Goal: Transaction & Acquisition: Purchase product/service

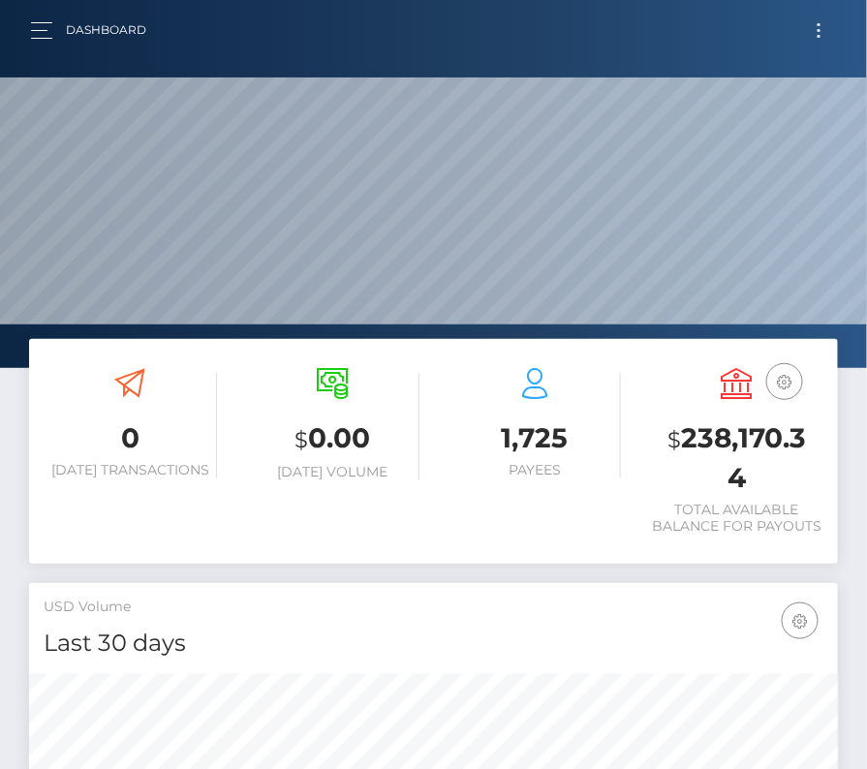
click at [813, 24] on button "Toggle navigation" at bounding box center [819, 30] width 36 height 26
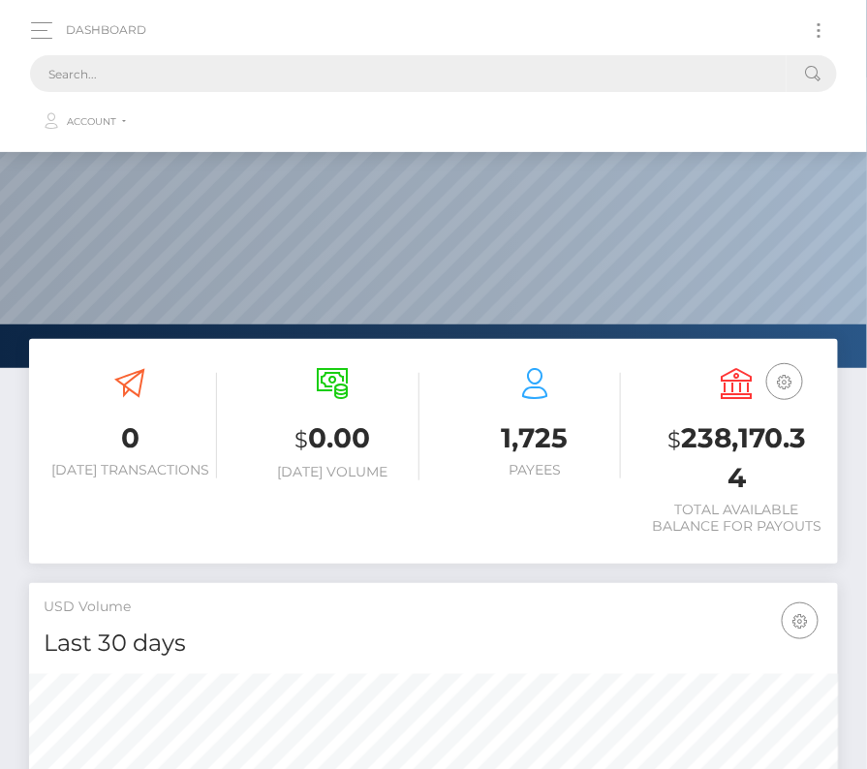
click at [212, 64] on input "text" at bounding box center [408, 73] width 756 height 37
paste input "789730"
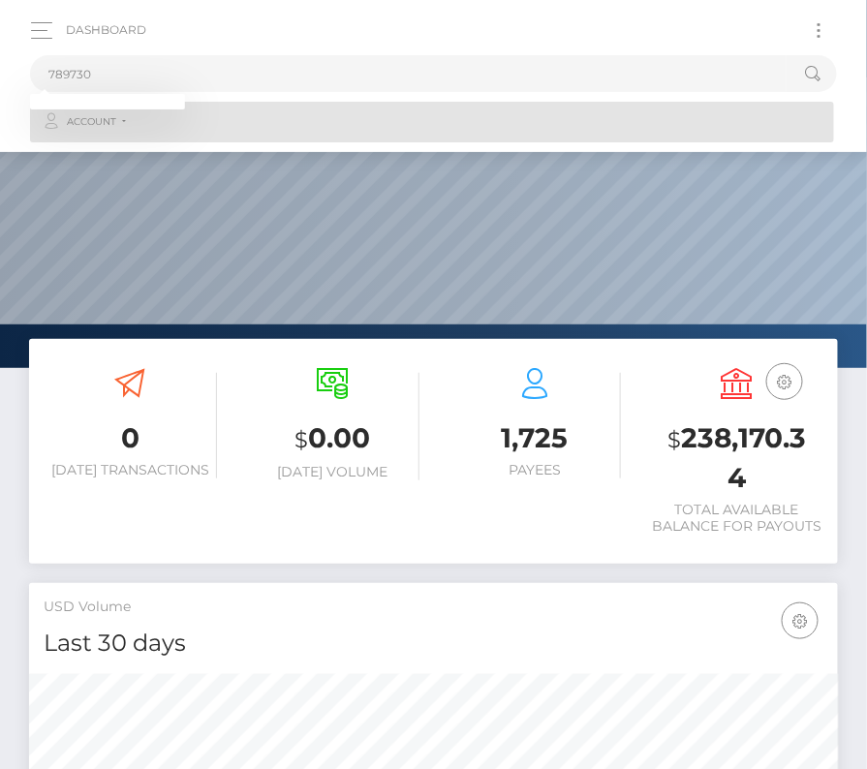
click at [129, 137] on link "Account" at bounding box center [432, 122] width 804 height 41
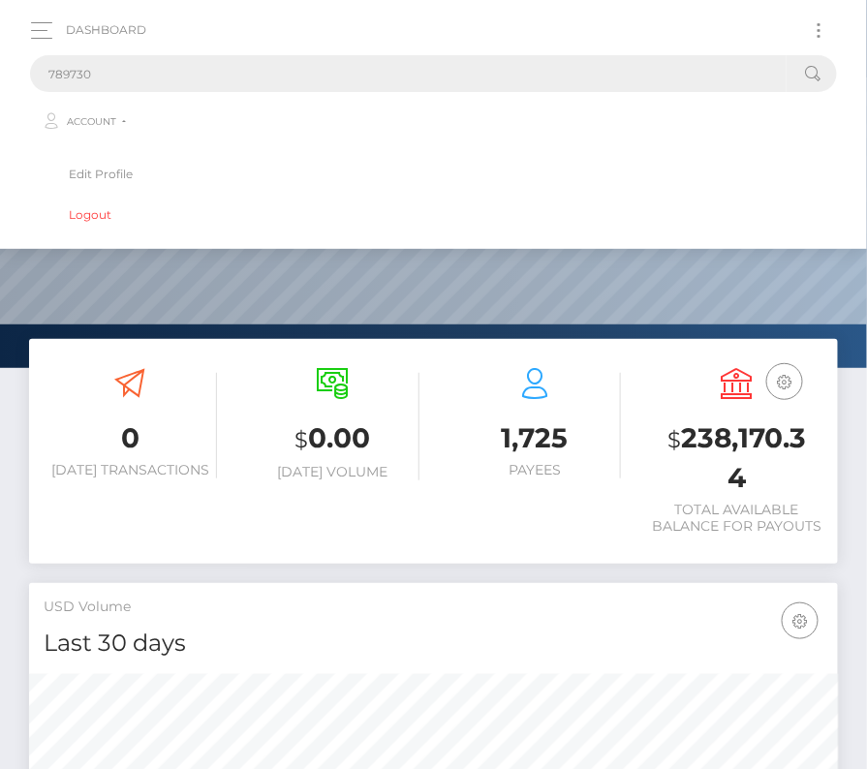
click at [100, 64] on input "789730" at bounding box center [408, 73] width 756 height 37
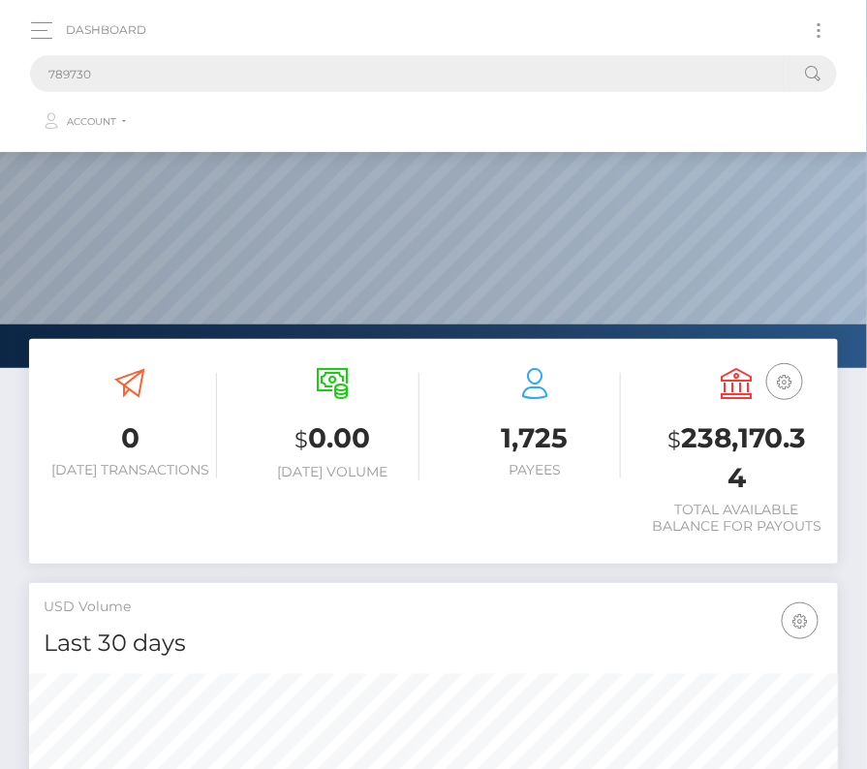
click at [98, 67] on input "789730" at bounding box center [408, 73] width 756 height 37
type input "789730"
click at [36, 19] on button "button" at bounding box center [48, 30] width 36 height 26
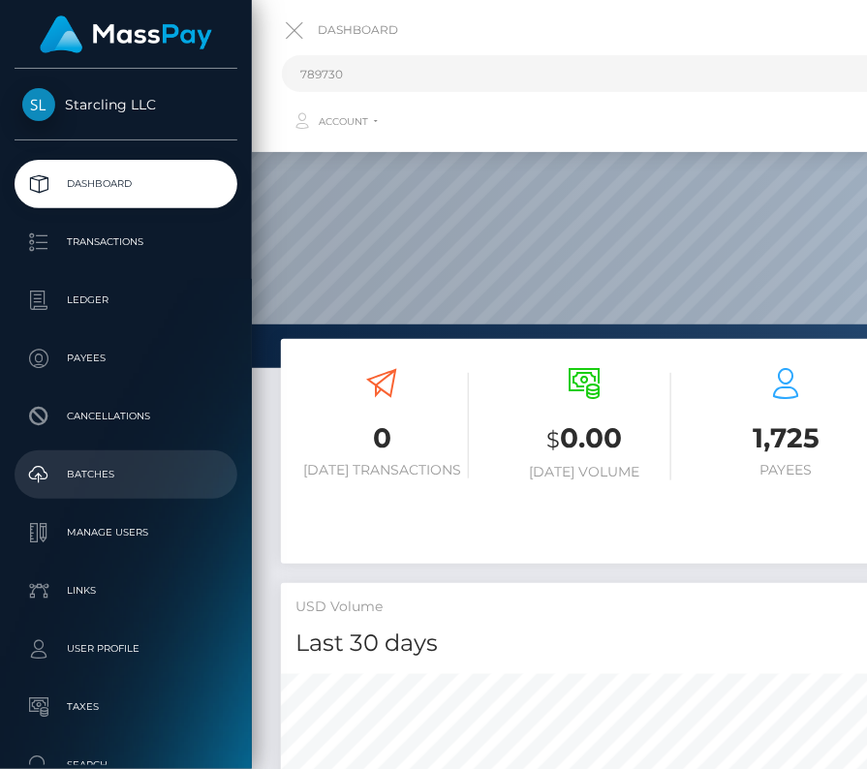
click at [104, 464] on p "Batches" at bounding box center [125, 474] width 207 height 29
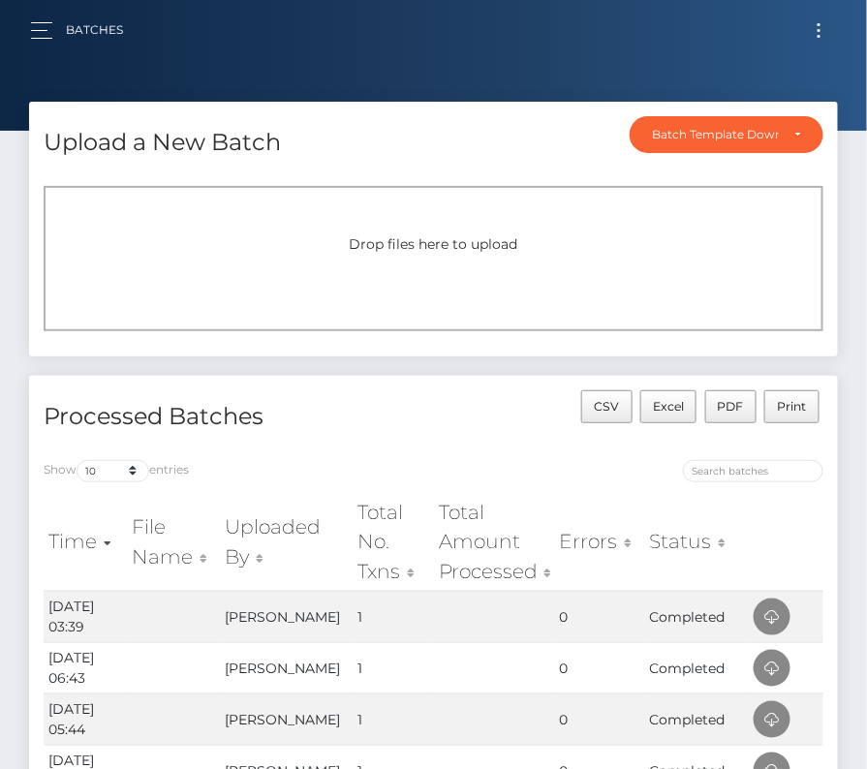
click at [810, 25] on button "Toggle navigation" at bounding box center [819, 30] width 36 height 26
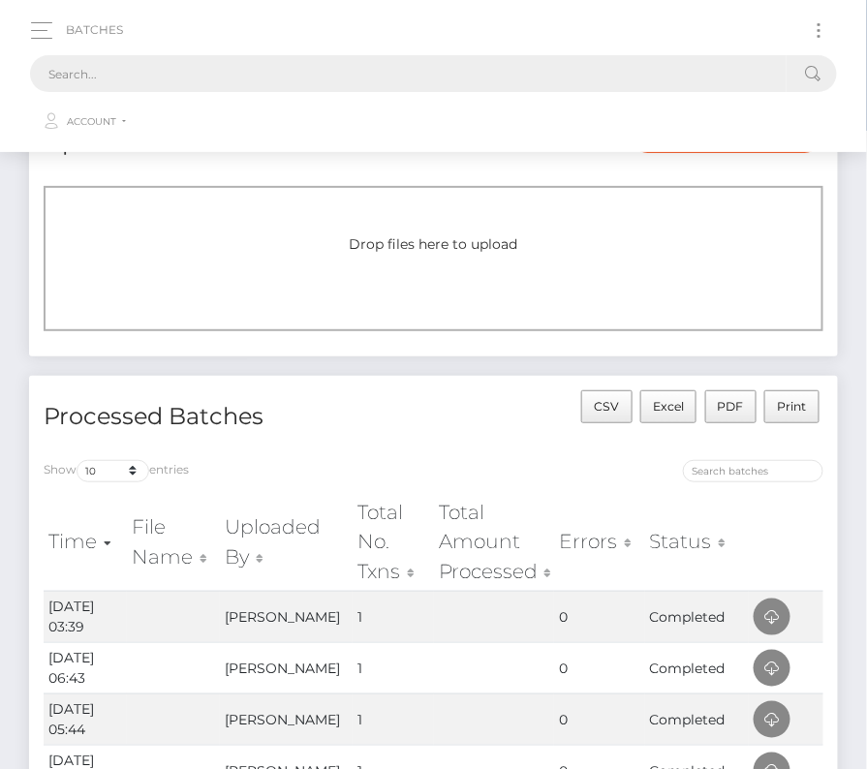
click at [287, 79] on input "text" at bounding box center [408, 73] width 756 height 37
paste input "789730"
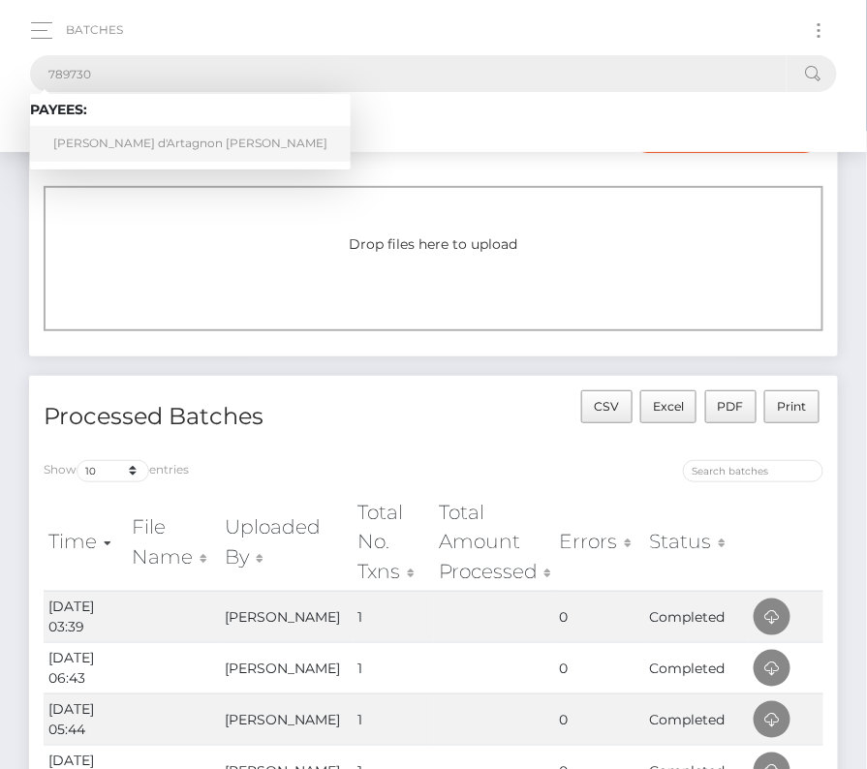
type input "789730"
click at [114, 138] on link "Phillip d'Artagnon Schneider" at bounding box center [190, 144] width 320 height 36
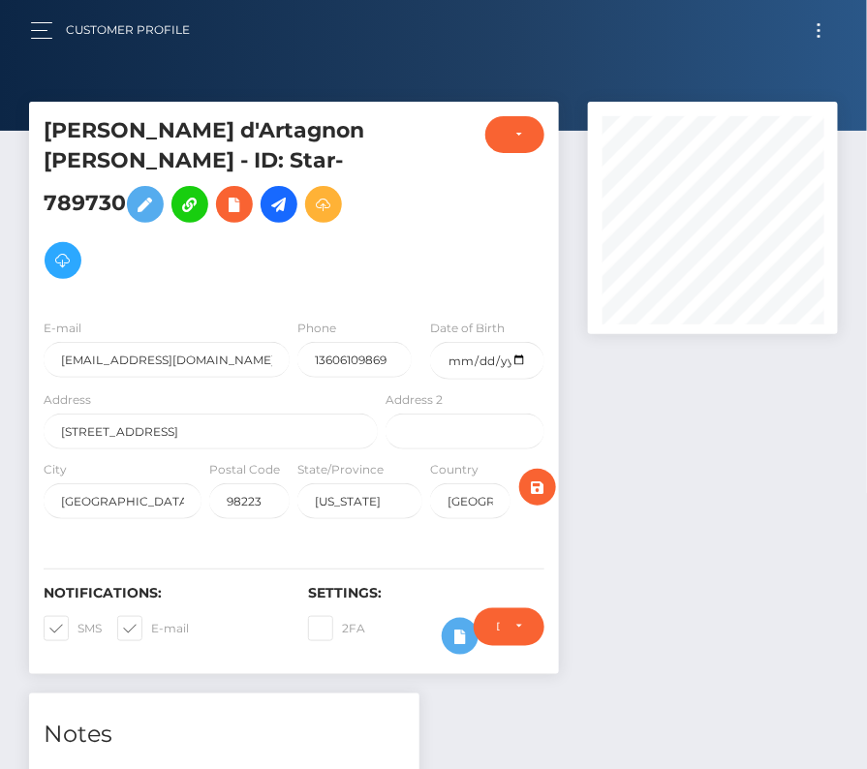
scroll to position [232, 250]
click at [522, 342] on input "date" at bounding box center [487, 361] width 114 height 38
type input "1995-08-03"
click at [77, 621] on span at bounding box center [77, 628] width 0 height 15
click at [77, 616] on input "SMS" at bounding box center [83, 622] width 13 height 13
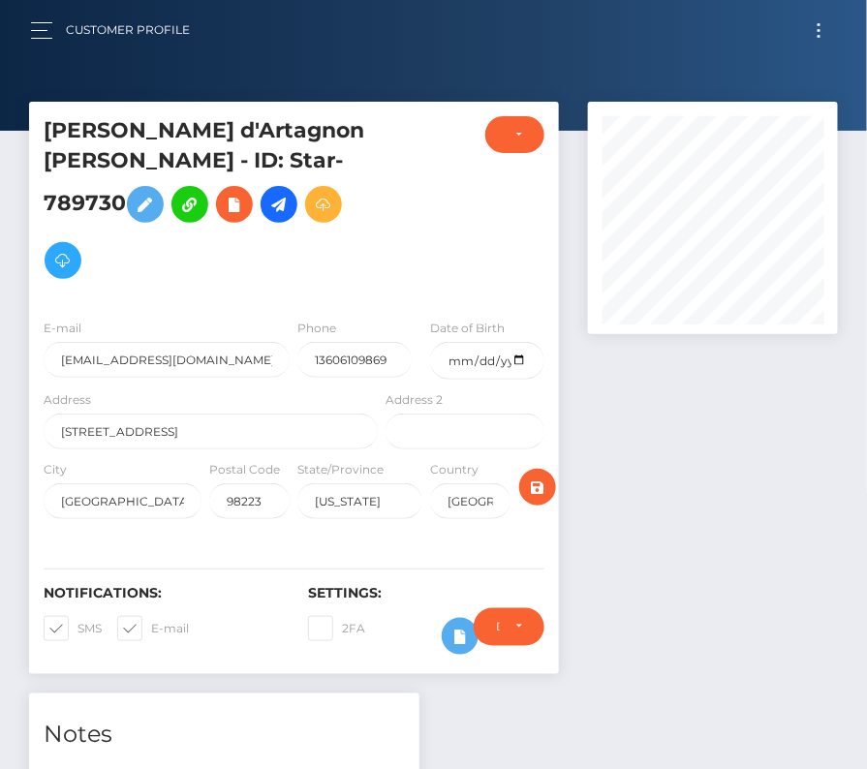
checkbox input "false"
click at [151, 621] on span at bounding box center [151, 628] width 0 height 15
click at [151, 616] on input "E-mail" at bounding box center [157, 622] width 13 height 13
checkbox input "false"
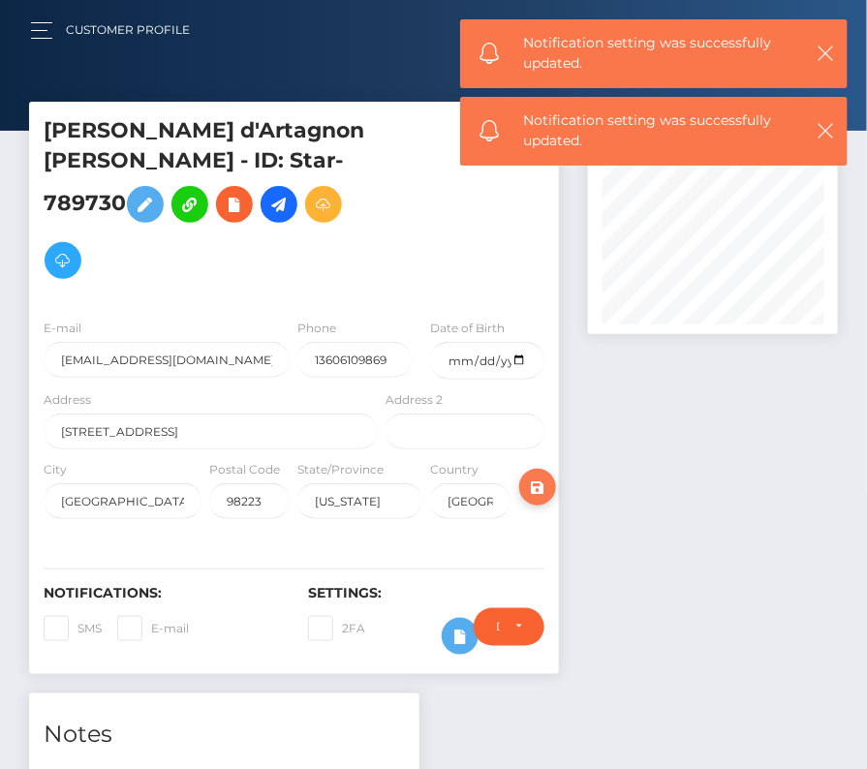
click at [544, 475] on icon "submit" at bounding box center [537, 487] width 23 height 24
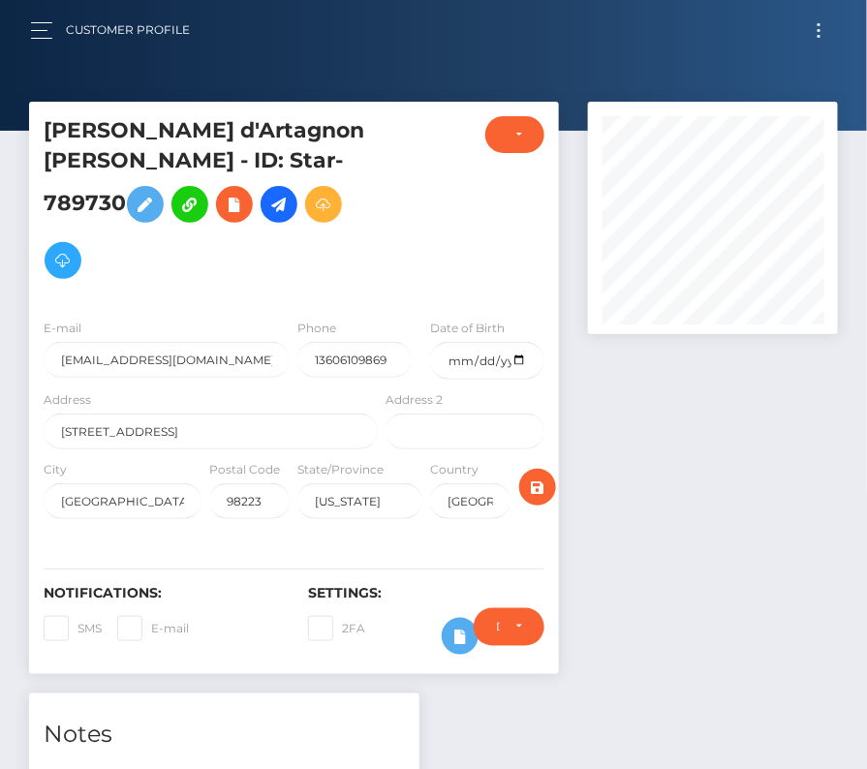
scroll to position [232, 250]
click at [533, 475] on icon "submit" at bounding box center [537, 487] width 23 height 24
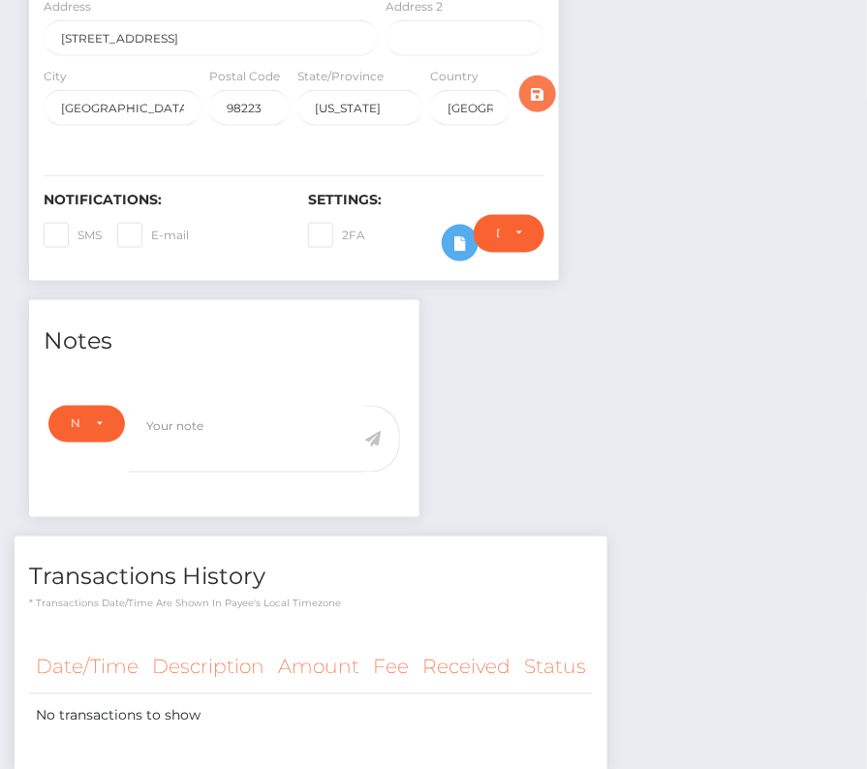
scroll to position [399, 0]
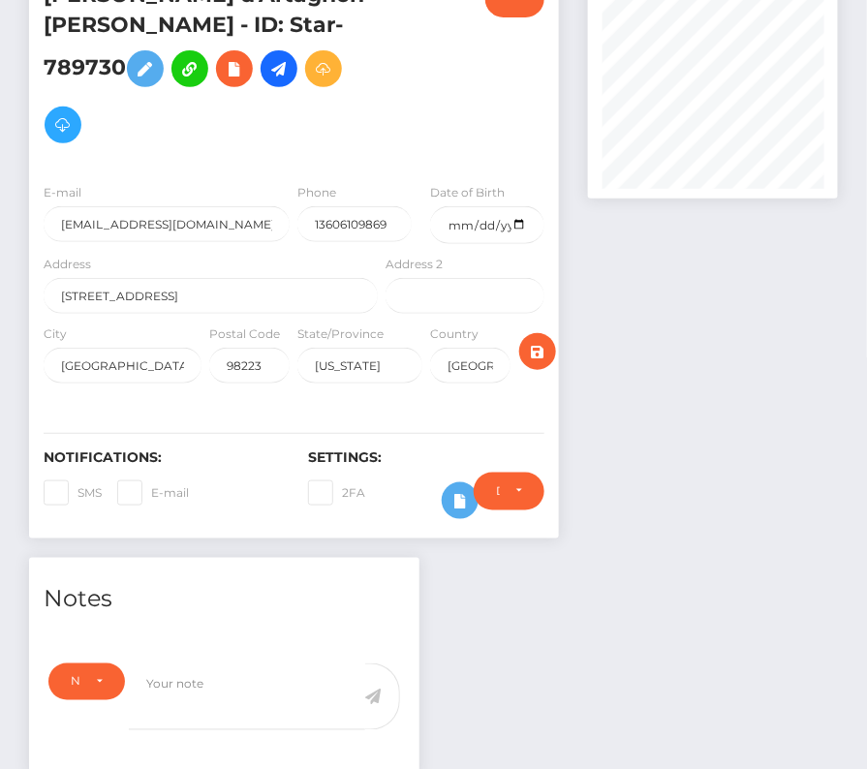
scroll to position [131, 0]
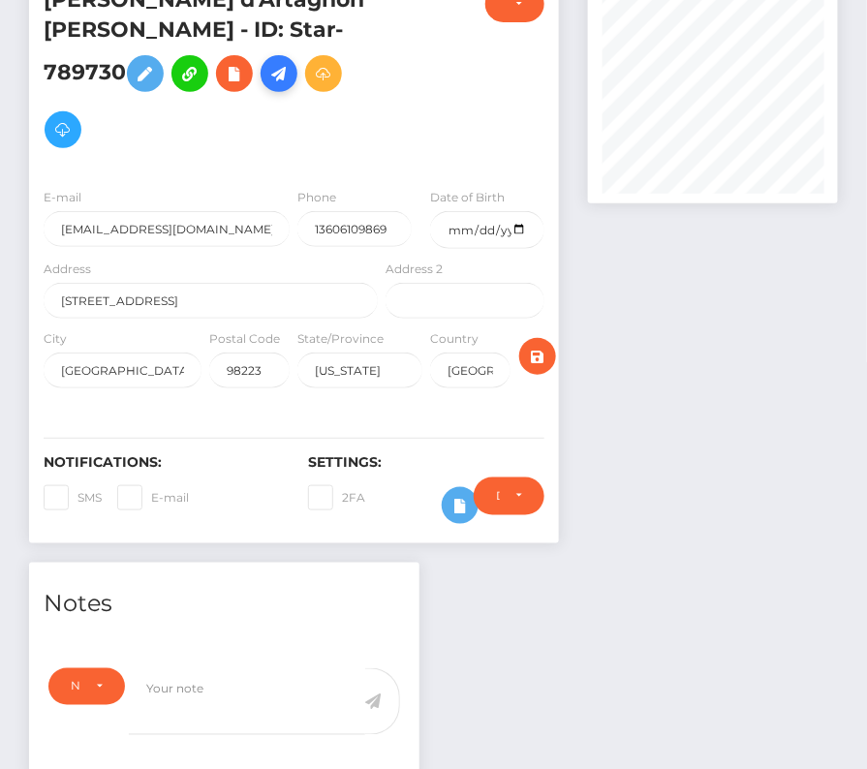
click at [267, 86] on icon at bounding box center [278, 74] width 23 height 24
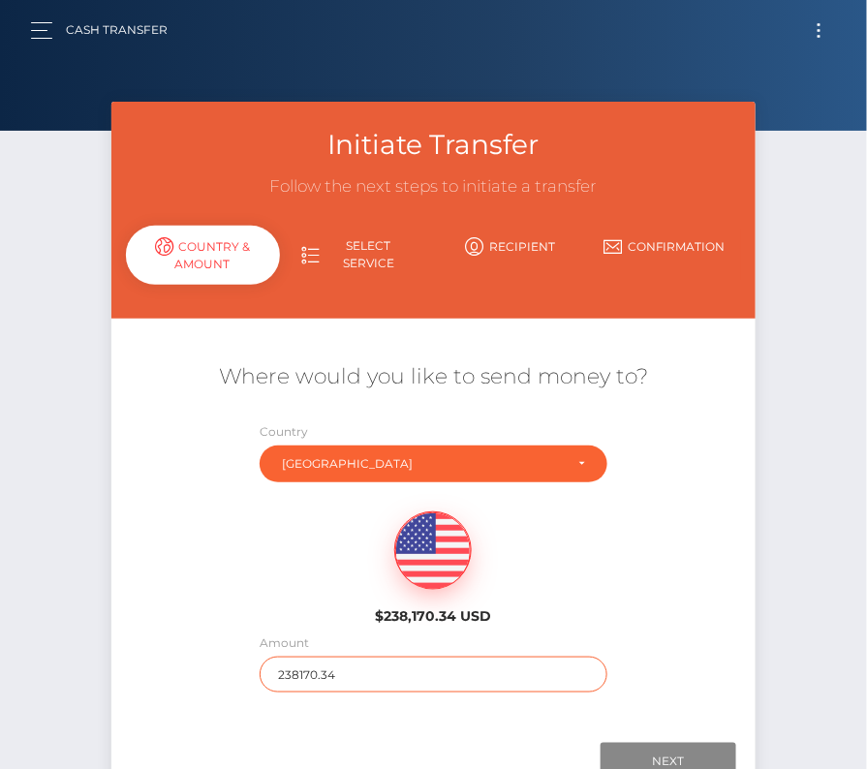
click at [335, 679] on input "238170.34" at bounding box center [432, 674] width 347 height 36
type input "215.58"
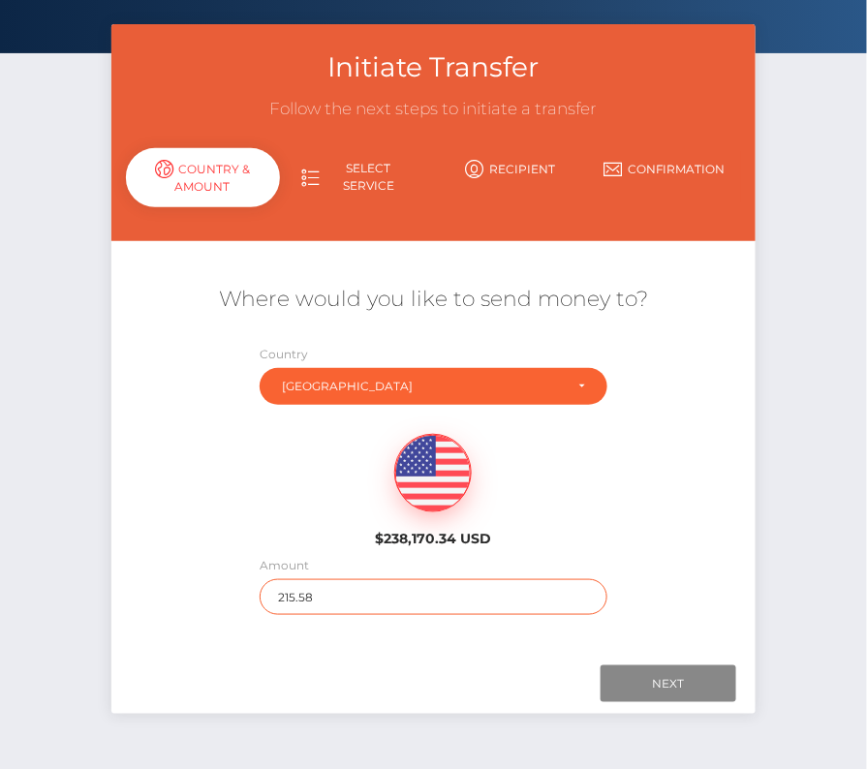
scroll to position [97, 0]
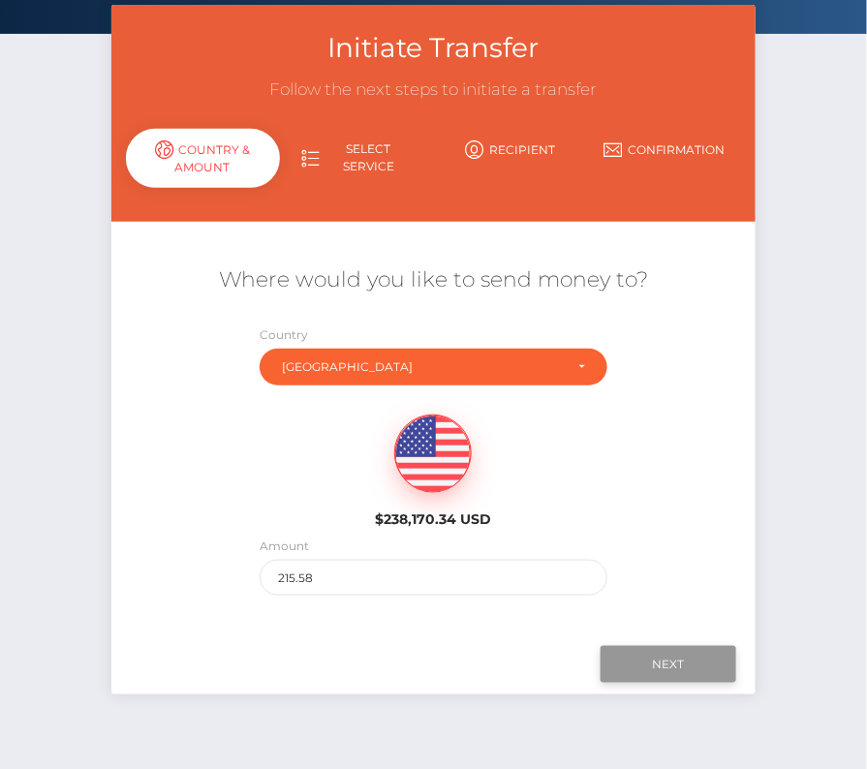
click at [675, 667] on input "Next" at bounding box center [668, 664] width 136 height 37
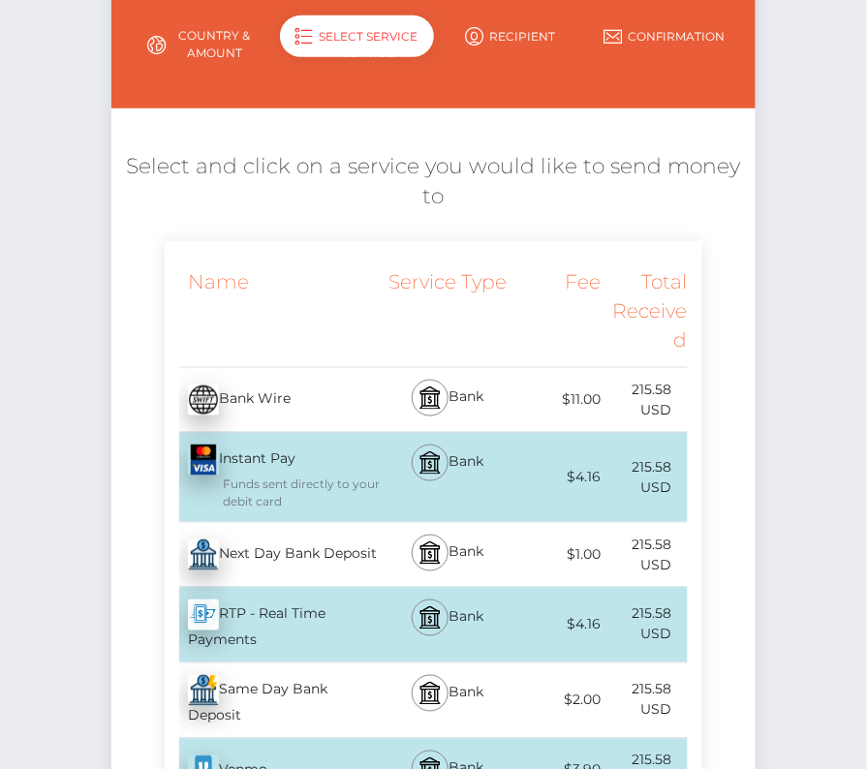
scroll to position [232, 0]
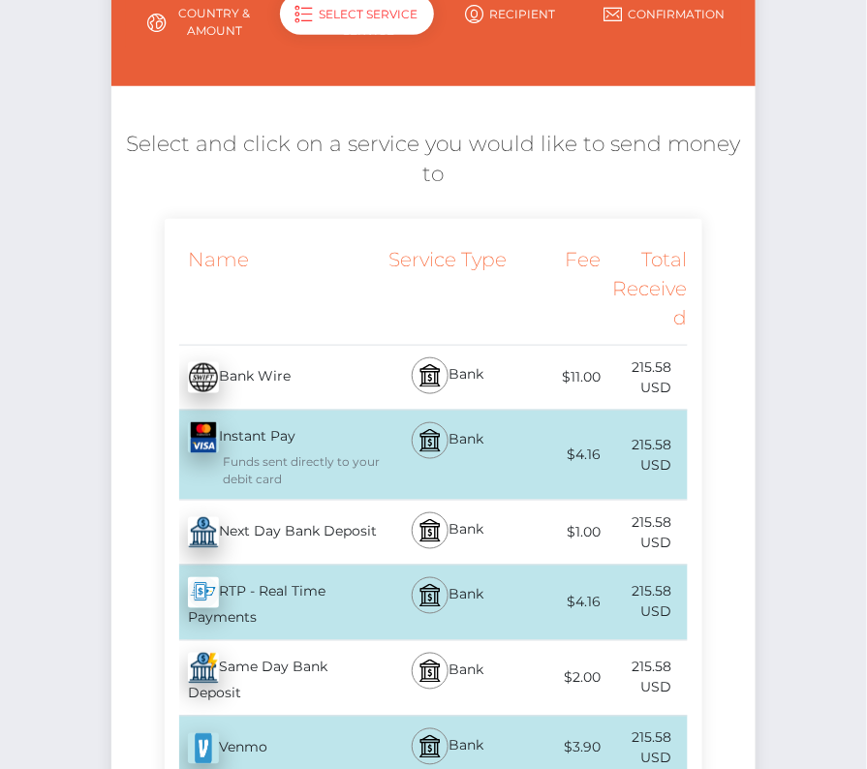
click at [292, 541] on div "Next Day Bank Deposit - USD" at bounding box center [274, 532] width 218 height 54
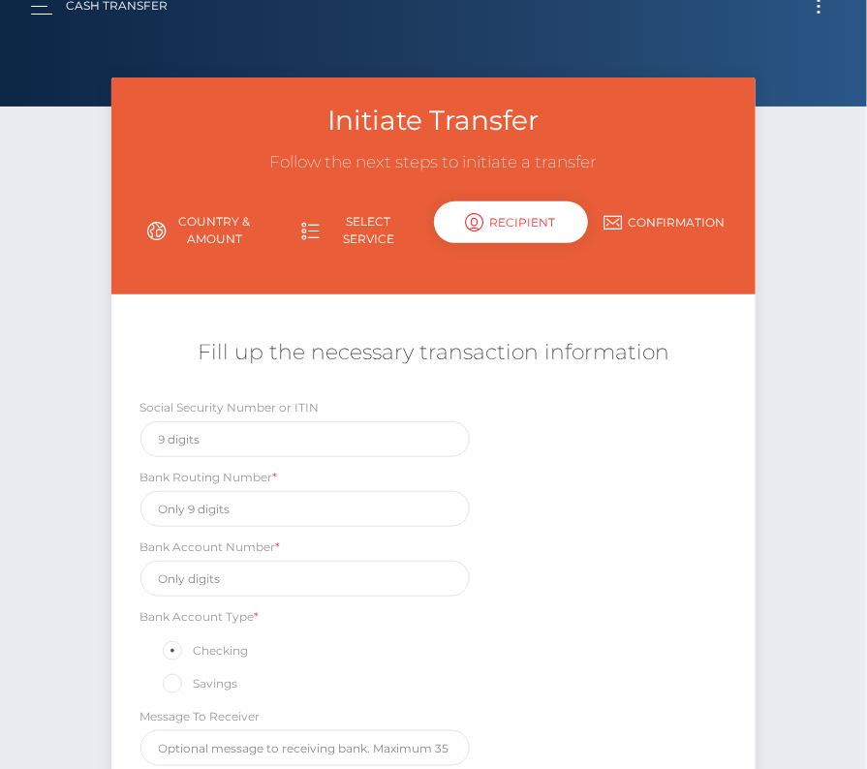
scroll to position [0, 0]
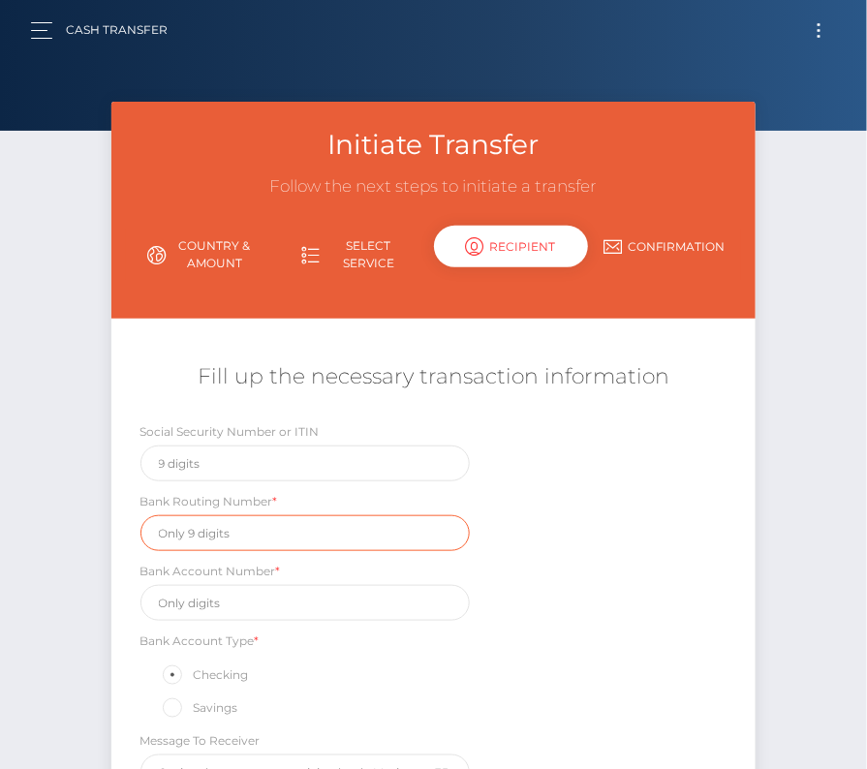
click at [225, 531] on input "text" at bounding box center [305, 533] width 330 height 36
paste input "325081403"
type input "325081403"
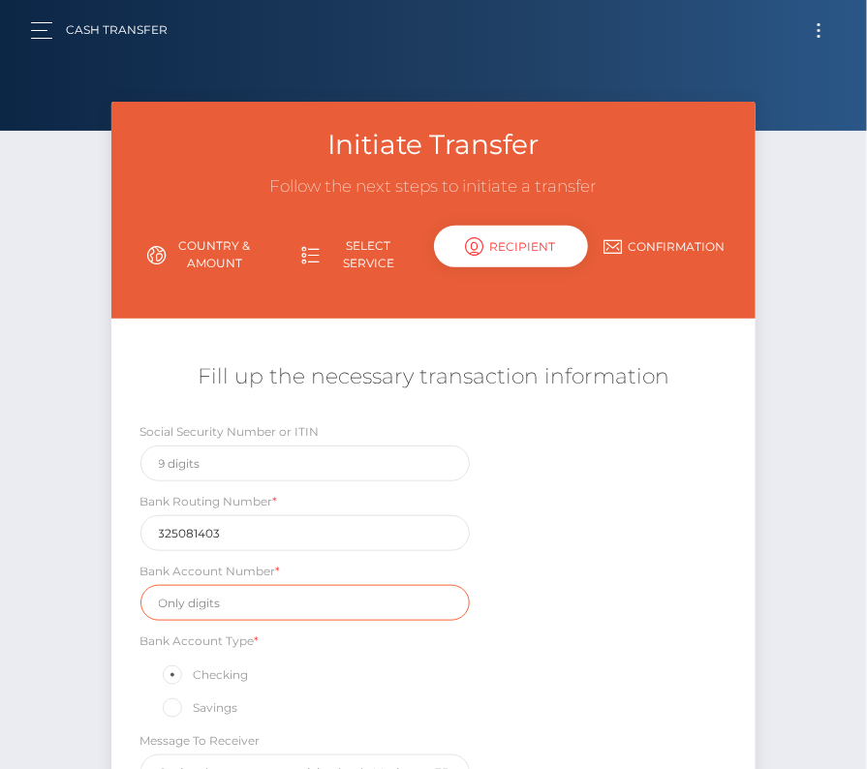
click at [245, 596] on input "text" at bounding box center [305, 603] width 330 height 36
paste input "3627331650"
type input "3627331650"
click at [538, 655] on div "Social Security Number or ITIN Bank Routing Number * 325081403 Bank Account Num…" at bounding box center [433, 610] width 645 height 379
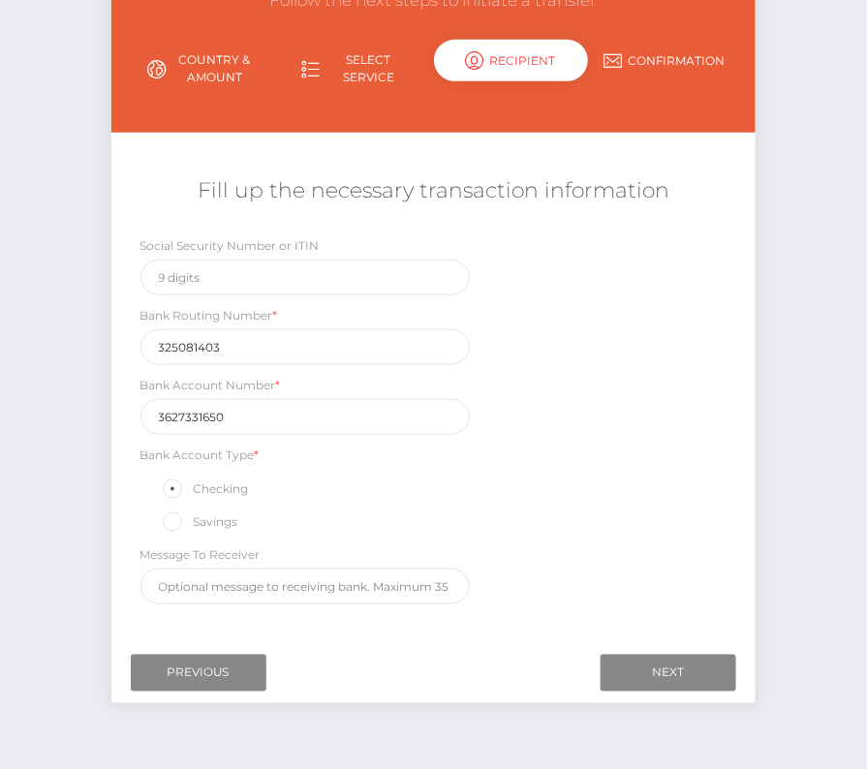
scroll to position [204, 0]
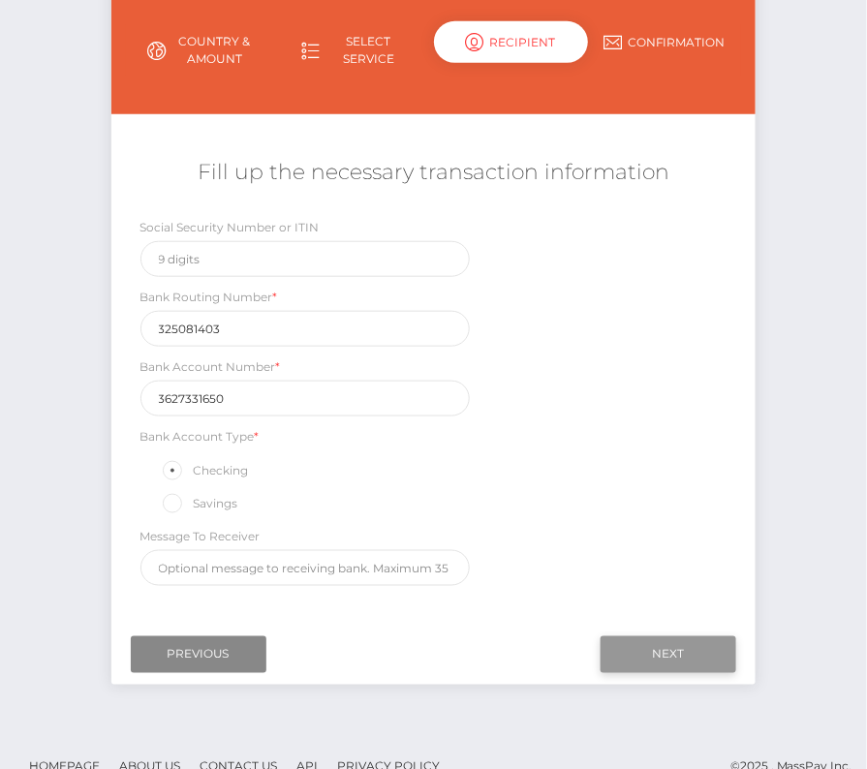
click at [681, 638] on input "Next" at bounding box center [668, 654] width 136 height 37
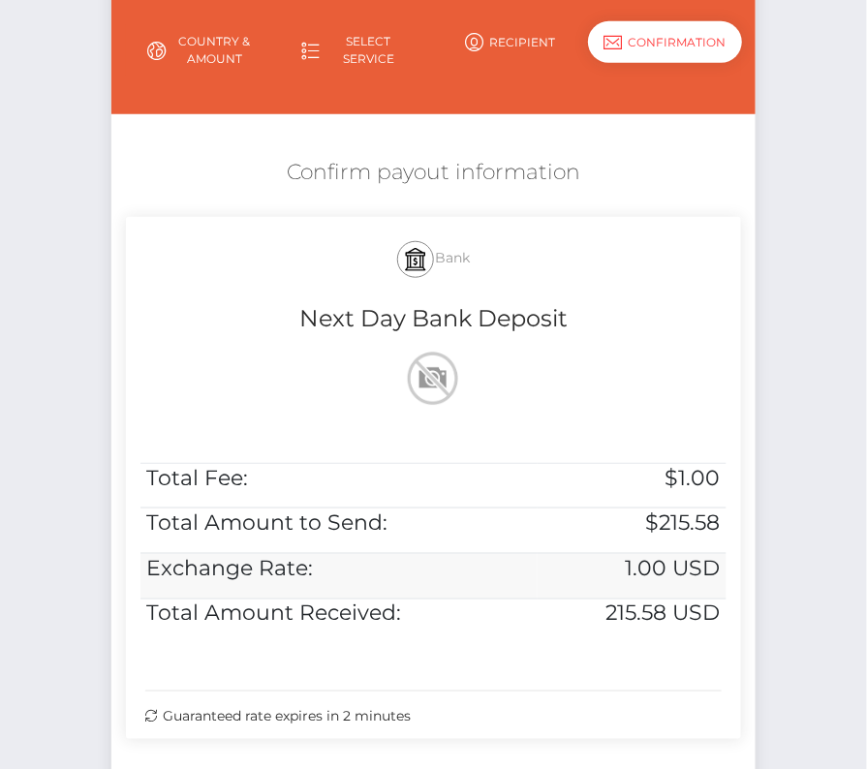
scroll to position [395, 0]
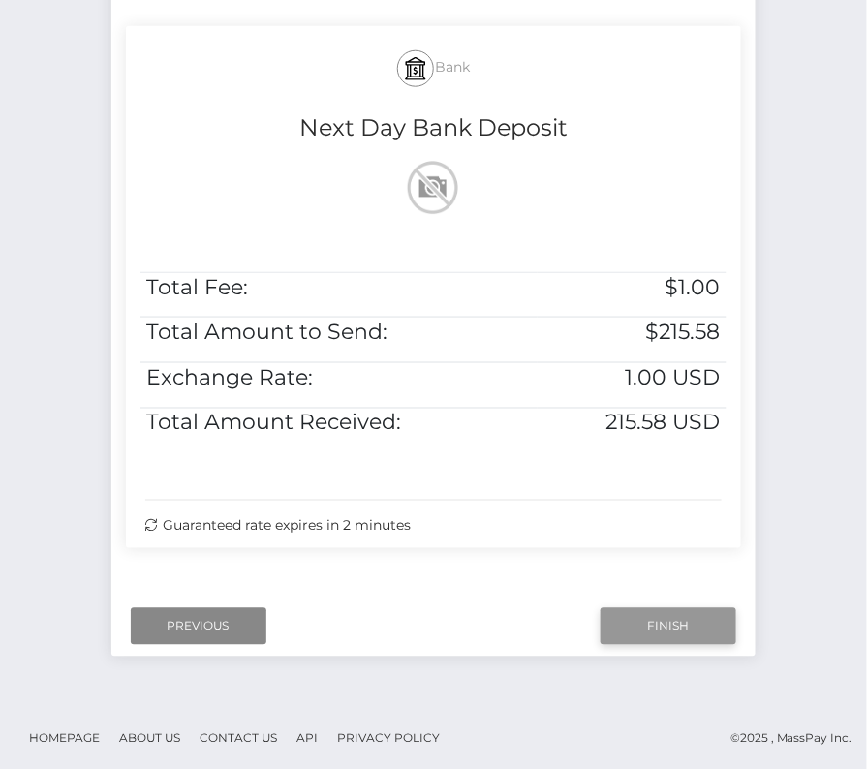
click at [679, 616] on input "Finish" at bounding box center [668, 626] width 136 height 37
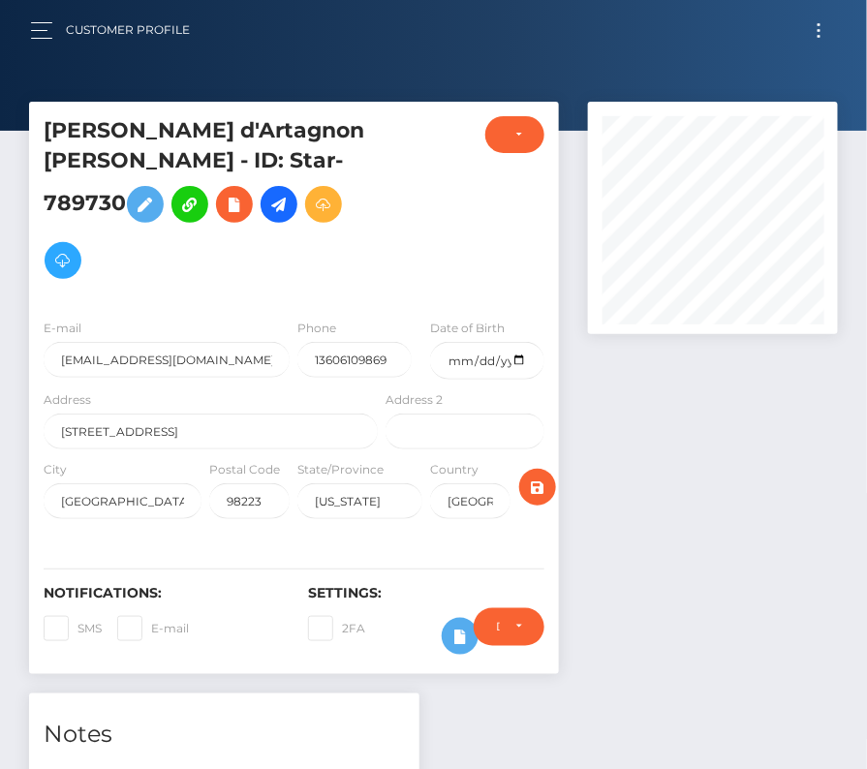
scroll to position [545, 0]
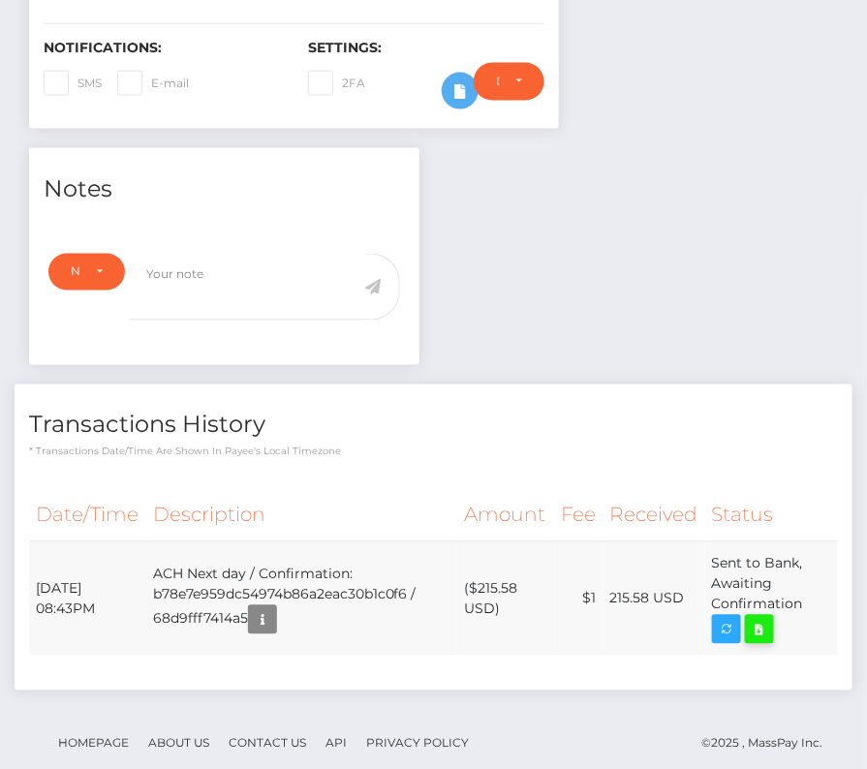
click at [768, 618] on icon at bounding box center [758, 630] width 23 height 24
click at [0, 0] on div "Phillip d'Artagnon Schneider - ID: Star-789730 CLOSED ACTIVE" at bounding box center [433, 182] width 867 height 1250
drag, startPoint x: 34, startPoint y: 549, endPoint x: 808, endPoint y: 573, distance: 775.0
click at [808, 573] on tr "September 28, 2025 08:43PM ACH Next day / Confirmation: b78e7e959dc54974b86a2ea…" at bounding box center [433, 599] width 808 height 114
copy tr "September 28, 2025 08:43PM ACH Next day / Confirmation: b78e7e959dc54974b86a2ea…"
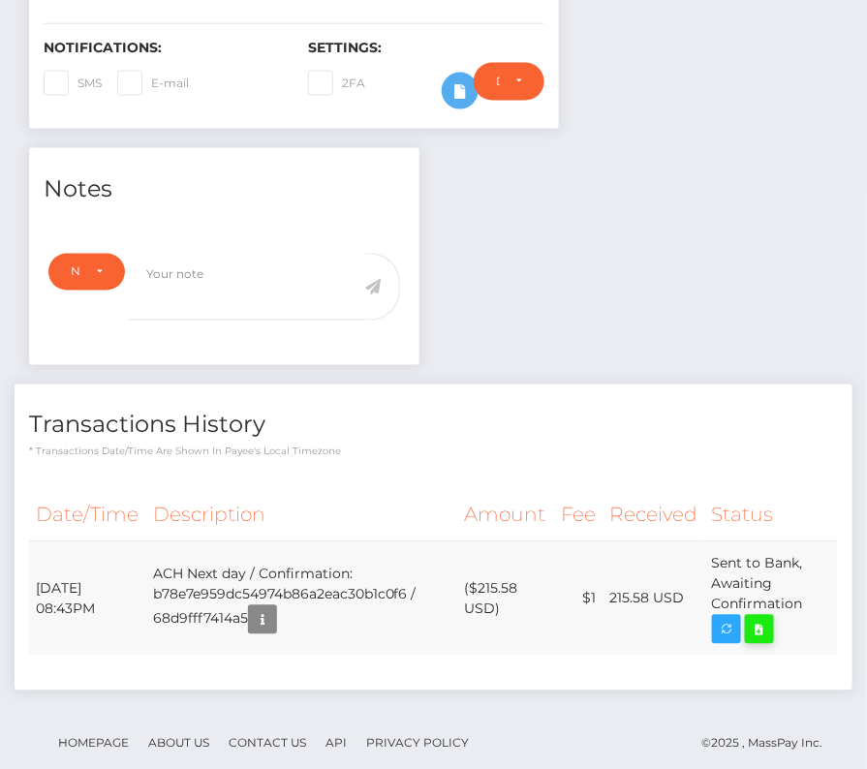
click at [752, 618] on icon at bounding box center [758, 630] width 23 height 24
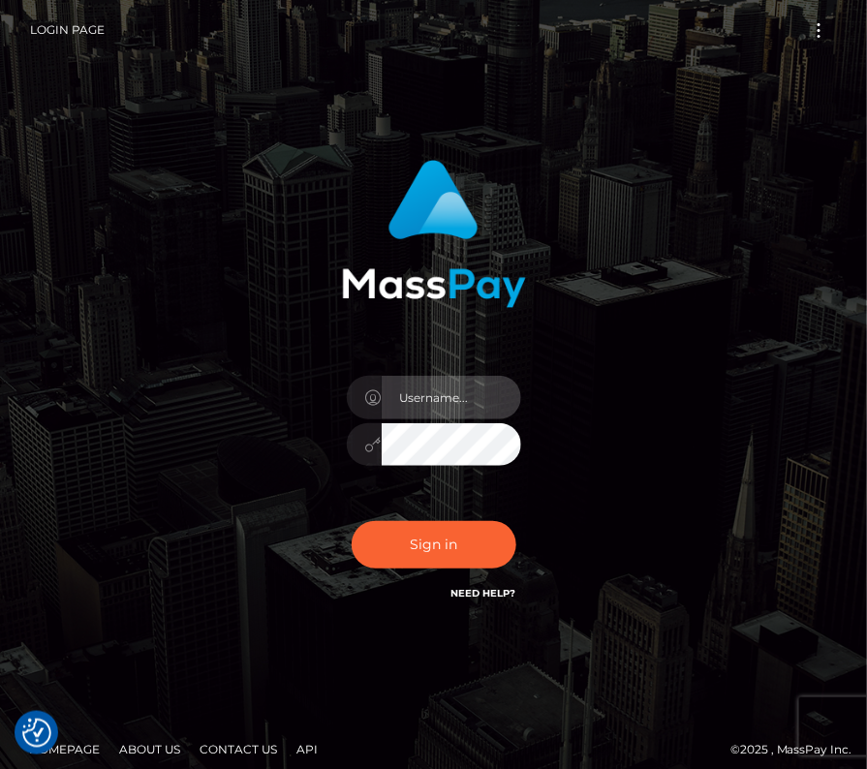
click at [425, 384] on input "text" at bounding box center [450, 398] width 139 height 44
type input "kateo"
click at [443, 410] on input "text" at bounding box center [450, 398] width 139 height 44
type input "kateo"
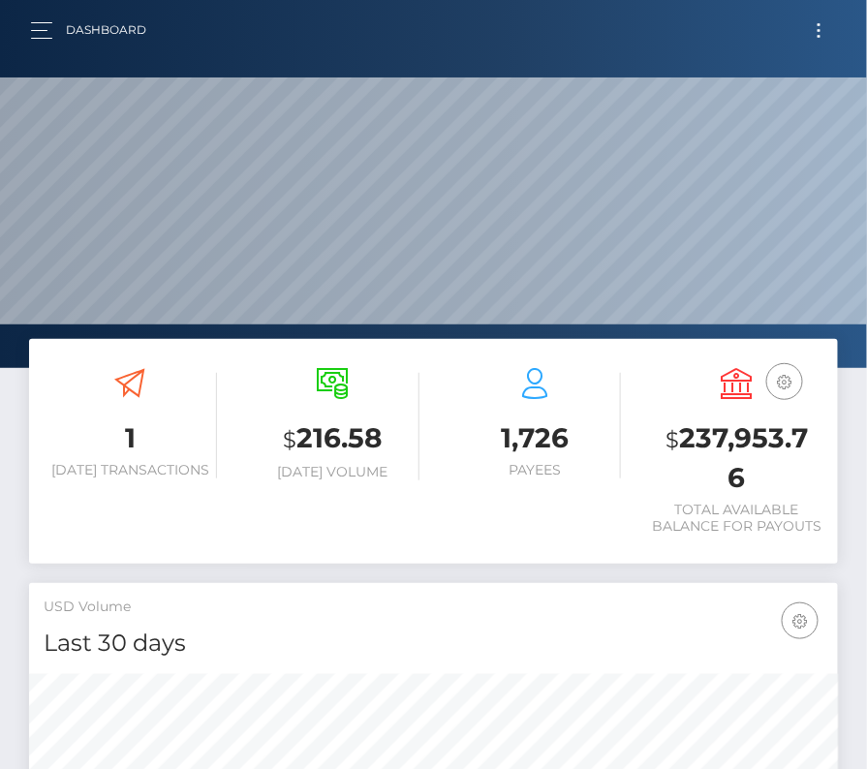
scroll to position [343, 389]
click at [42, 7] on nav "Dashboard Loading... Loading... Account Edit Profile" at bounding box center [433, 30] width 867 height 60
click at [33, 40] on button "button" at bounding box center [48, 30] width 36 height 26
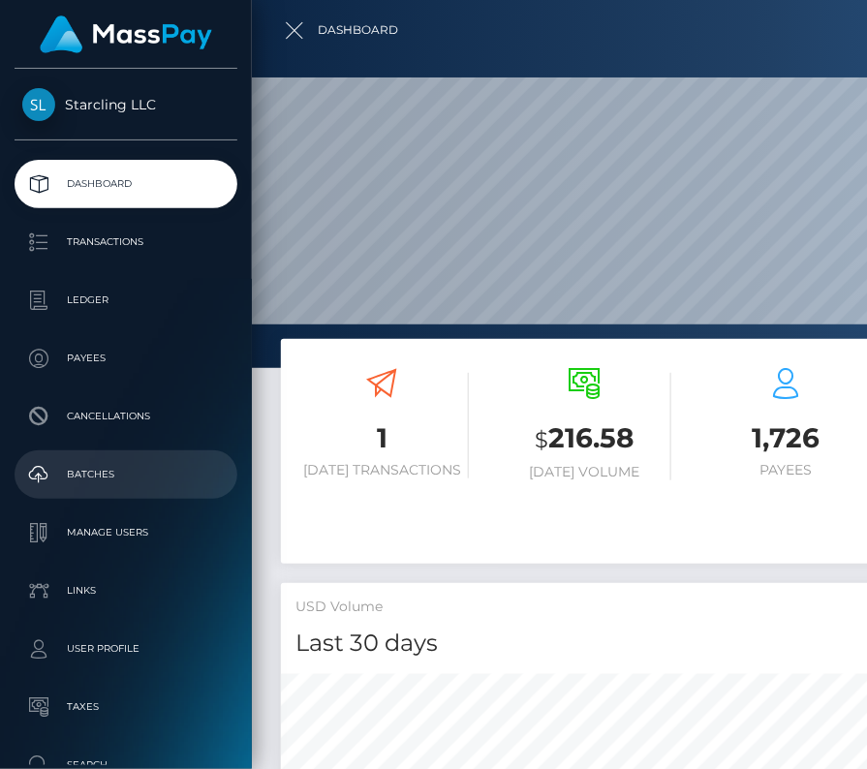
click at [97, 472] on p "Batches" at bounding box center [125, 474] width 207 height 29
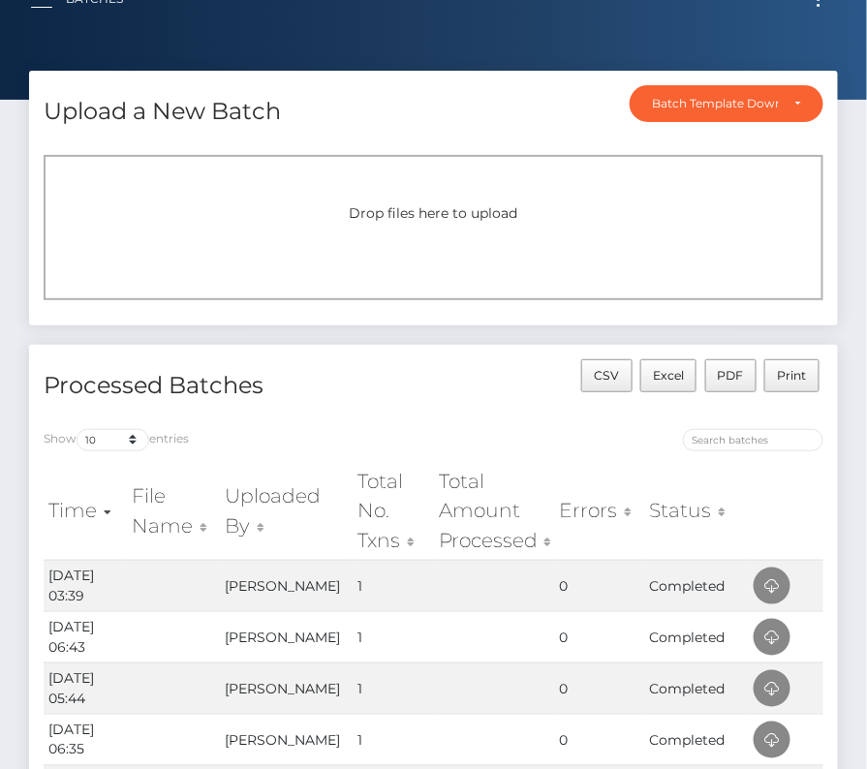
scroll to position [44, 0]
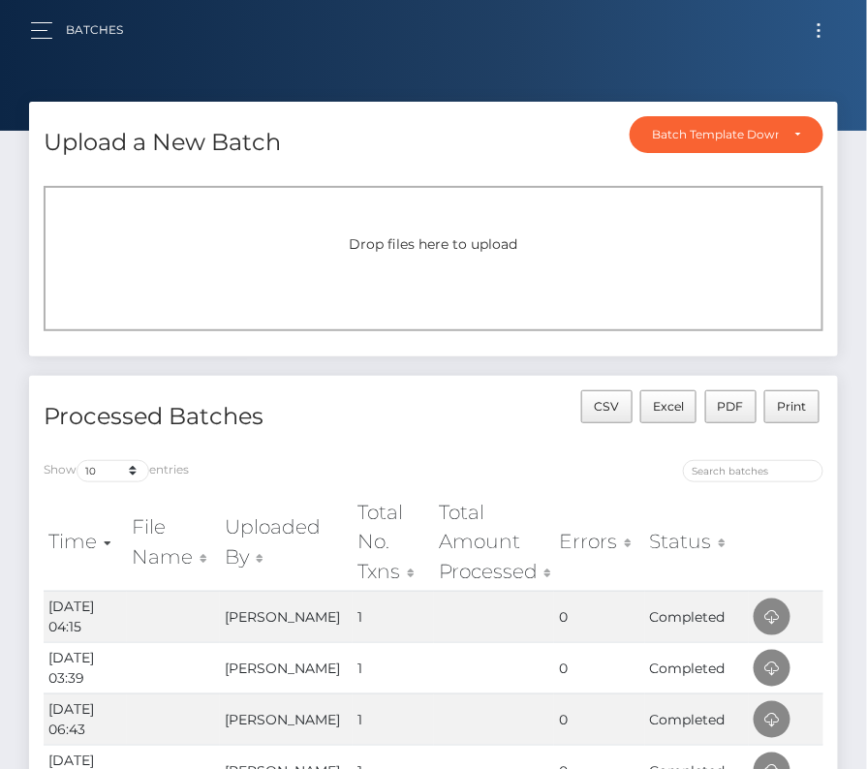
click at [820, 24] on button "Toggle navigation" at bounding box center [819, 30] width 36 height 26
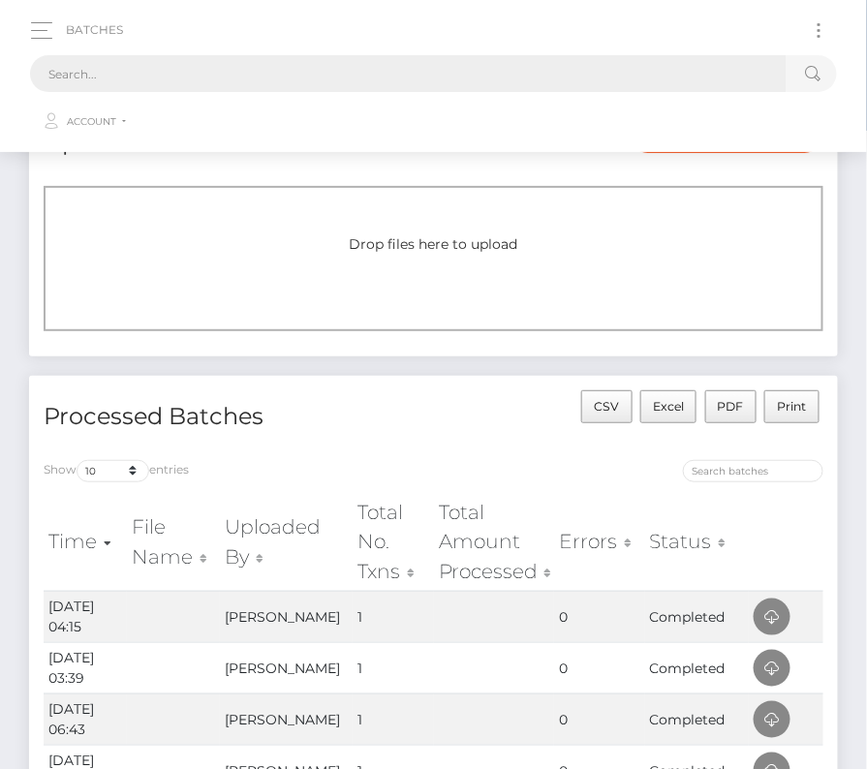
click at [442, 84] on input "text" at bounding box center [408, 73] width 756 height 37
paste input "13564"
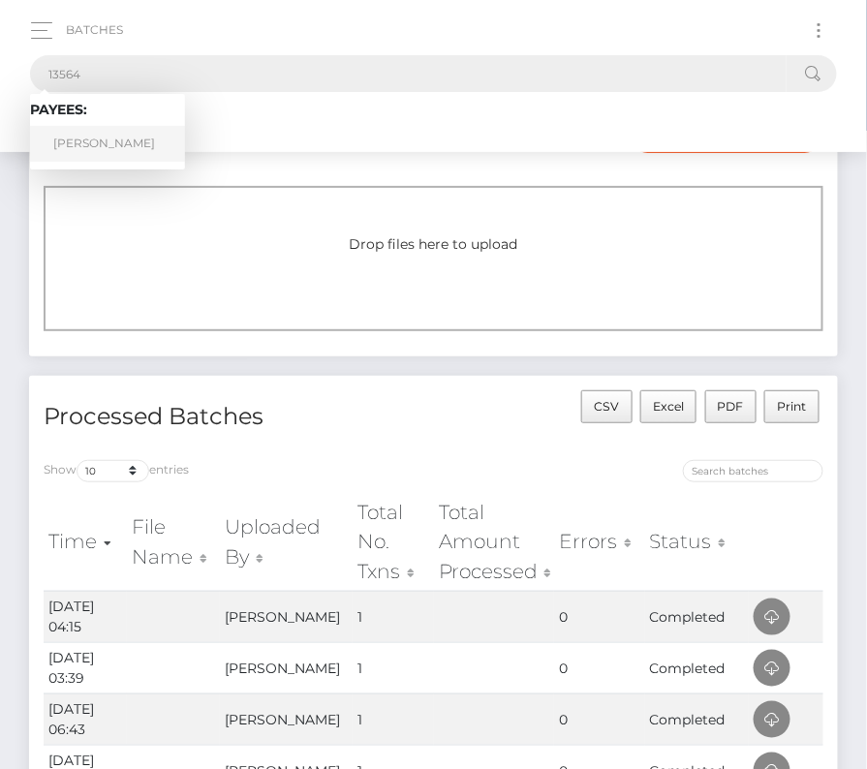
type input "13564"
click at [87, 132] on link "Thomas Gebbett" at bounding box center [107, 144] width 155 height 36
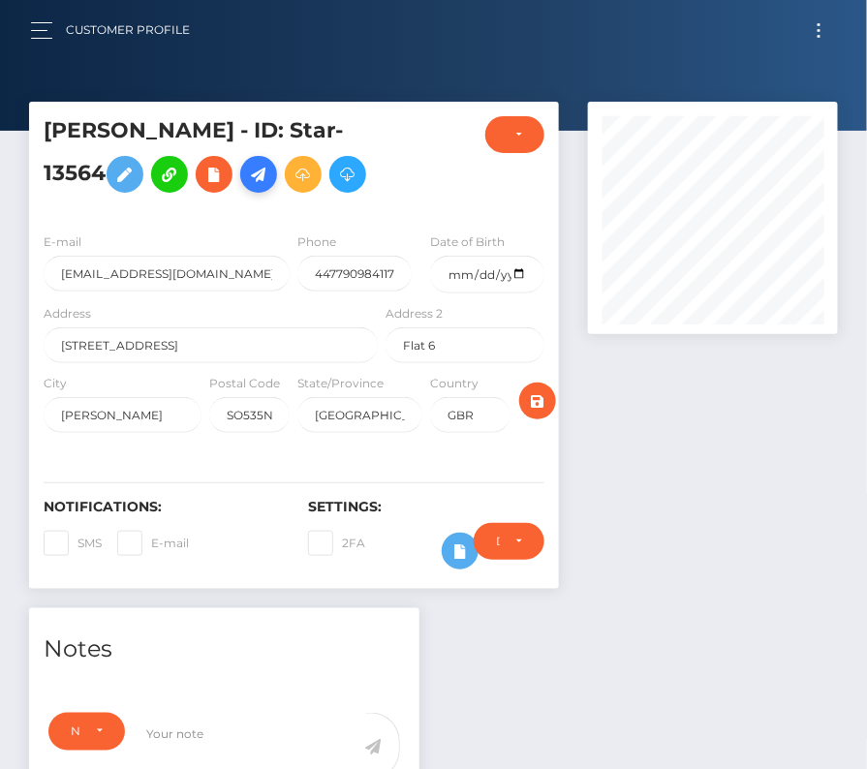
click at [263, 176] on icon at bounding box center [258, 175] width 23 height 24
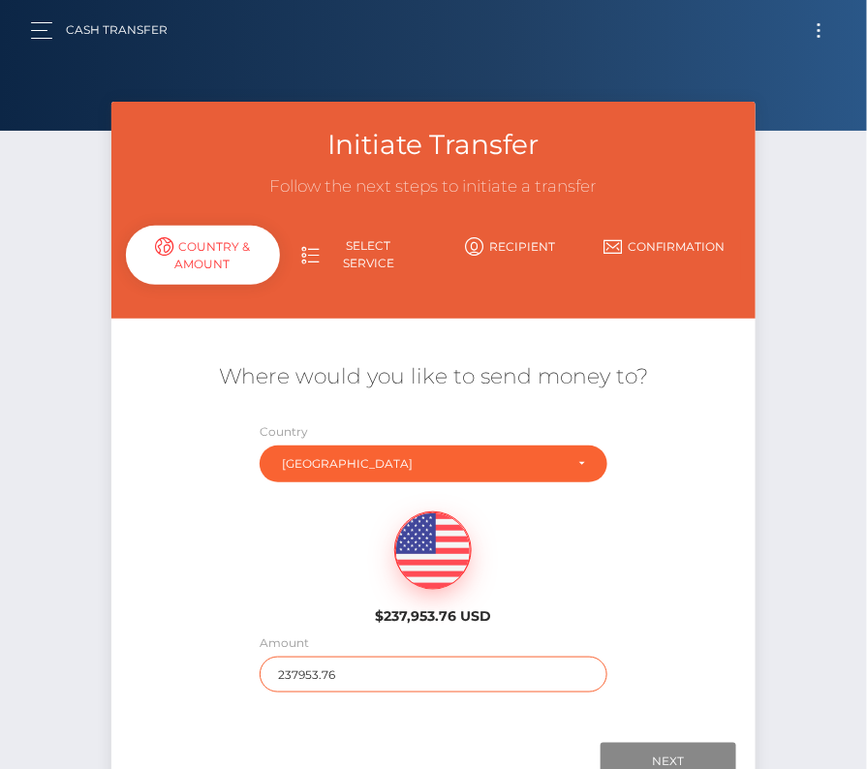
click at [368, 674] on input "237953.76" at bounding box center [432, 674] width 347 height 36
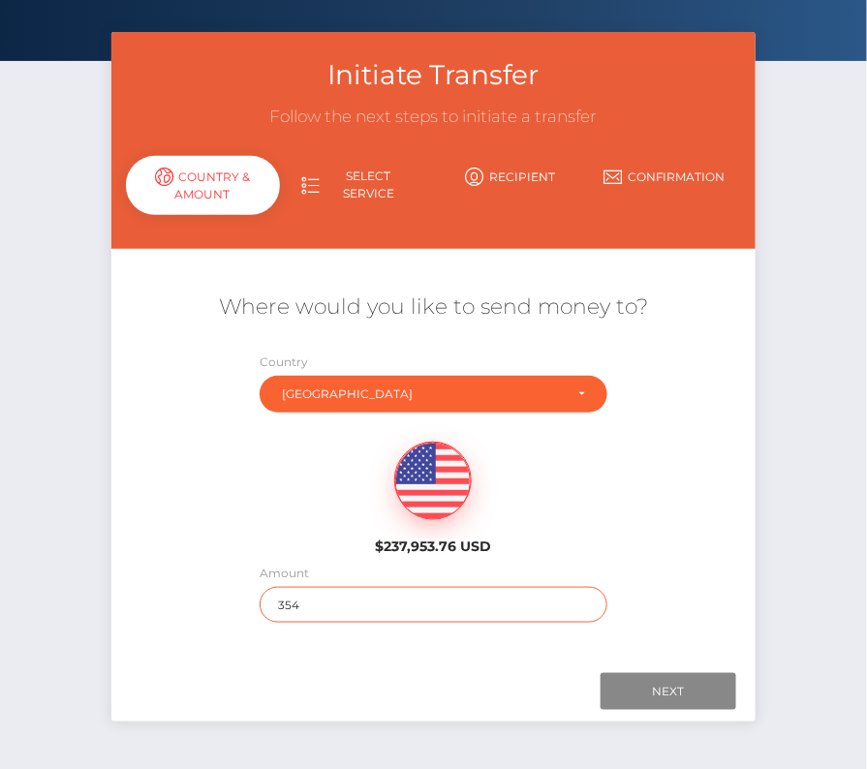
scroll to position [90, 0]
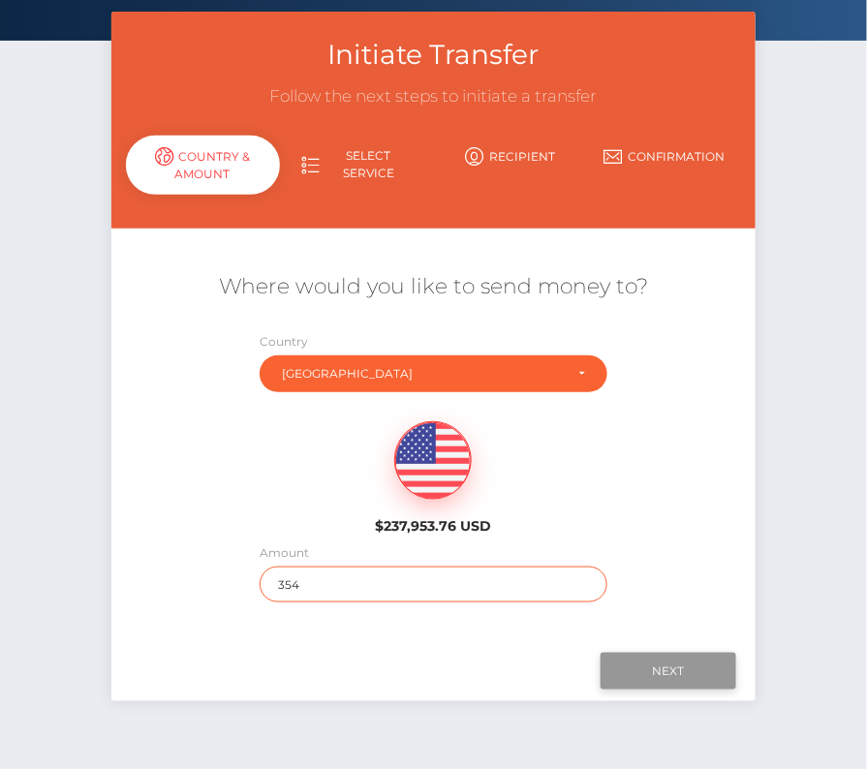
type input "354"
click at [625, 658] on input "Next" at bounding box center [668, 671] width 136 height 37
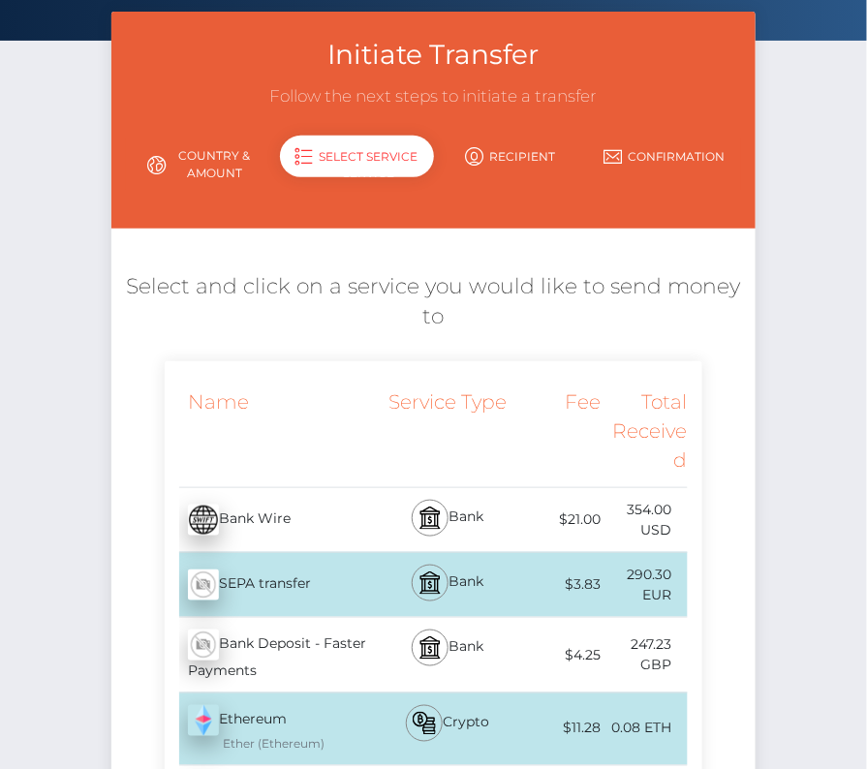
click at [450, 641] on div "Bank" at bounding box center [447, 655] width 131 height 75
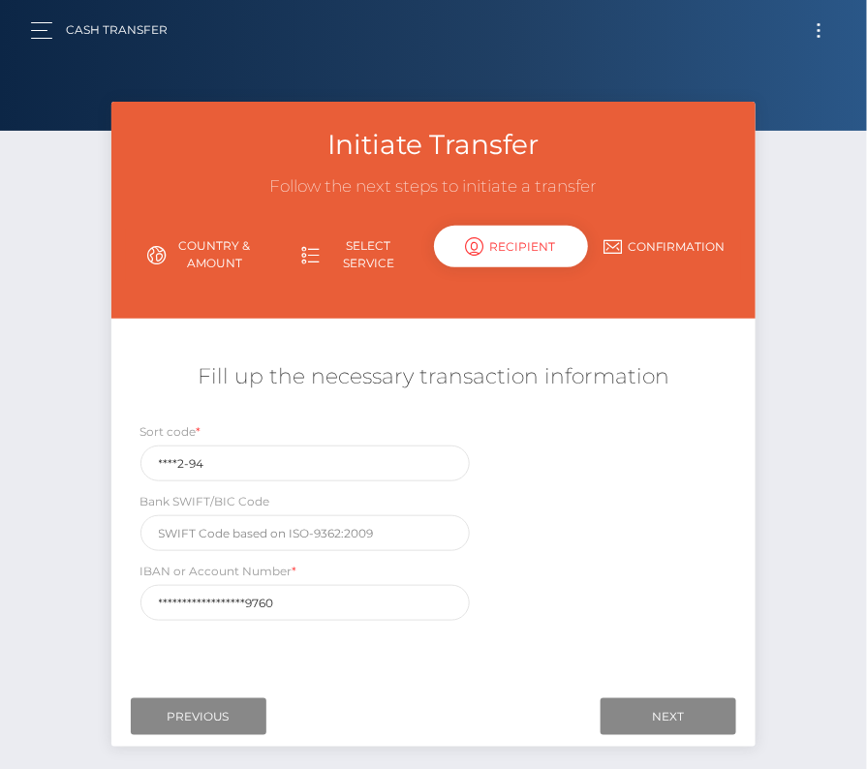
scroll to position [72, 0]
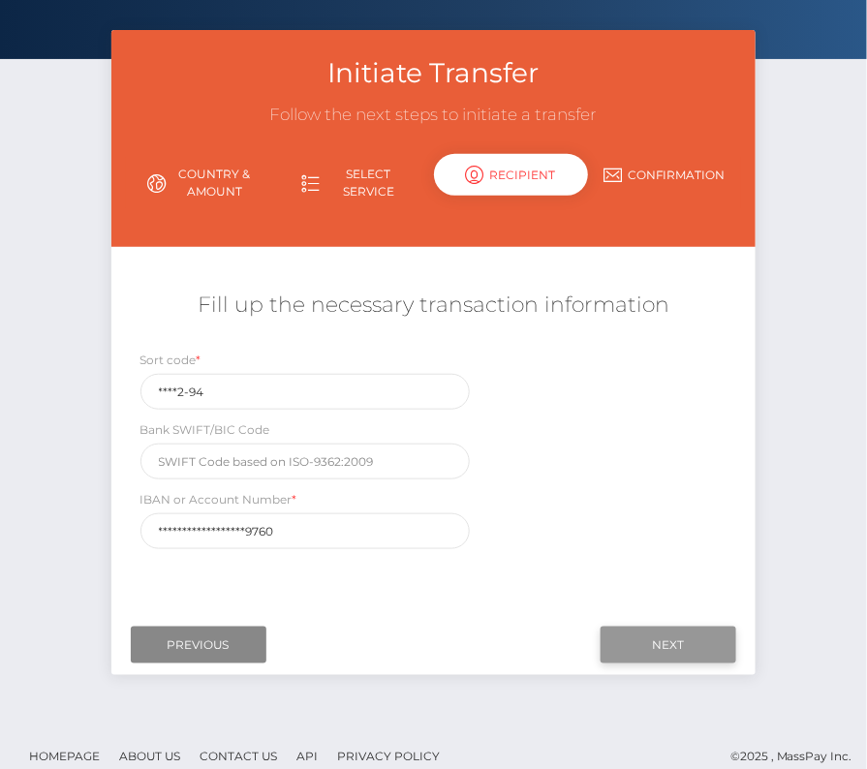
click at [668, 636] on input "Next" at bounding box center [668, 644] width 136 height 37
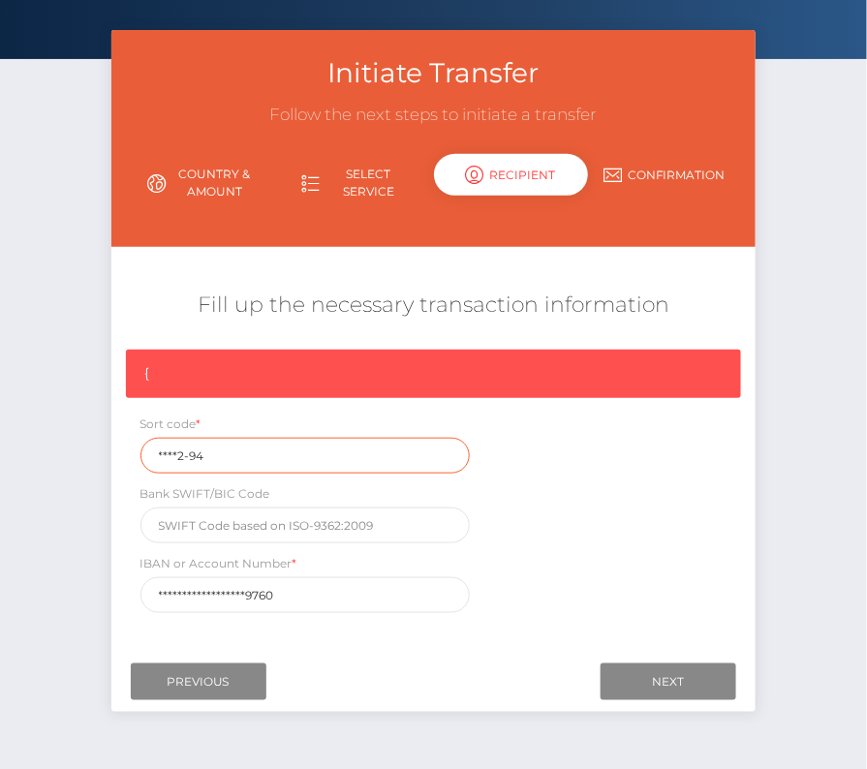
drag, startPoint x: 211, startPoint y: 459, endPoint x: 79, endPoint y: 455, distance: 131.7
click at [79, 455] on div "Initiate Transfer Follow the next steps to initiate a transfer Country & Amount…" at bounding box center [433, 395] width 867 height 730
paste input "30-9"
type input "30-92-94"
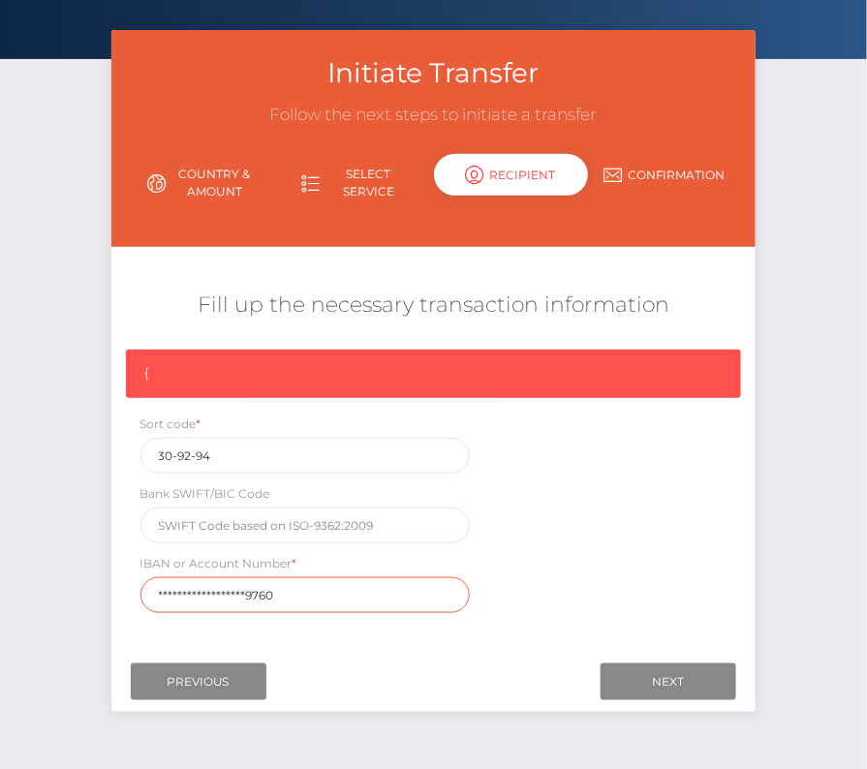
drag, startPoint x: 288, startPoint y: 590, endPoint x: 126, endPoint y: 589, distance: 161.7
click at [126, 589] on div "**********" at bounding box center [305, 583] width 359 height 60
paste input "GB72LOYD3092941307"
type input "[FINANCIAL_ID]"
click at [575, 564] on div "{ Sort code * 30-92-94 Bank SWIFT/BIC Code IBAN or Account Number * [FINANCIAL_…" at bounding box center [433, 486] width 645 height 273
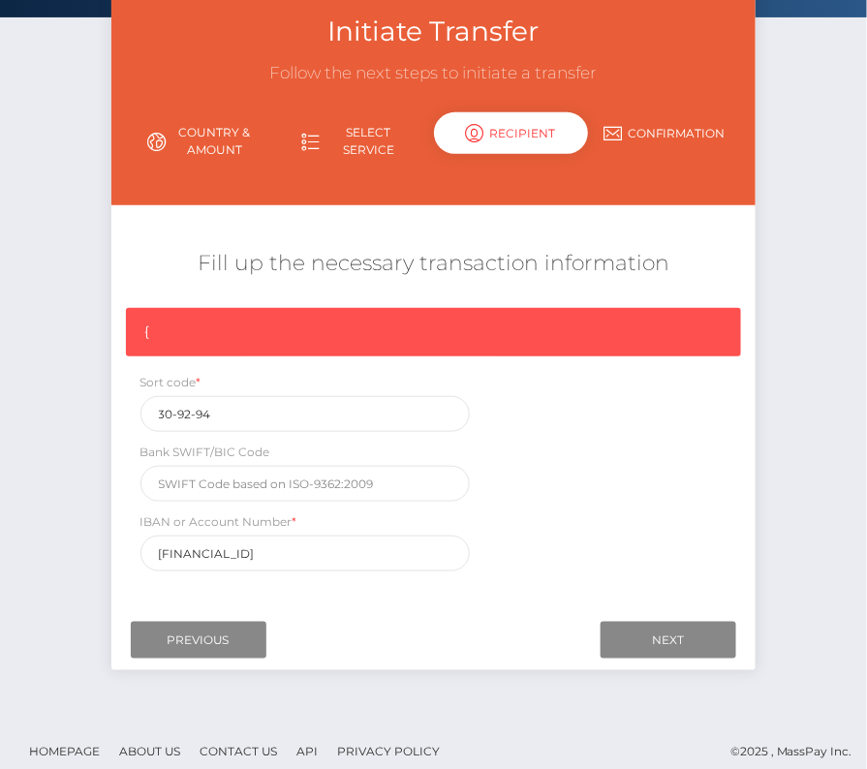
scroll to position [114, 0]
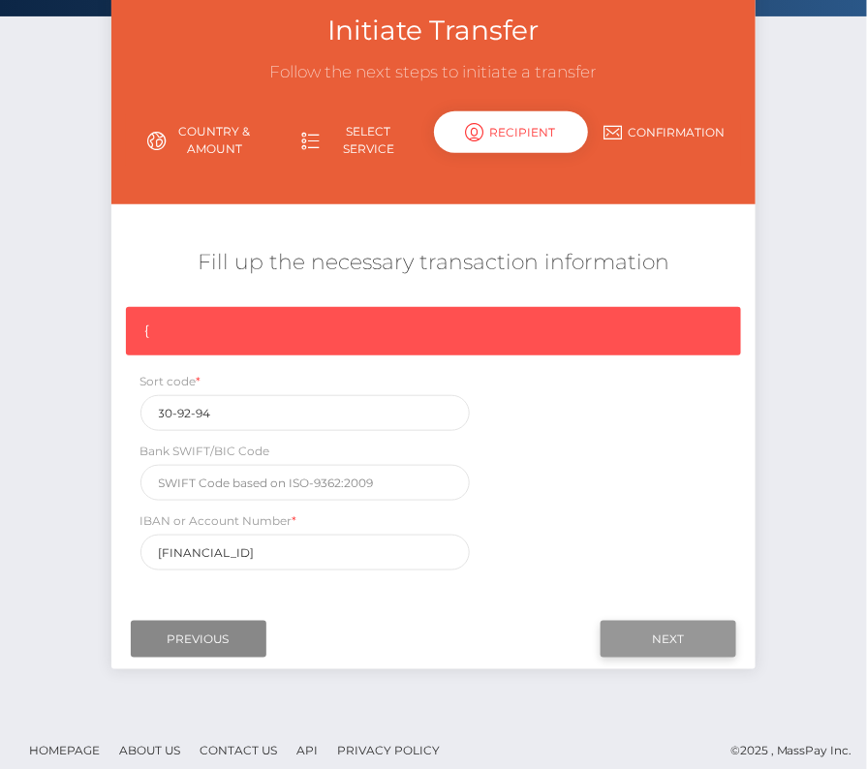
click at [675, 634] on input "Next" at bounding box center [668, 639] width 136 height 37
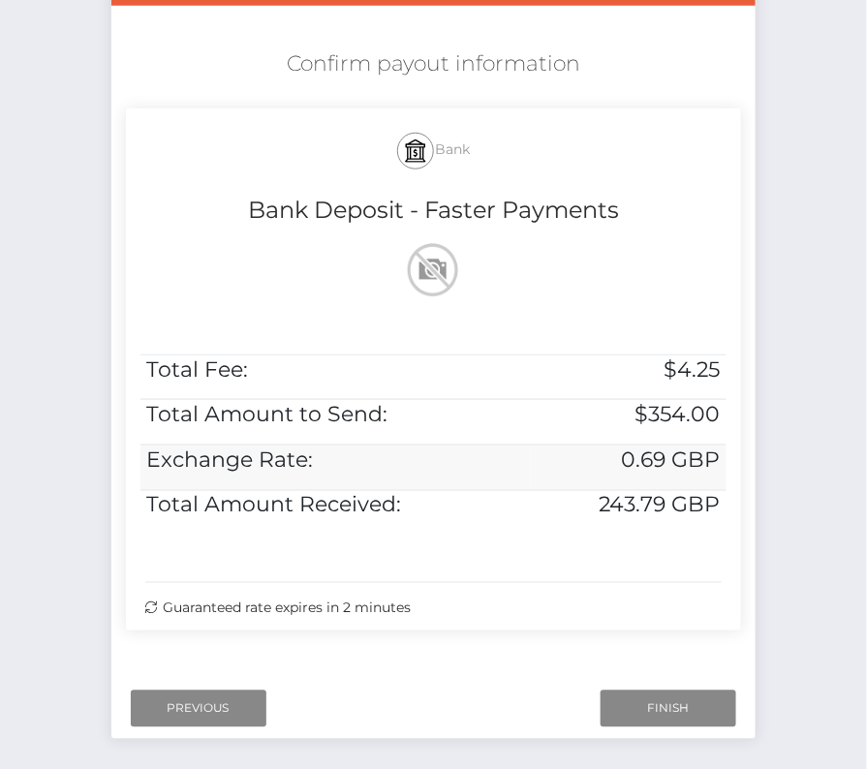
scroll to position [331, 0]
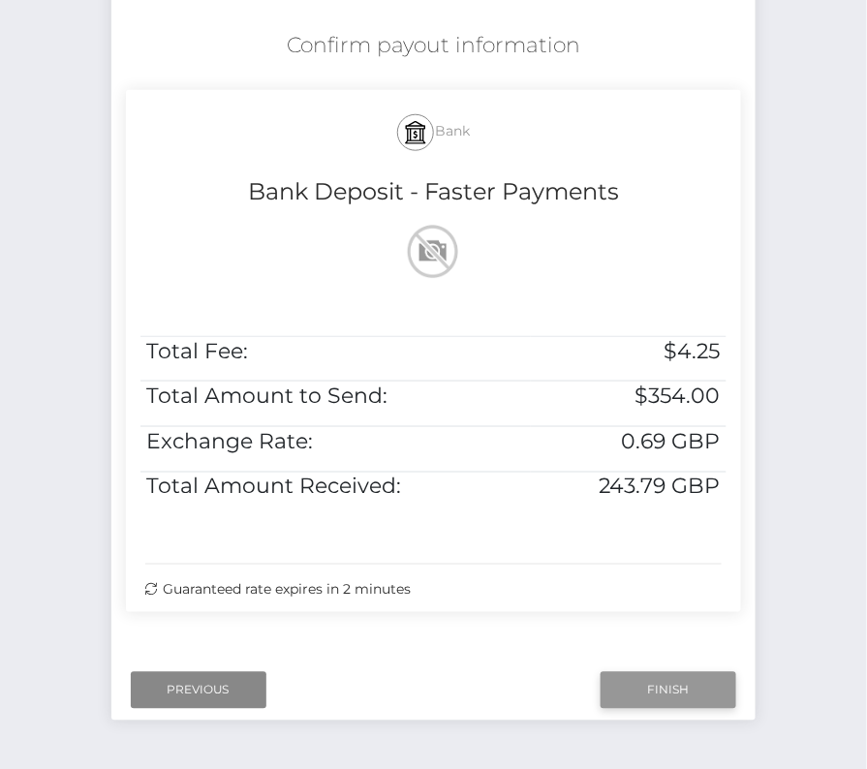
click at [649, 690] on input "Finish" at bounding box center [668, 690] width 136 height 37
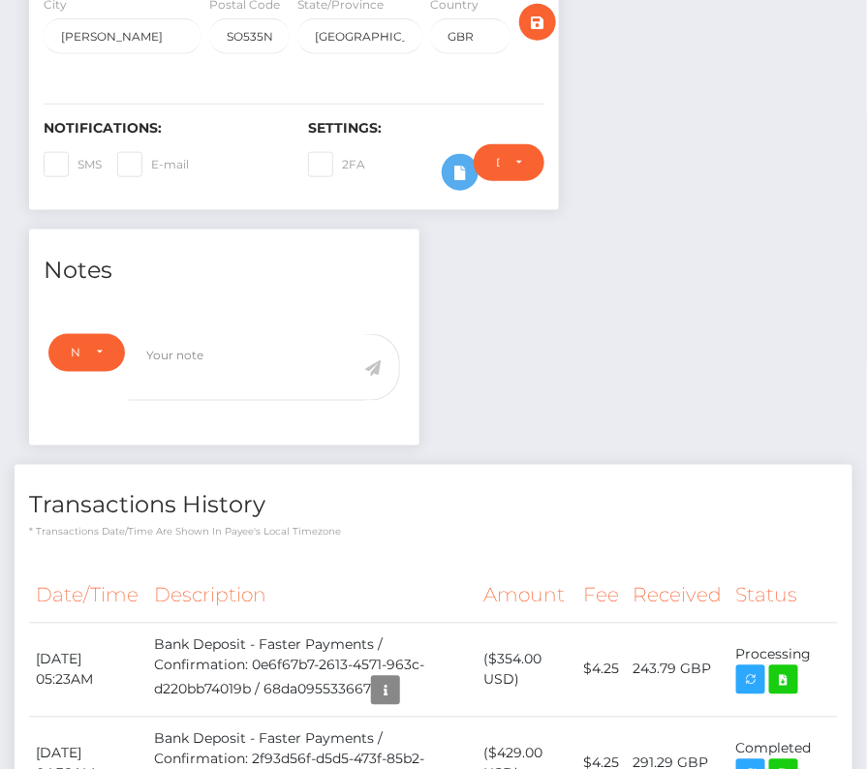
scroll to position [577, 0]
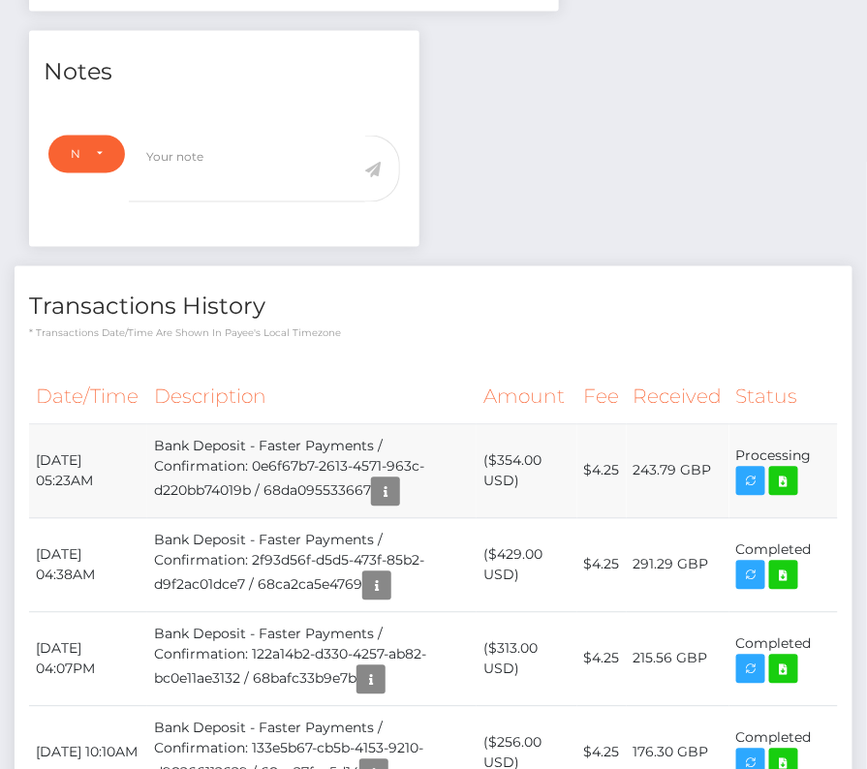
drag, startPoint x: 32, startPoint y: 508, endPoint x: 823, endPoint y: 517, distance: 791.1
click at [823, 517] on tr "September 29, 2025 05:23AM Bank Deposit - Faster Payments / Confirmation: 0e6f6…" at bounding box center [433, 471] width 808 height 94
copy tbody "September 29, 2025 05:23AM Bank Deposit - Faster Payments / Confirmation: 0e6f6…"
click at [784, 494] on icon at bounding box center [783, 482] width 23 height 24
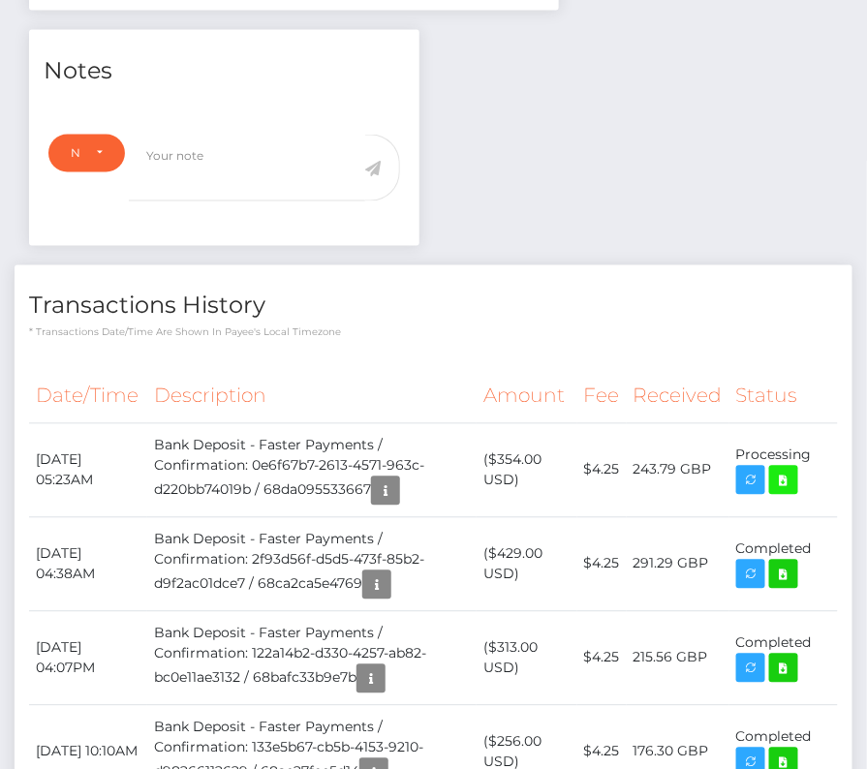
scroll to position [584, 0]
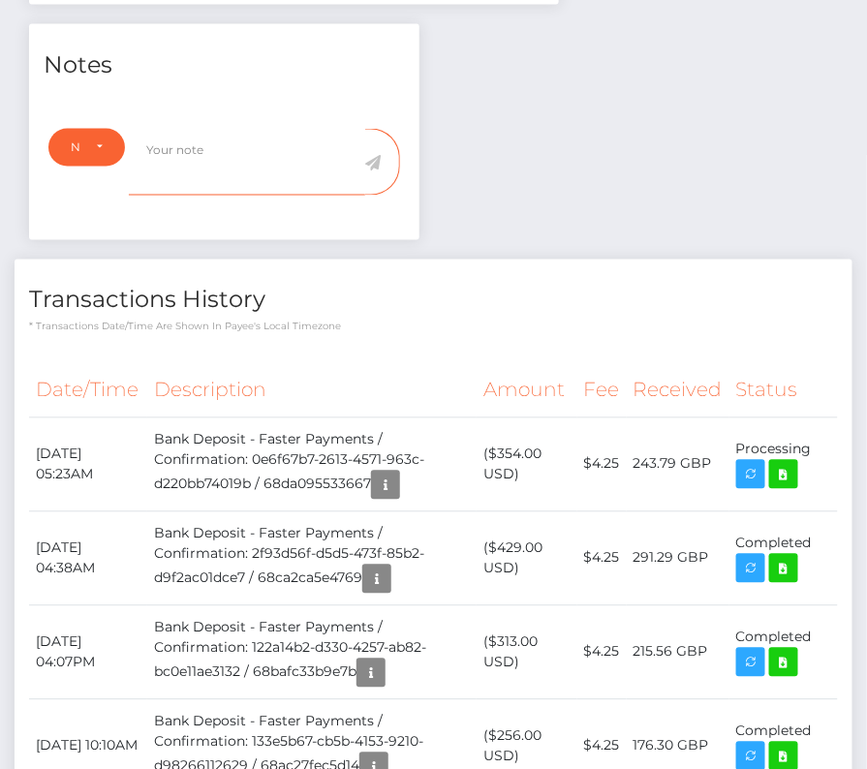
click at [348, 196] on textarea at bounding box center [246, 162] width 235 height 67
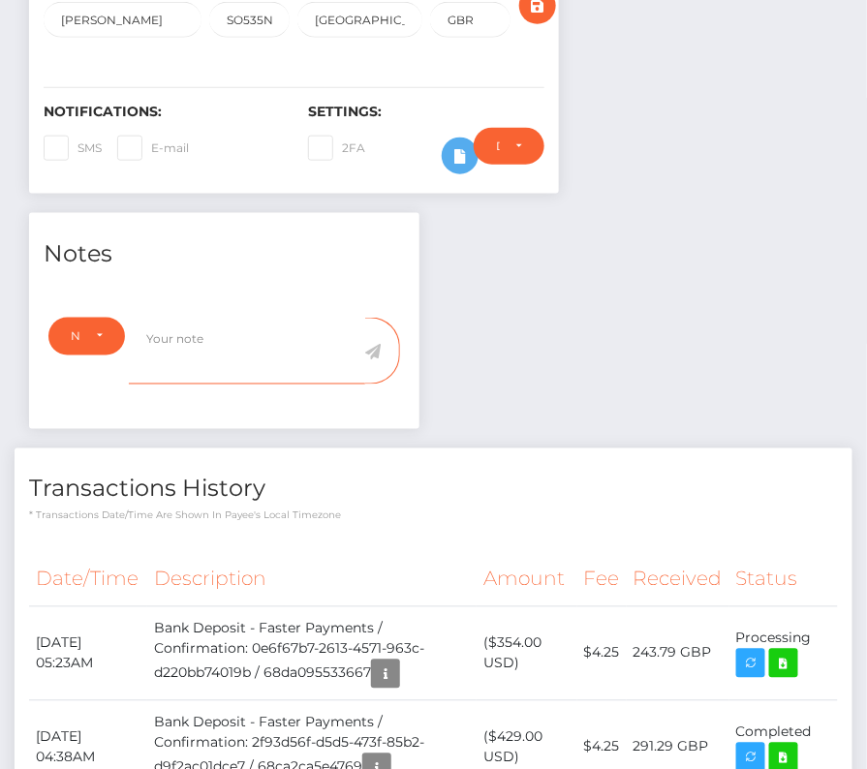
scroll to position [547, 0]
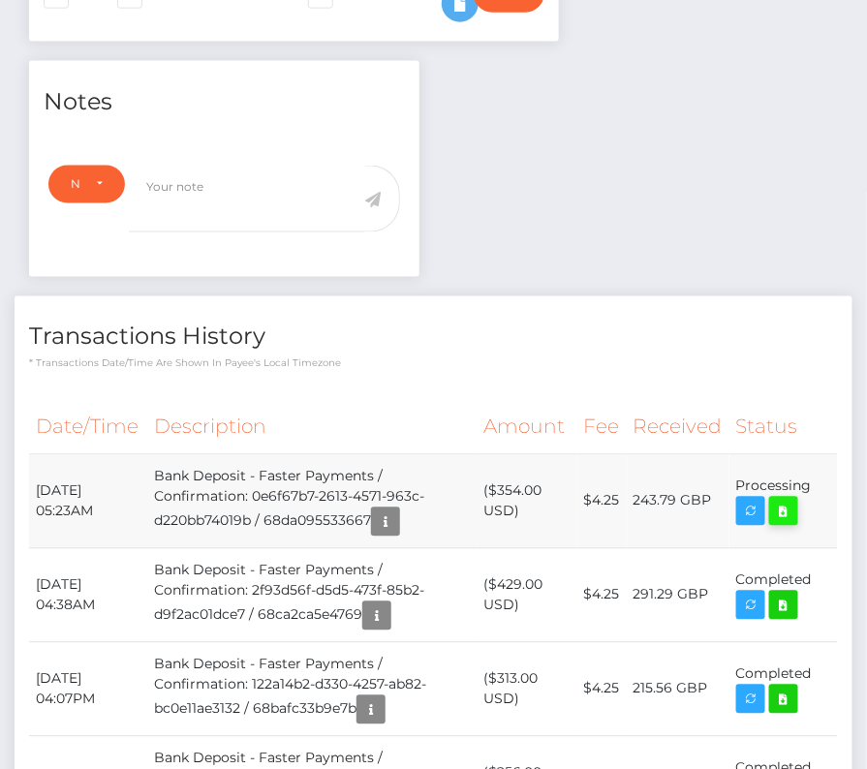
click at [789, 524] on icon at bounding box center [783, 512] width 23 height 24
click at [390, 357] on div "Transactions History * Transactions date/time are shown in payee's local timezo…" at bounding box center [434, 333] width 838 height 75
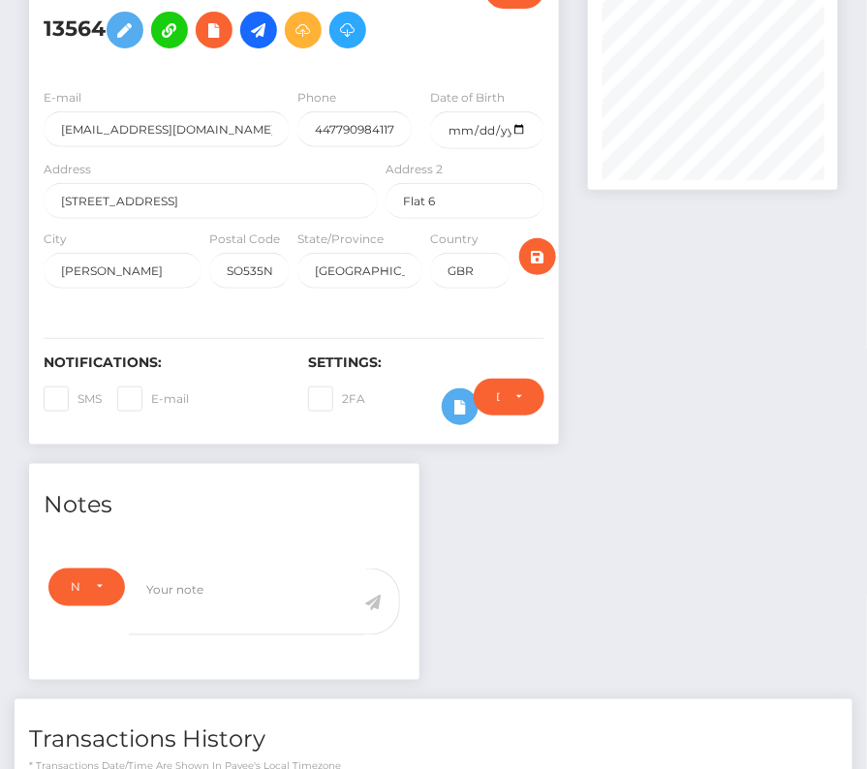
scroll to position [0, 0]
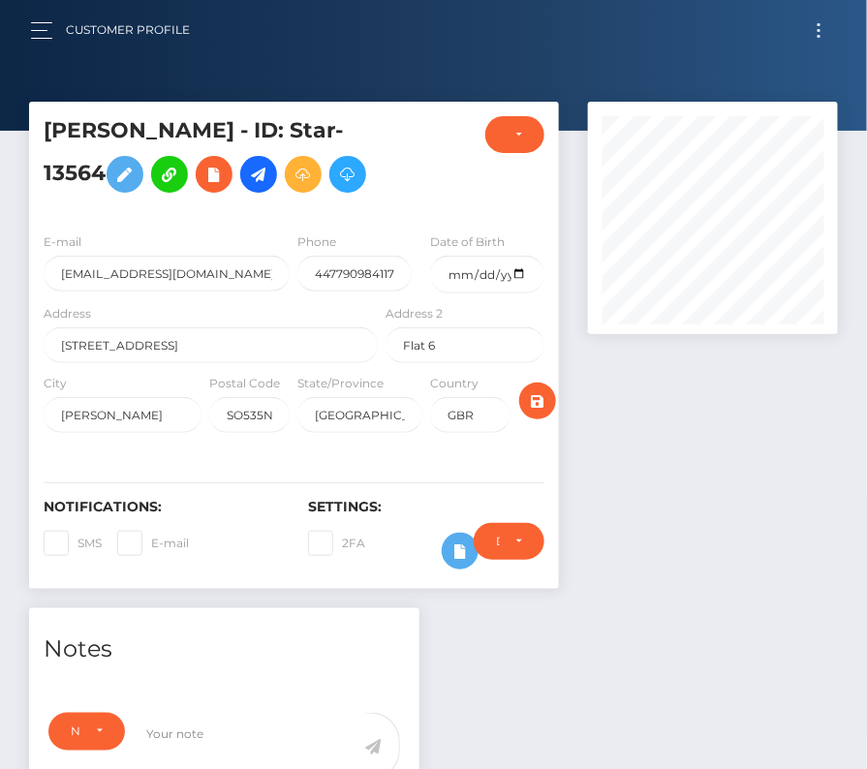
click at [827, 28] on button "Toggle navigation" at bounding box center [819, 30] width 36 height 26
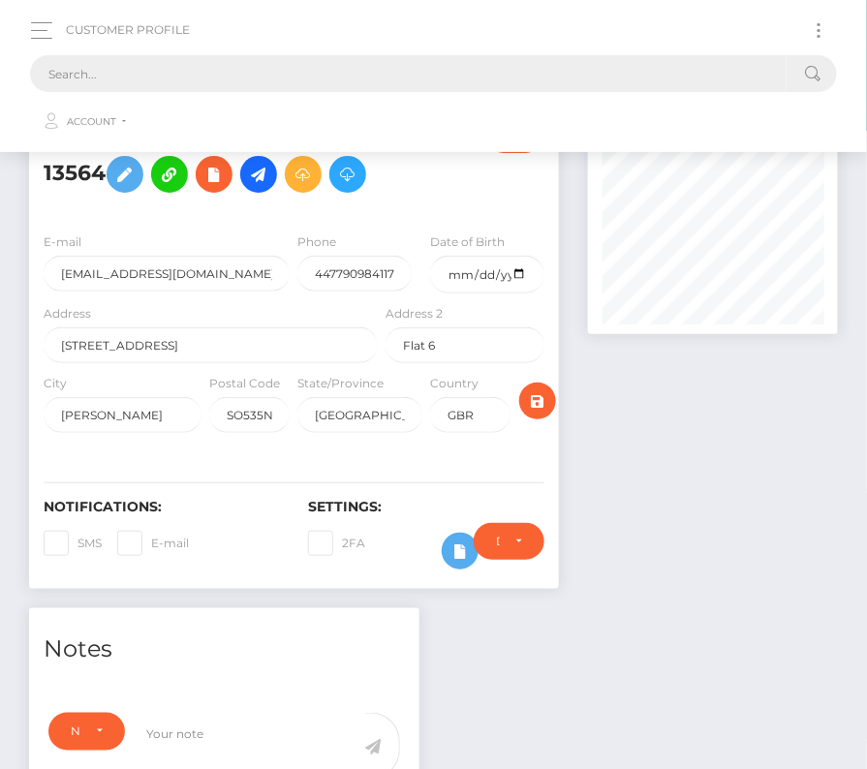
click at [376, 76] on input "text" at bounding box center [408, 73] width 756 height 37
paste input "7378"
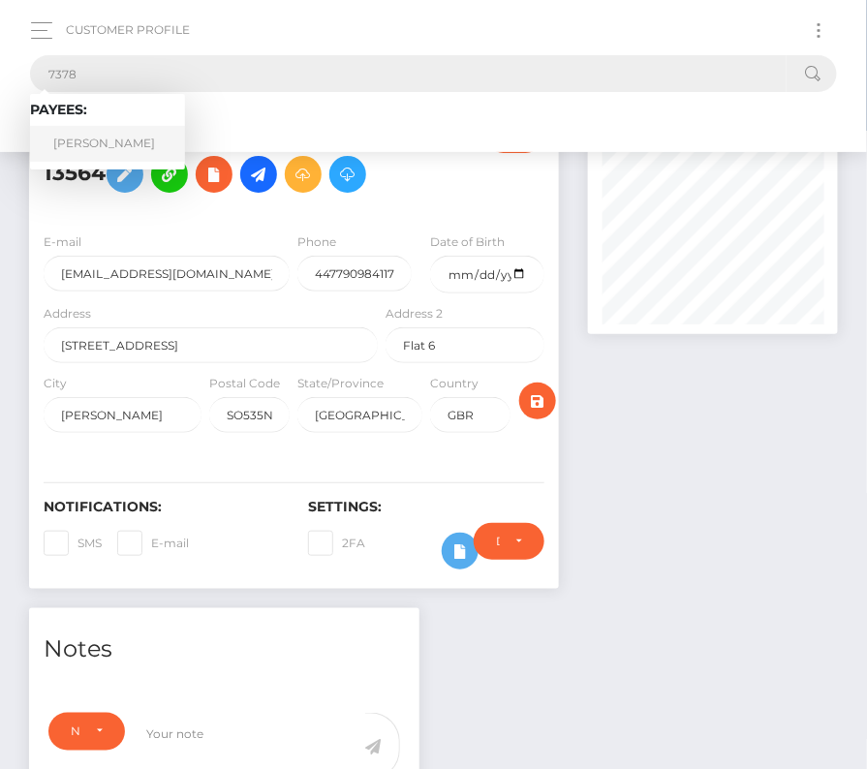
type input "7378"
click at [112, 134] on link "[PERSON_NAME]" at bounding box center [107, 144] width 155 height 36
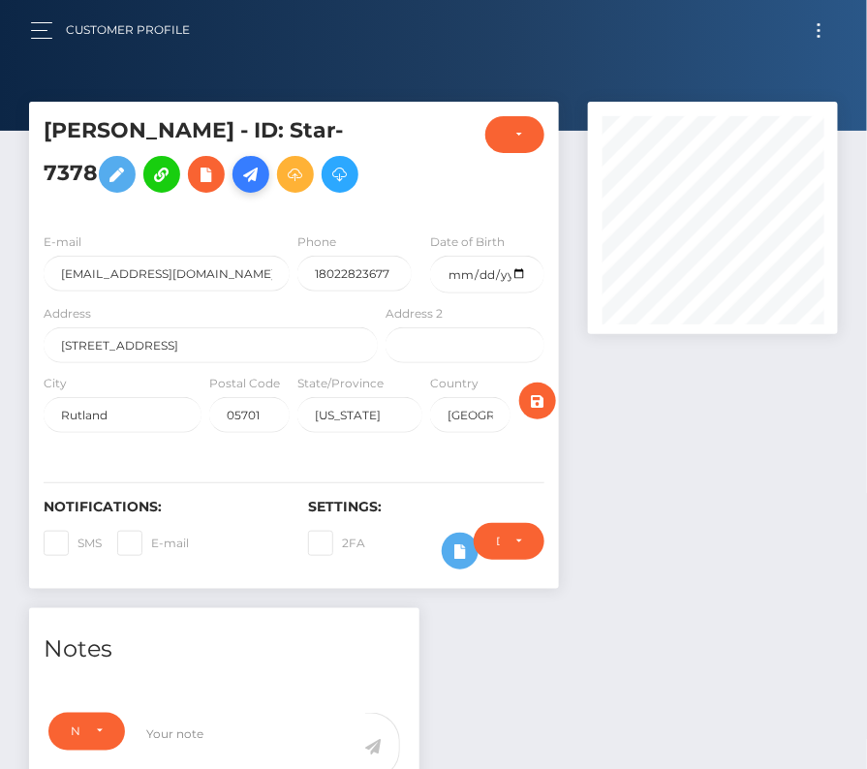
click at [239, 176] on icon at bounding box center [250, 175] width 23 height 24
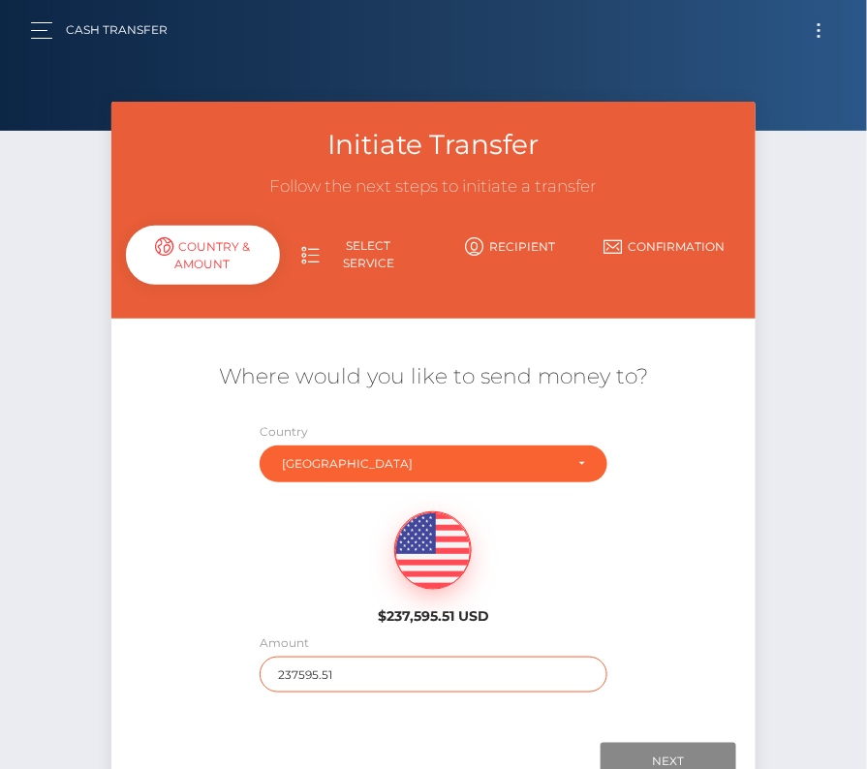
click at [293, 675] on input "237595.51" at bounding box center [432, 674] width 347 height 36
type input "87"
click at [644, 596] on div "$237,595.51 USD" at bounding box center [433, 562] width 645 height 140
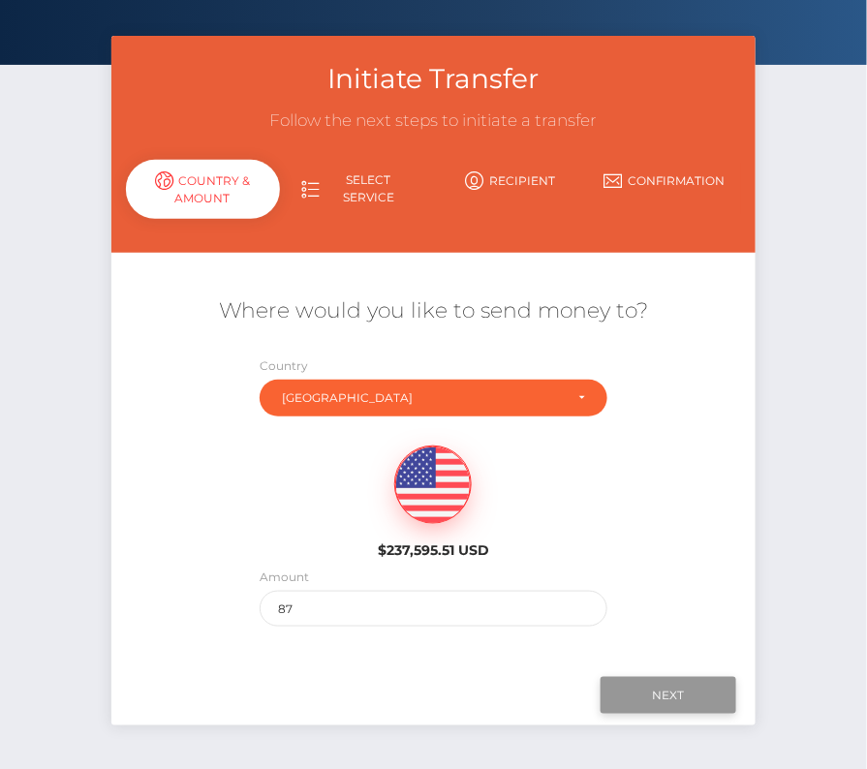
click at [652, 689] on input "Next" at bounding box center [668, 695] width 136 height 37
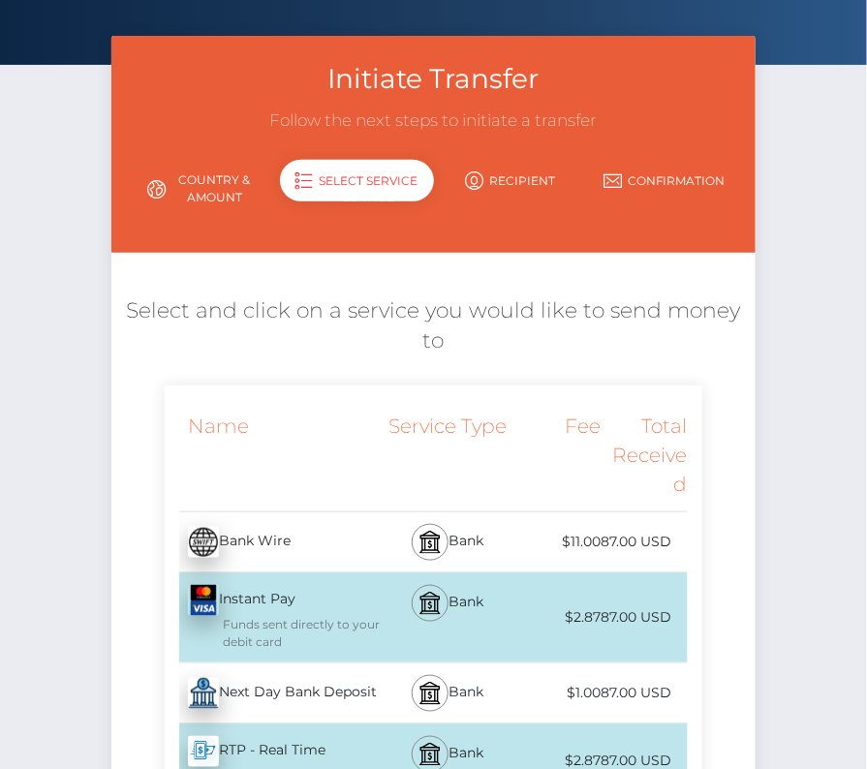
click at [232, 703] on div "Next Day Bank Deposit - USD" at bounding box center [274, 693] width 218 height 54
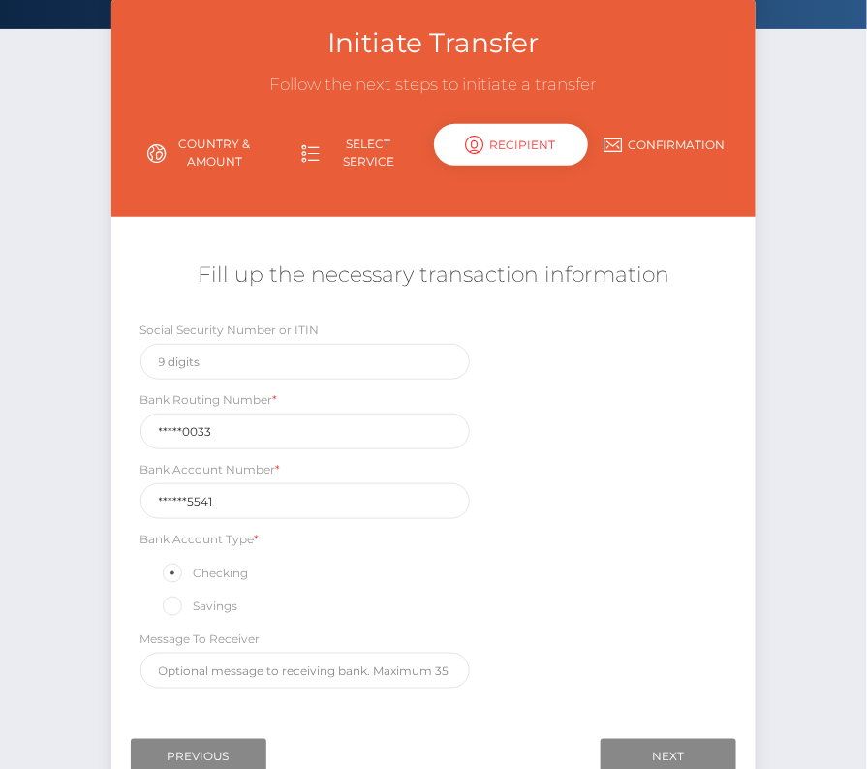
scroll to position [211, 0]
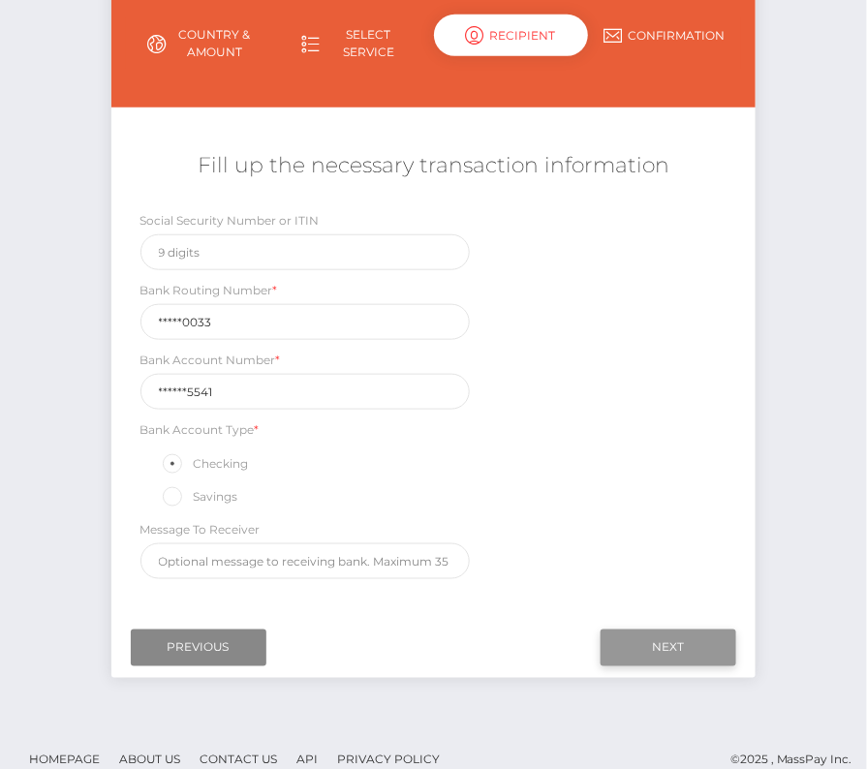
click at [643, 643] on input "Next" at bounding box center [668, 647] width 136 height 37
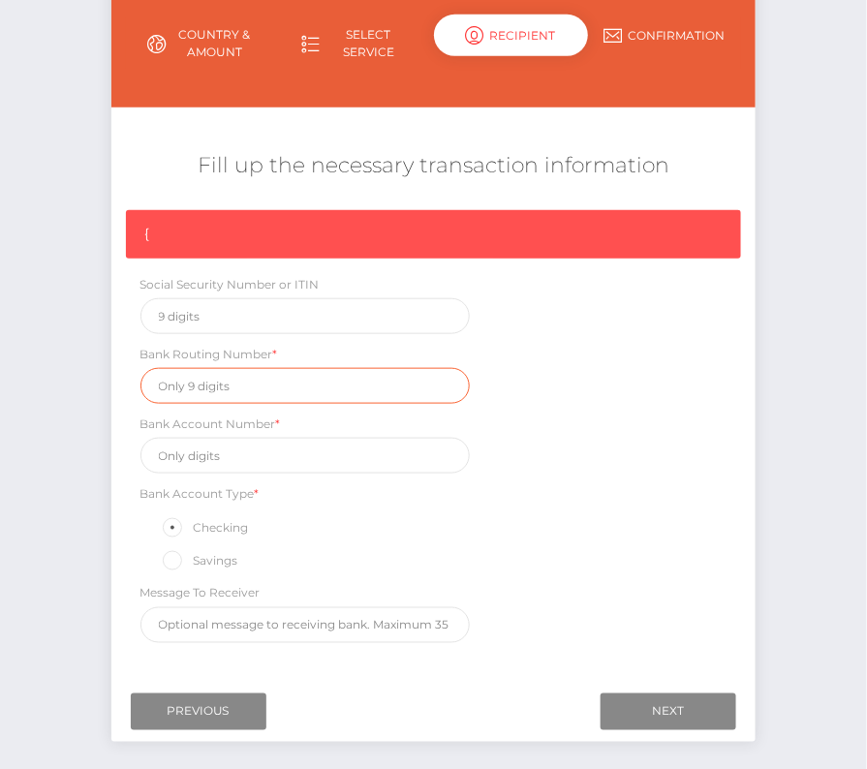
click at [225, 381] on input "text" at bounding box center [305, 386] width 330 height 36
paste input "011600033"
type input "011600033"
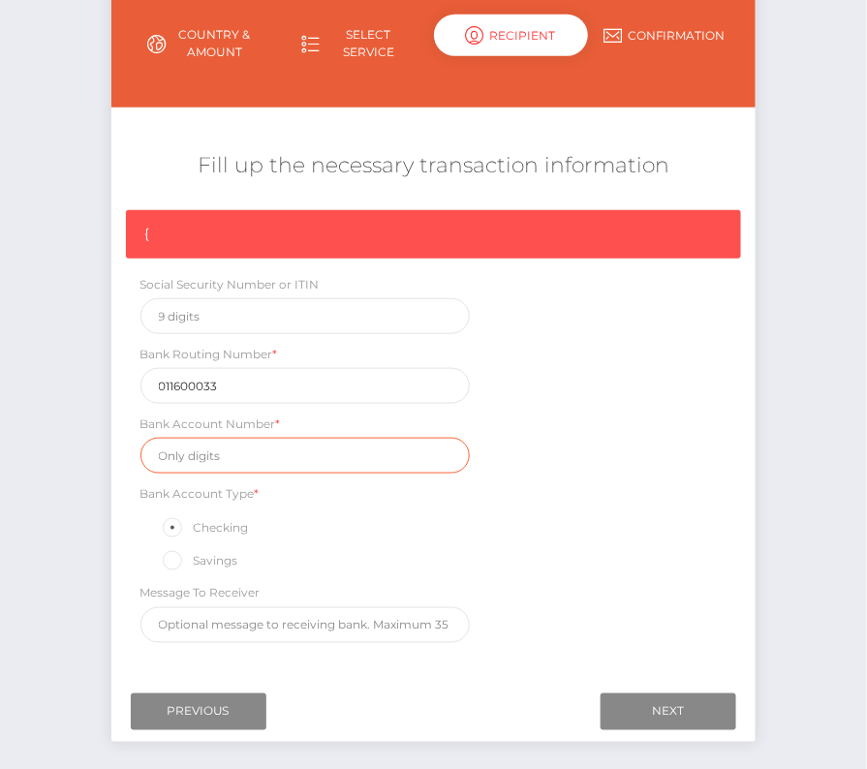
click at [197, 453] on input "text" at bounding box center [305, 456] width 330 height 36
paste input "5243115541"
type input "5243115541"
click at [556, 565] on div "{ Social Security Number or ITIN Bank Routing Number * 011600033 Bank Account N…" at bounding box center [433, 431] width 645 height 442
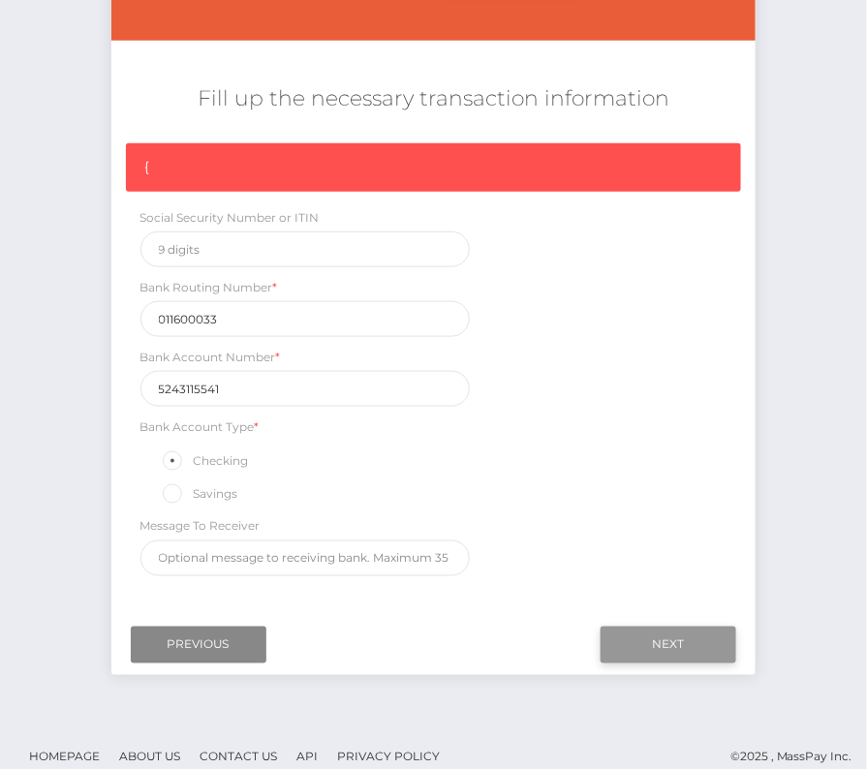
click at [688, 641] on input "Next" at bounding box center [668, 644] width 136 height 37
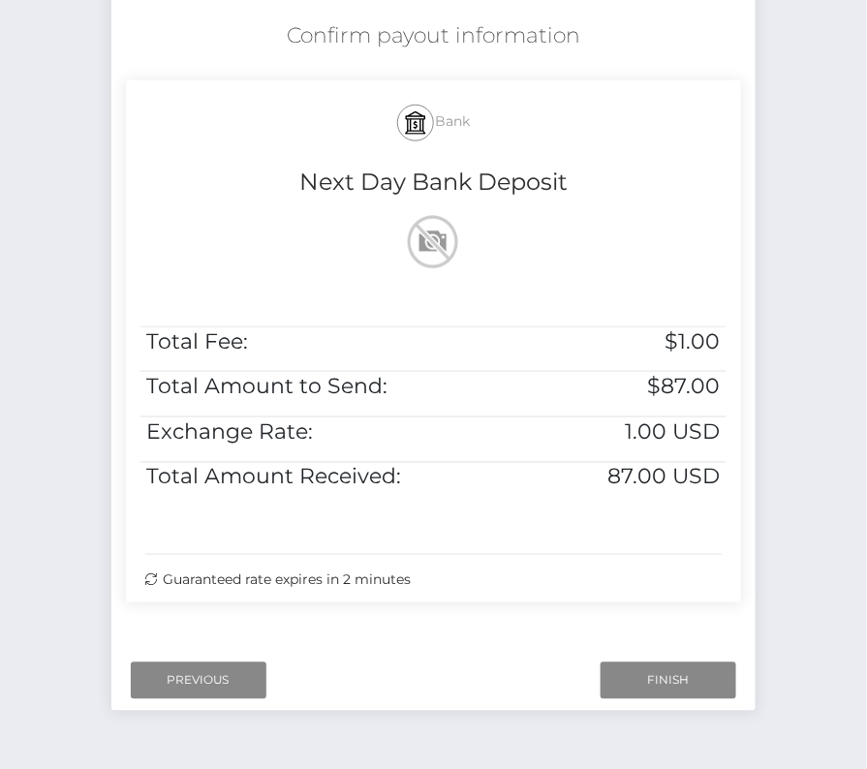
scroll to position [356, 0]
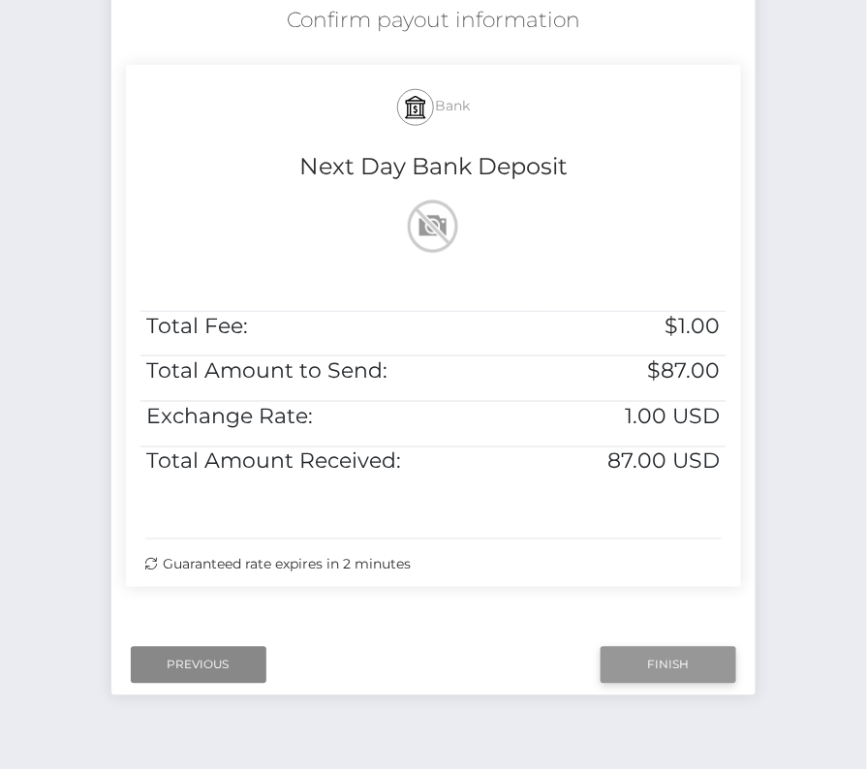
click at [658, 660] on input "Finish" at bounding box center [668, 665] width 136 height 37
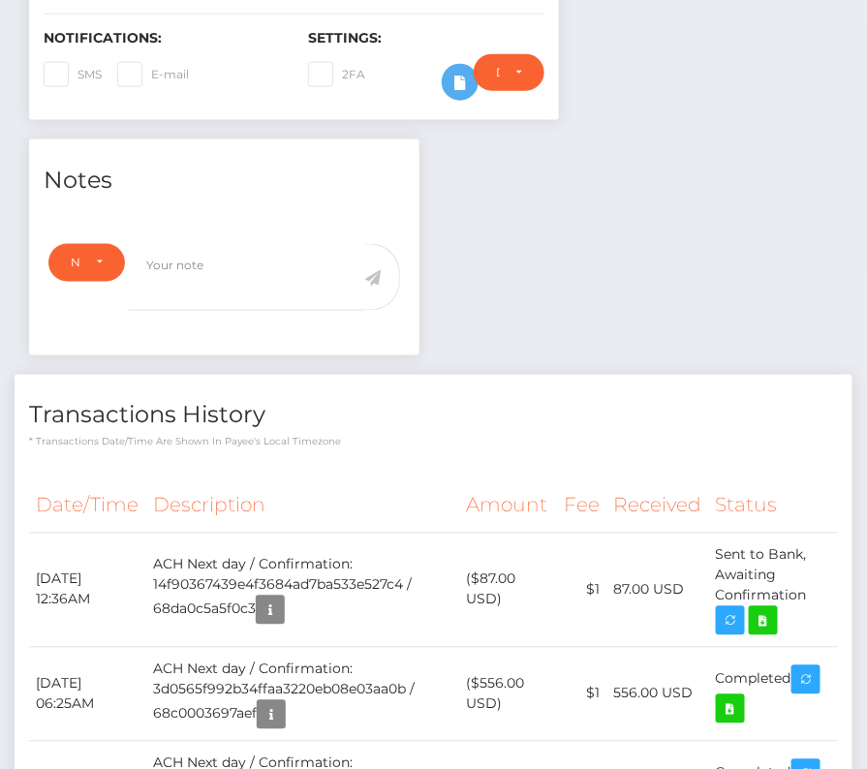
scroll to position [487, 0]
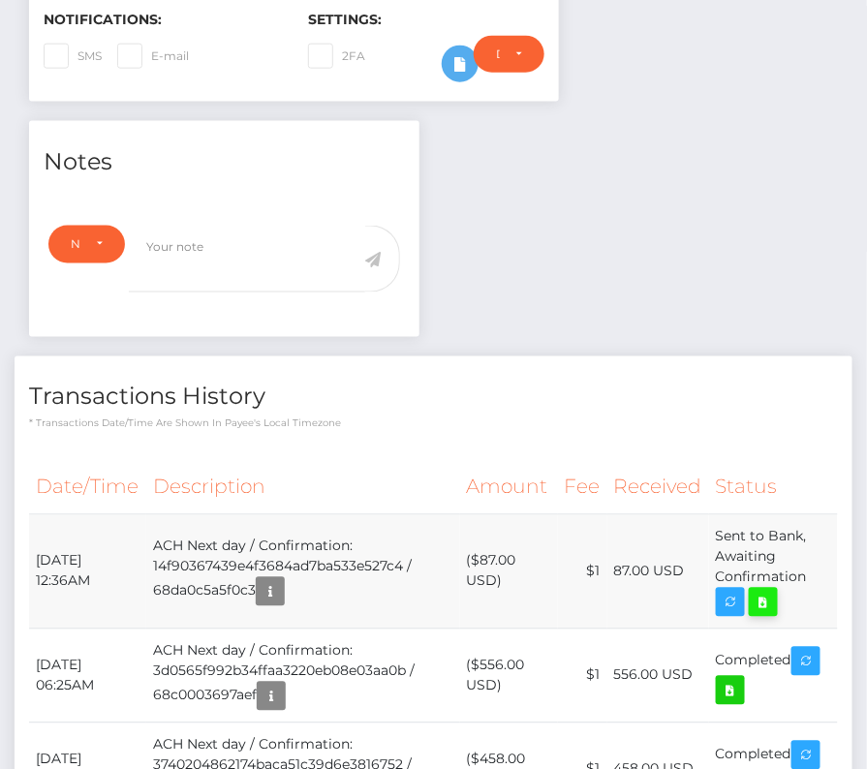
drag, startPoint x: 37, startPoint y: 557, endPoint x: 771, endPoint y: 582, distance: 734.4
click at [771, 582] on tr "[DATE] 12:36AM ACH Next day / Confirmation: 14f90367439e4f3684ad7ba533e527c4 / …" at bounding box center [433, 571] width 808 height 114
copy tr "[DATE] 12:36AM ACH Next day / Confirmation: 14f90367439e4f3684ad7ba533e527c4 / …"
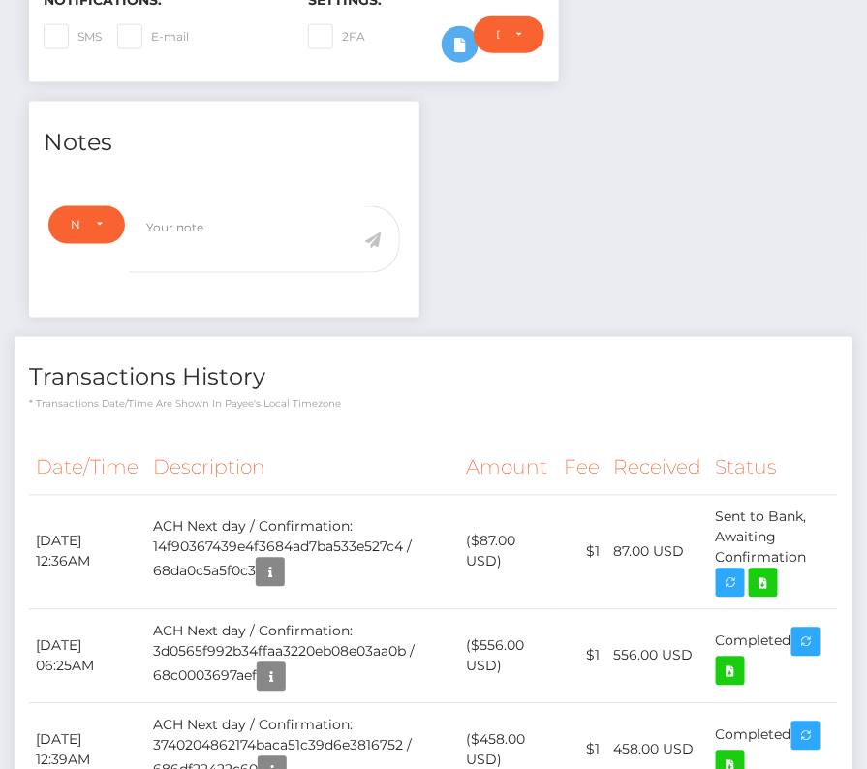
scroll to position [508, 0]
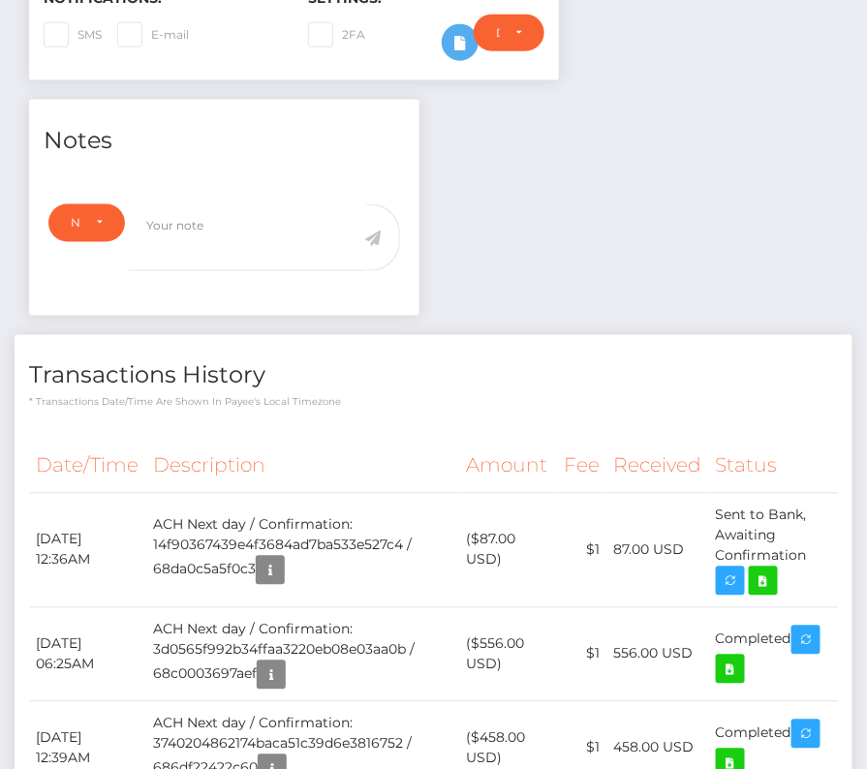
click at [208, 456] on th "Description" at bounding box center [303, 466] width 314 height 53
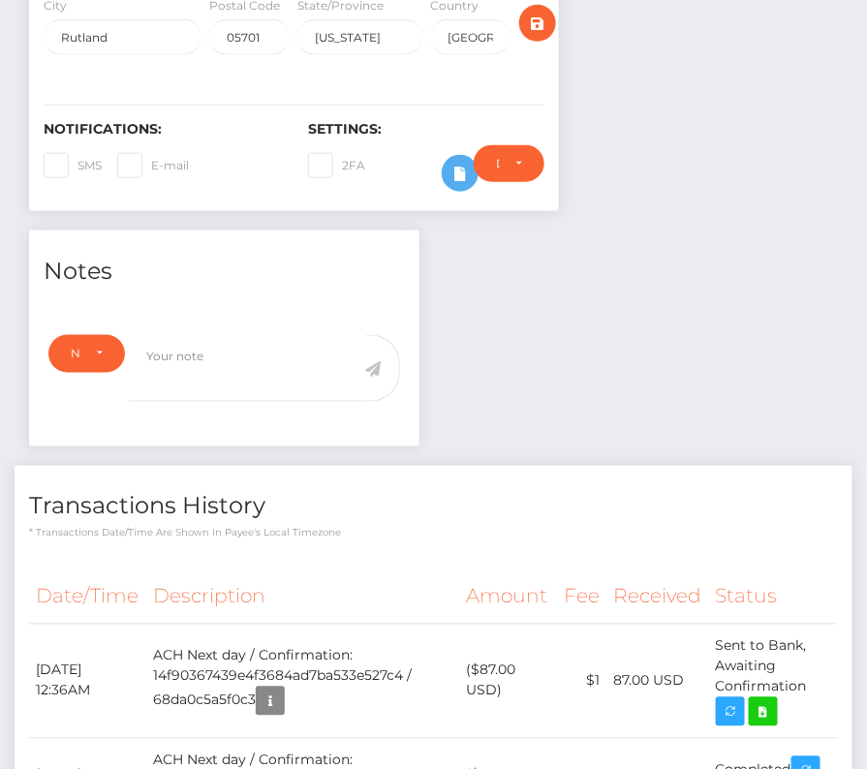
scroll to position [384, 0]
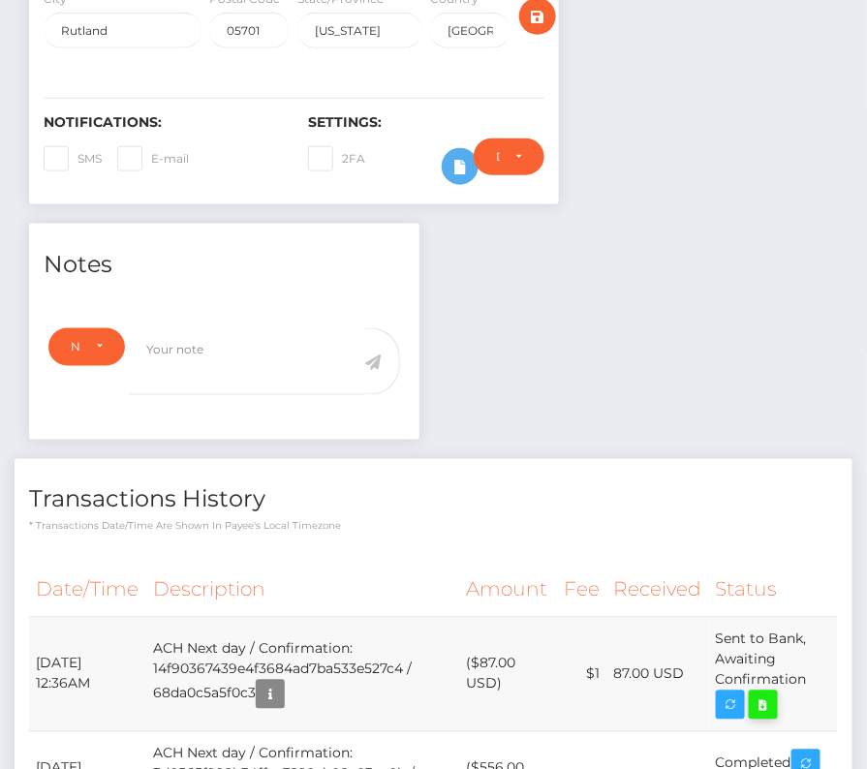
click at [768, 698] on icon at bounding box center [762, 705] width 23 height 24
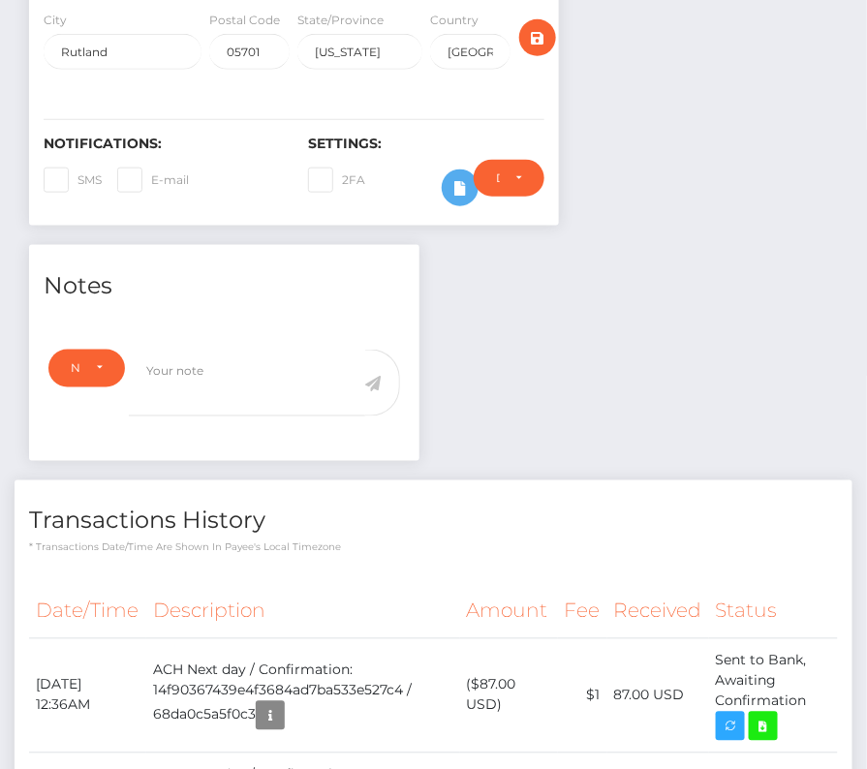
scroll to position [0, 0]
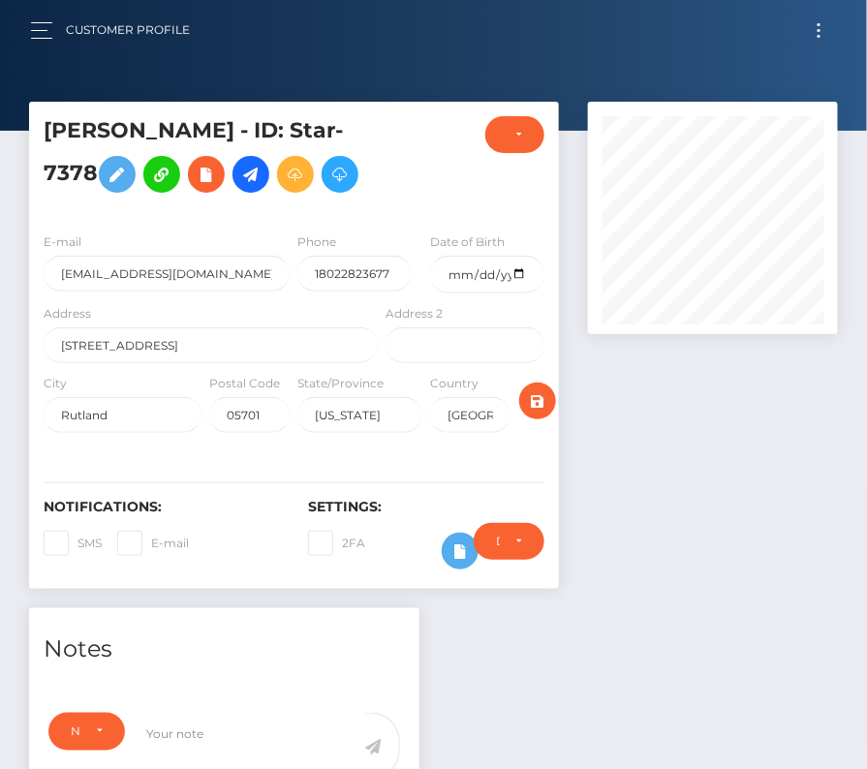
click at [36, 12] on div "Customer Profile" at bounding box center [117, 30] width 175 height 41
click at [36, 38] on span "button" at bounding box center [41, 38] width 21 height 1
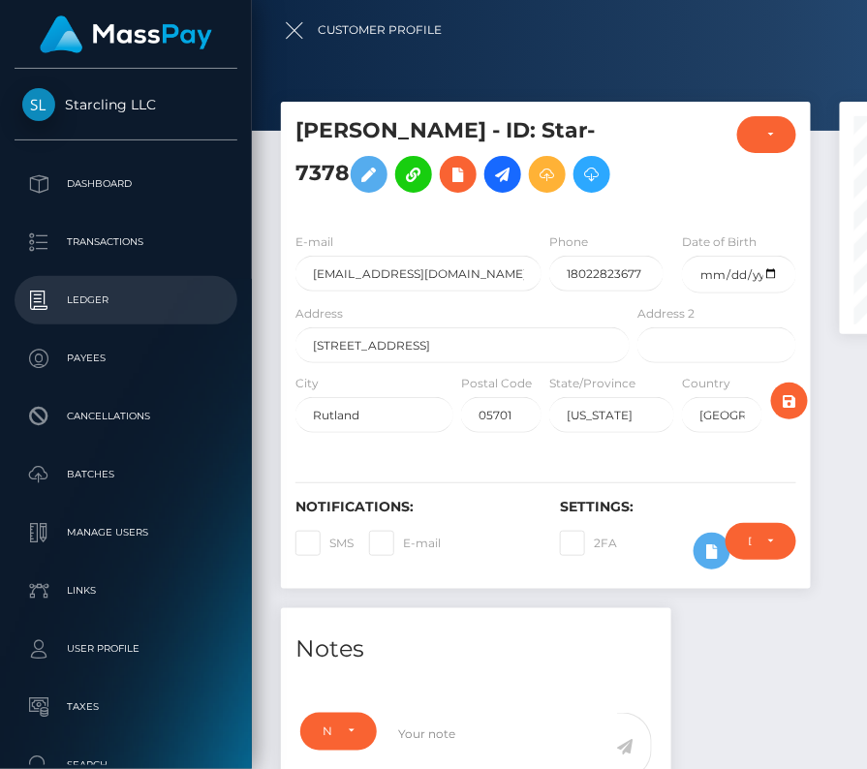
click at [110, 288] on p "Ledger" at bounding box center [125, 300] width 207 height 29
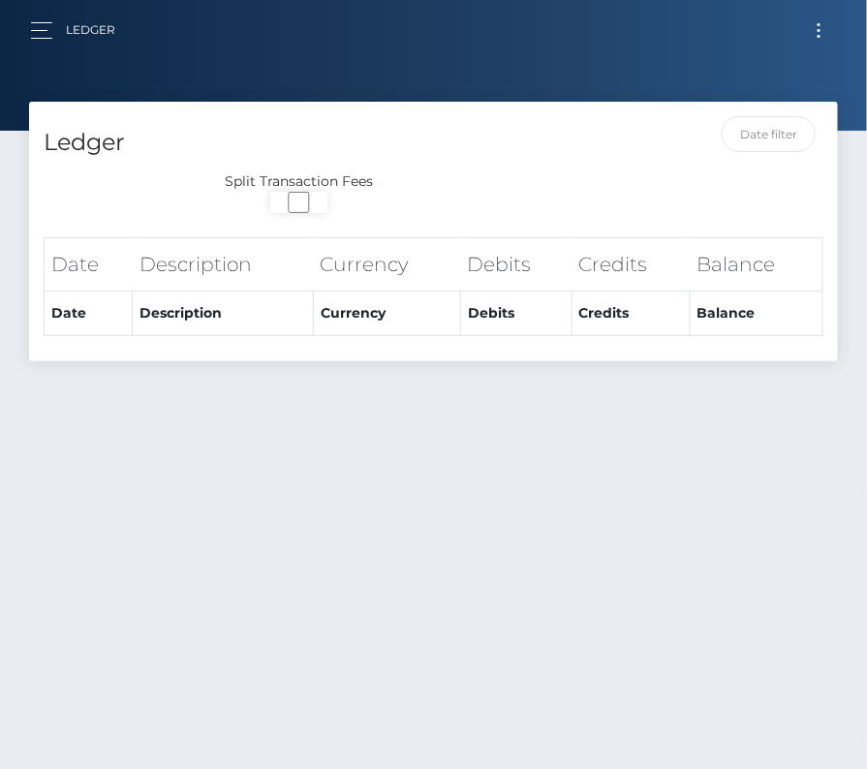
select select
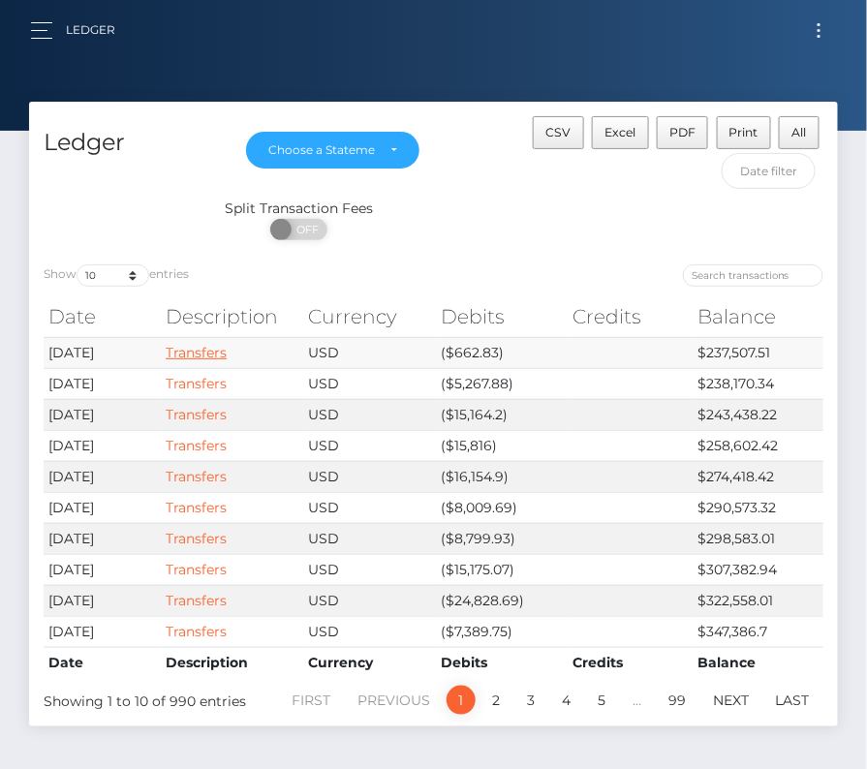
click at [202, 348] on link "Transfers" at bounding box center [196, 352] width 61 height 17
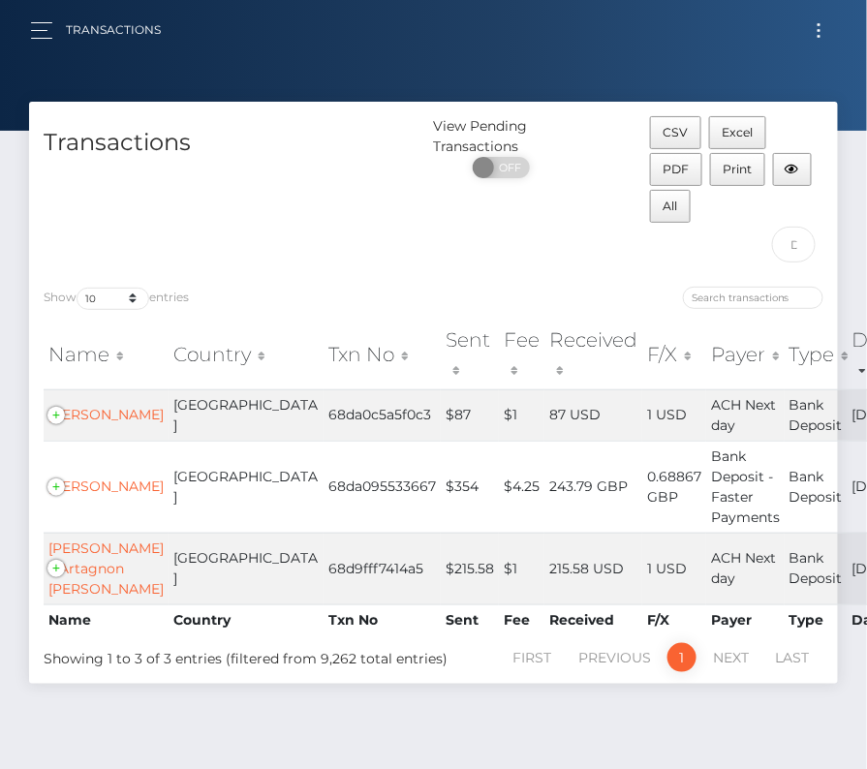
click at [822, 27] on button "Toggle navigation" at bounding box center [819, 30] width 36 height 26
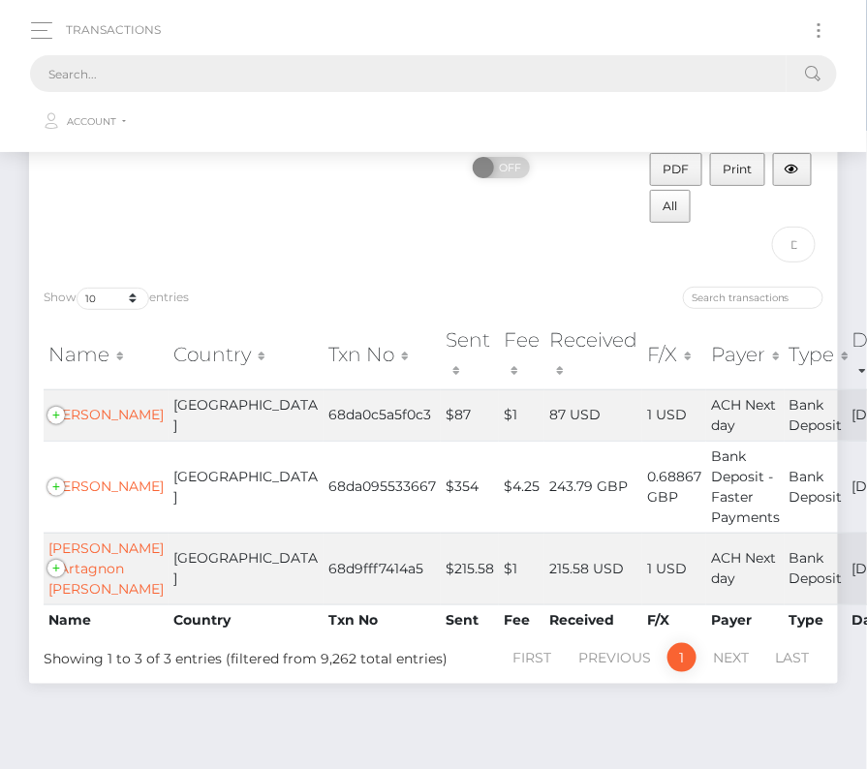
click at [194, 62] on input "text" at bounding box center [408, 73] width 756 height 37
paste input "1661173"
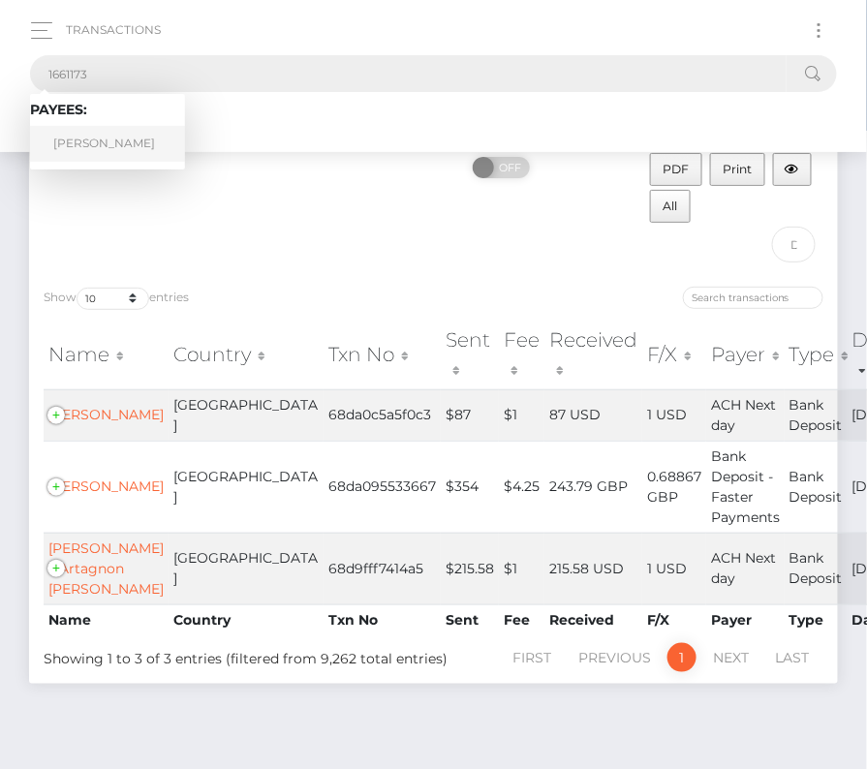
type input "1661173"
click at [118, 152] on link "[PERSON_NAME]" at bounding box center [107, 144] width 155 height 36
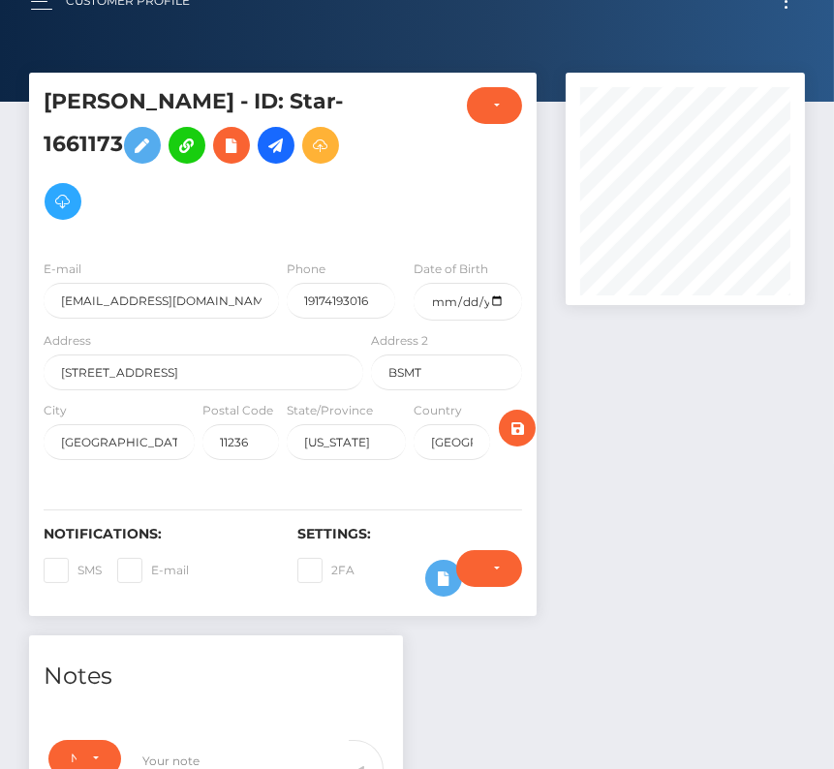
scroll to position [91, 0]
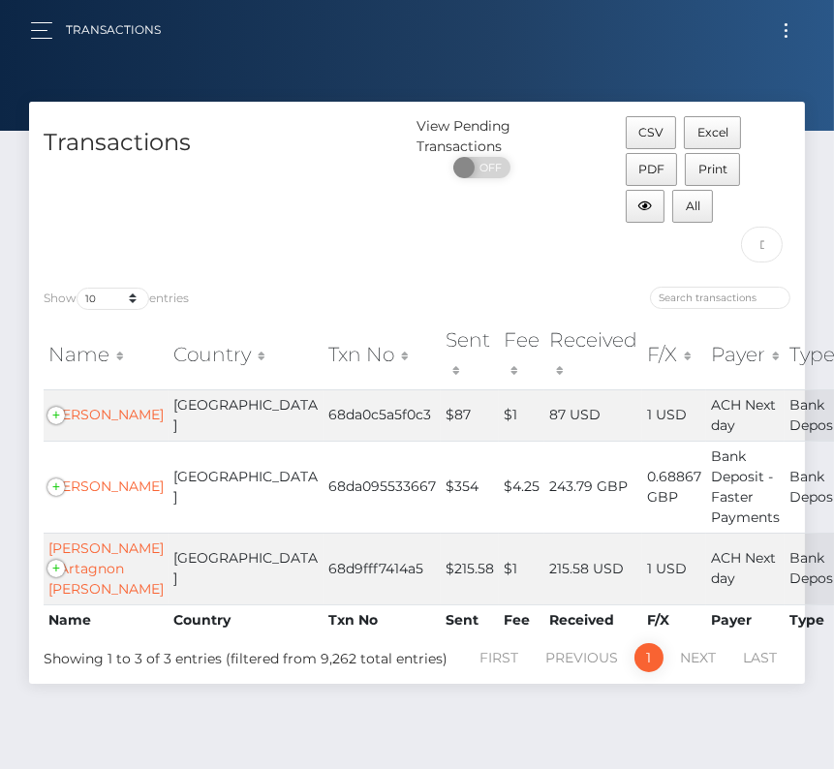
click at [784, 30] on span "Toggle navigation" at bounding box center [785, 30] width 3 height 3
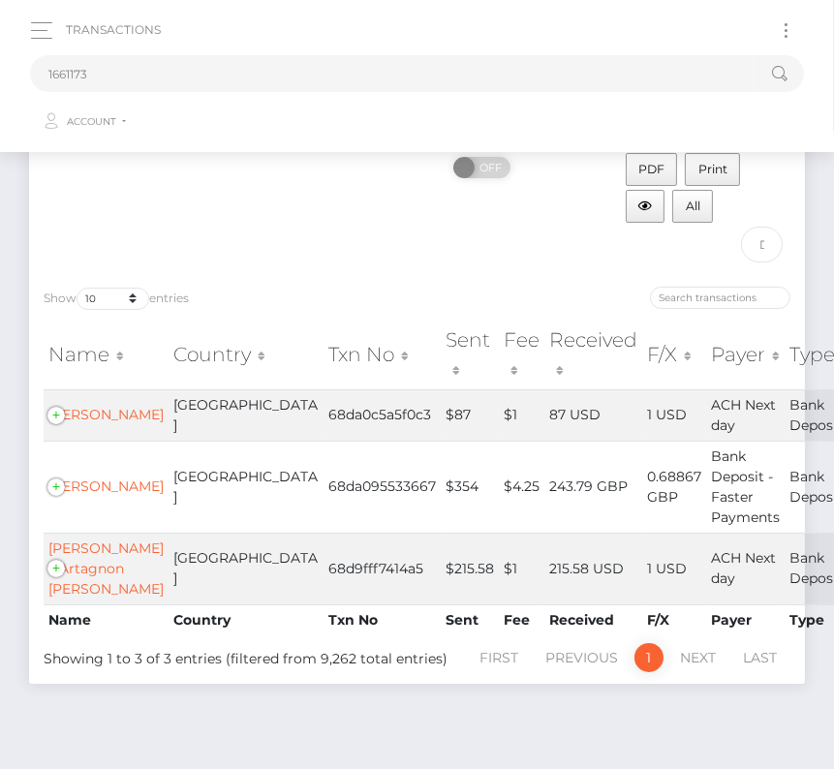
click at [395, 51] on div "1661173 Loading... Loading... Account Edit Profile Logout" at bounding box center [417, 96] width 774 height 92
drag, startPoint x: 115, startPoint y: 70, endPoint x: 25, endPoint y: 70, distance: 90.0
click at [25, 70] on div "Transactions 1661173 Loading... Loading..." at bounding box center [416, 76] width 803 height 133
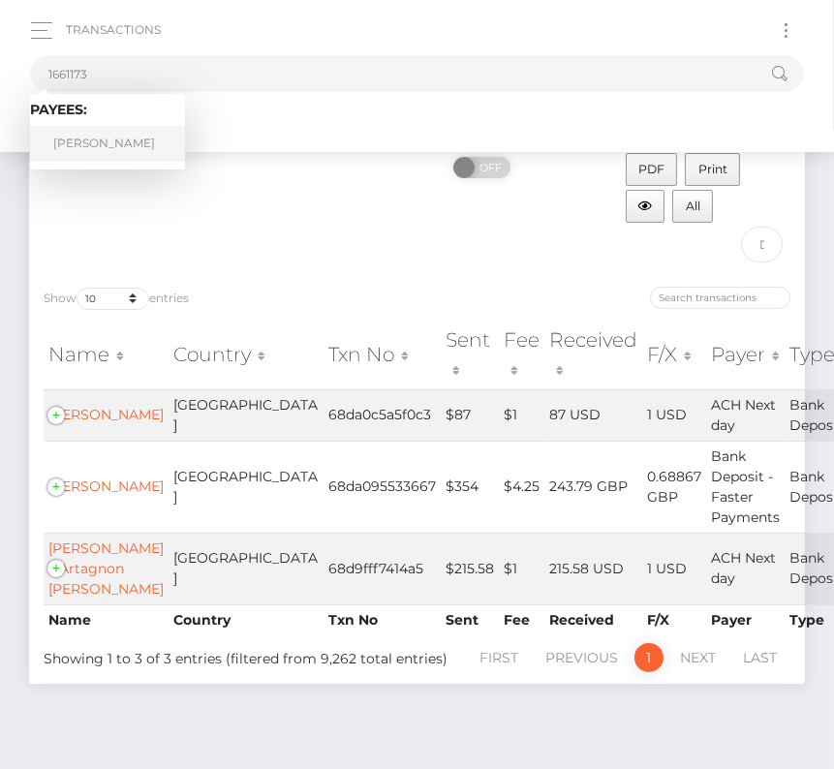
click at [120, 149] on link "Patricia Robinson" at bounding box center [107, 144] width 155 height 36
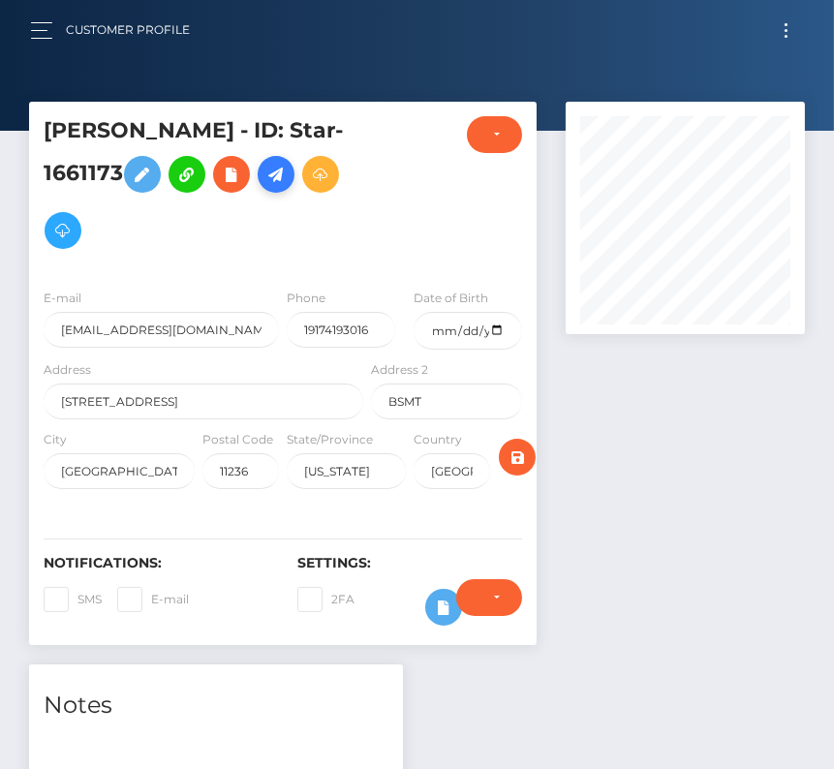
click at [276, 179] on icon at bounding box center [275, 175] width 23 height 24
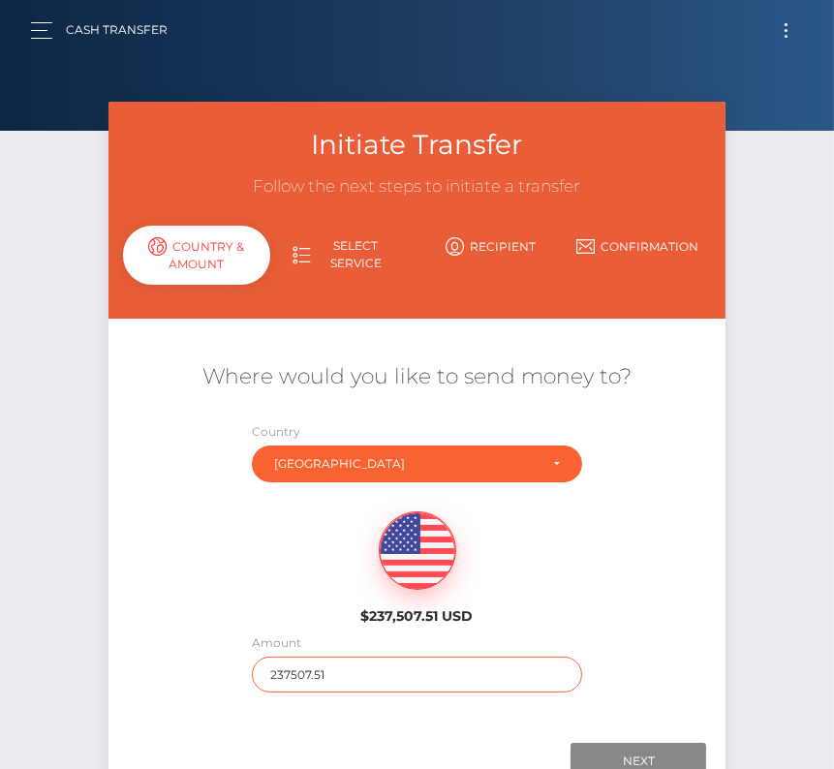
click at [288, 679] on input "237507.51" at bounding box center [417, 674] width 331 height 36
type input "150"
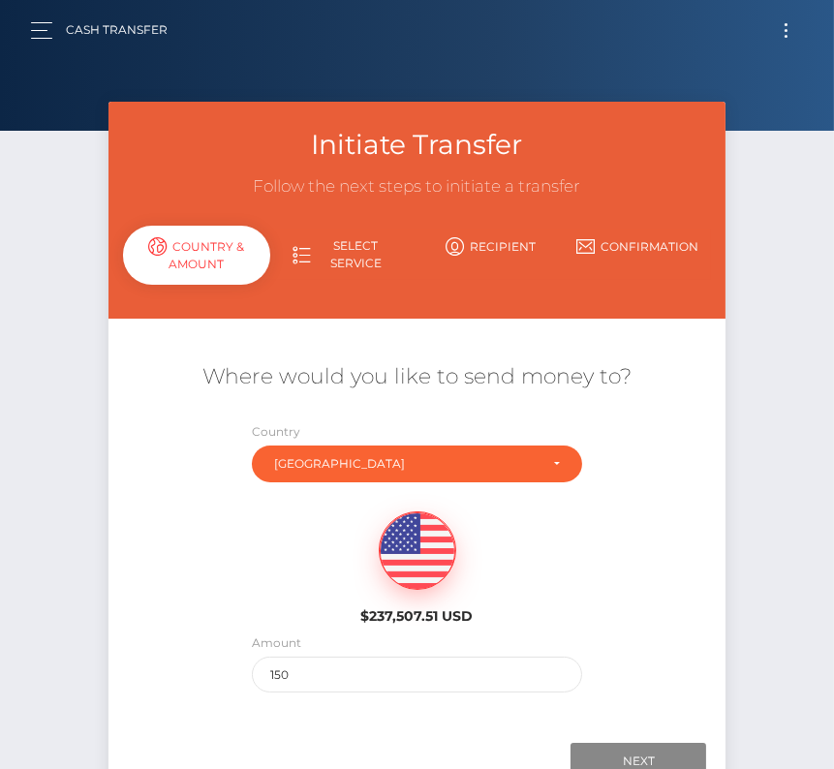
click at [276, 565] on div "$237,507.51 USD" at bounding box center [417, 562] width 618 height 140
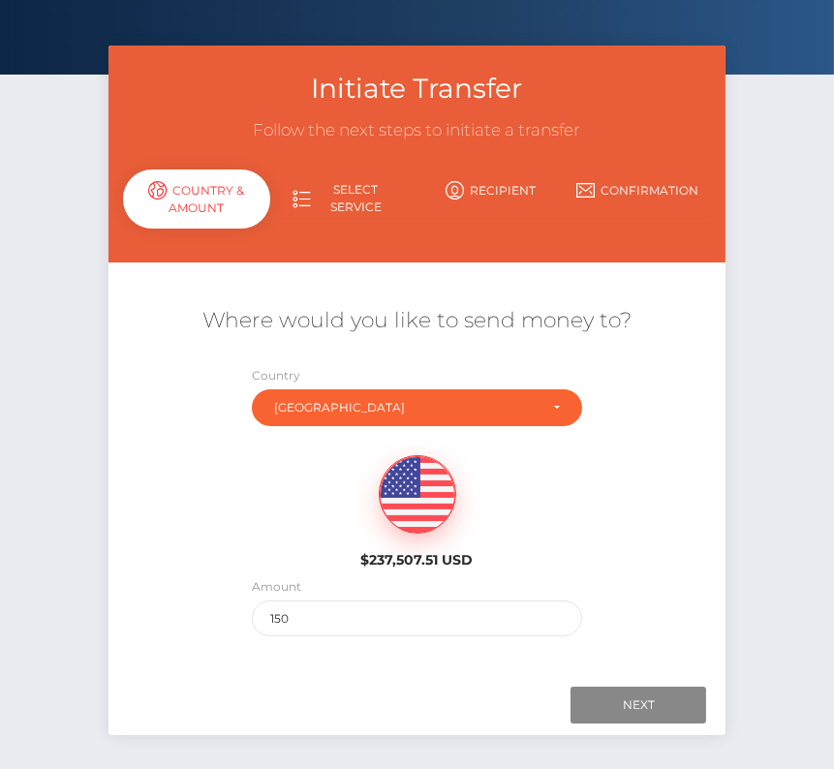
scroll to position [82, 0]
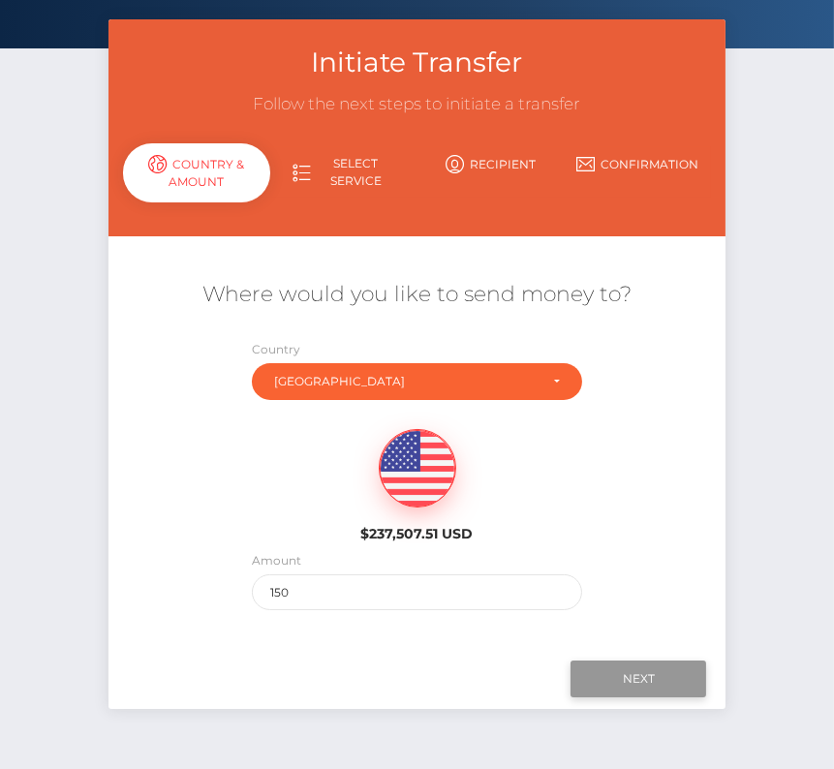
click at [646, 670] on input "Next" at bounding box center [638, 678] width 136 height 37
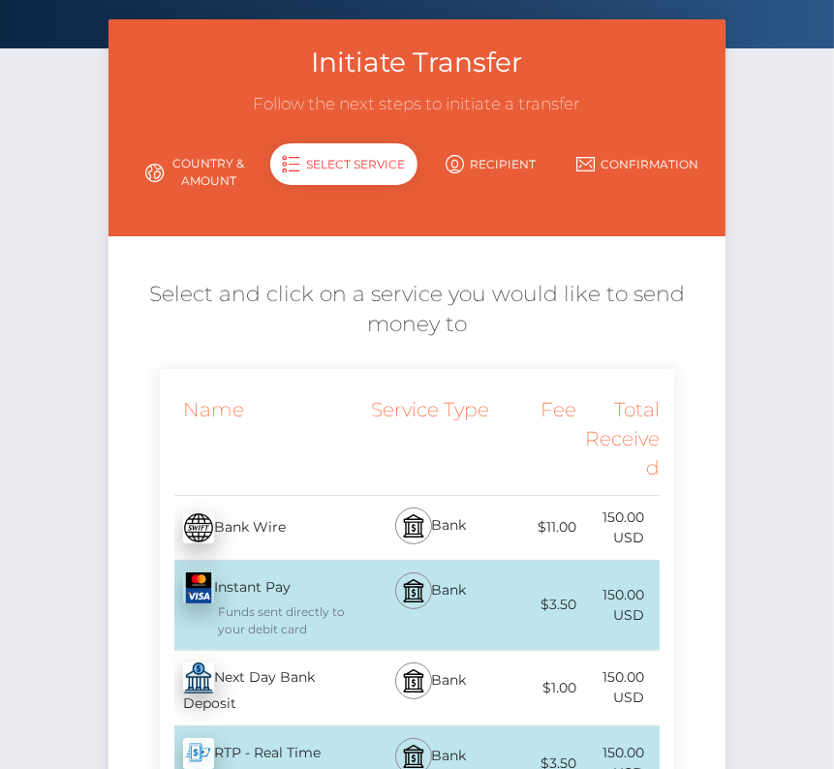
click at [326, 682] on div "Next Day Bank Deposit - USD" at bounding box center [264, 688] width 208 height 75
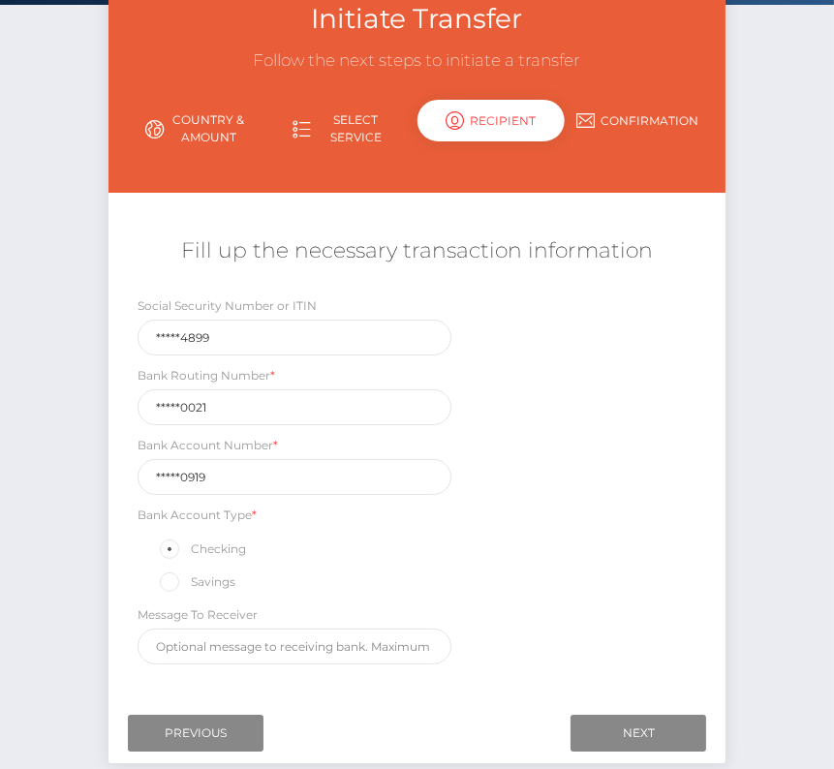
scroll to position [176, 0]
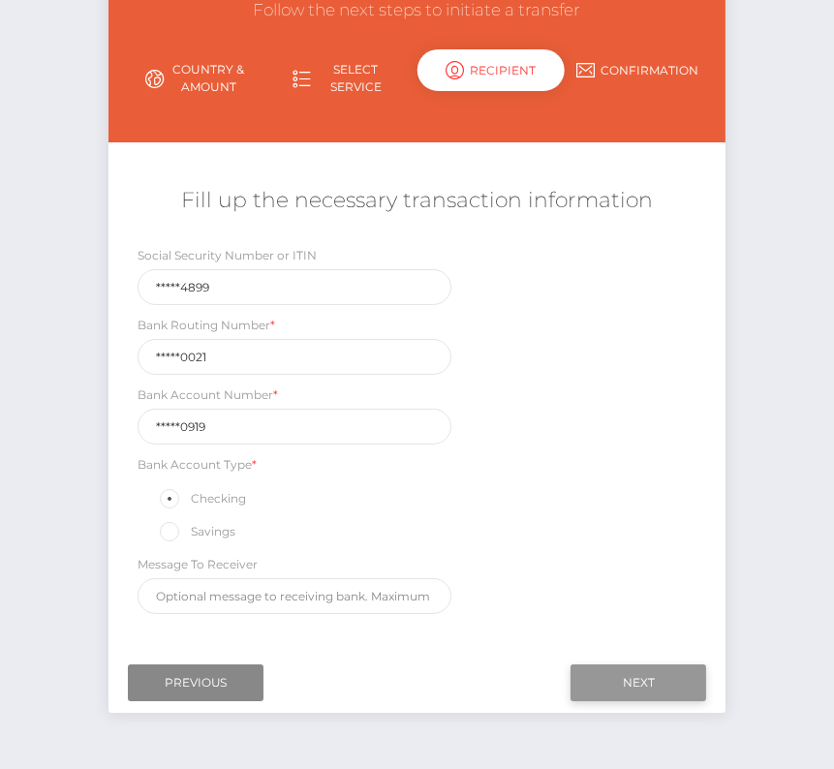
click at [644, 668] on input "Next" at bounding box center [638, 682] width 136 height 37
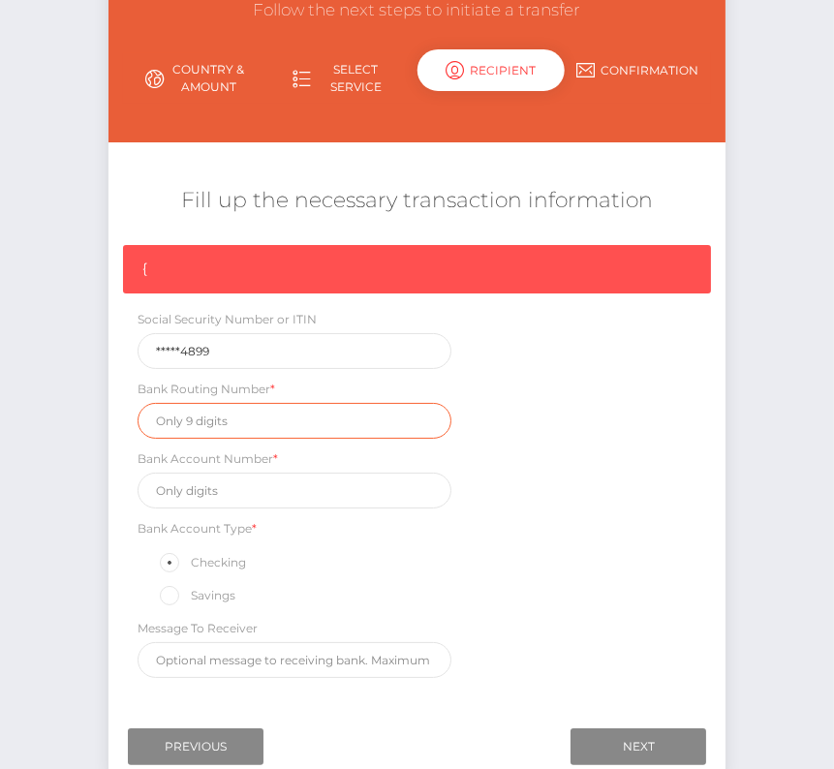
click at [183, 418] on input "text" at bounding box center [294, 421] width 314 height 36
paste input "021000021"
type input "021000021"
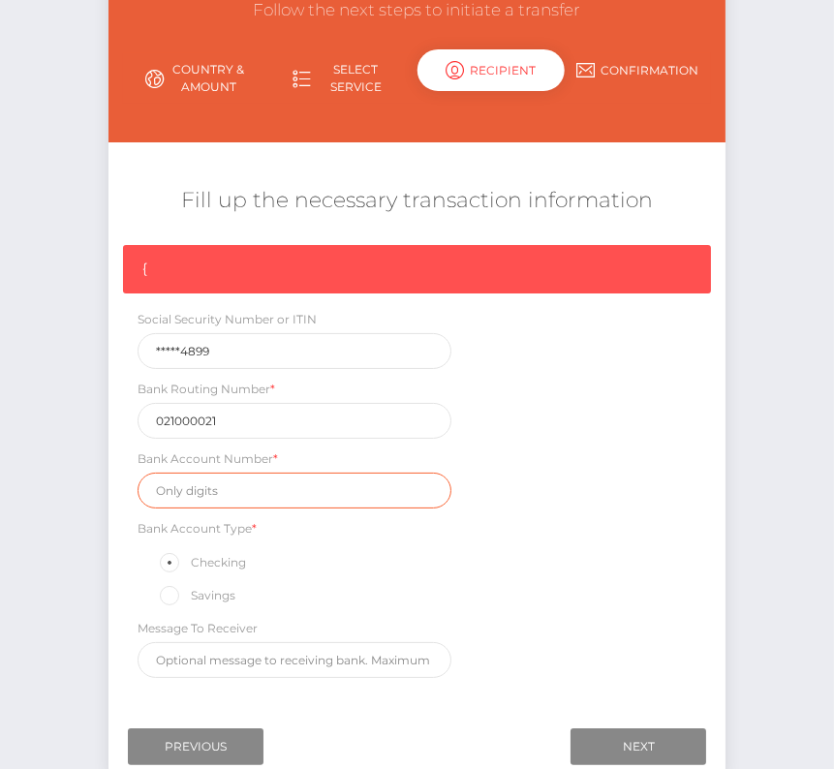
click at [217, 486] on input "text" at bounding box center [294, 491] width 314 height 36
paste input "827890919"
type input "827890919"
click at [683, 588] on div "{ Social Security Number or ITIN *****4899 Bank Routing Number * 021000021 Bank…" at bounding box center [417, 466] width 618 height 442
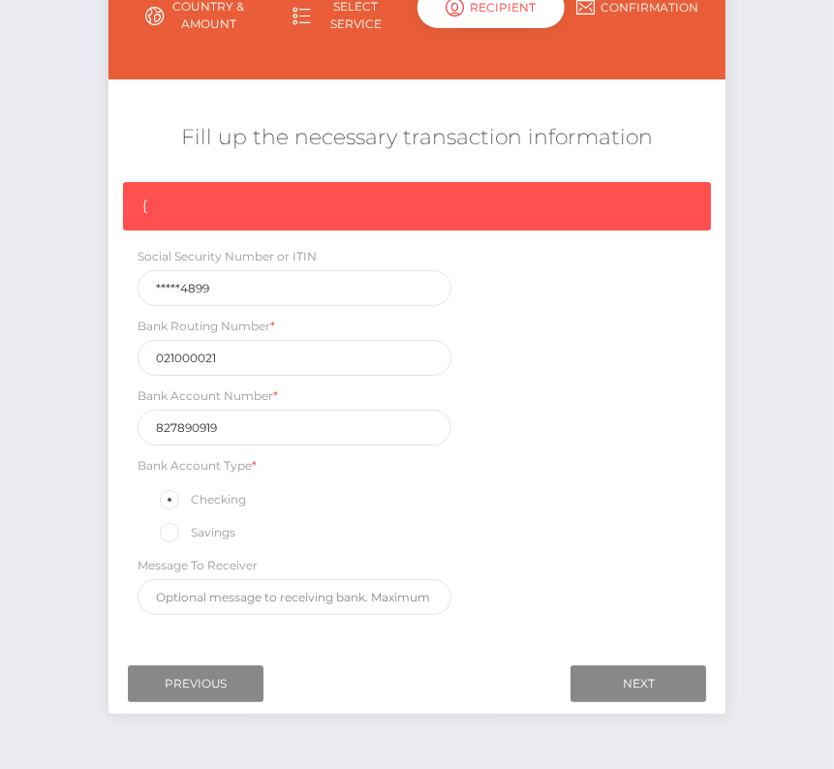
scroll to position [258, 0]
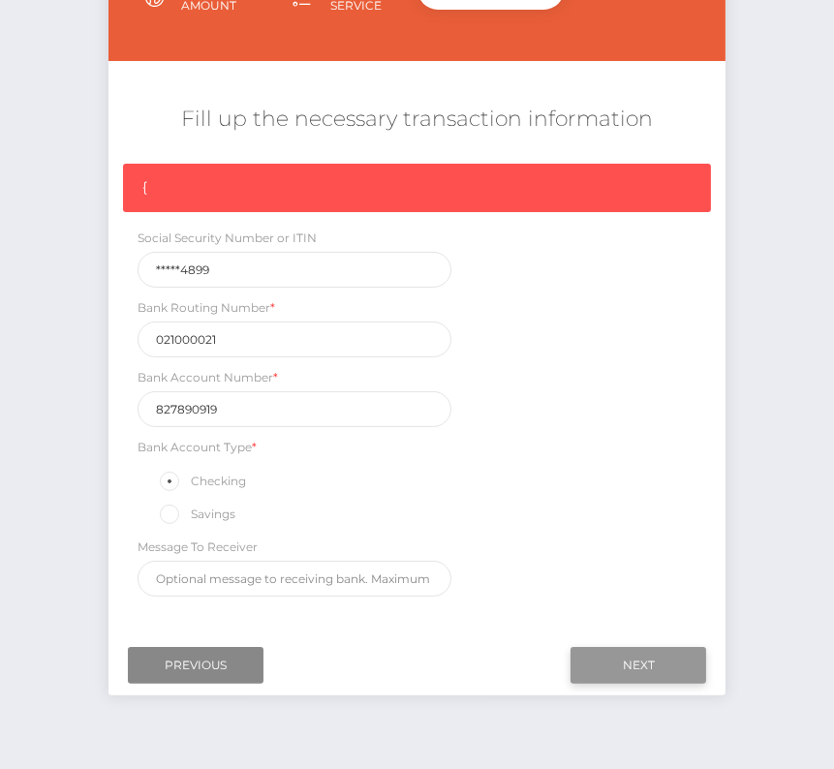
click at [624, 657] on input "Next" at bounding box center [638, 665] width 136 height 37
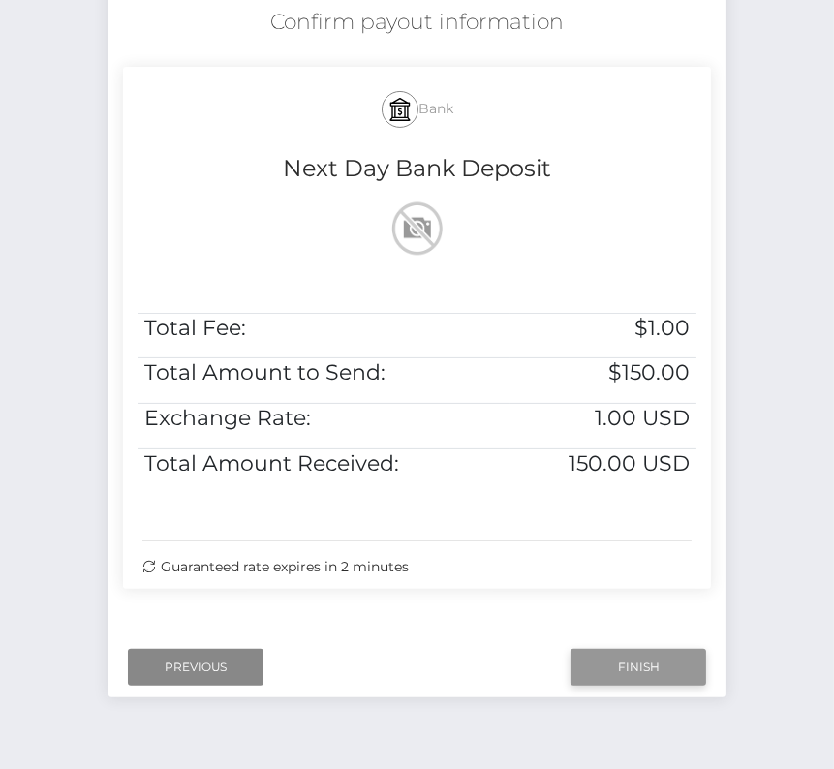
scroll to position [380, 0]
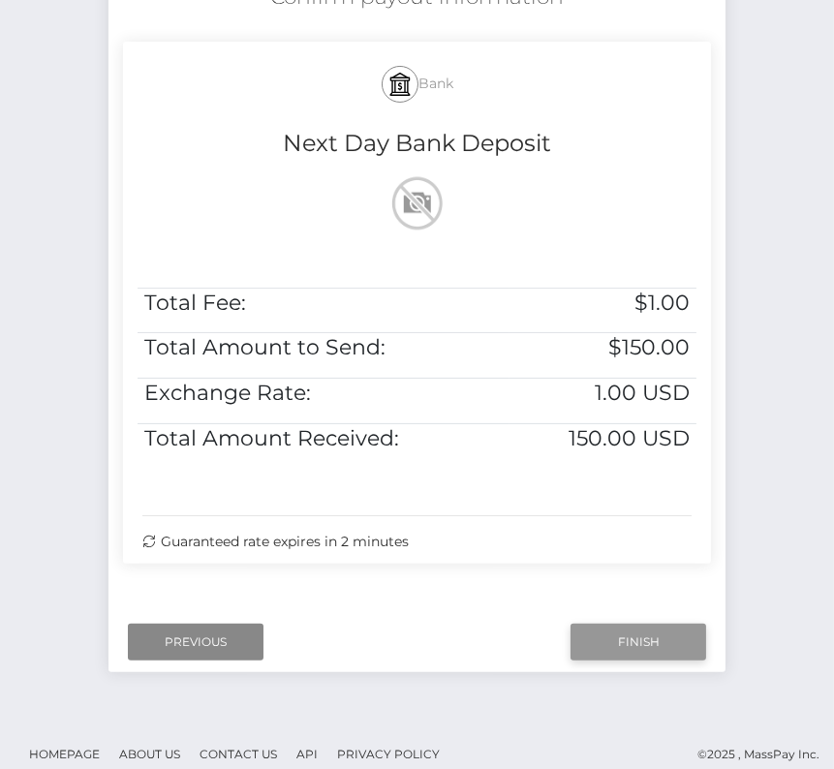
click at [674, 636] on input "Finish" at bounding box center [638, 642] width 136 height 37
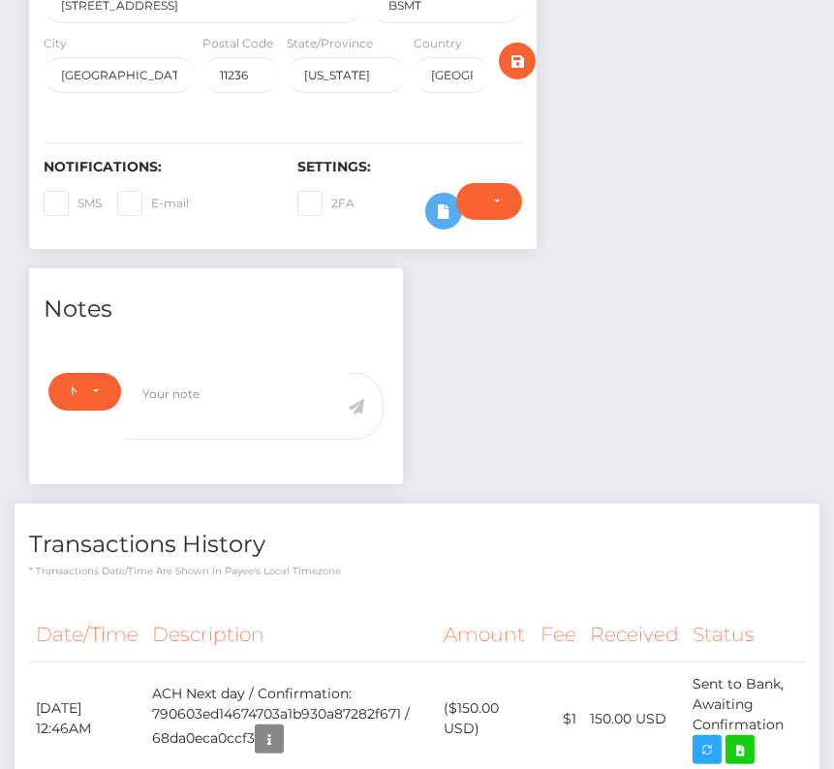
scroll to position [809, 0]
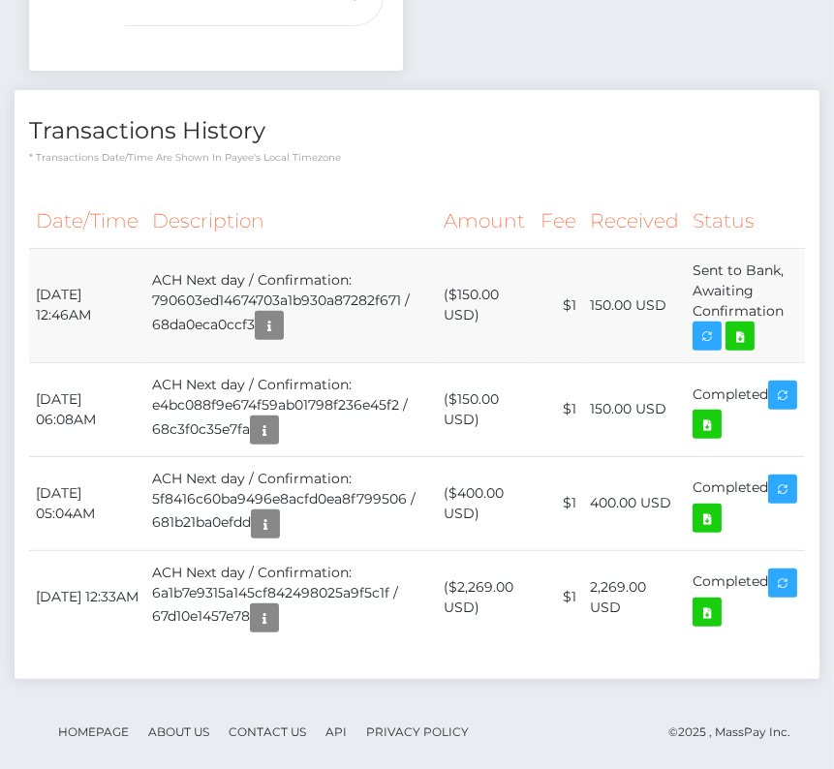
drag, startPoint x: 35, startPoint y: 289, endPoint x: 787, endPoint y: 299, distance: 752.4
click at [787, 299] on tr "[DATE] 12:46AM ACH Next day / Confirmation: 790603ed14674703a1b930a87282f671 / …" at bounding box center [417, 305] width 776 height 114
copy tr "[DATE] 12:46AM ACH Next day / Confirmation: 790603ed14674703a1b930a87282f671 / …"
click at [749, 324] on icon at bounding box center [739, 336] width 23 height 24
click at [191, 240] on th "Description" at bounding box center [290, 221] width 290 height 53
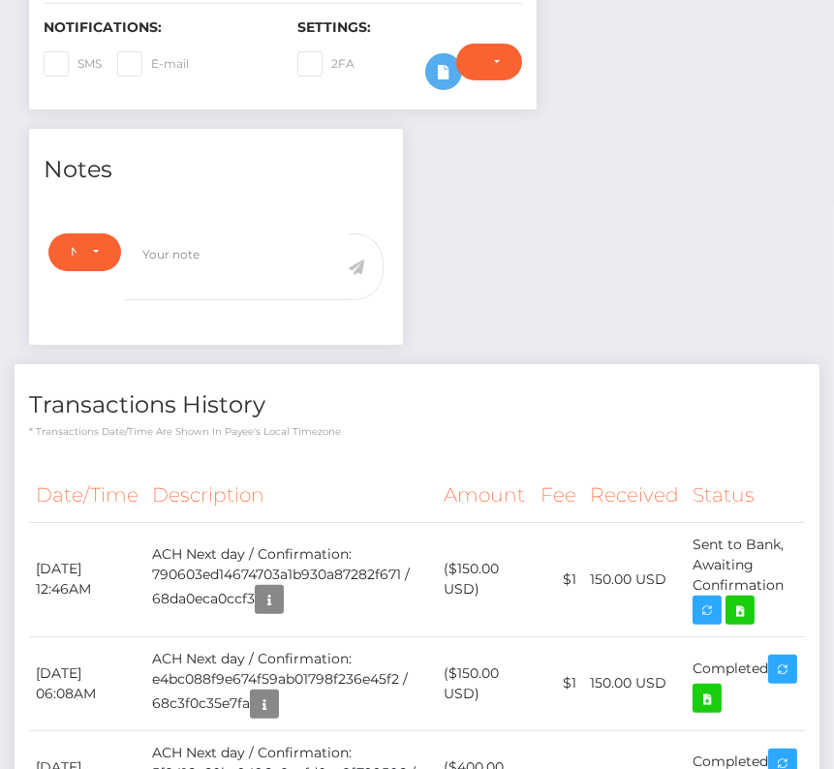
scroll to position [536, 0]
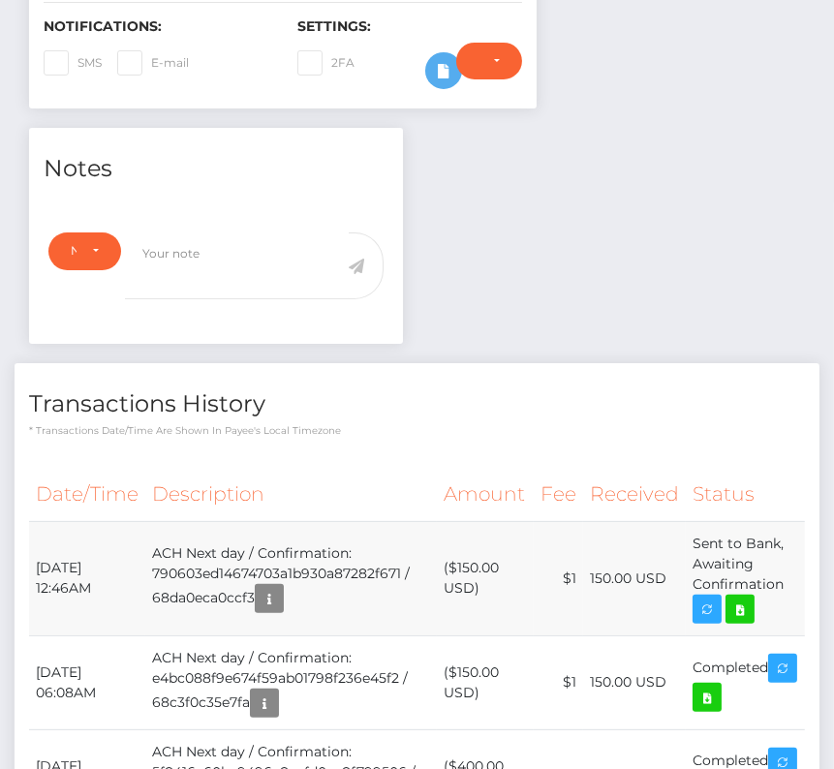
click at [78, 565] on td "[DATE] 12:46AM" at bounding box center [87, 578] width 116 height 114
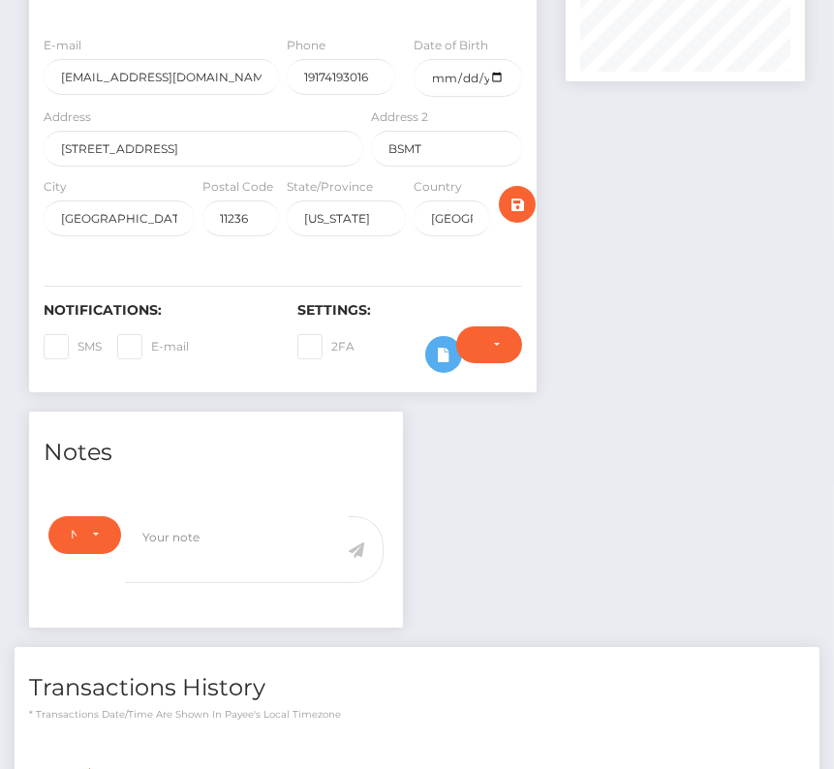
scroll to position [0, 0]
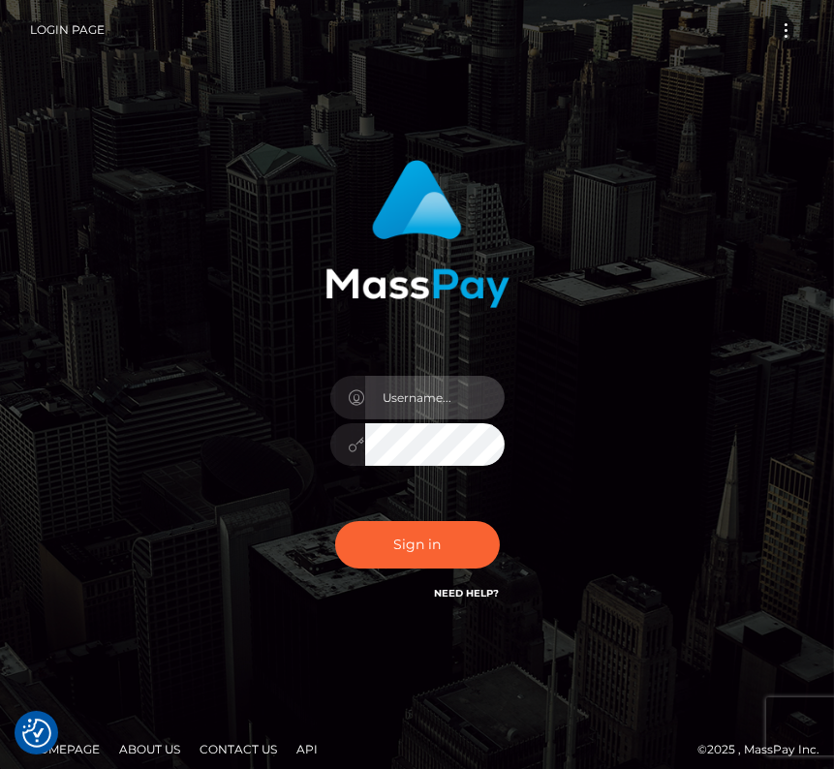
click at [419, 389] on input "text" at bounding box center [434, 398] width 139 height 44
type input "kateo"
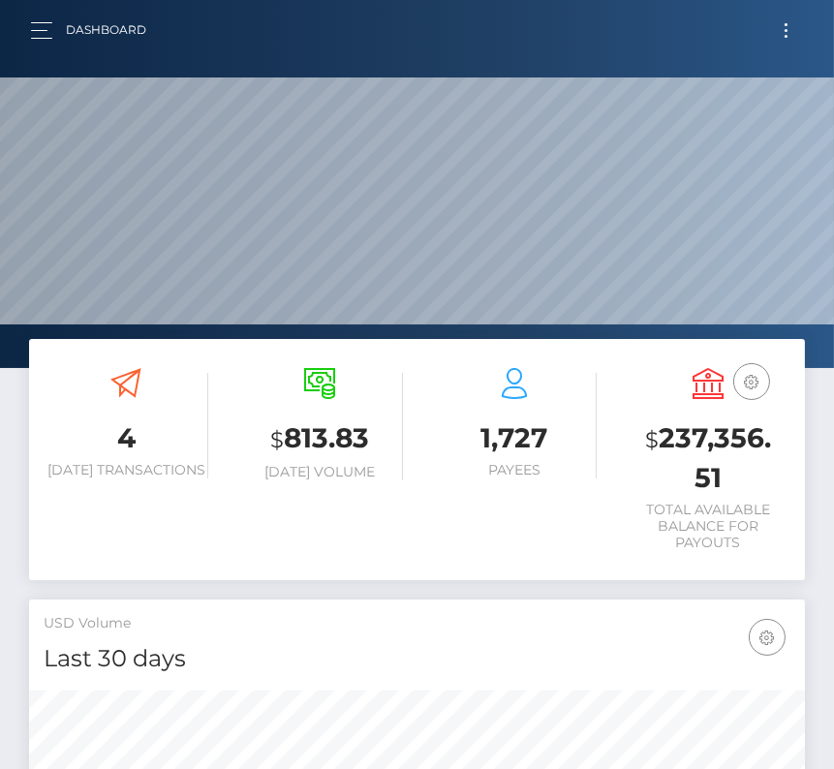
scroll to position [343, 373]
click at [792, 22] on button "Toggle navigation" at bounding box center [786, 30] width 36 height 26
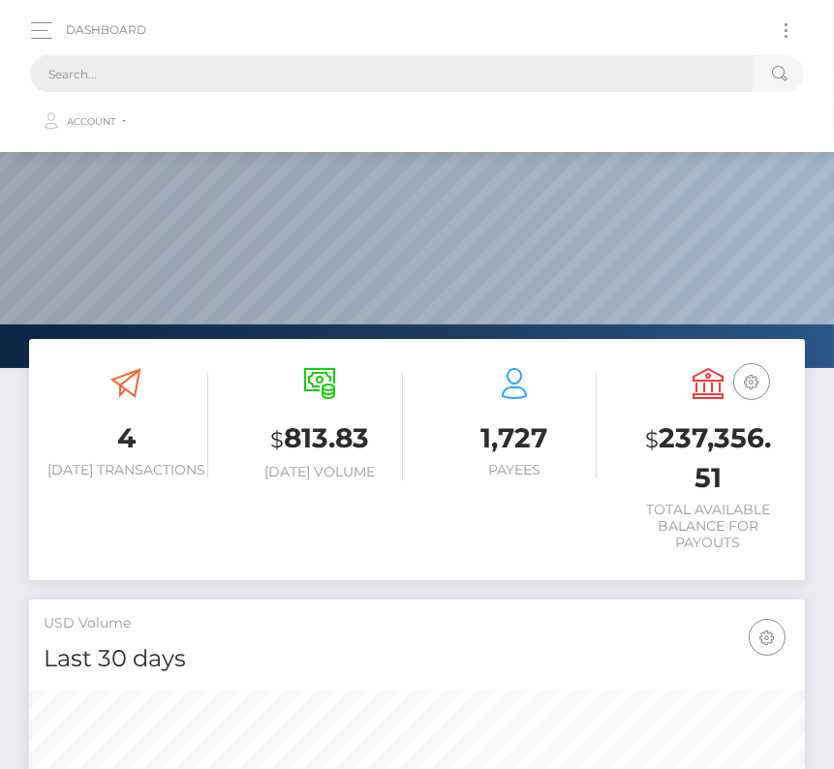
click at [446, 68] on input "text" at bounding box center [391, 73] width 723 height 37
paste input "948687"
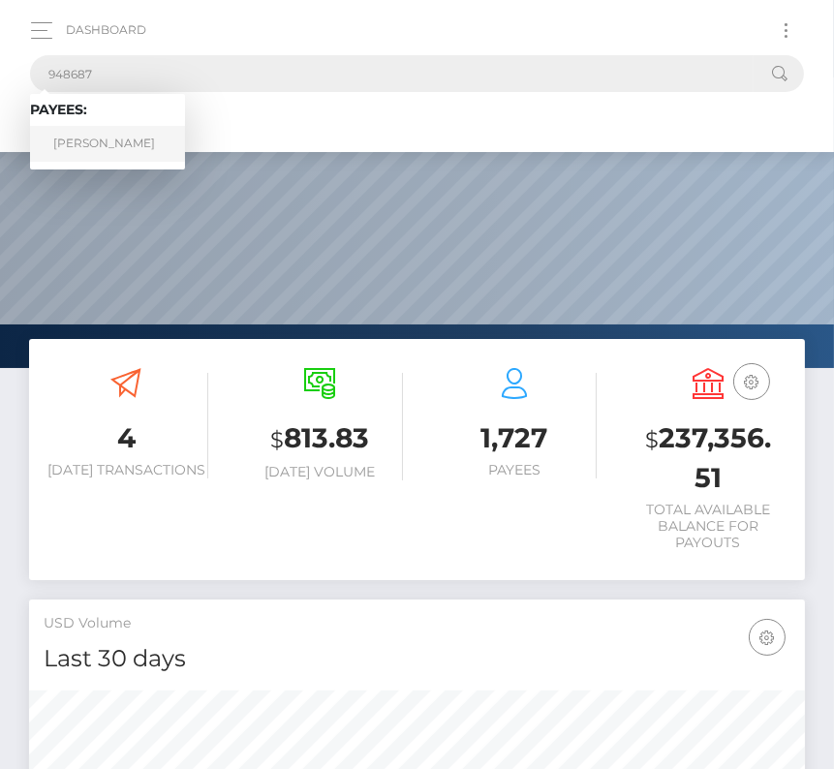
type input "948687"
click at [148, 145] on link "[PERSON_NAME]" at bounding box center [107, 144] width 155 height 36
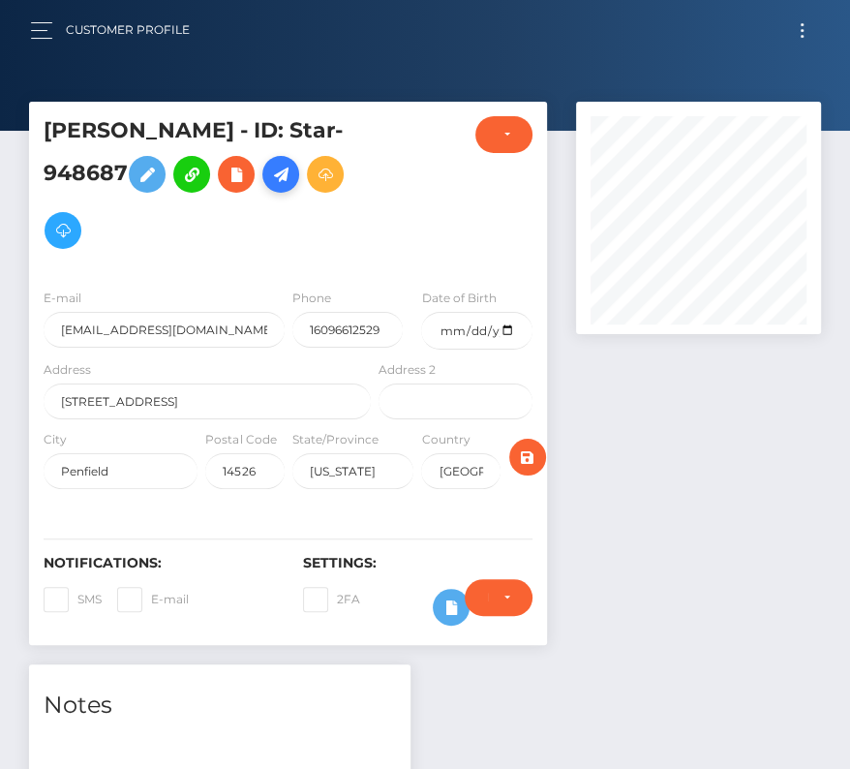
click at [292, 166] on icon at bounding box center [280, 175] width 23 height 24
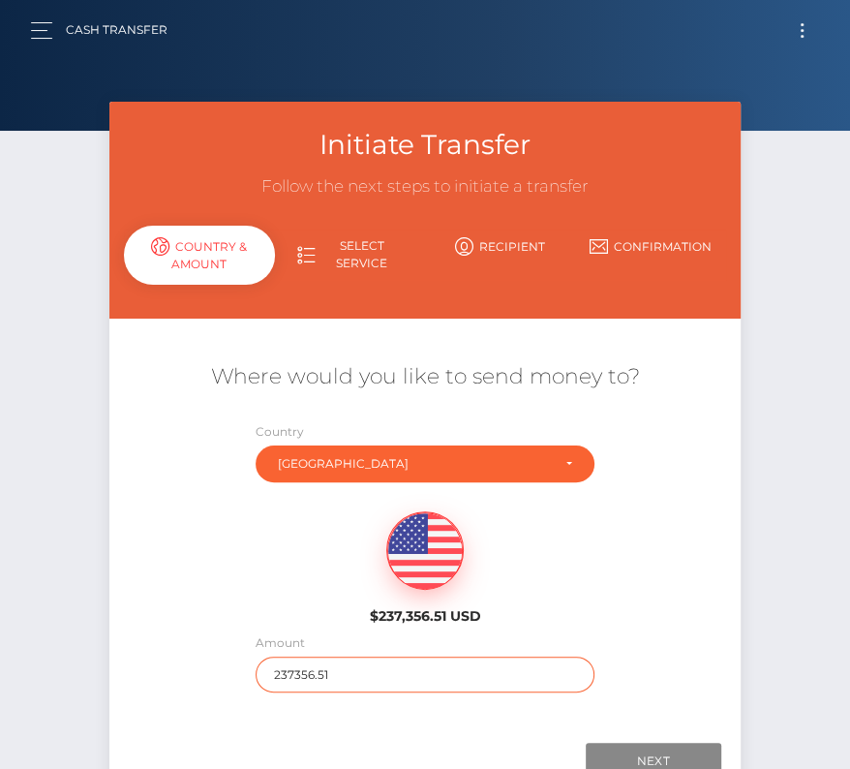
click at [305, 673] on input "237356.51" at bounding box center [425, 674] width 339 height 36
type input "181"
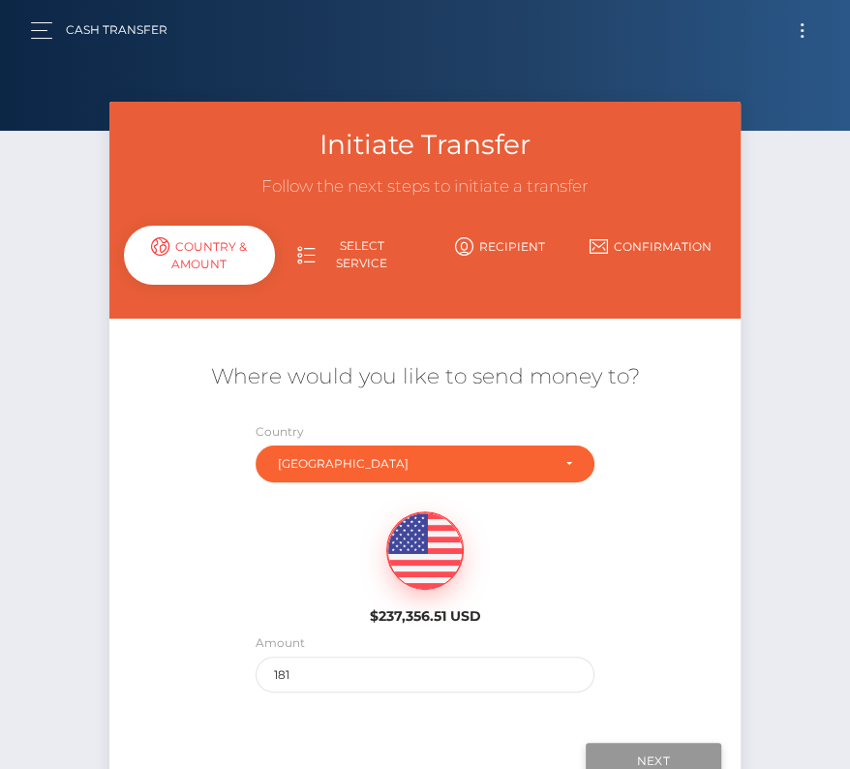
click at [624, 750] on input "Next" at bounding box center [654, 761] width 136 height 37
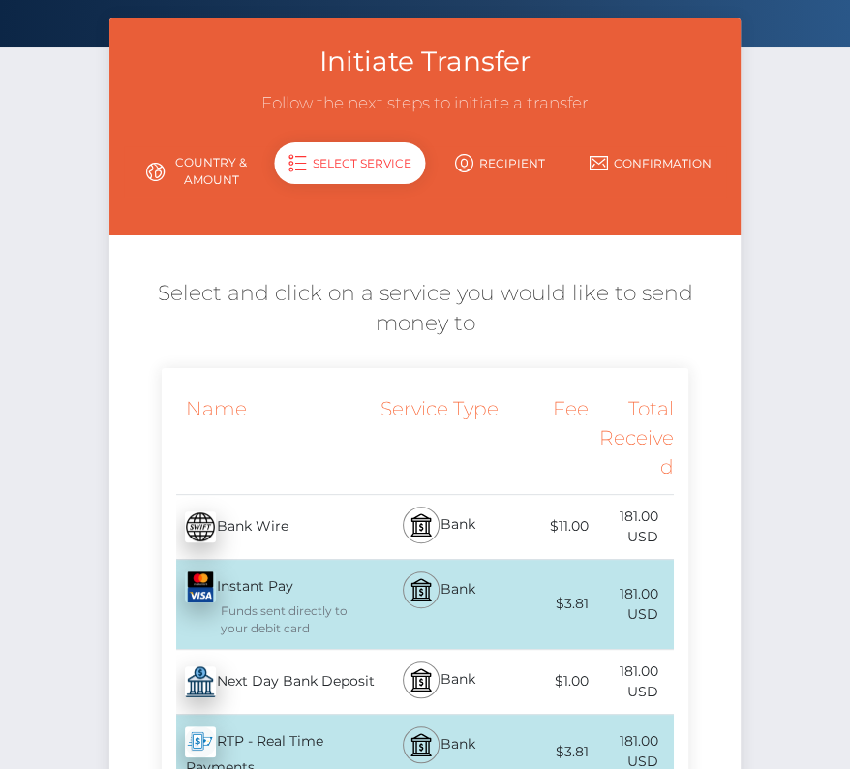
scroll to position [93, 0]
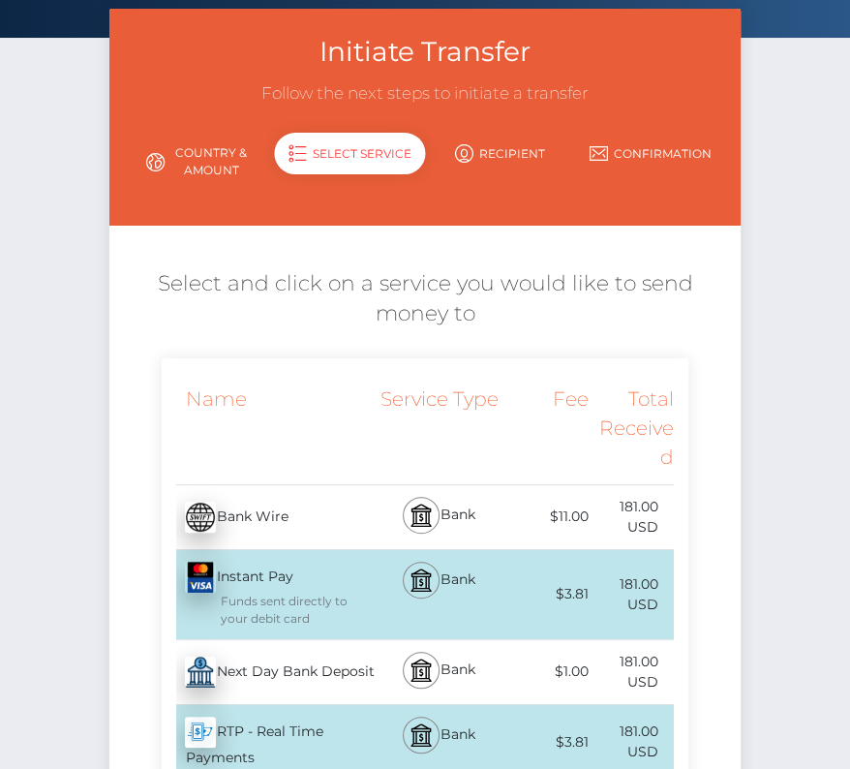
click at [251, 678] on div "Next Day Bank Deposit - USD" at bounding box center [268, 672] width 213 height 54
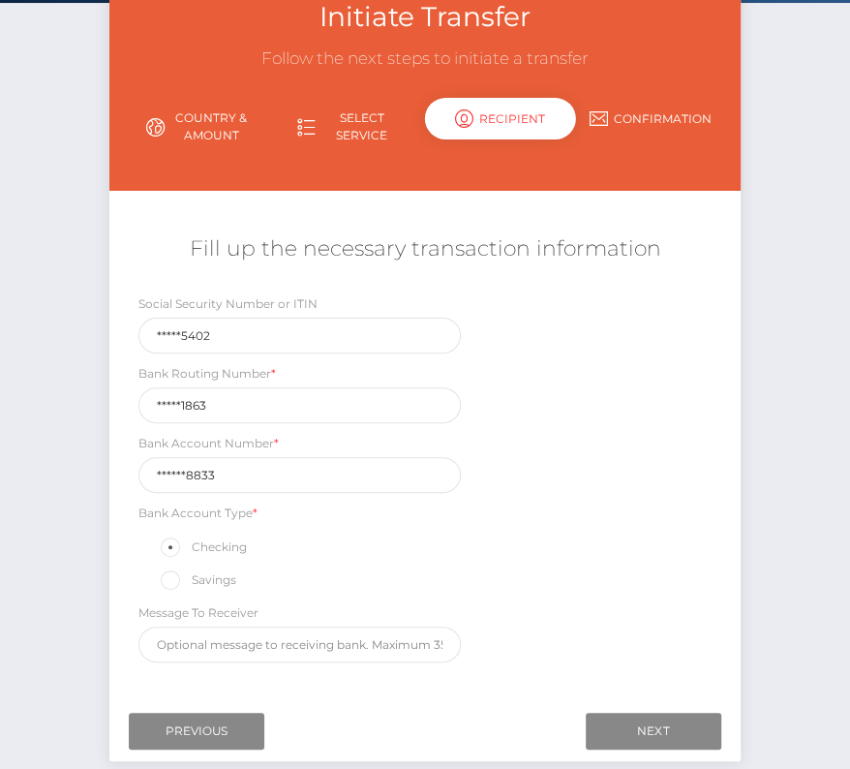
scroll to position [151, 0]
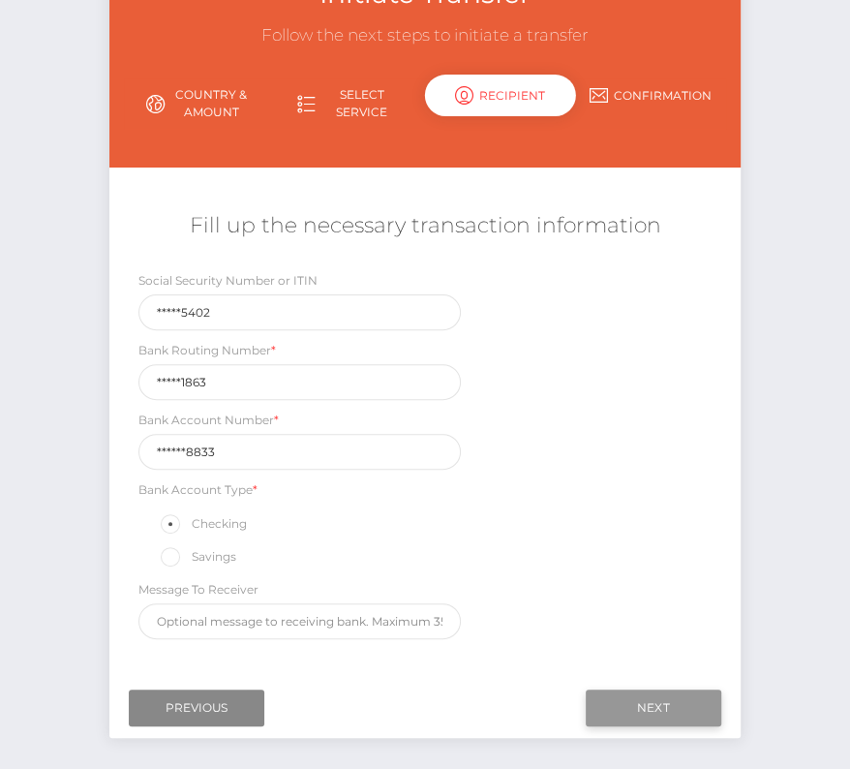
click at [634, 703] on input "Next" at bounding box center [654, 707] width 136 height 37
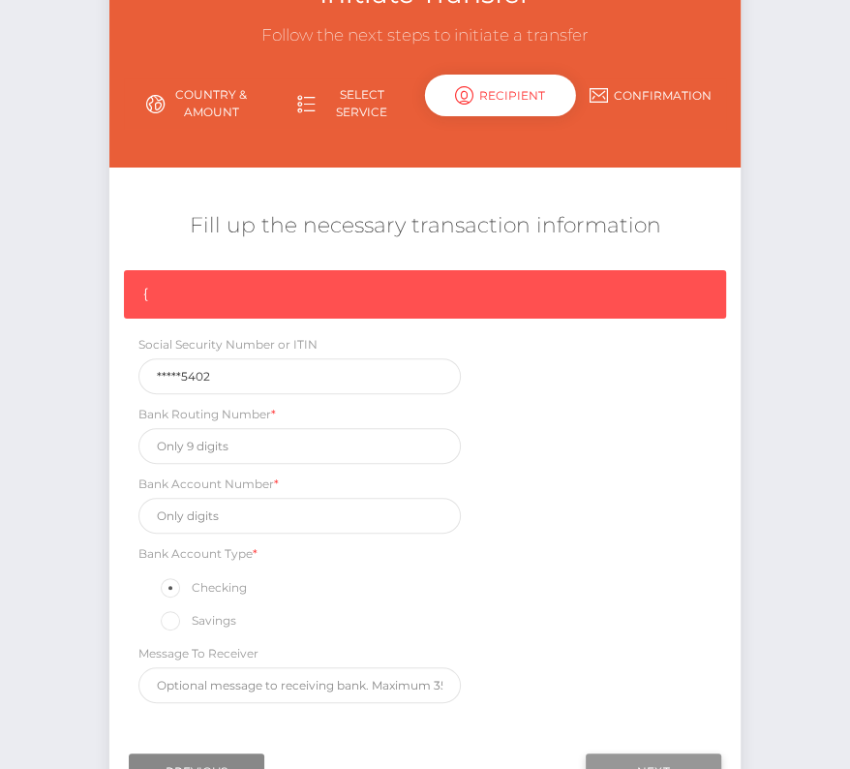
scroll to position [165, 0]
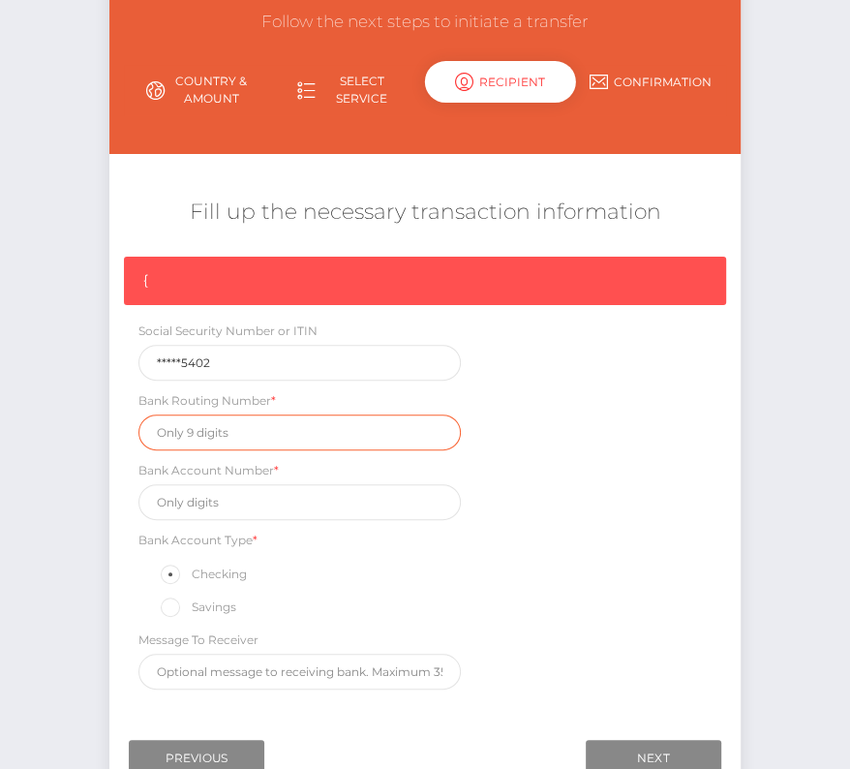
click at [173, 427] on input "text" at bounding box center [299, 432] width 322 height 36
paste input "222371863"
type input "222371863"
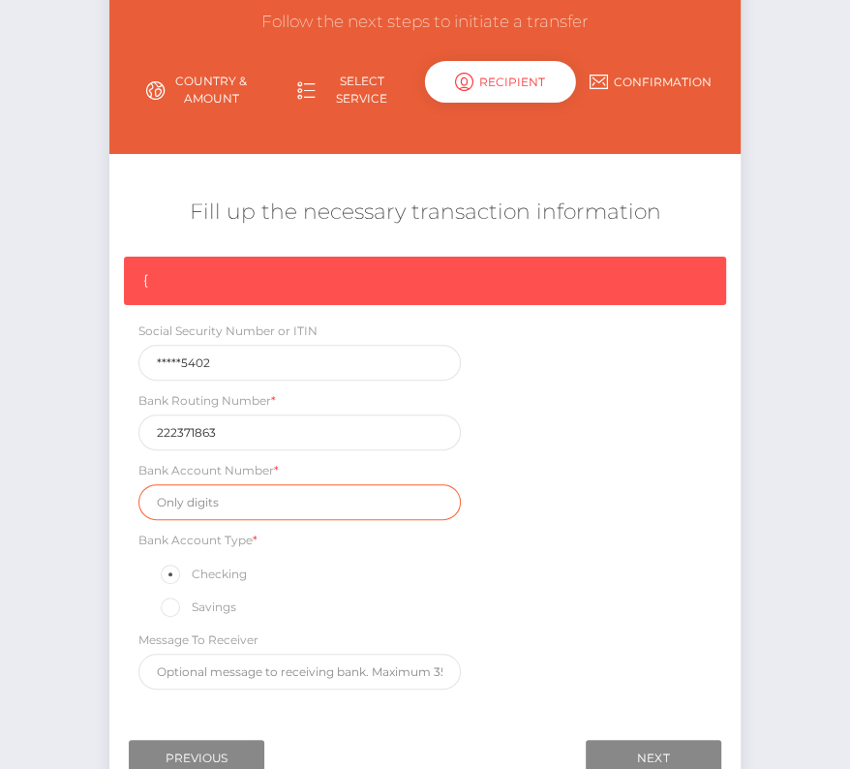
click at [194, 503] on input "text" at bounding box center [299, 502] width 322 height 36
paste input "1382108833"
type input "1382108833"
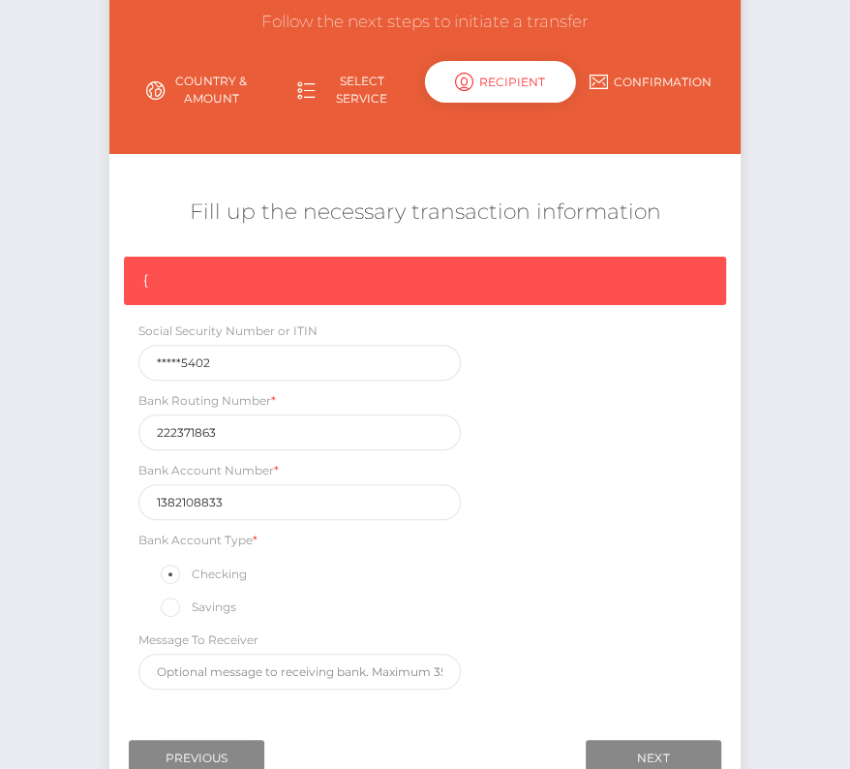
click at [586, 558] on div "{ Social Security Number or ITIN *****5402 Bank Routing Number * 222371863 Bank…" at bounding box center [424, 478] width 631 height 442
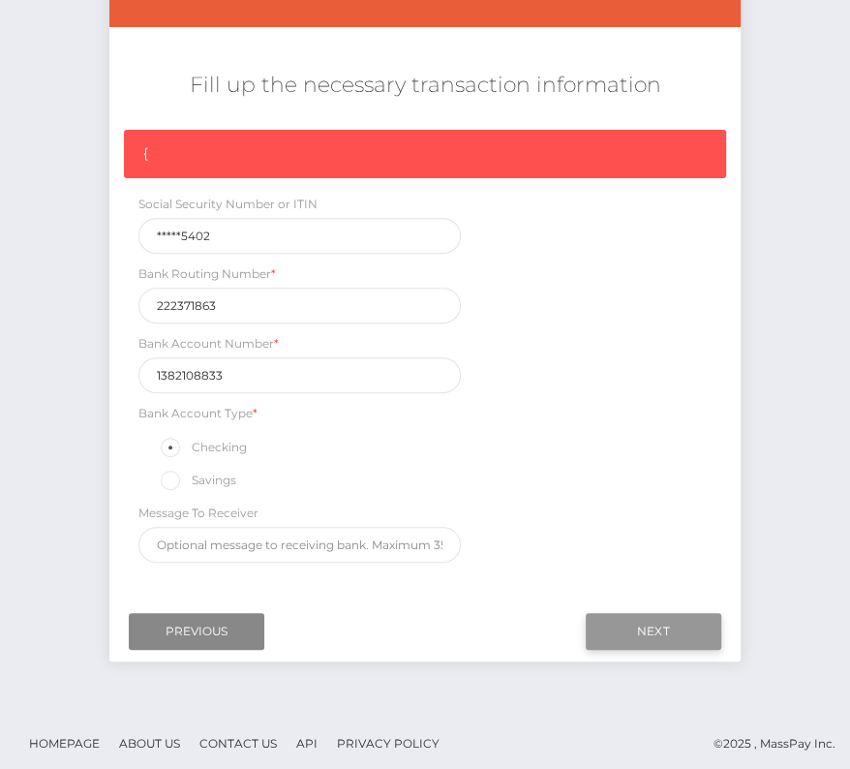
click at [651, 623] on input "Next" at bounding box center [654, 631] width 136 height 37
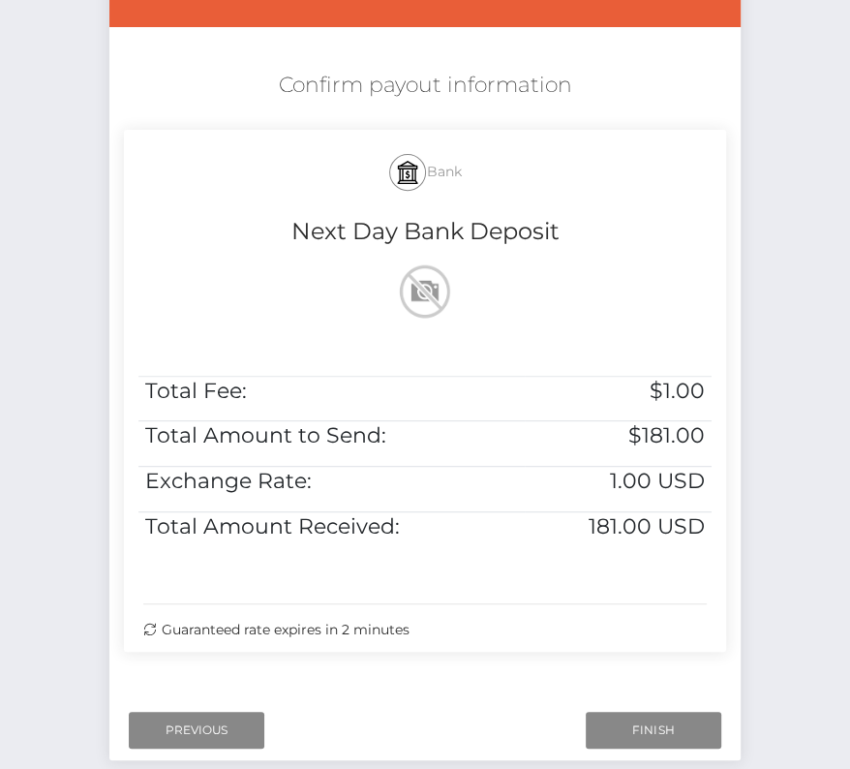
scroll to position [374, 0]
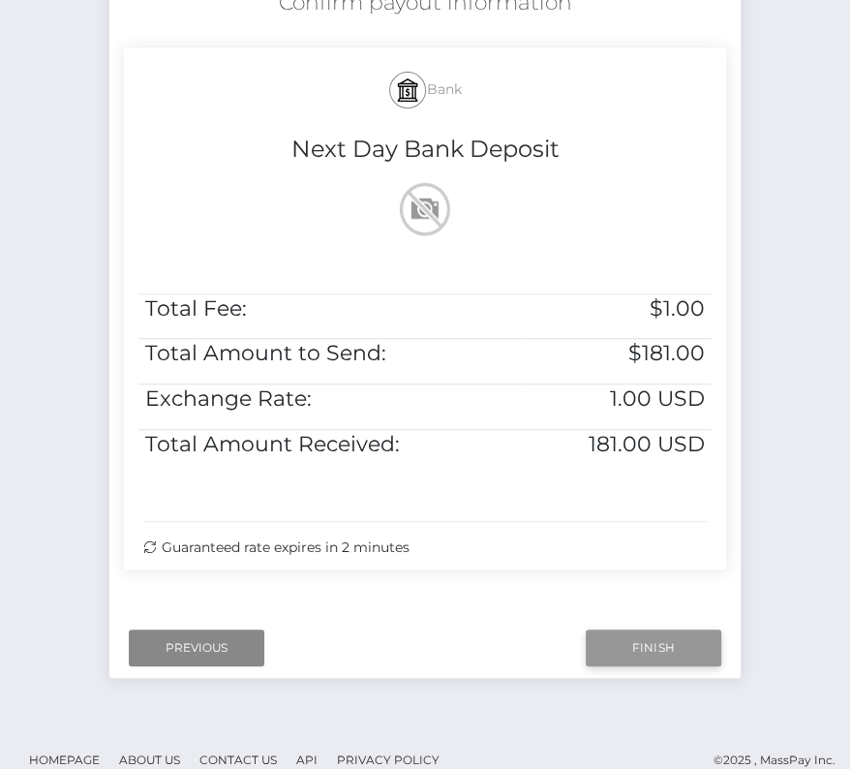
click at [641, 656] on input "Finish" at bounding box center [654, 647] width 136 height 37
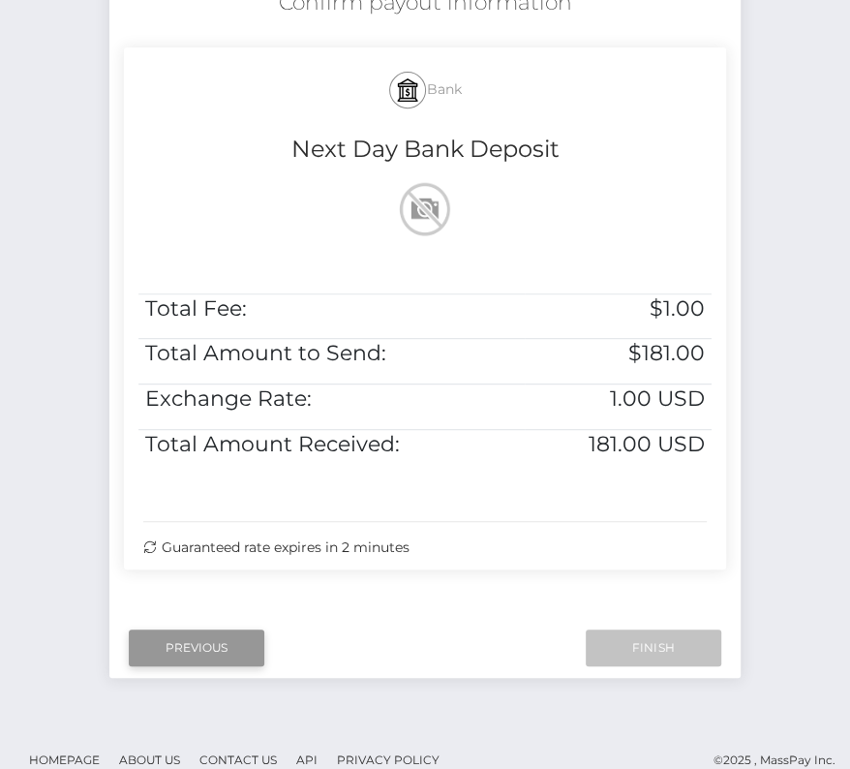
scroll to position [395, 0]
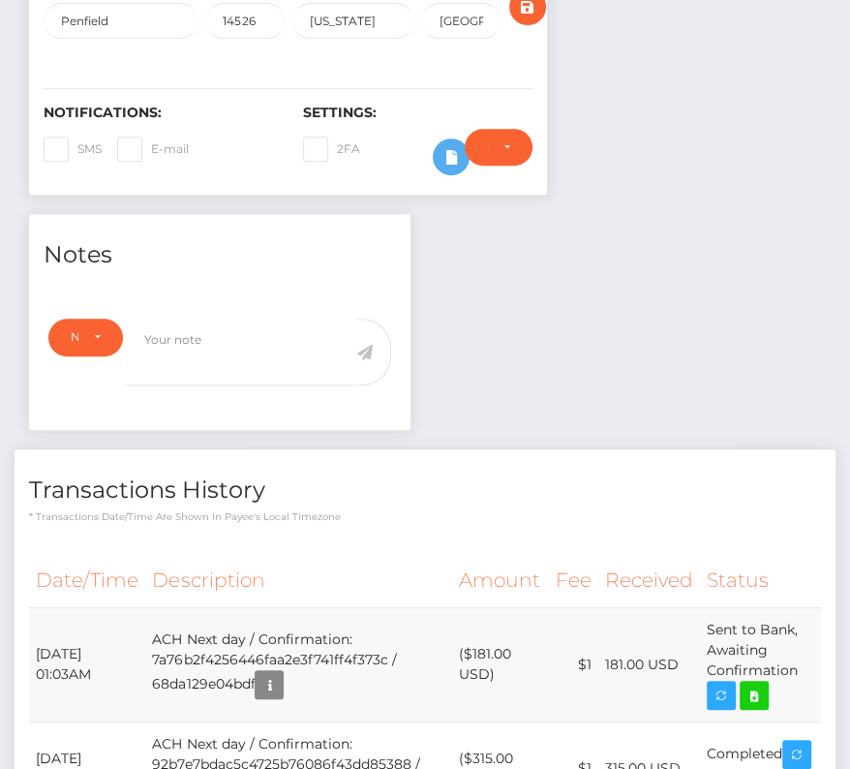
scroll to position [232, 244]
drag, startPoint x: 31, startPoint y: 643, endPoint x: 805, endPoint y: 669, distance: 774.1
click at [805, 669] on tr "[DATE] 01:03AM ACH Next day / Confirmation: 7a76b2f4256446faa2e3f741ff4f373c / …" at bounding box center [425, 664] width 792 height 114
copy tr "[DATE] 01:03AM ACH Next day / Confirmation: 7a76b2f4256446faa2e3f741ff4f373c / …"
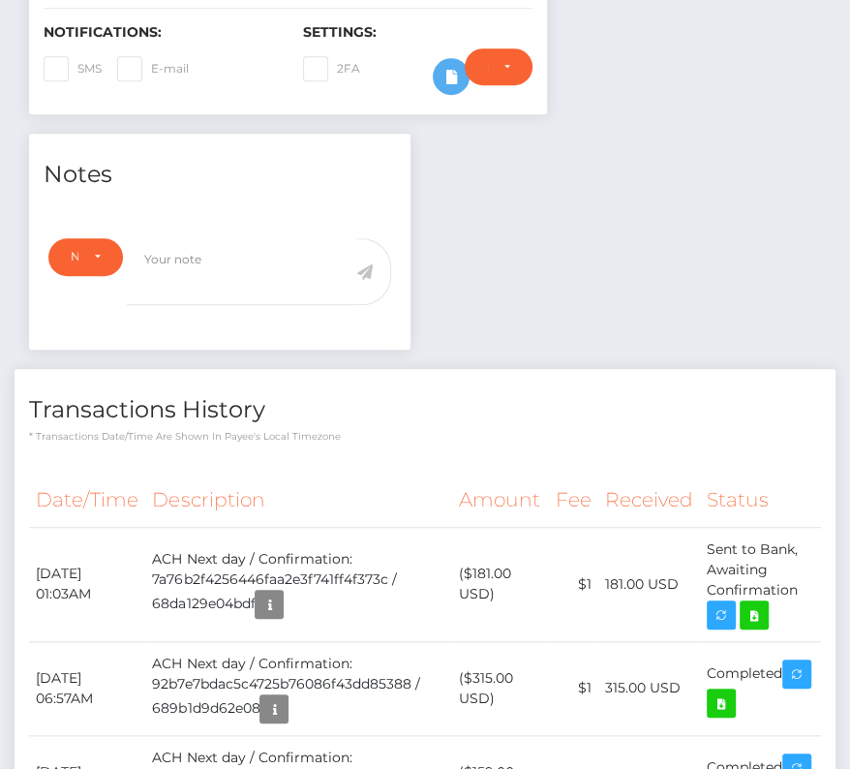
scroll to position [600, 0]
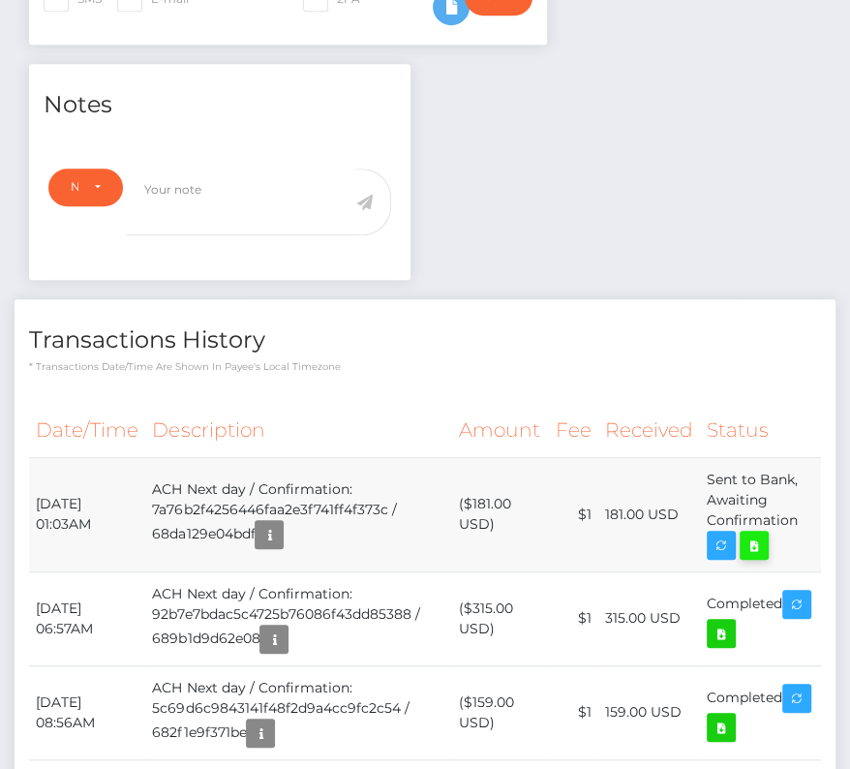
click at [756, 534] on icon at bounding box center [754, 546] width 23 height 24
click at [0, 0] on div "[PERSON_NAME] - ID: Star-948687 CLOSED ACTIVE" at bounding box center [425, 486] width 850 height 1971
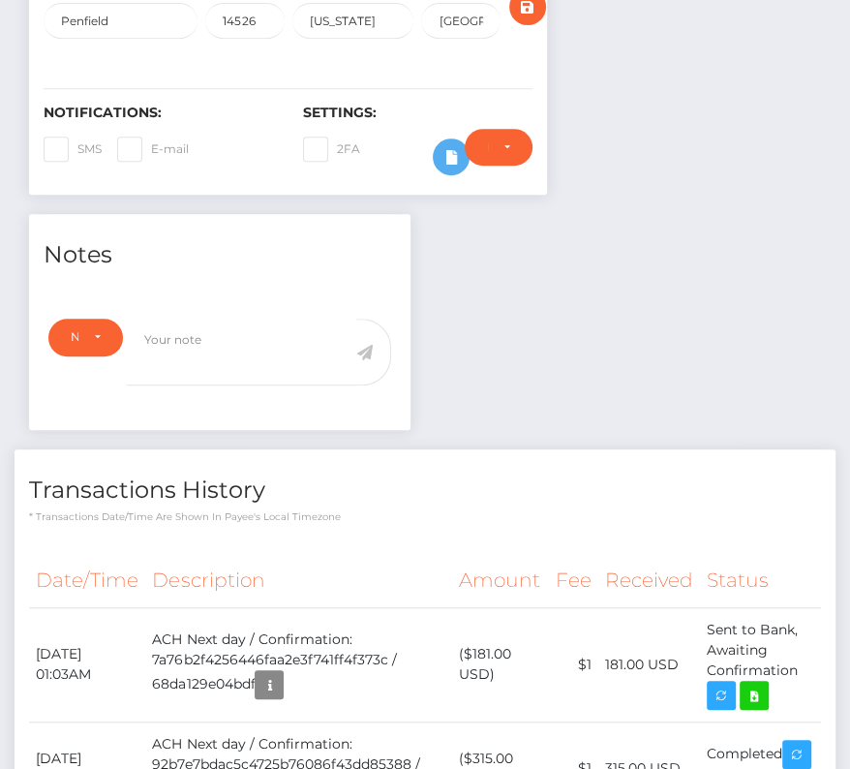
scroll to position [0, 0]
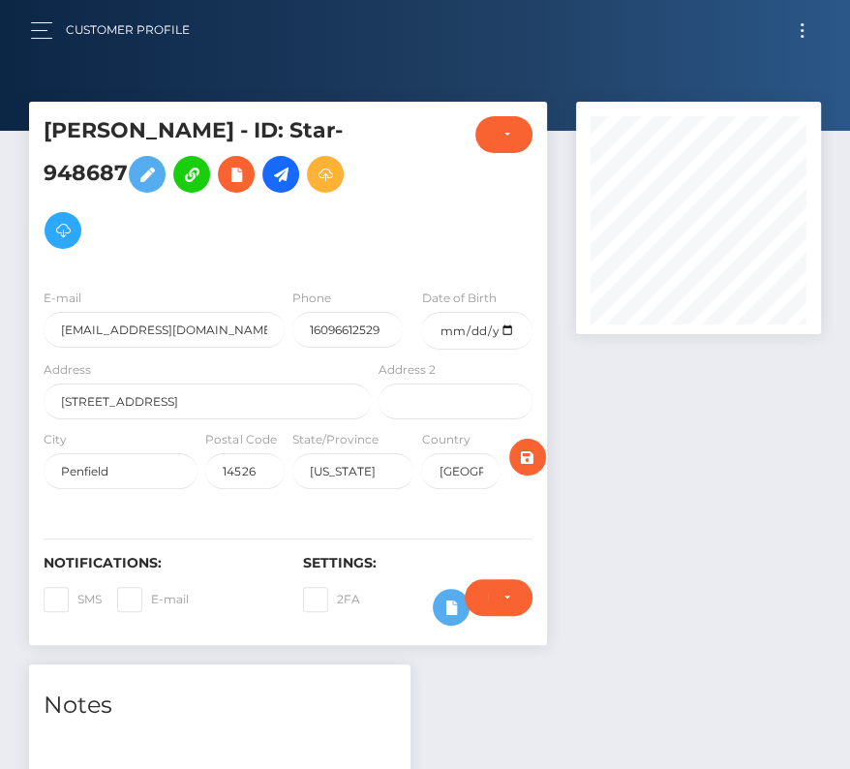
click at [811, 35] on button "Toggle navigation" at bounding box center [802, 30] width 36 height 26
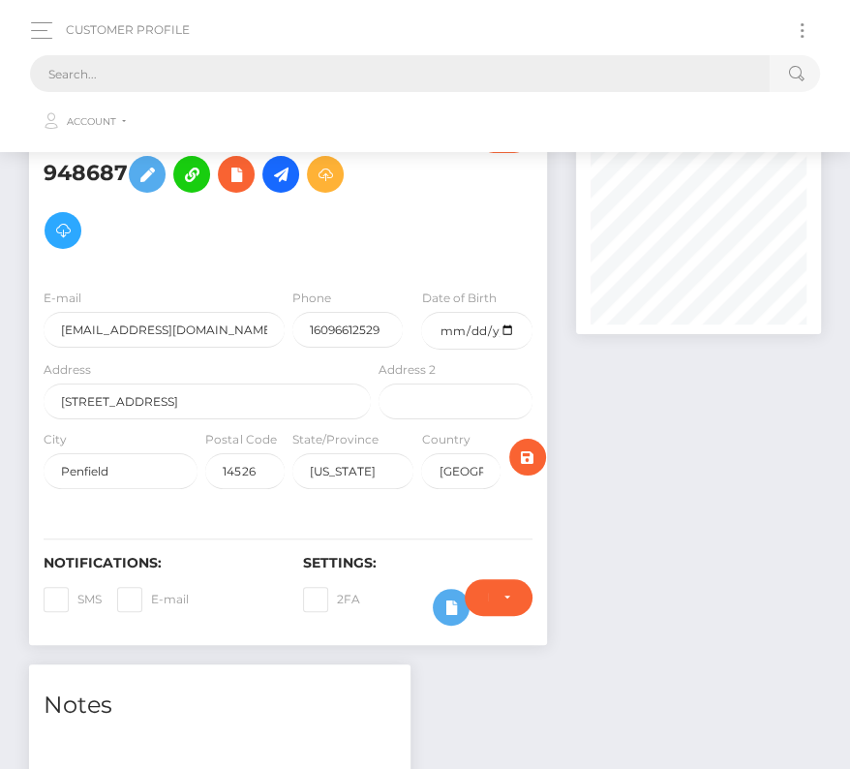
click at [243, 73] on input "text" at bounding box center [400, 73] width 740 height 37
paste input "3514776"
drag, startPoint x: 118, startPoint y: 71, endPoint x: -141, endPoint y: 71, distance: 259.5
paste input "1143524"
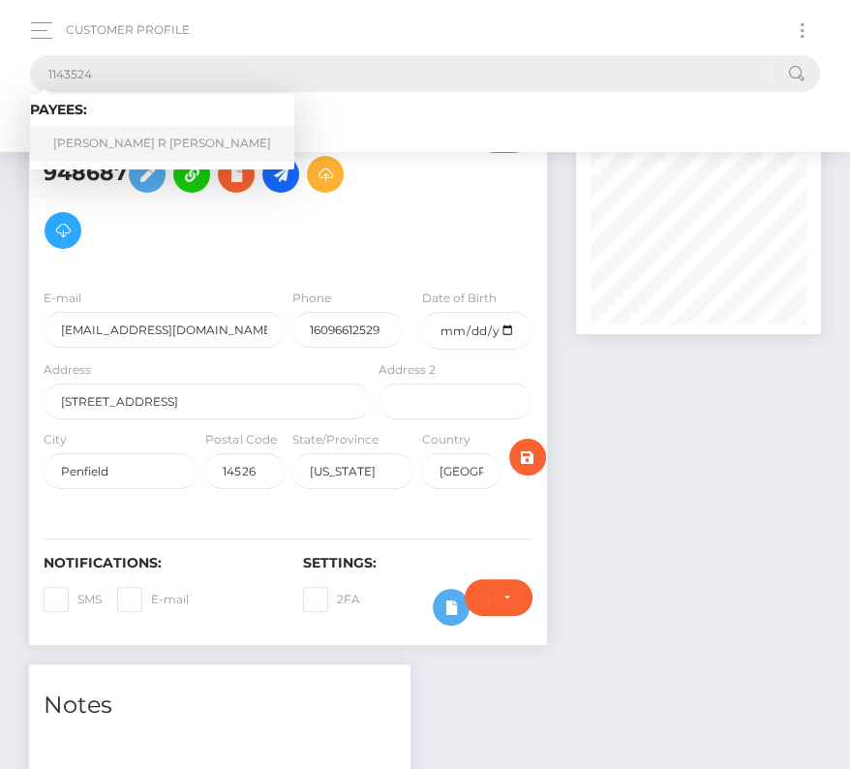
type input "1143524"
click at [107, 135] on link "Drake R Murphy" at bounding box center [162, 144] width 264 height 36
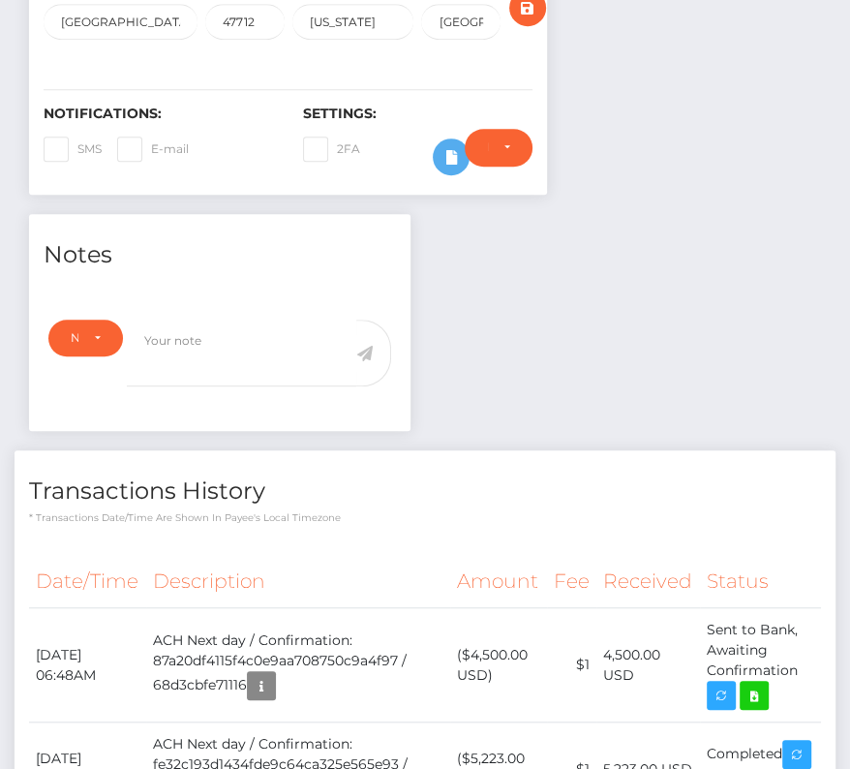
scroll to position [481, 0]
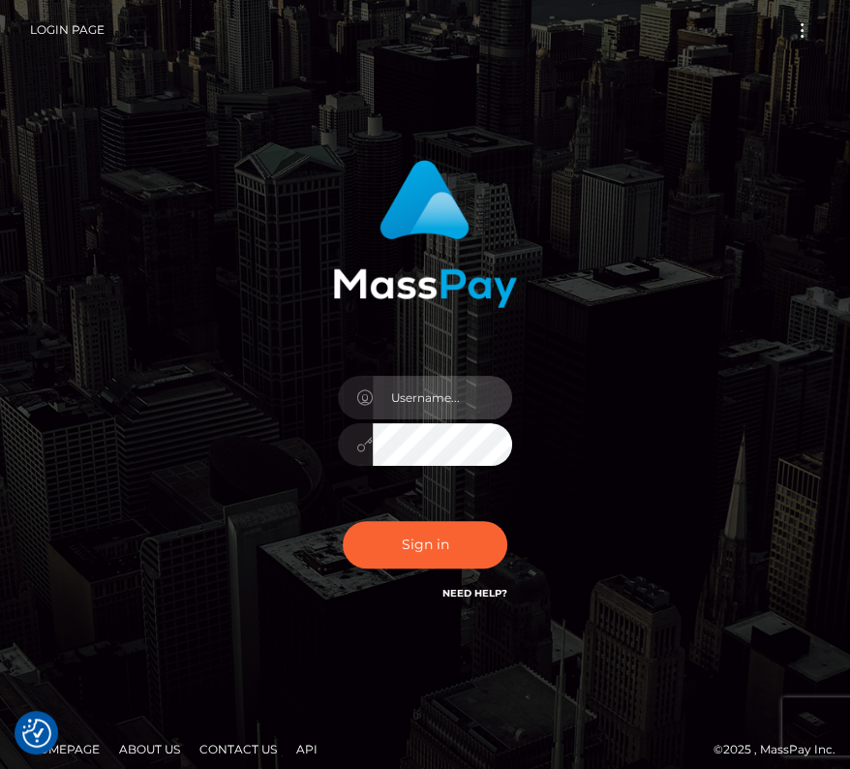
click at [425, 396] on input "text" at bounding box center [442, 398] width 139 height 44
type input "kateo"
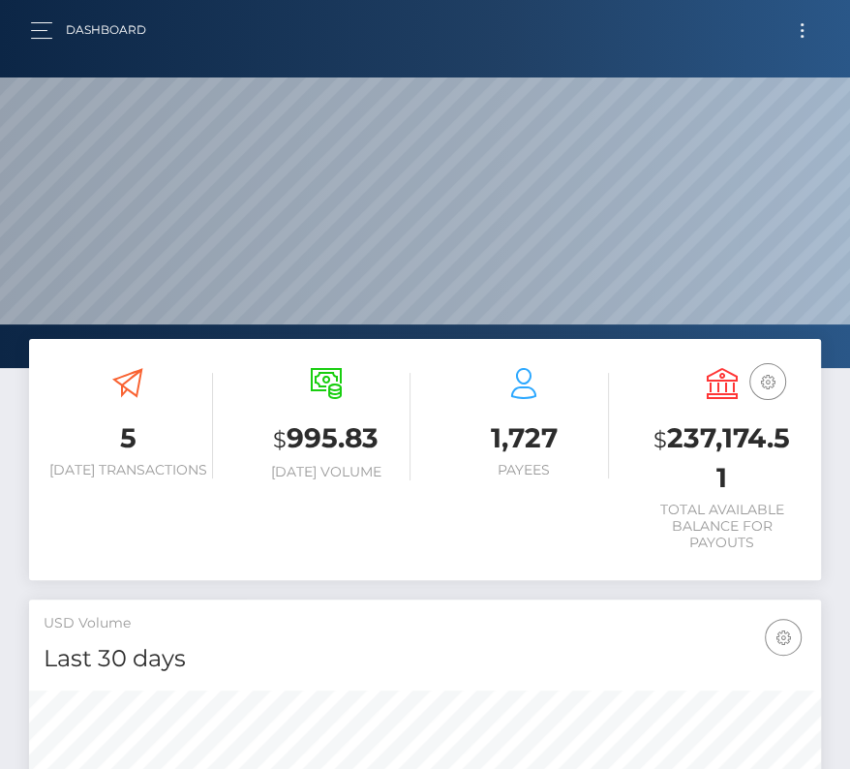
scroll to position [343, 381]
click at [798, 33] on button "Toggle navigation" at bounding box center [802, 30] width 36 height 26
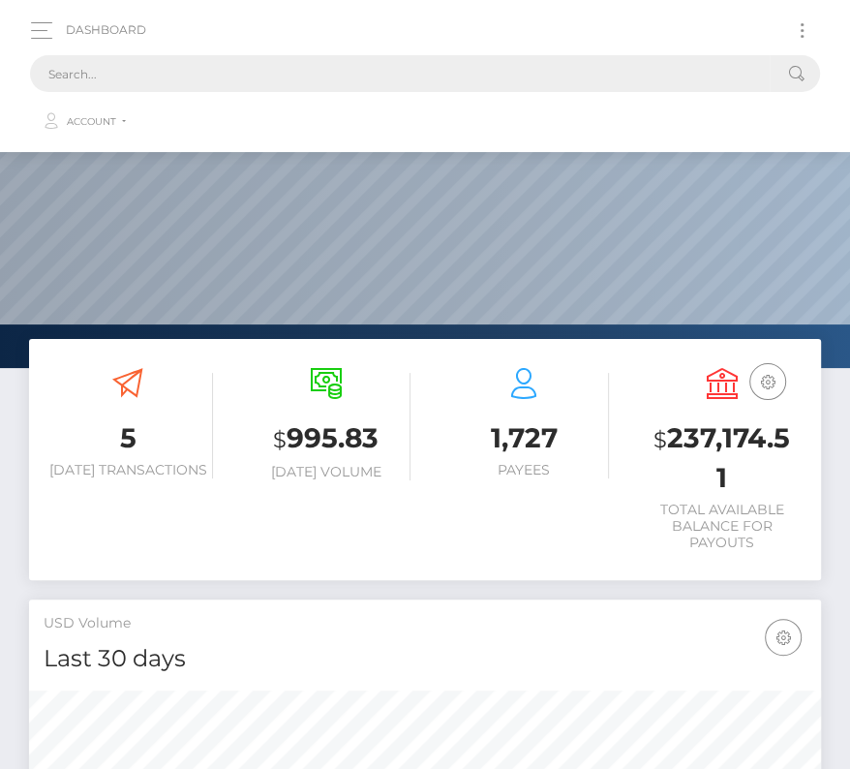
click at [389, 75] on input "text" at bounding box center [400, 73] width 740 height 37
paste input "1143524"
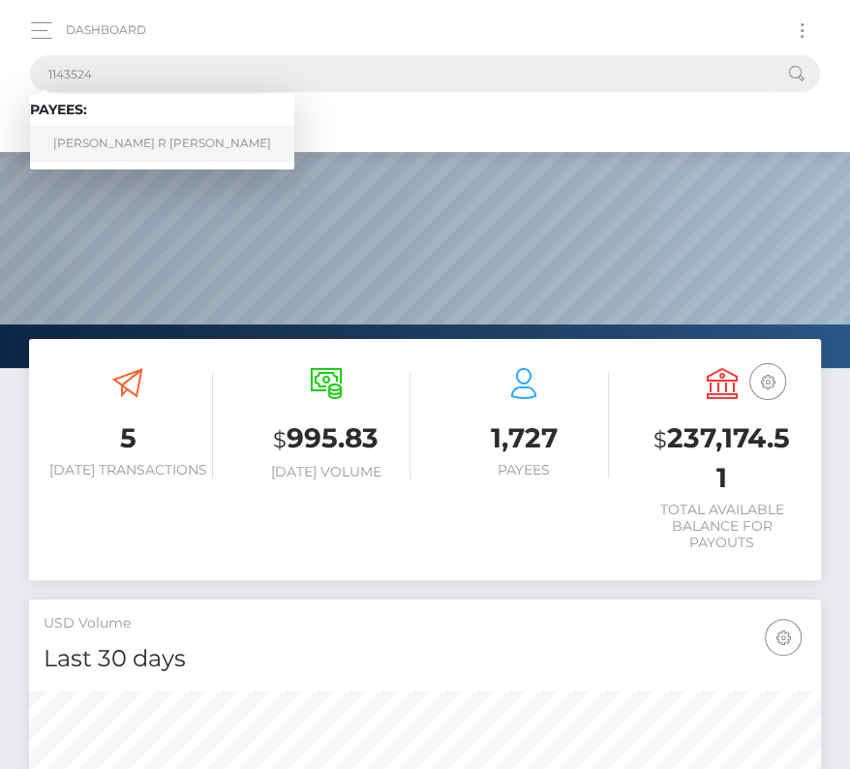
type input "1143524"
click at [81, 141] on link "Drake R Murphy" at bounding box center [162, 144] width 264 height 36
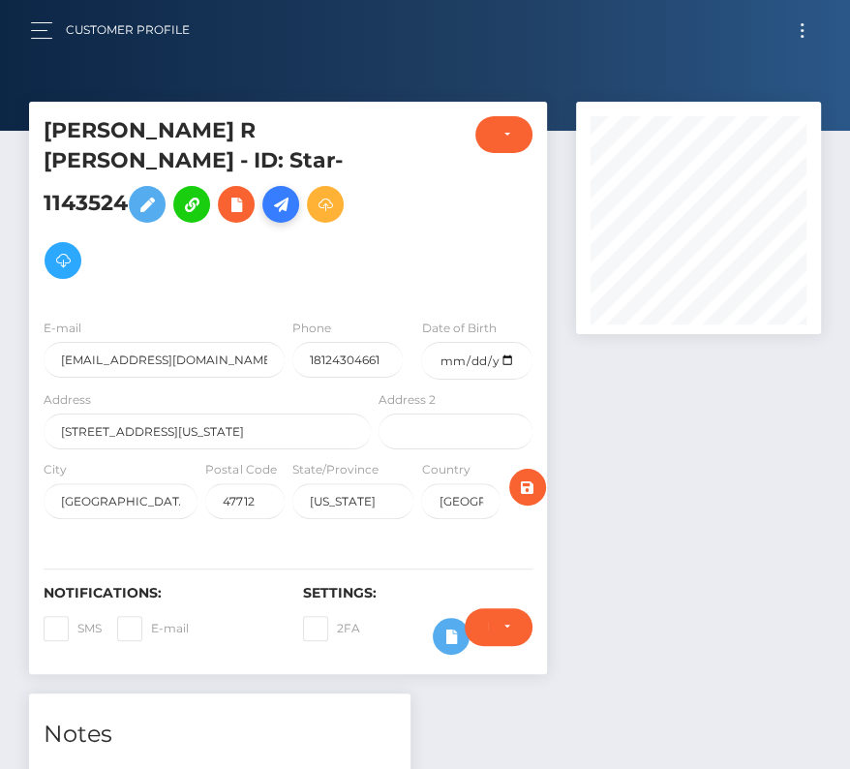
click at [285, 193] on icon at bounding box center [280, 205] width 23 height 24
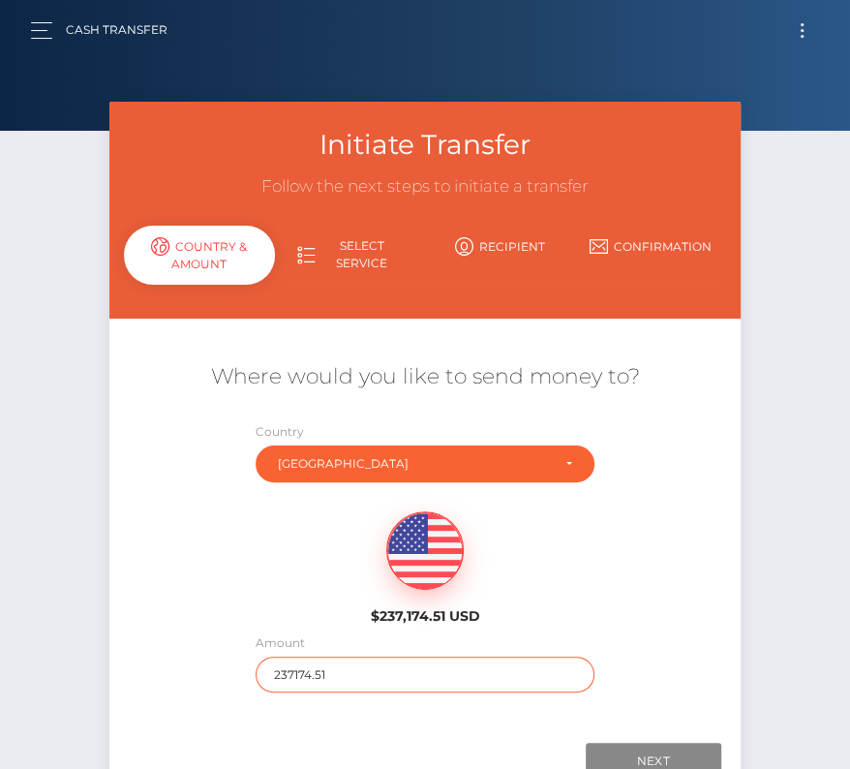
click at [305, 671] on input "237174.51" at bounding box center [425, 674] width 339 height 36
type input "3401"
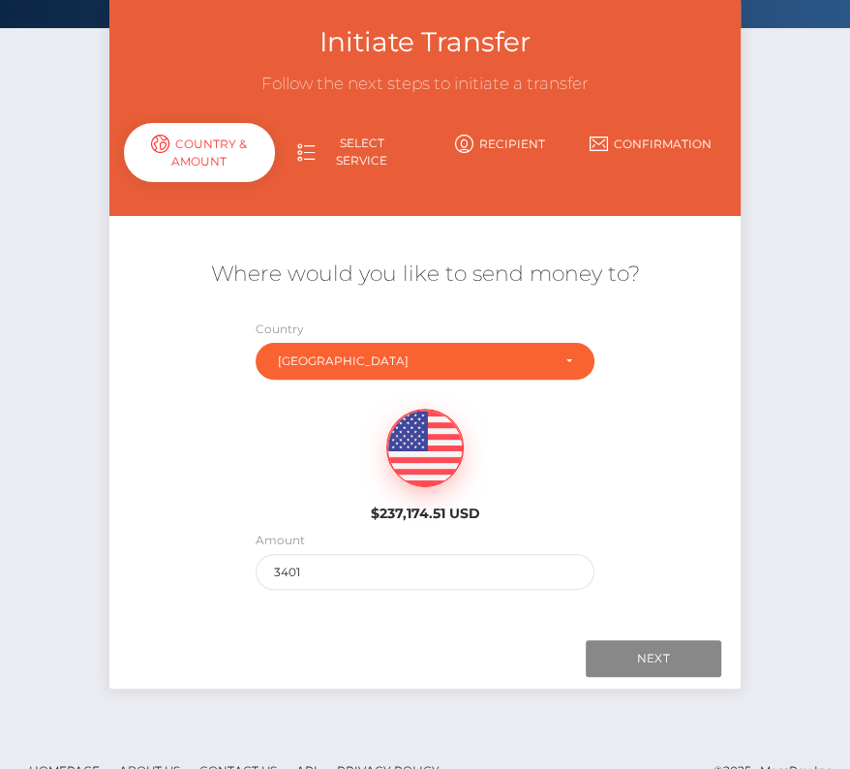
scroll to position [116, 0]
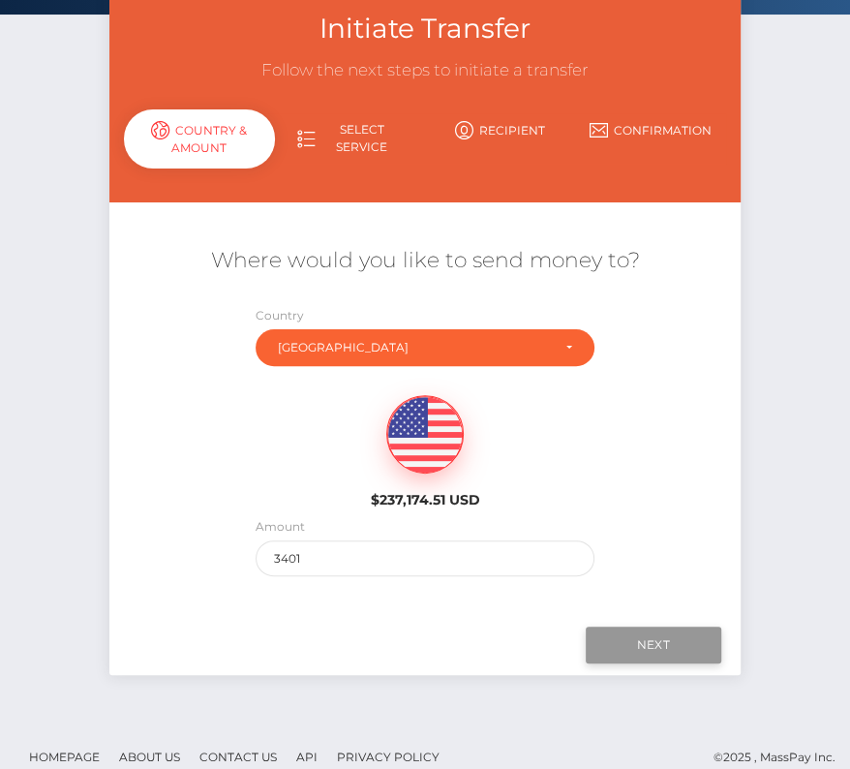
click at [641, 659] on input "Next" at bounding box center [654, 644] width 136 height 37
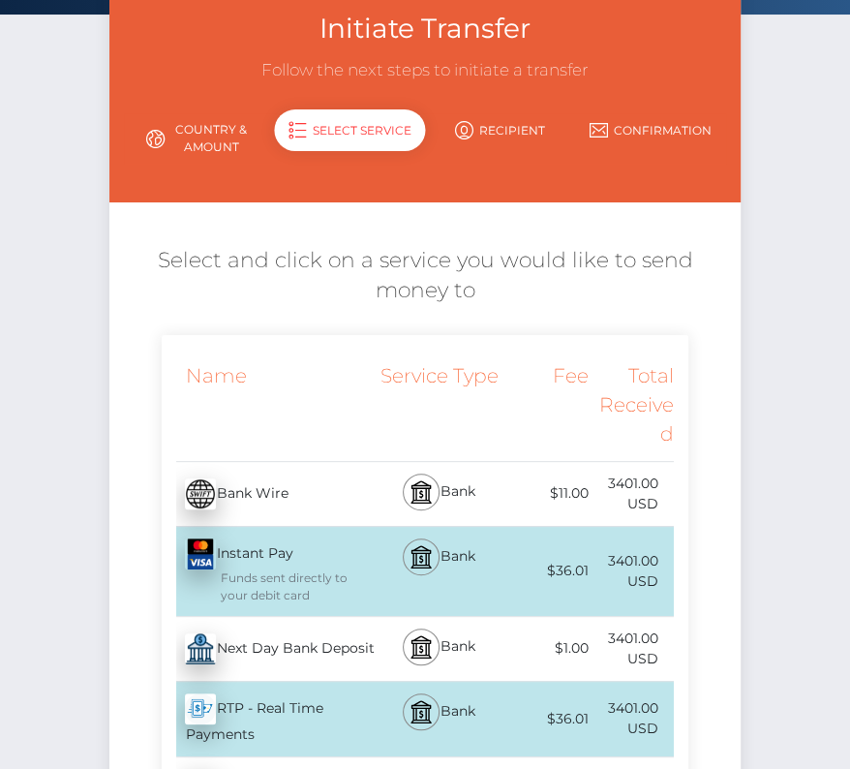
click at [249, 646] on div "Next Day Bank Deposit - USD" at bounding box center [268, 649] width 213 height 54
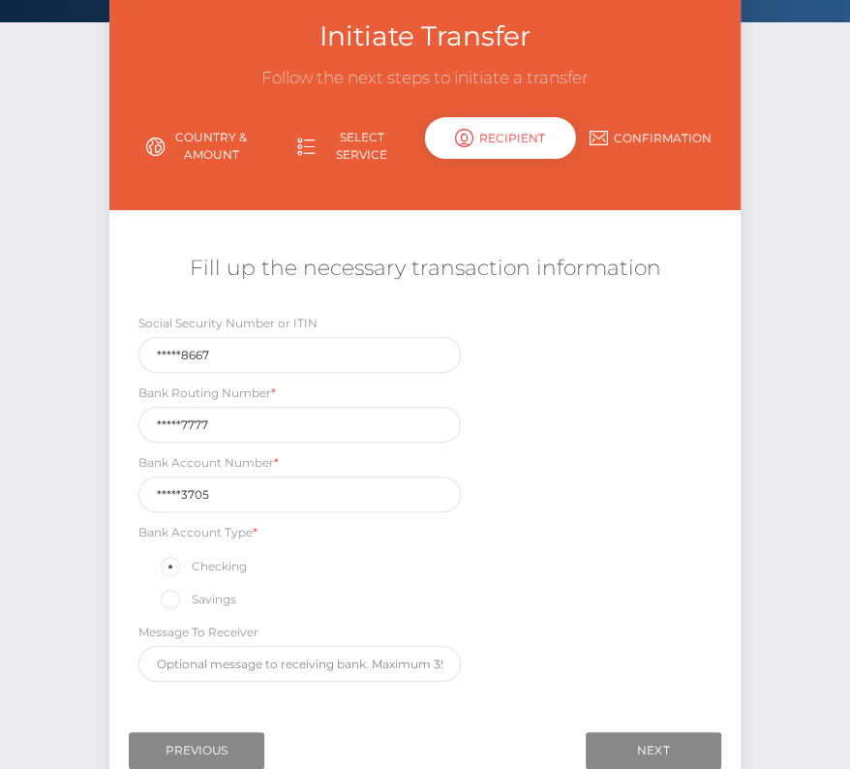
scroll to position [130, 0]
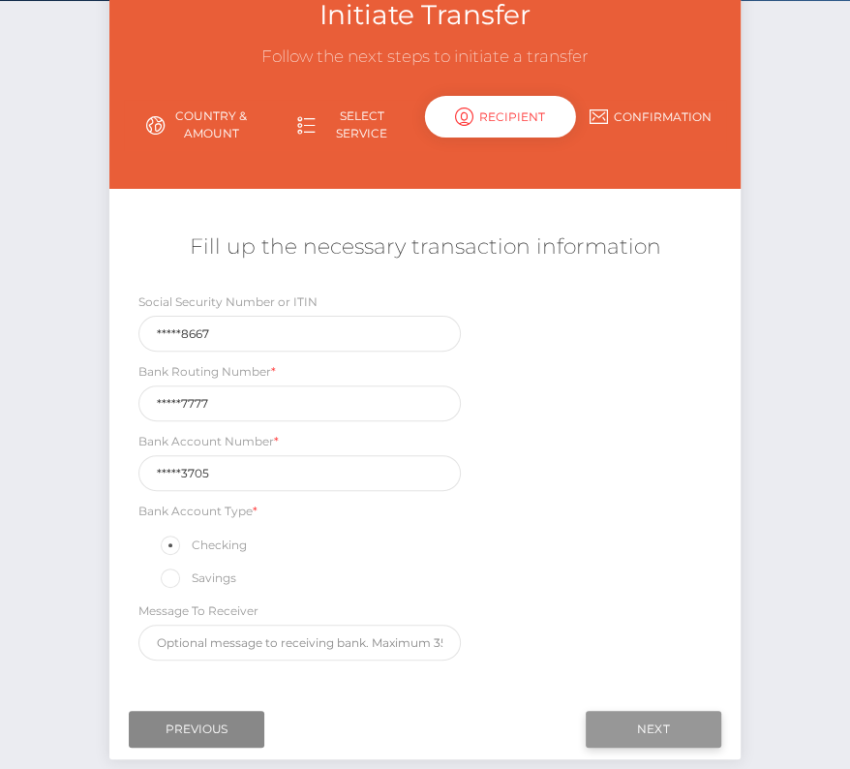
click at [629, 711] on input "Next" at bounding box center [654, 729] width 136 height 37
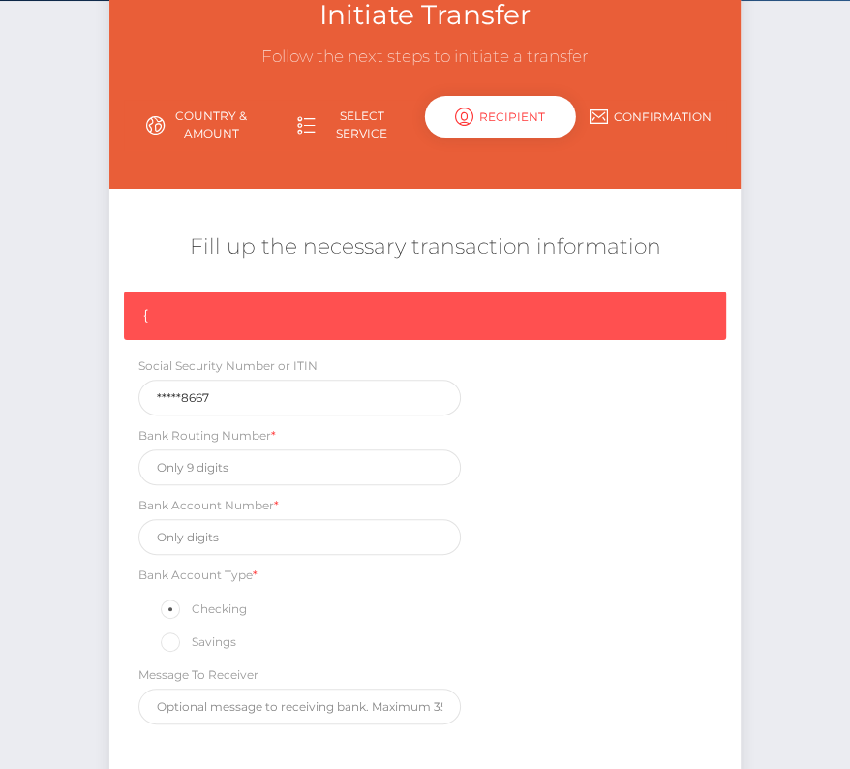
scroll to position [165, 0]
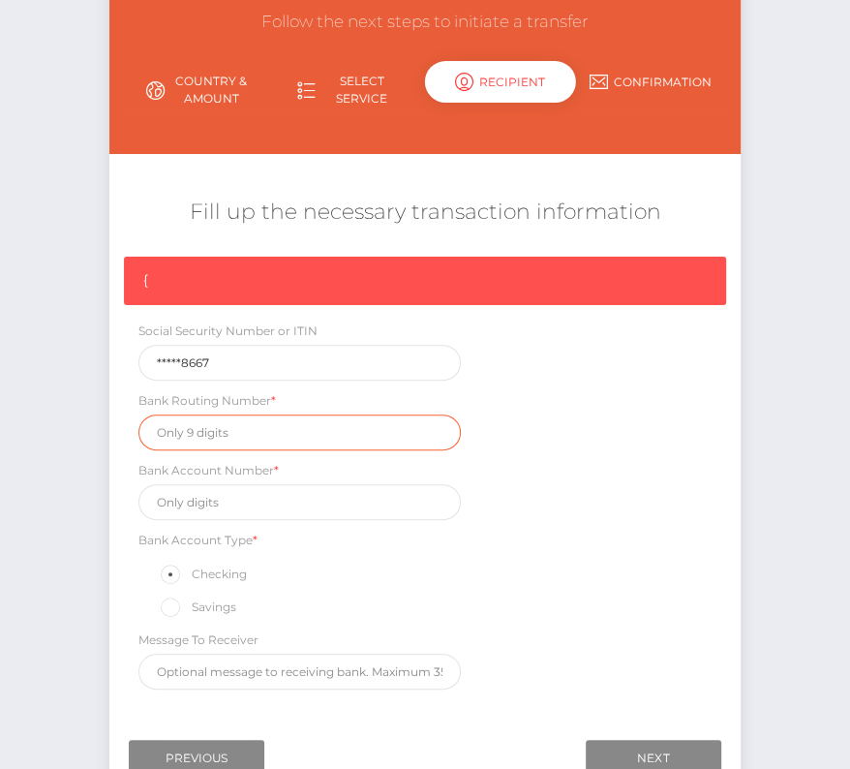
click at [195, 434] on input "text" at bounding box center [299, 432] width 322 height 36
paste input "286377777"
type input "286377777"
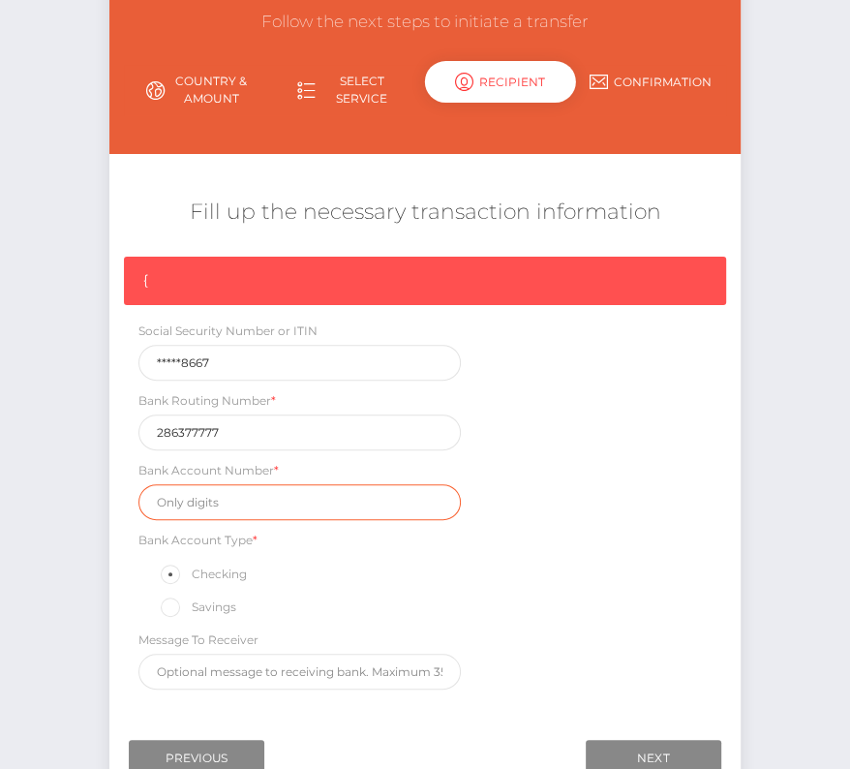
click at [250, 503] on input "text" at bounding box center [299, 502] width 322 height 36
paste input "221053705"
type input "221053705"
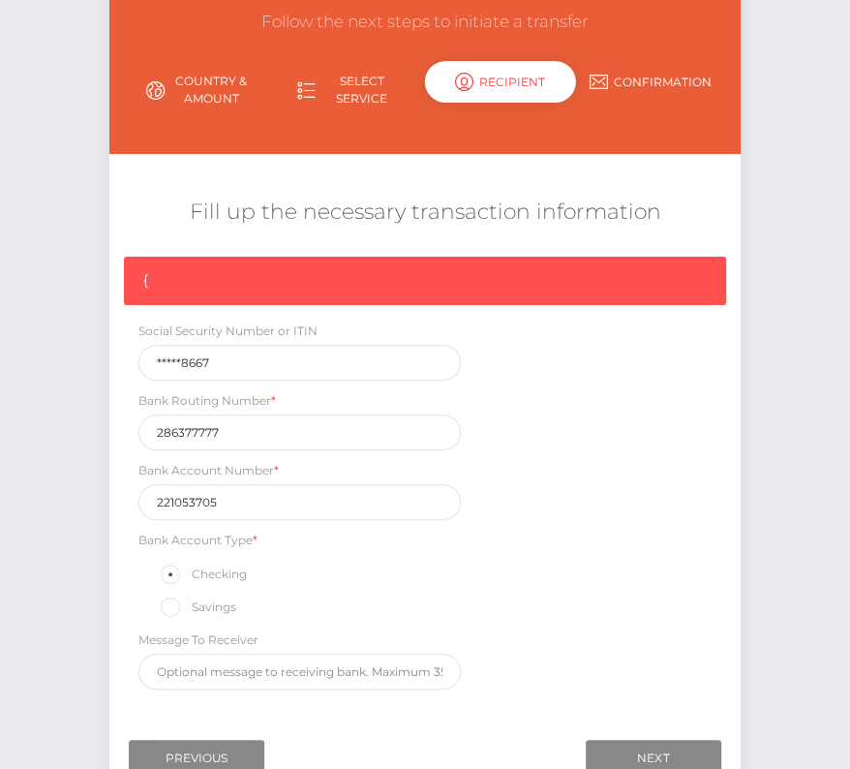
click at [588, 594] on div "{ Social Security Number or ITIN *****8667 Bank Routing Number * 286377777 Bank…" at bounding box center [424, 478] width 631 height 442
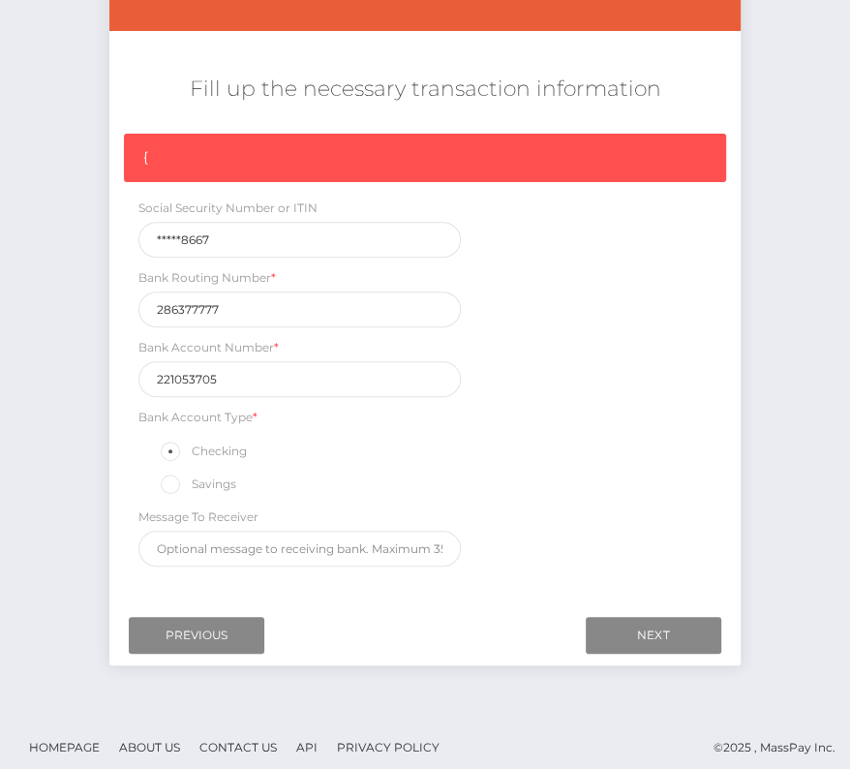
scroll to position [291, 0]
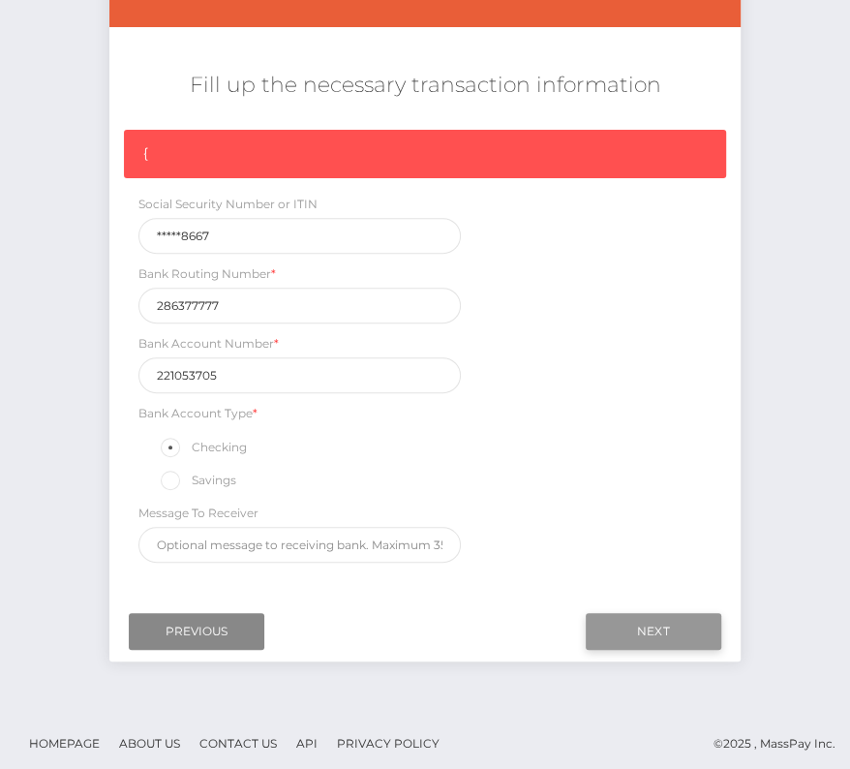
click at [651, 623] on input "Next" at bounding box center [654, 631] width 136 height 37
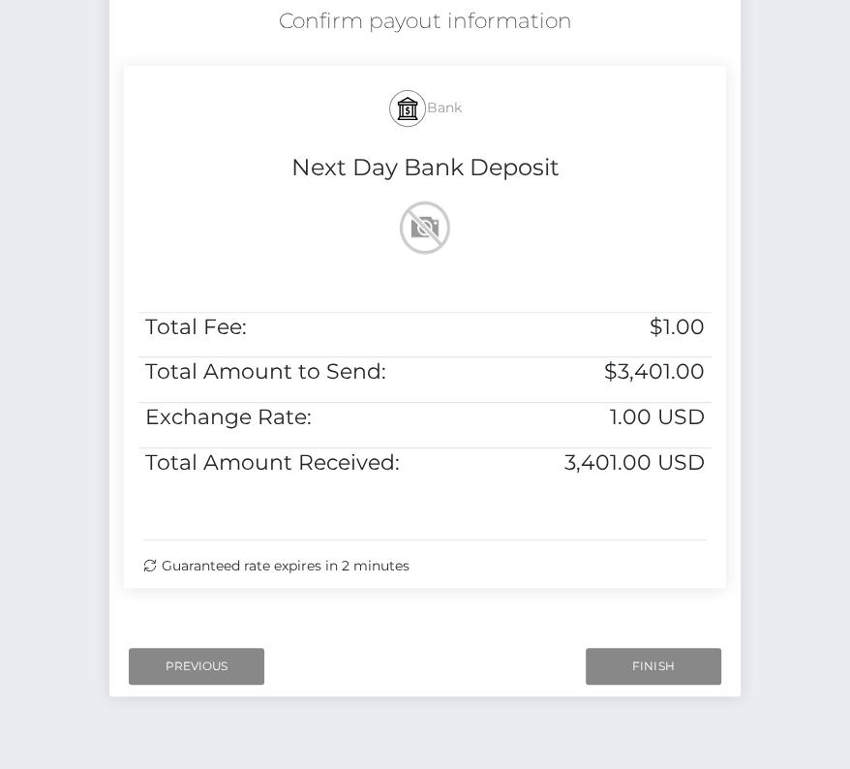
scroll to position [356, 0]
click at [636, 660] on input "Finish" at bounding box center [654, 665] width 136 height 37
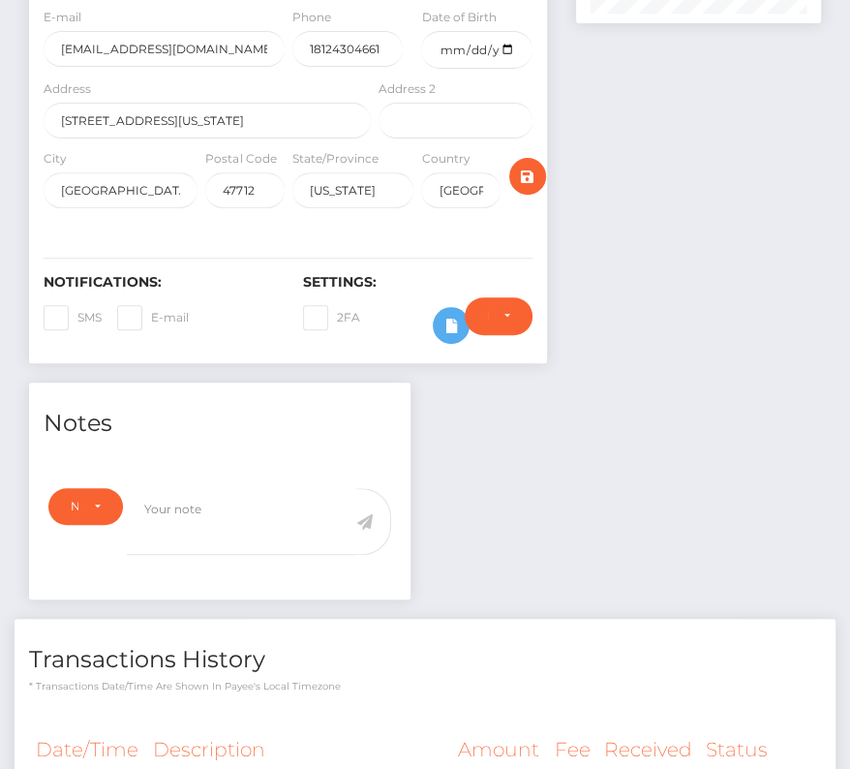
scroll to position [576, 0]
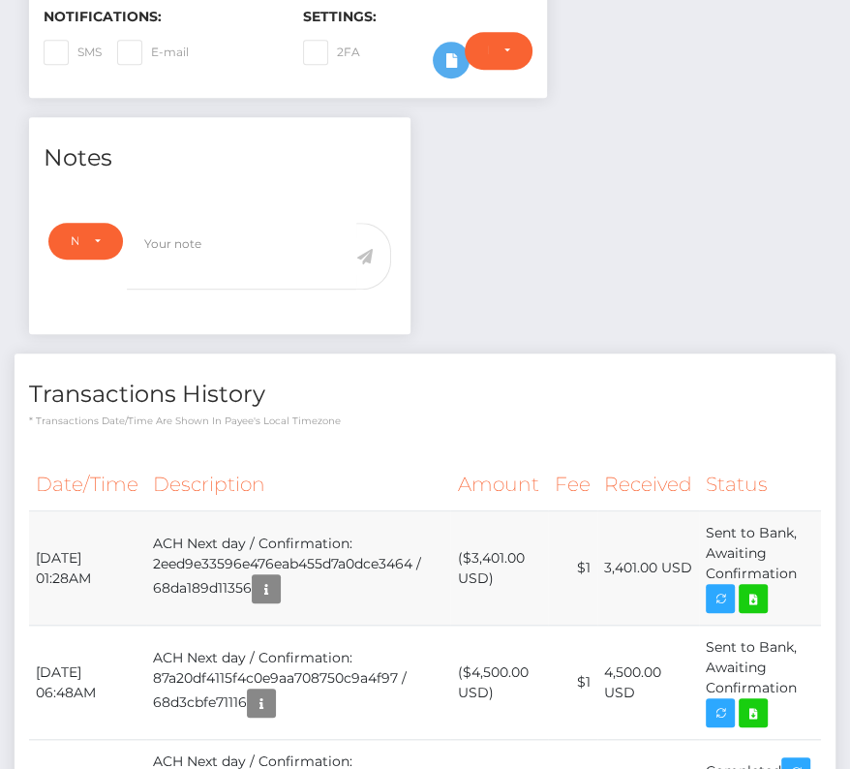
drag, startPoint x: 36, startPoint y: 519, endPoint x: 808, endPoint y: 532, distance: 771.8
click at [808, 532] on tr "[DATE] 01:28AM ACH Next day / Confirmation: 2eed9e33596e476eab455d7a0dce3464 / …" at bounding box center [425, 568] width 792 height 114
copy tr "[DATE] 01:28AM ACH Next day / Confirmation: 2eed9e33596e476eab455d7a0dce3464 / …"
click at [748, 587] on icon at bounding box center [753, 599] width 23 height 24
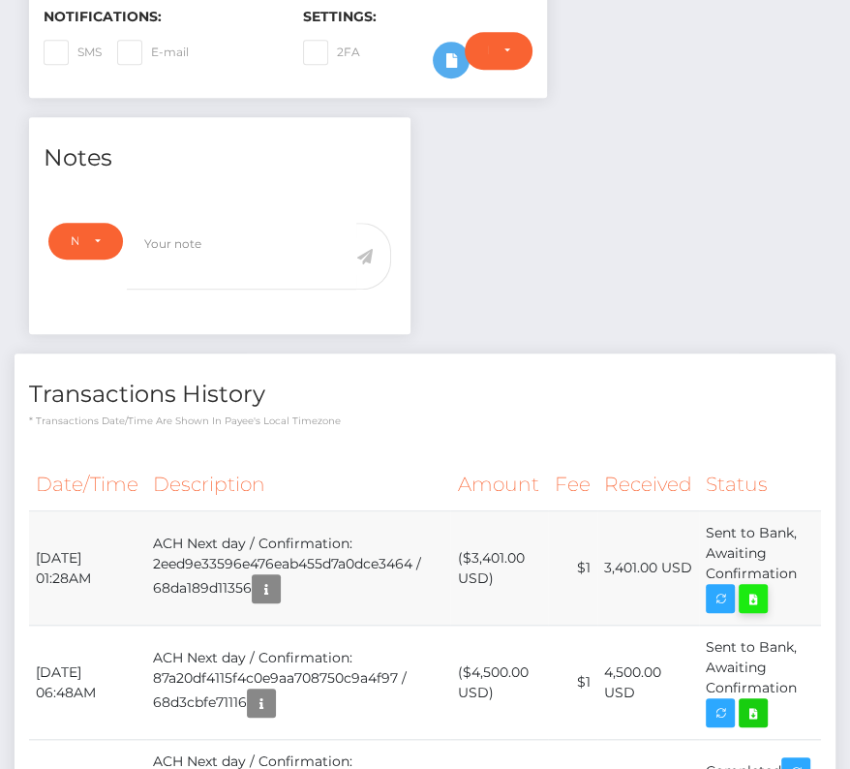
click at [761, 587] on icon at bounding box center [753, 599] width 23 height 24
click at [401, 378] on h4 "Transactions History" at bounding box center [425, 395] width 792 height 34
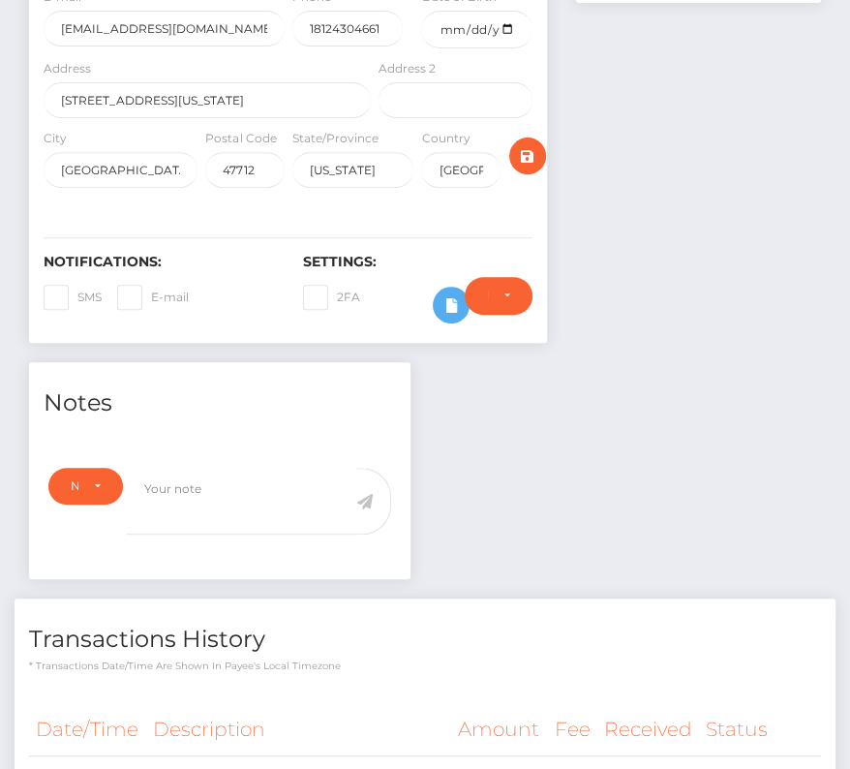
scroll to position [718, 0]
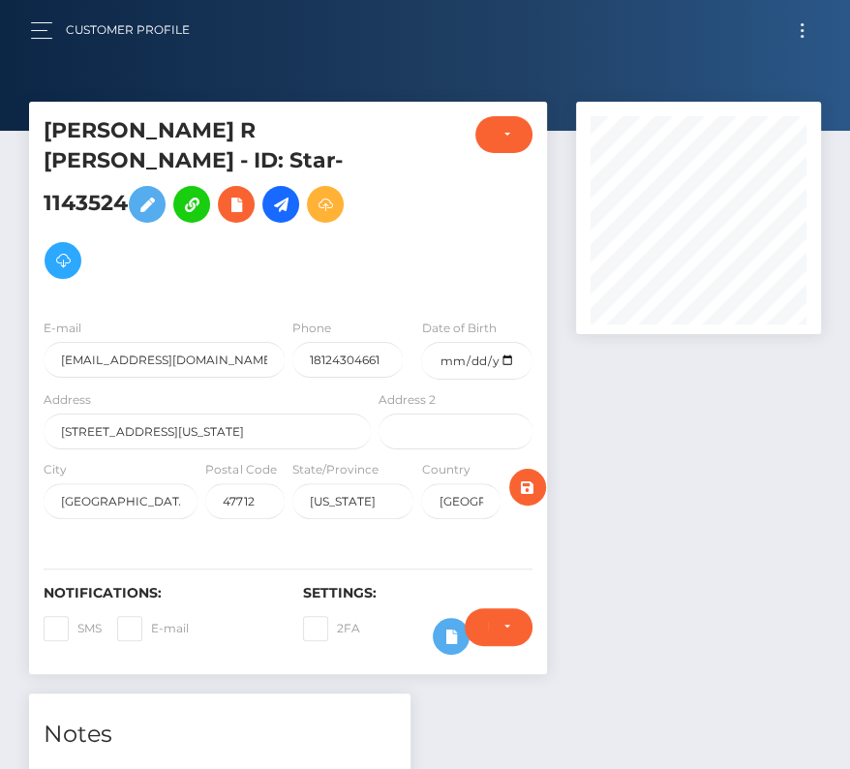
click at [808, 36] on button "Toggle navigation" at bounding box center [802, 30] width 36 height 26
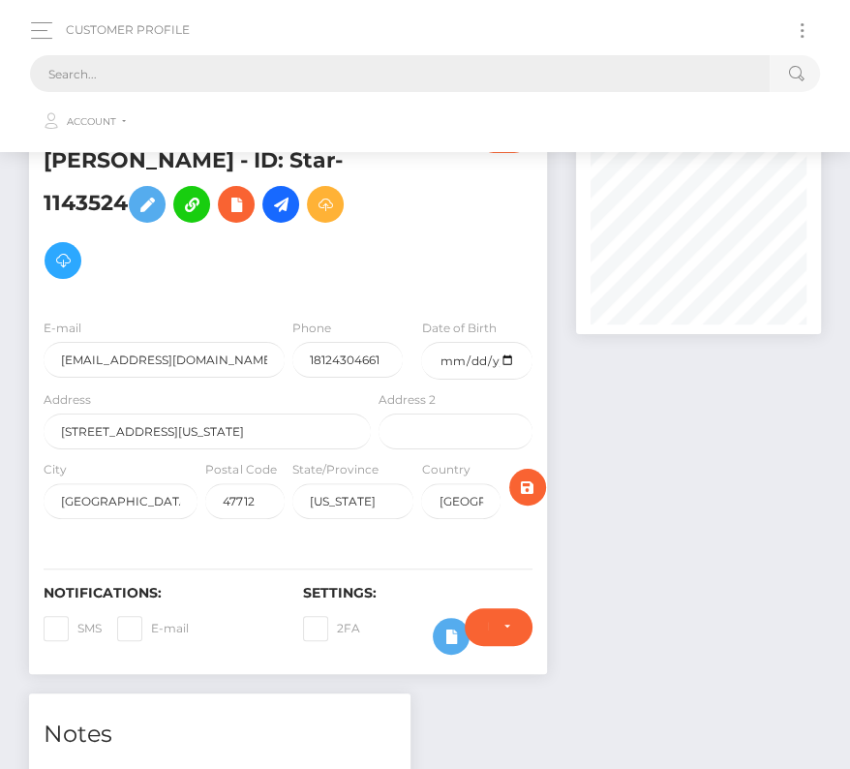
click at [250, 79] on input "text" at bounding box center [400, 73] width 740 height 37
paste input "252494"
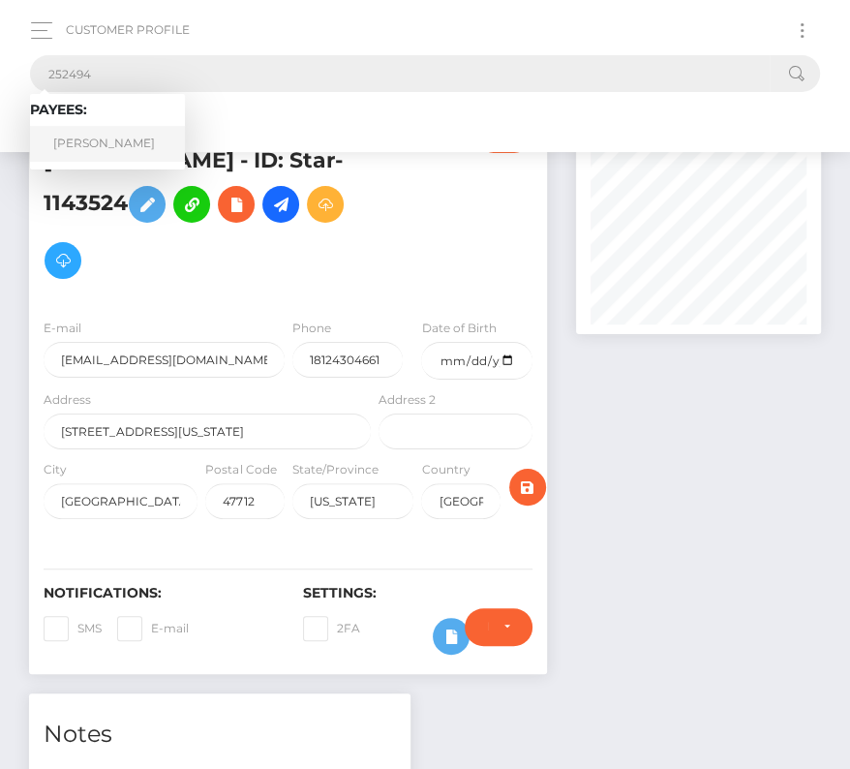
type input "252494"
click at [93, 133] on link "Jonathan Sivek" at bounding box center [107, 144] width 155 height 36
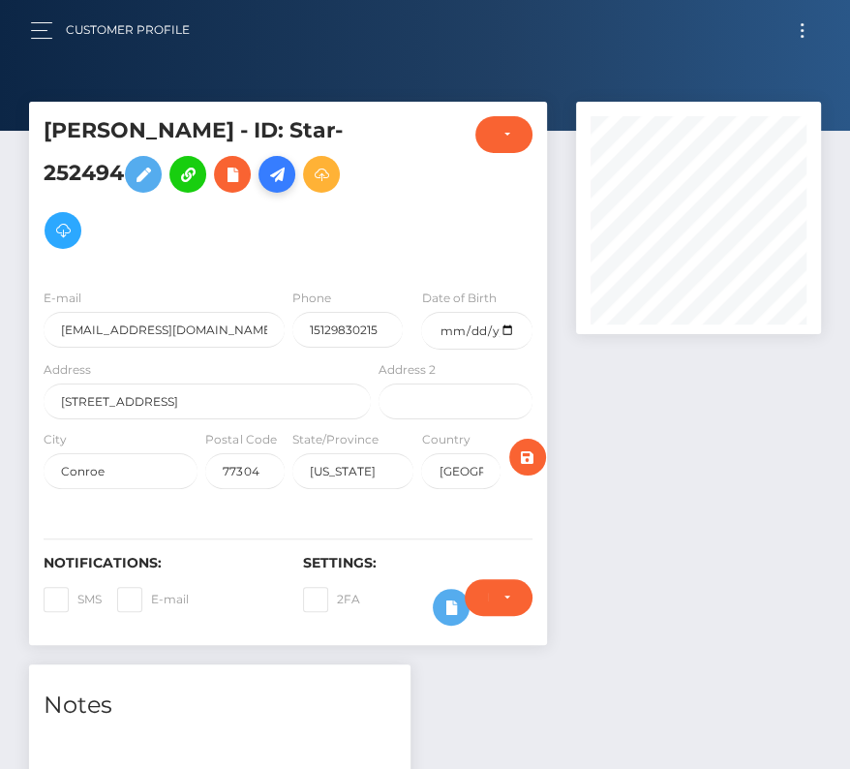
click at [281, 172] on icon at bounding box center [276, 175] width 23 height 24
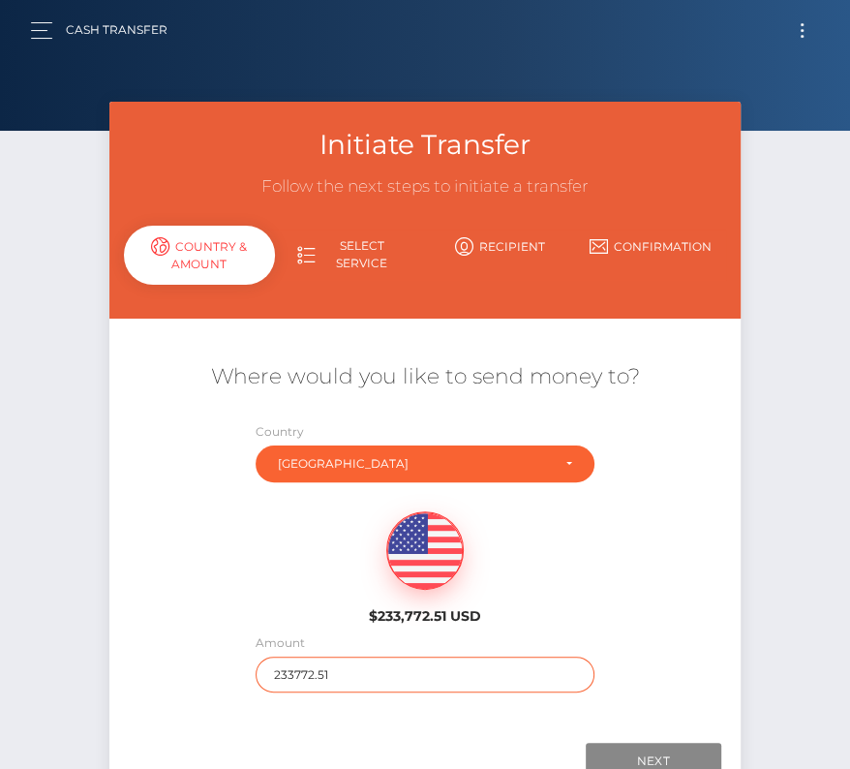
click at [296, 672] on input "233772.51" at bounding box center [425, 674] width 339 height 36
type input "705"
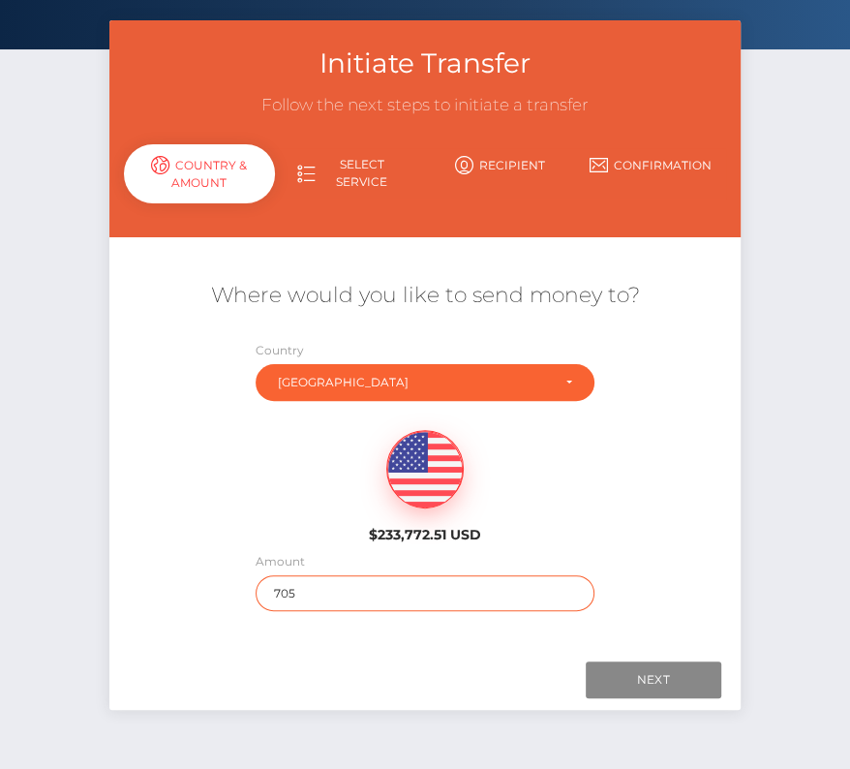
scroll to position [136, 0]
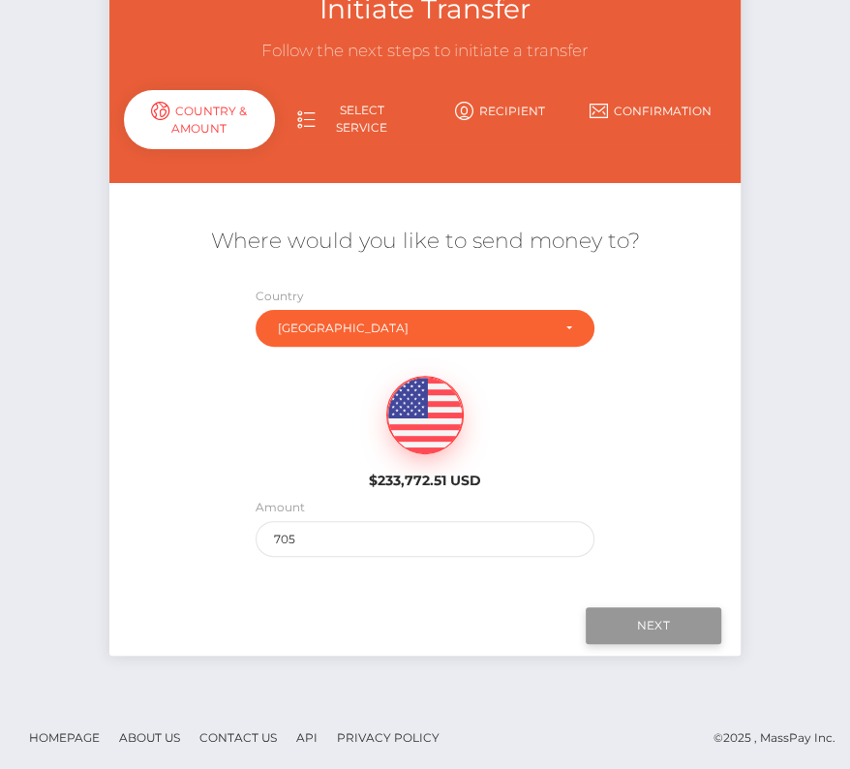
click at [664, 621] on input "Next" at bounding box center [654, 625] width 136 height 37
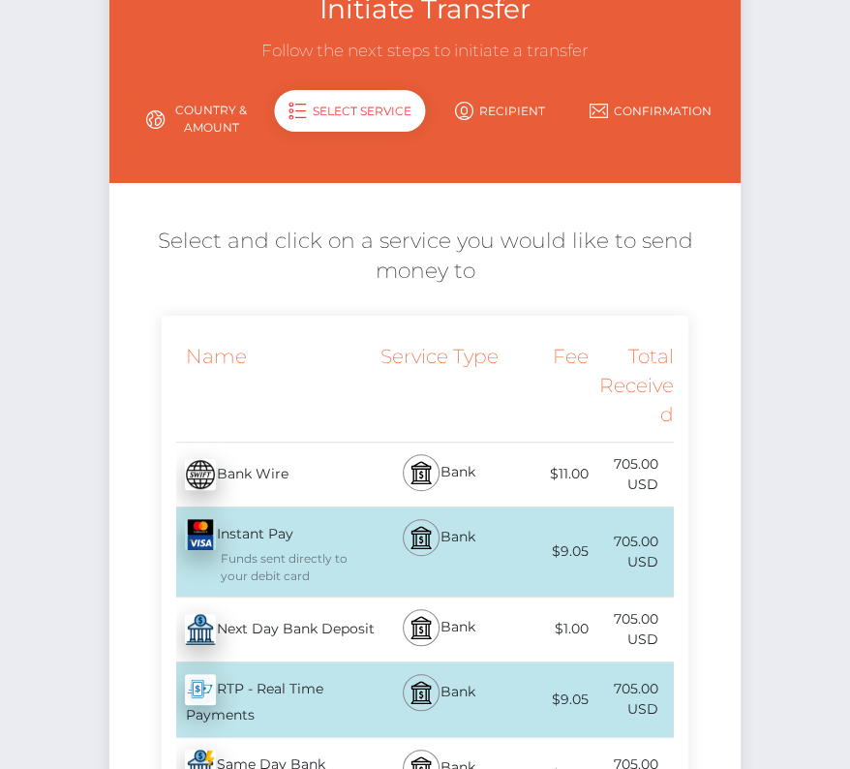
click at [250, 627] on div "Next Day Bank Deposit - USD" at bounding box center [268, 629] width 213 height 54
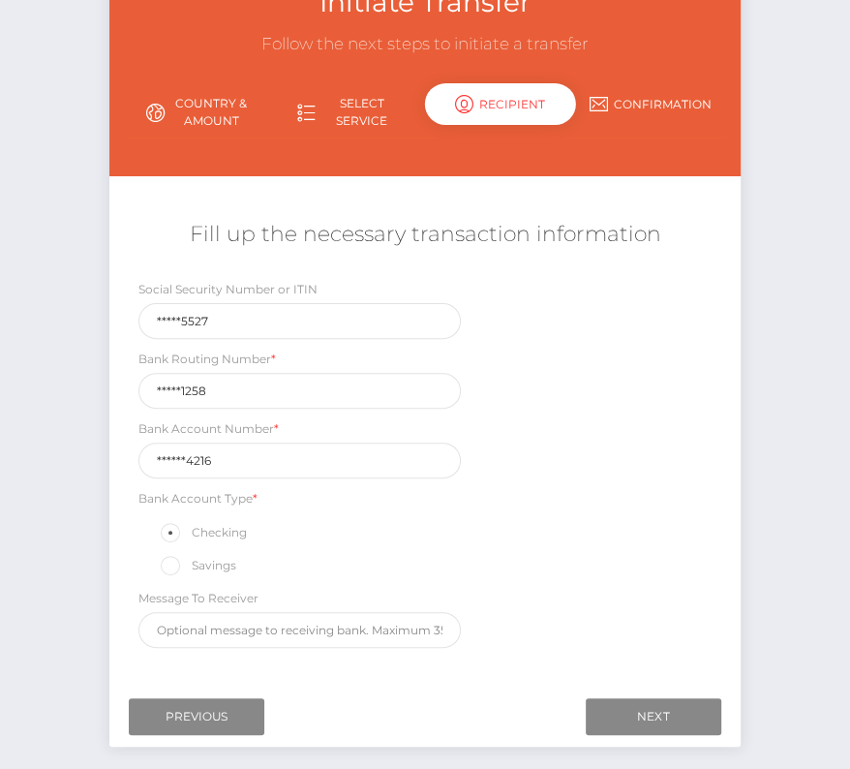
scroll to position [146, 0]
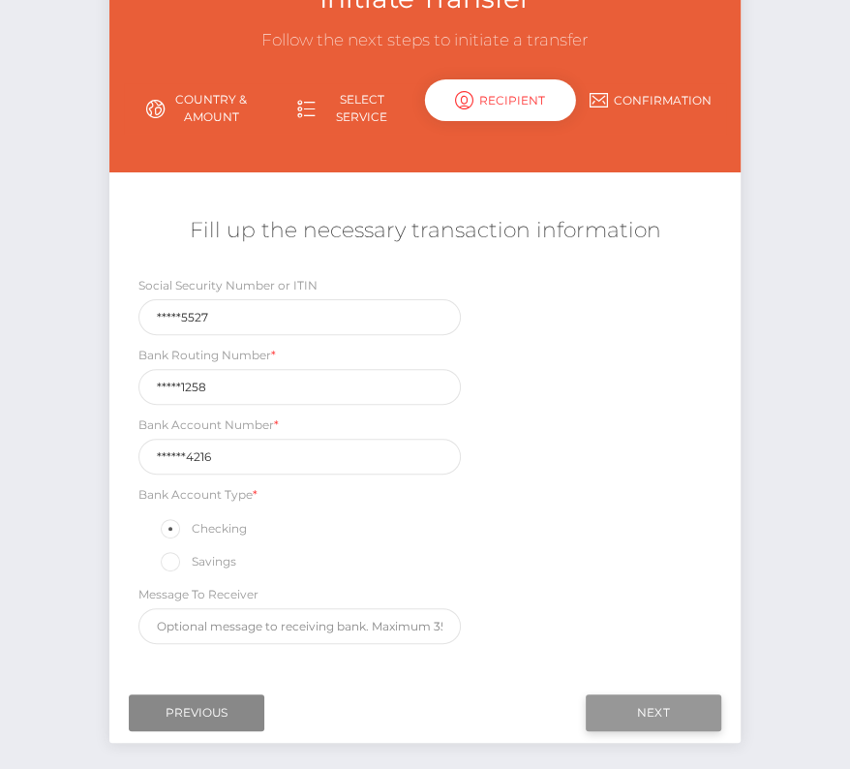
click at [641, 699] on input "Next" at bounding box center [654, 712] width 136 height 37
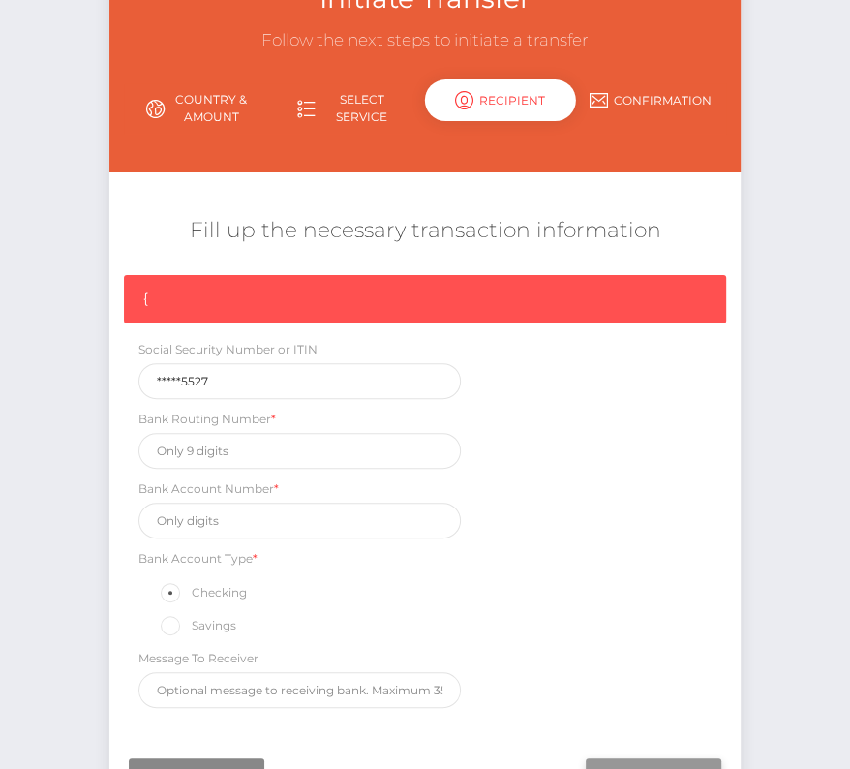
scroll to position [165, 0]
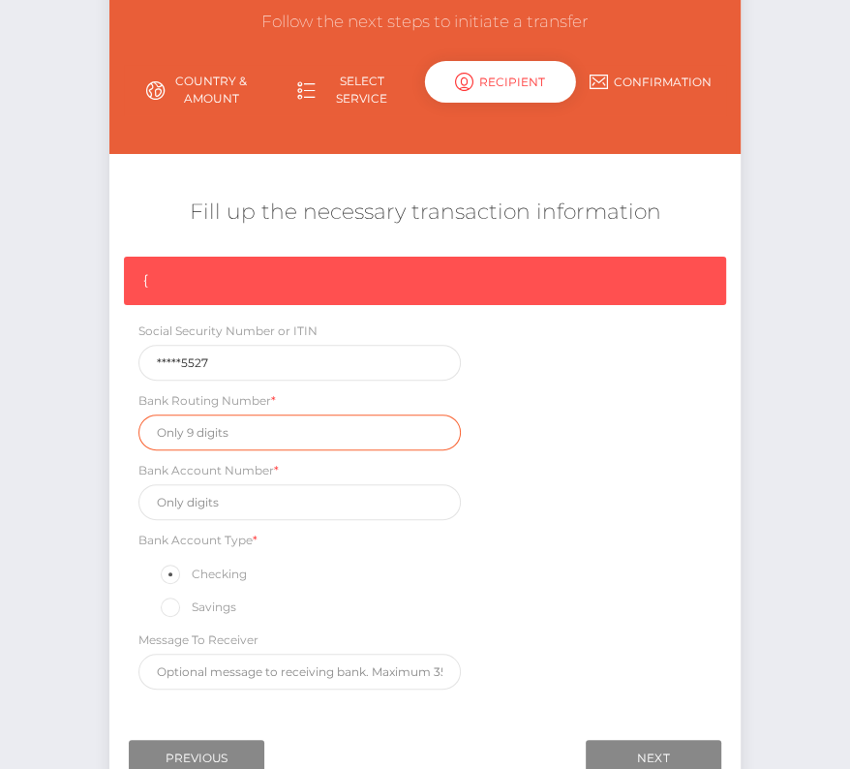
click at [200, 437] on input "text" at bounding box center [299, 432] width 322 height 36
paste input "113011258"
type input "113011258"
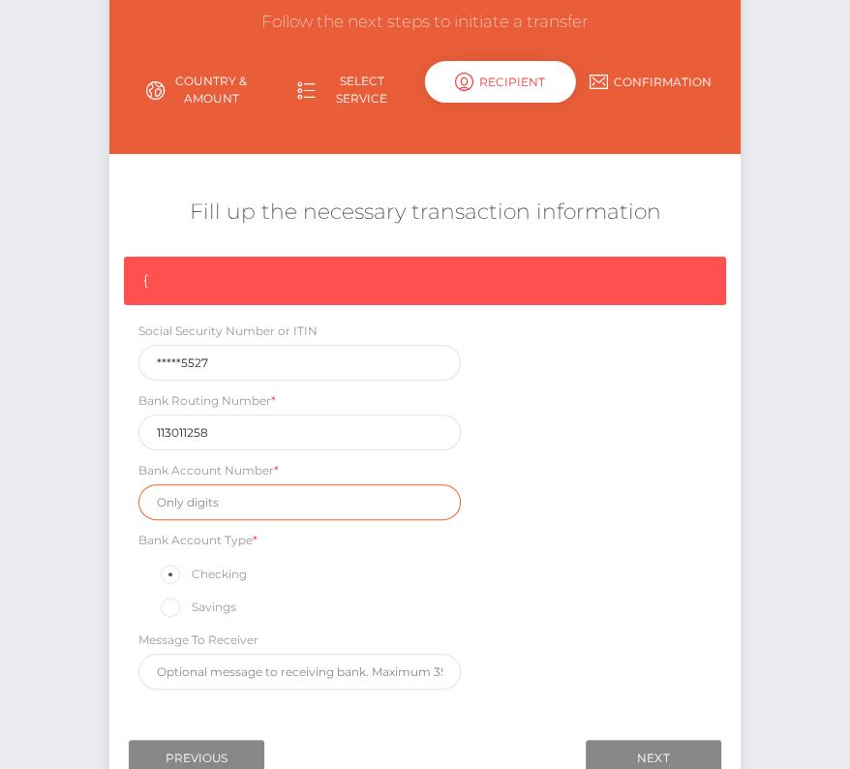
click at [179, 502] on input "text" at bounding box center [299, 502] width 322 height 36
paste input "5797404216"
type input "5797404216"
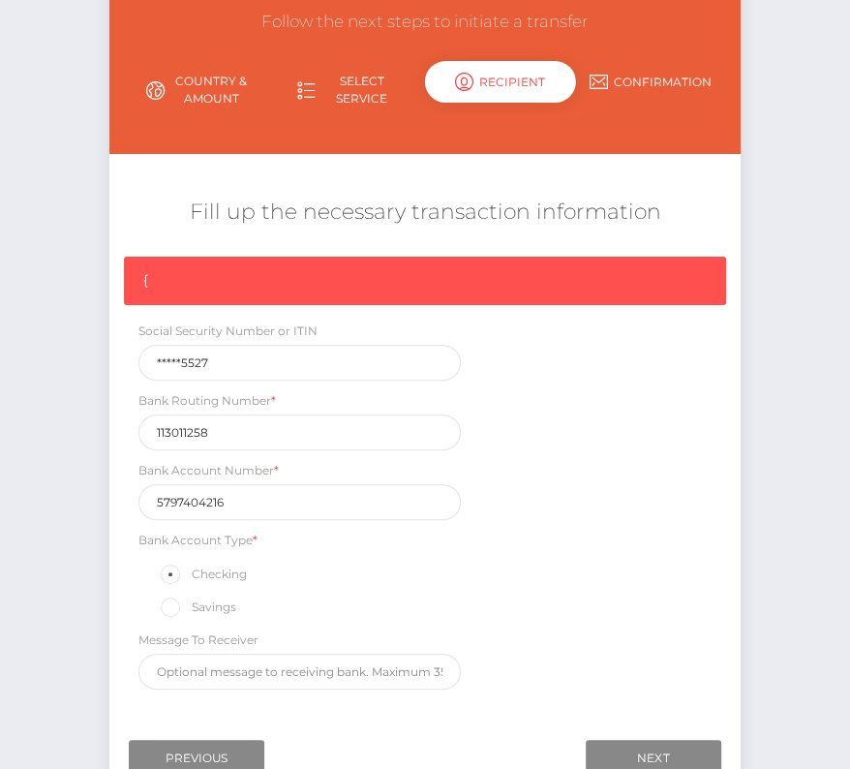
click at [556, 592] on div "{ Social Security Number or ITIN *****5527 Bank Routing Number * 113011258 Bank…" at bounding box center [424, 478] width 631 height 442
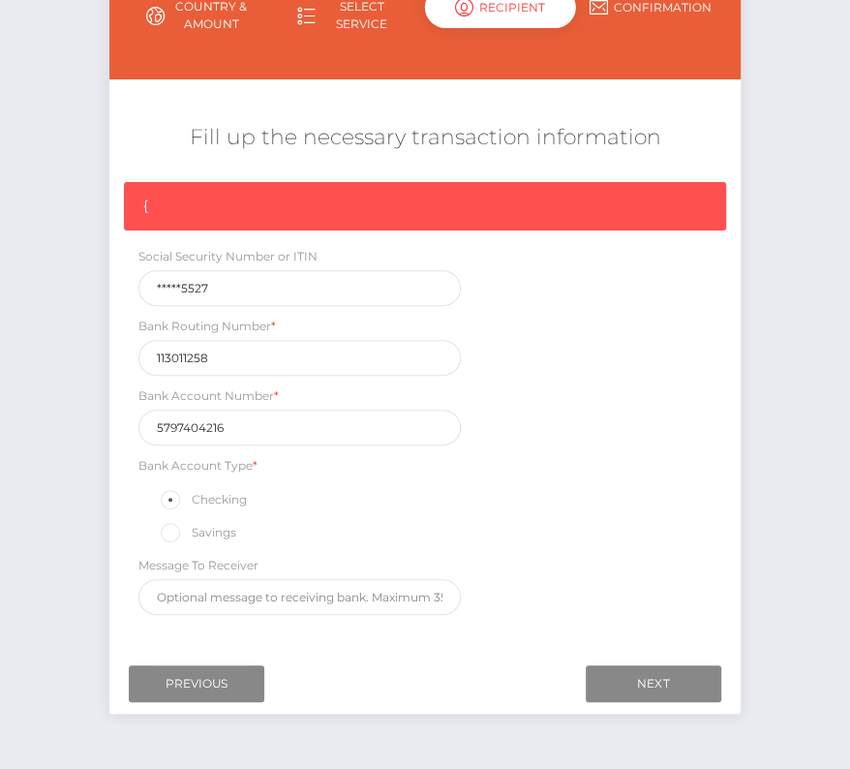
scroll to position [275, 0]
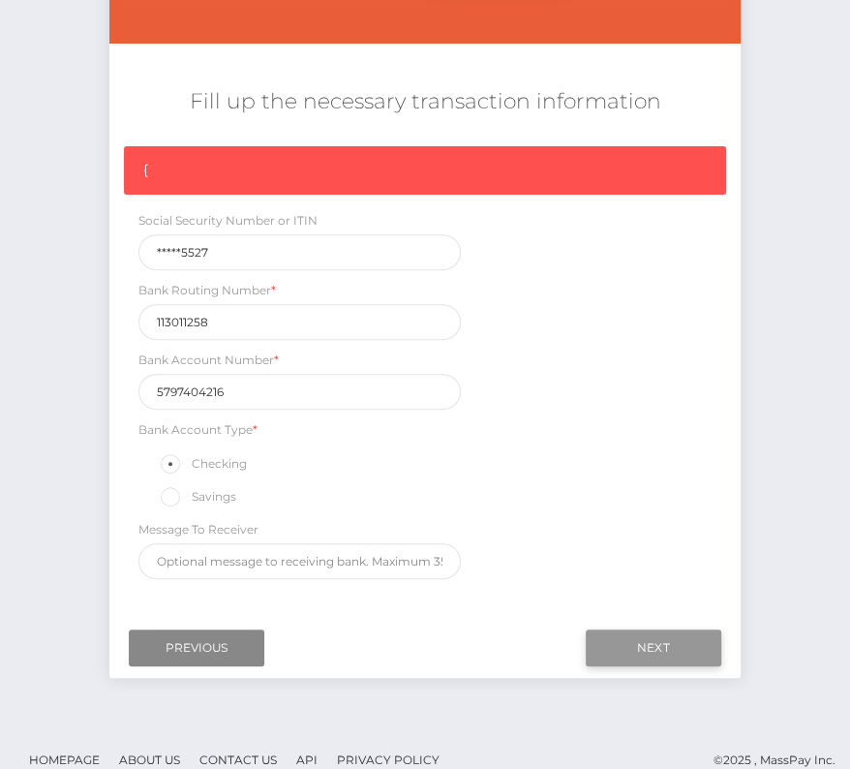
click at [660, 636] on input "Next" at bounding box center [654, 647] width 136 height 37
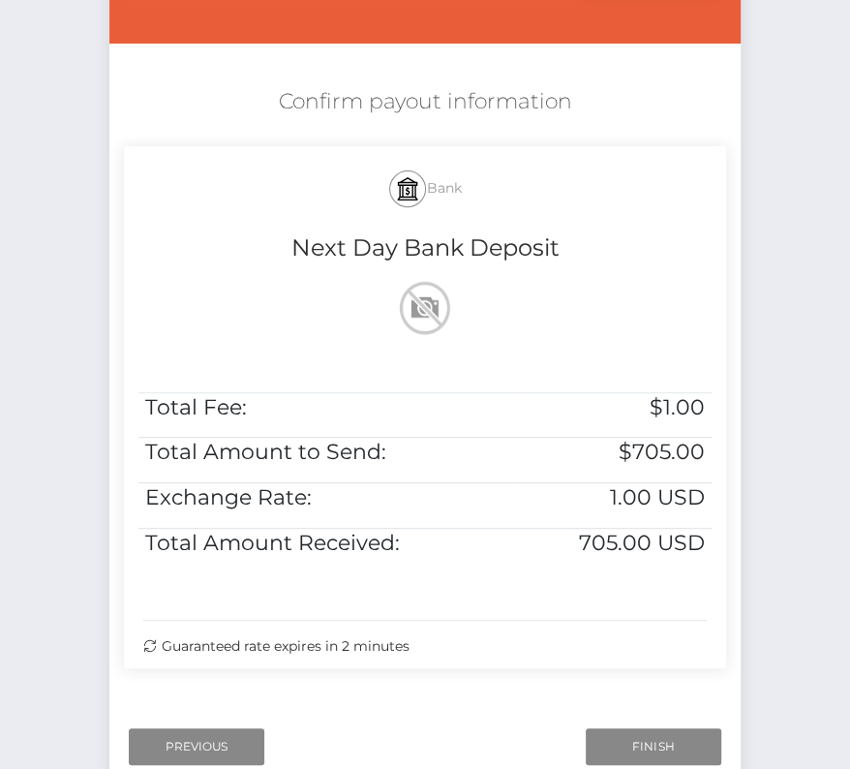
scroll to position [395, 0]
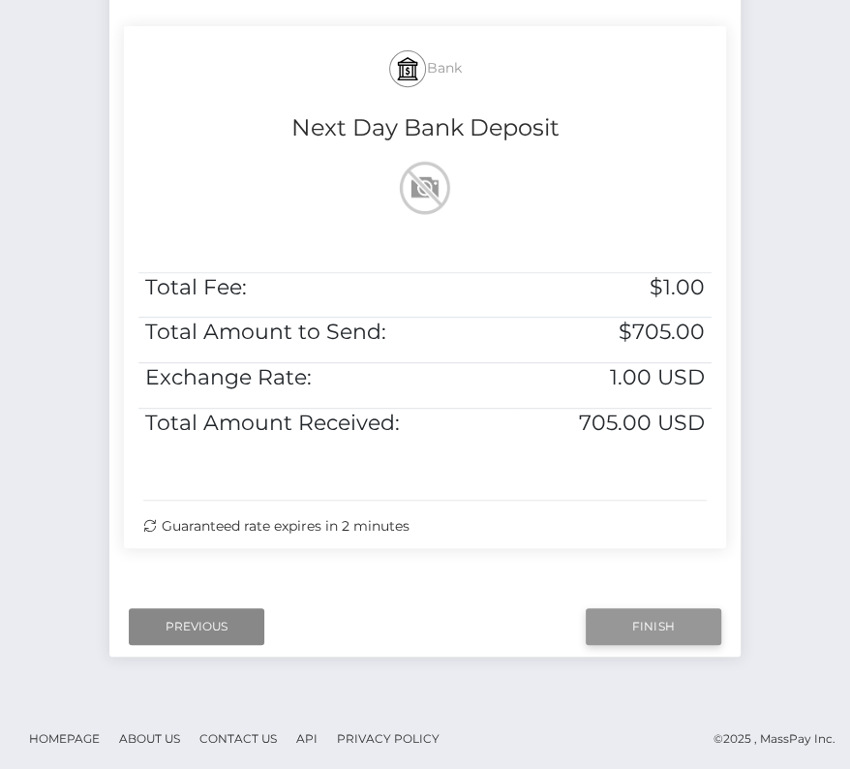
click at [631, 615] on input "Finish" at bounding box center [654, 626] width 136 height 37
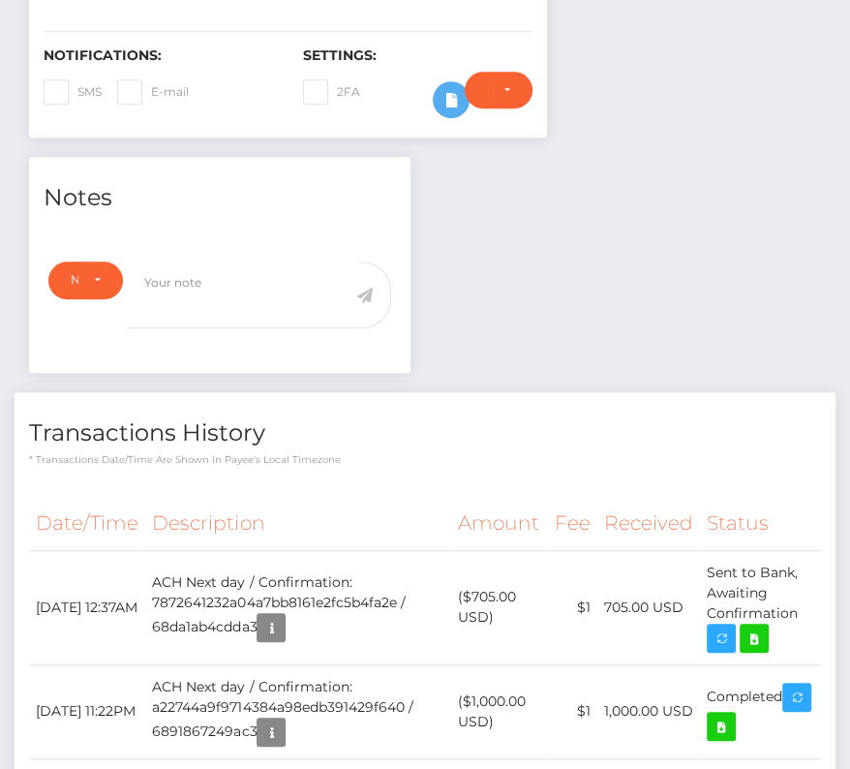
scroll to position [520, 0]
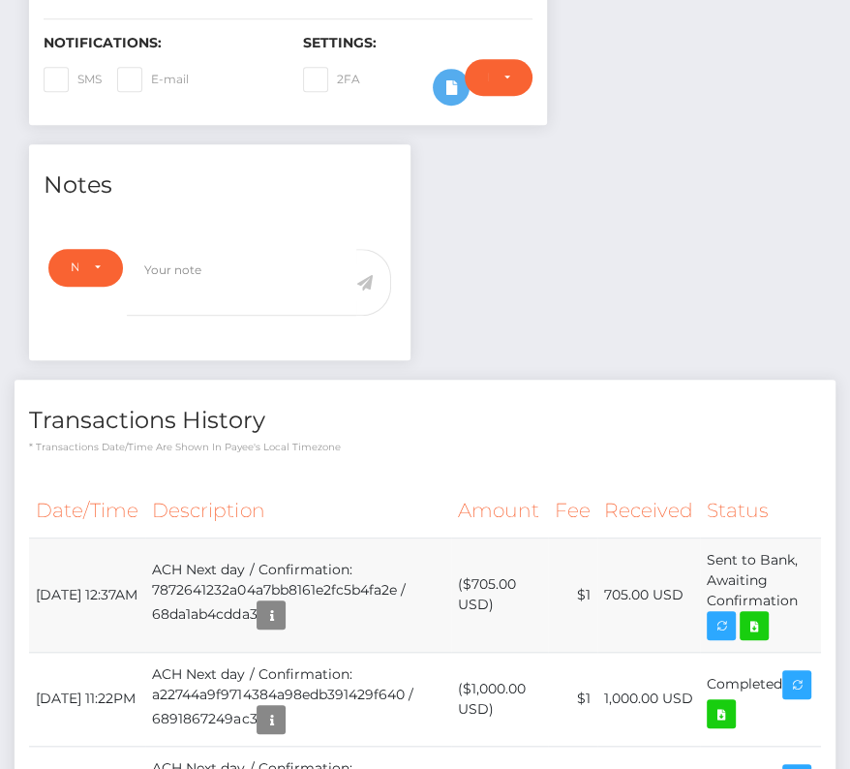
drag, startPoint x: 35, startPoint y: 574, endPoint x: 809, endPoint y: 600, distance: 775.0
click at [809, 600] on tr "[DATE] 12:37AM ACH Next day / Confirmation: 7872641232a04a7bb8161e2fc5b4fa2e / …" at bounding box center [425, 594] width 792 height 114
copy tr "[DATE] 12:37AM ACH Next day / Confirmation: 7872641232a04a7bb8161e2fc5b4fa2e / …"
click at [750, 617] on icon at bounding box center [754, 626] width 23 height 24
click at [0, 0] on div "[PERSON_NAME] - ID: Star-252494 CLOSED ACTIVE E-mail USA" at bounding box center [425, 661] width 850 height 2159
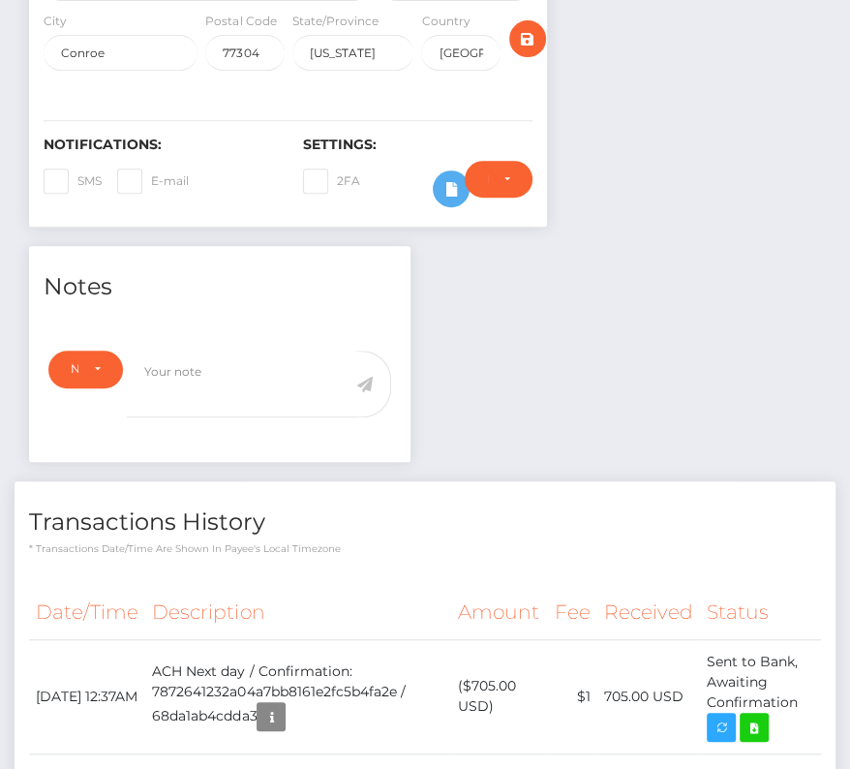
scroll to position [578, 0]
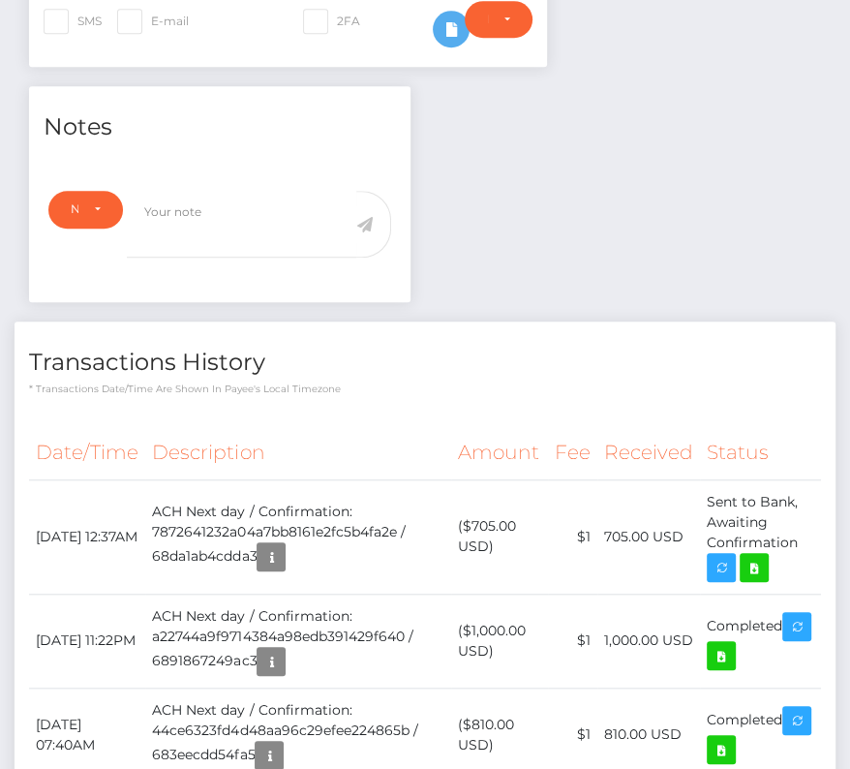
click at [292, 428] on th "Description" at bounding box center [298, 452] width 306 height 53
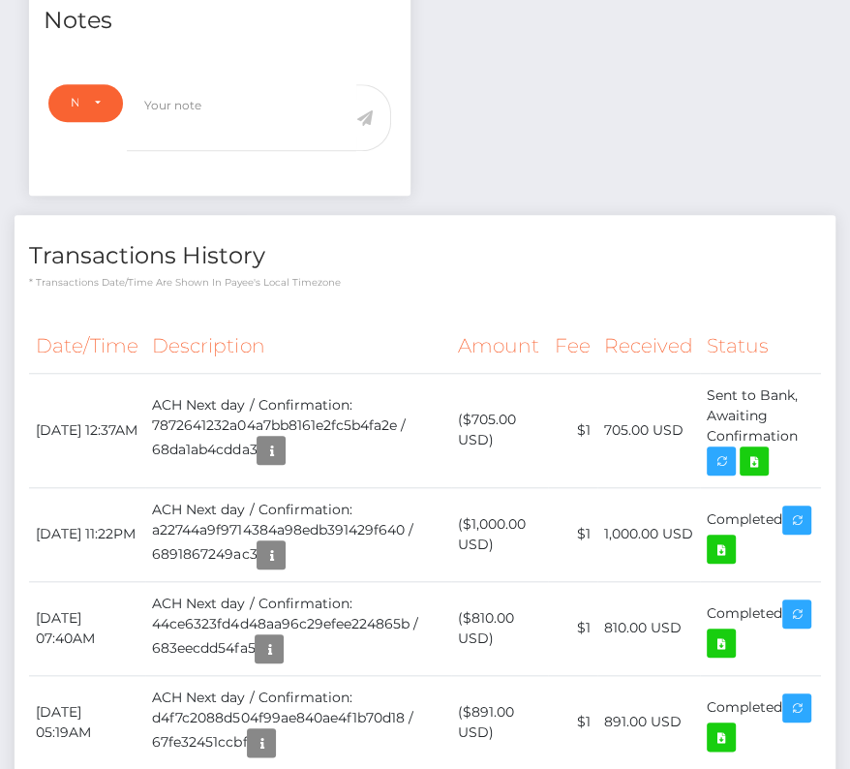
scroll to position [733, 0]
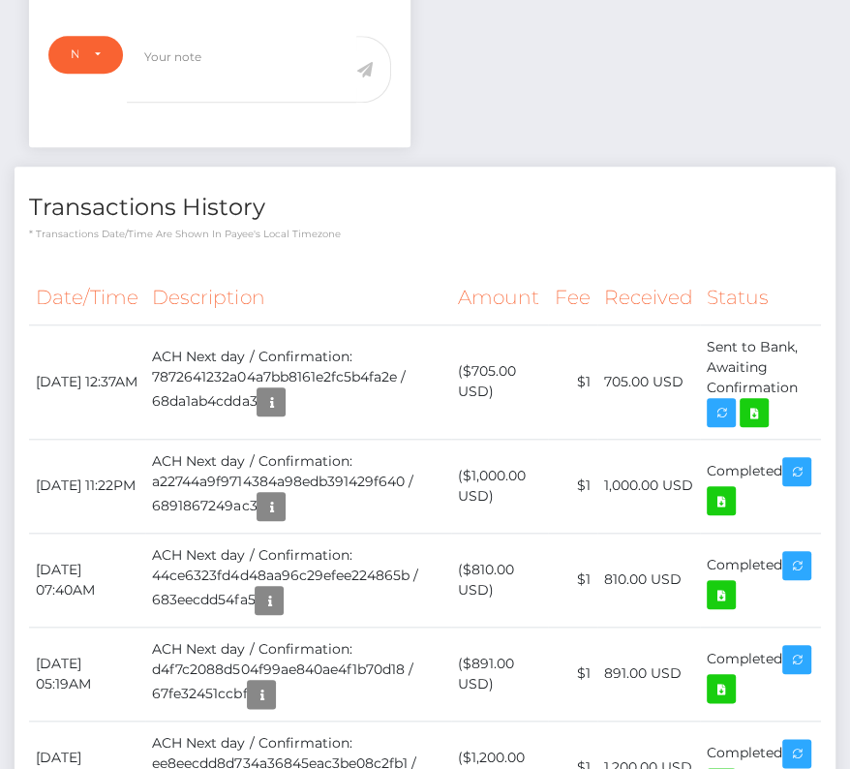
click at [383, 271] on th "Description" at bounding box center [298, 297] width 306 height 53
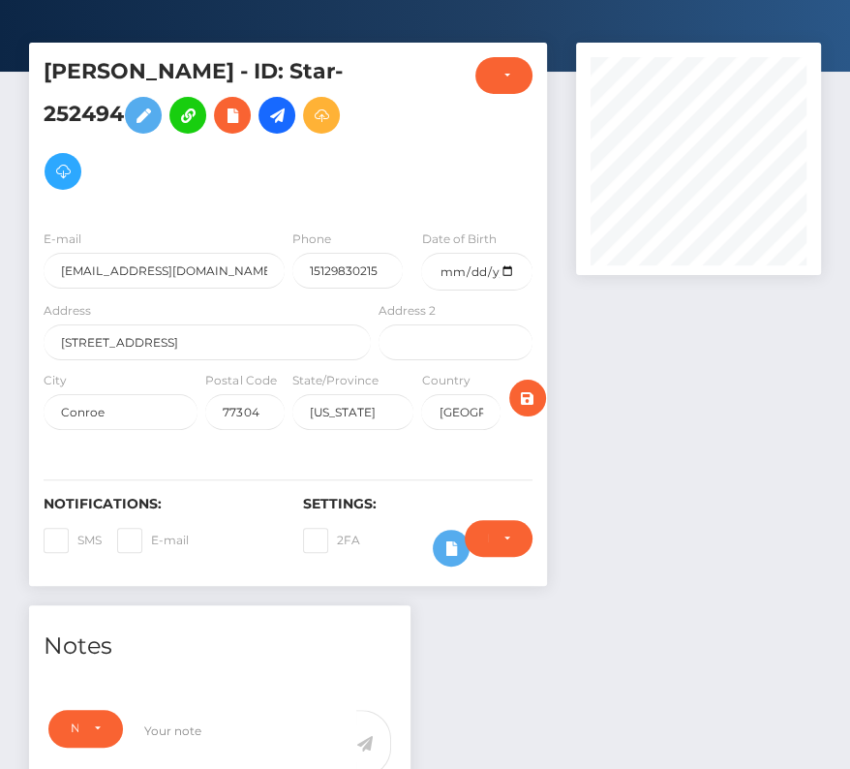
scroll to position [0, 0]
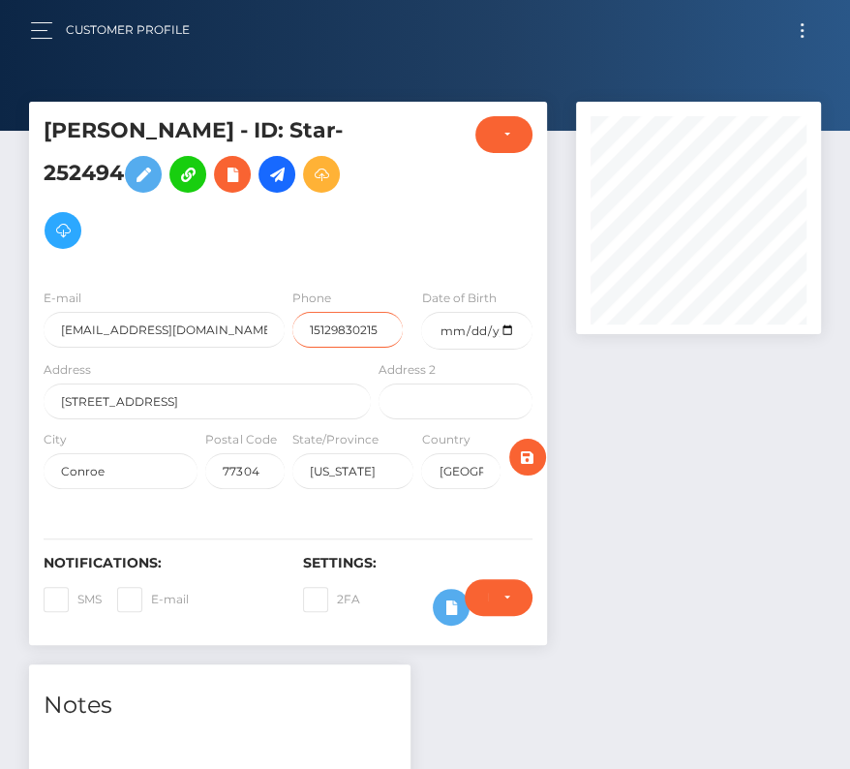
click at [325, 324] on input "15129830215" at bounding box center [347, 330] width 111 height 36
click at [800, 17] on button "Toggle navigation" at bounding box center [802, 30] width 36 height 26
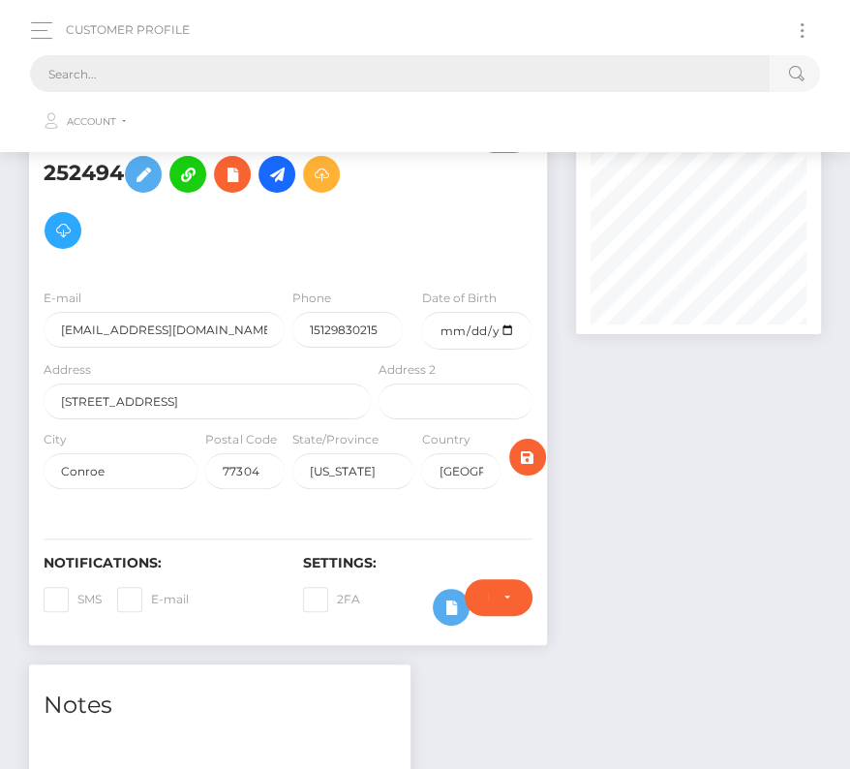
click at [148, 60] on input "text" at bounding box center [400, 73] width 740 height 37
paste input "2458698"
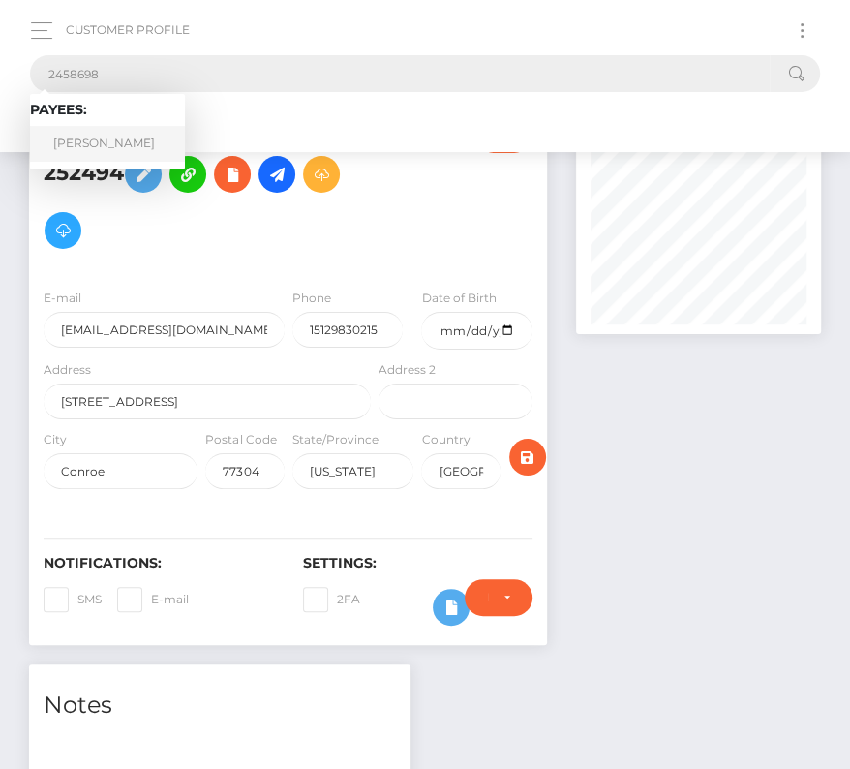
type input "2458698"
click at [66, 137] on link "Erich C Showalter" at bounding box center [107, 144] width 155 height 36
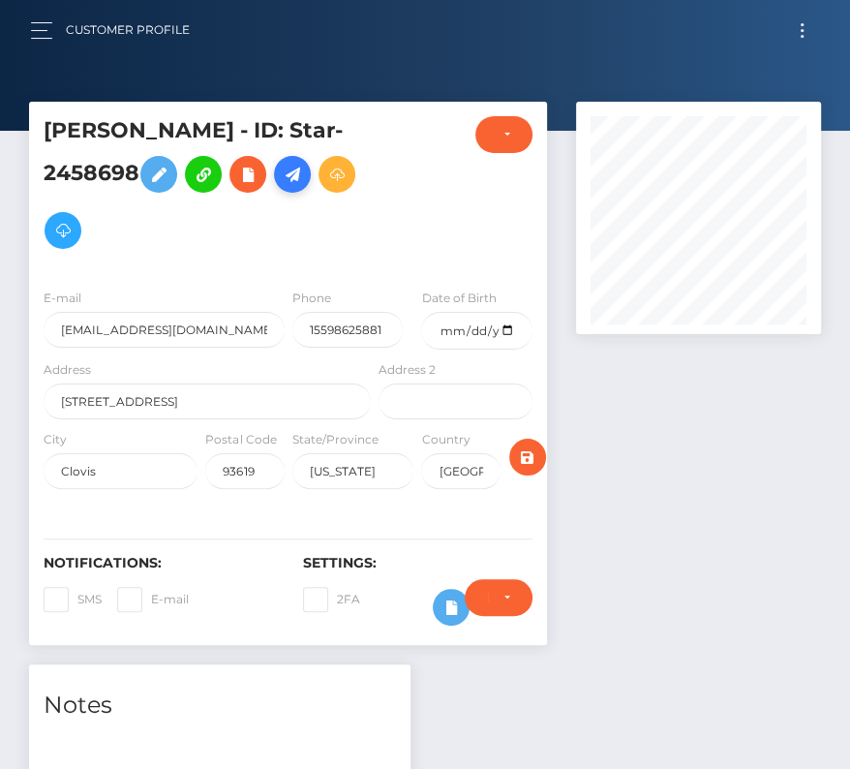
click at [299, 173] on icon at bounding box center [292, 175] width 23 height 24
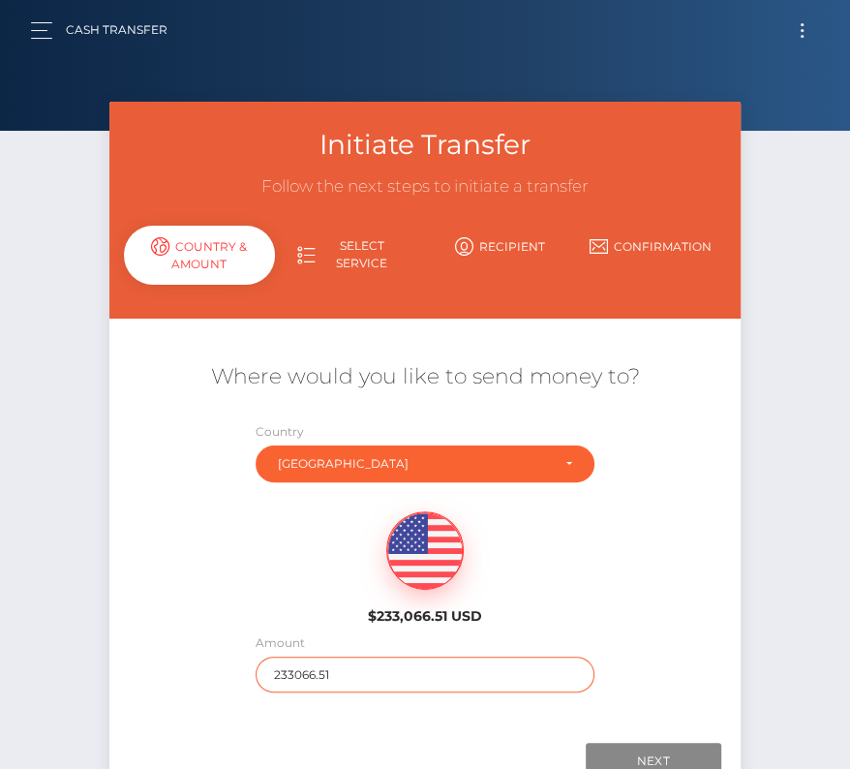
click at [305, 669] on input "233066.51" at bounding box center [425, 674] width 339 height 36
type input "3000"
click at [256, 563] on div "$233,066.51 USD" at bounding box center [424, 562] width 631 height 140
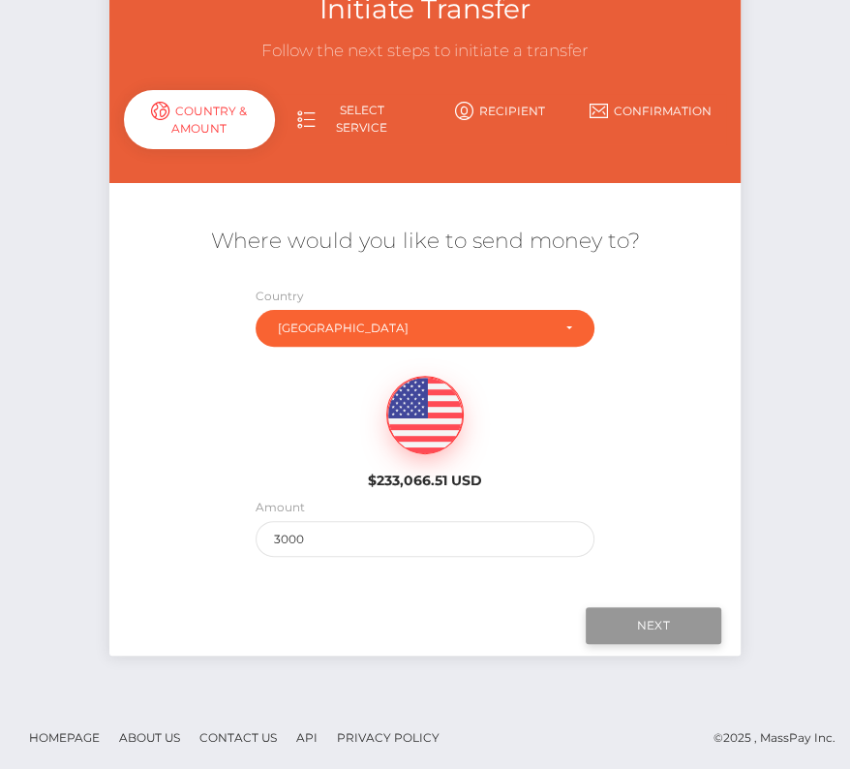
click at [666, 622] on input "Next" at bounding box center [654, 625] width 136 height 37
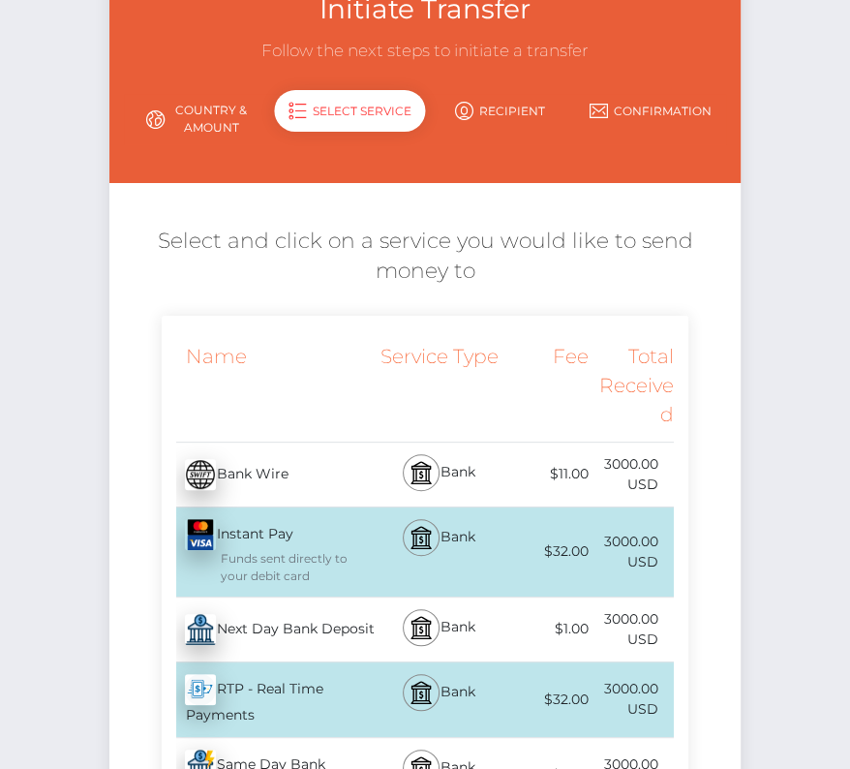
click at [259, 635] on div "Next Day Bank Deposit - USD" at bounding box center [268, 629] width 213 height 54
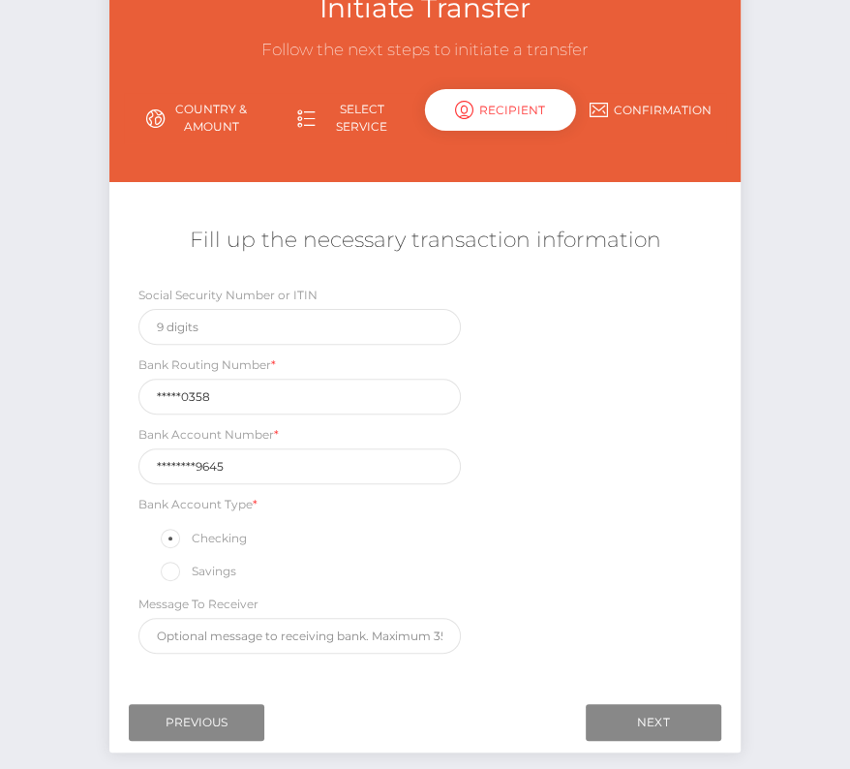
scroll to position [139, 0]
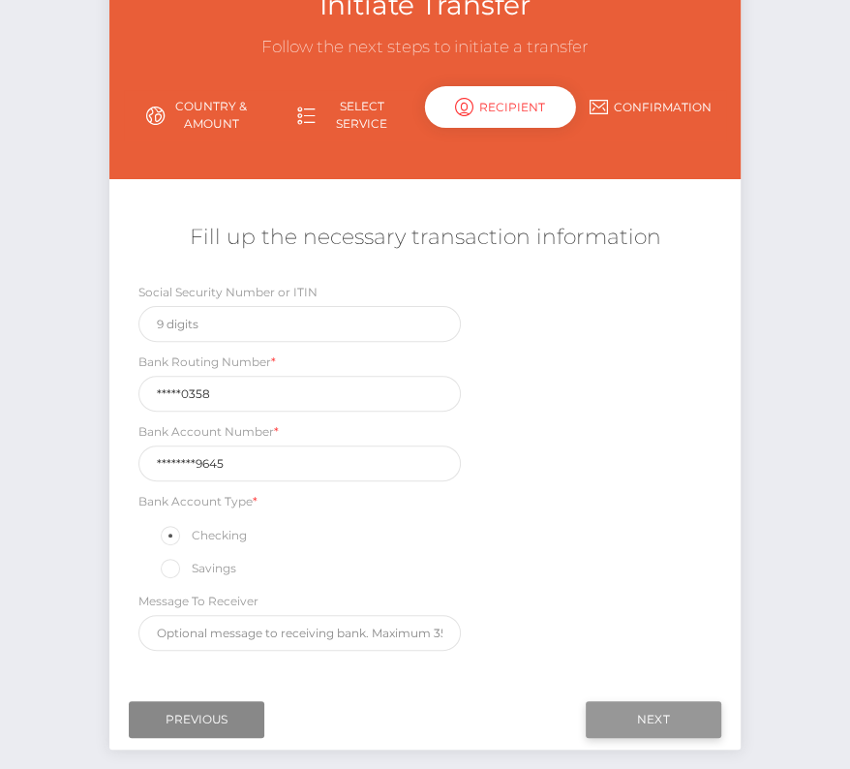
click at [631, 705] on input "Next" at bounding box center [654, 719] width 136 height 37
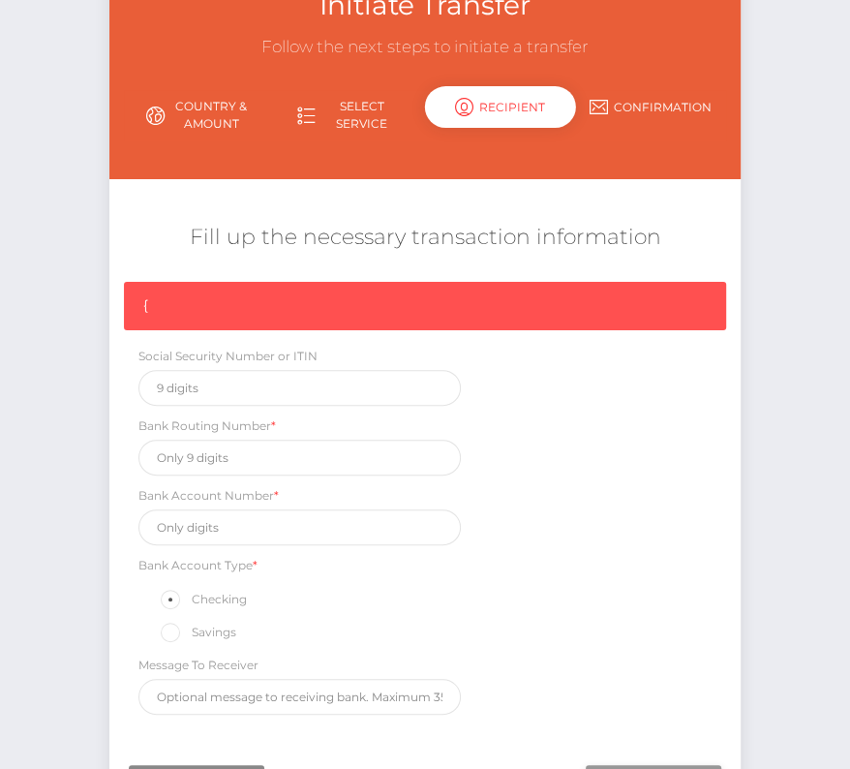
scroll to position [165, 0]
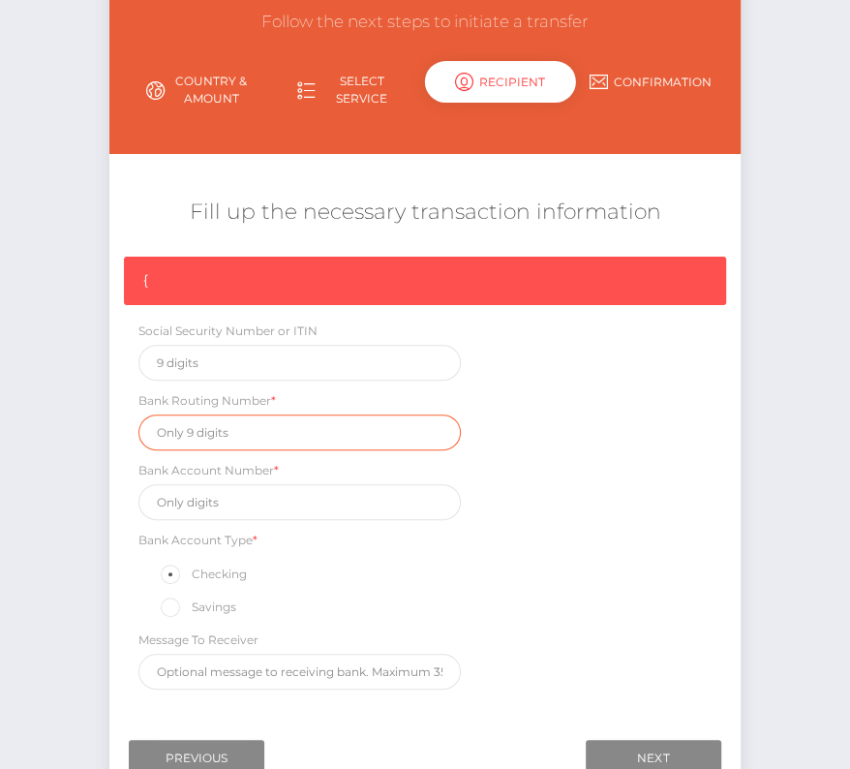
click input "text"
paste input "121000358"
type input "121000358"
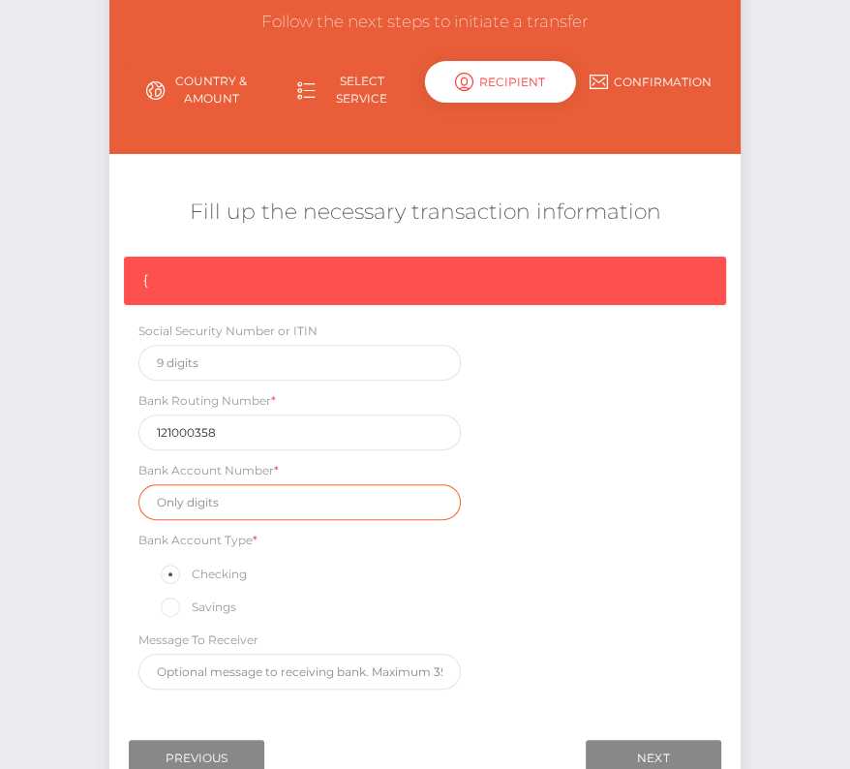
click input "text"
paste input "000407119645"
type input "000407119645"
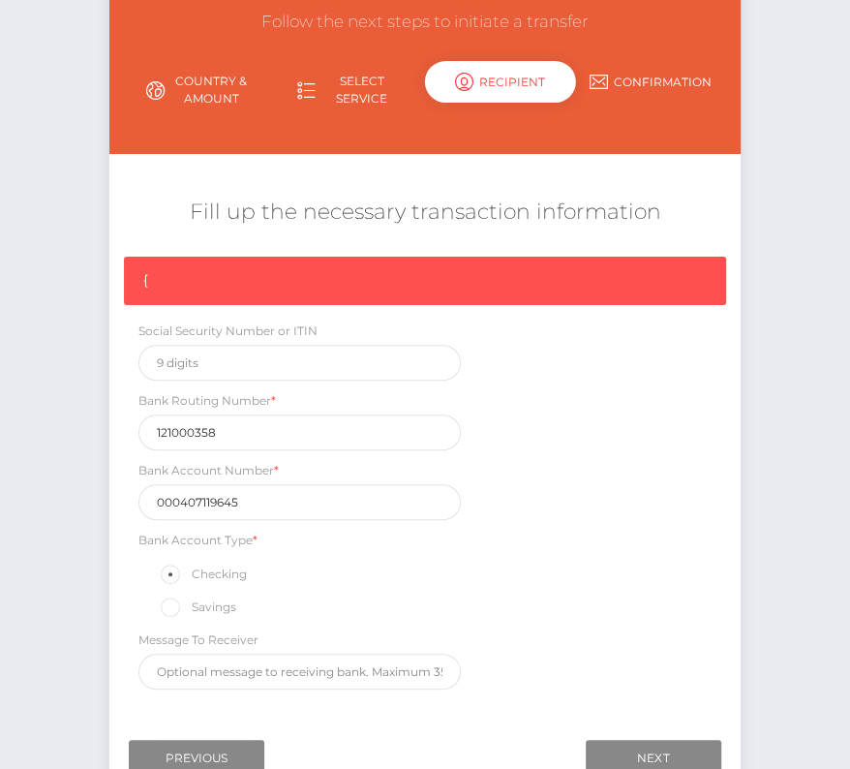
click div "{ Social Security Number or ITIN Bank Routing Number * 121000358 Bank Account N…"
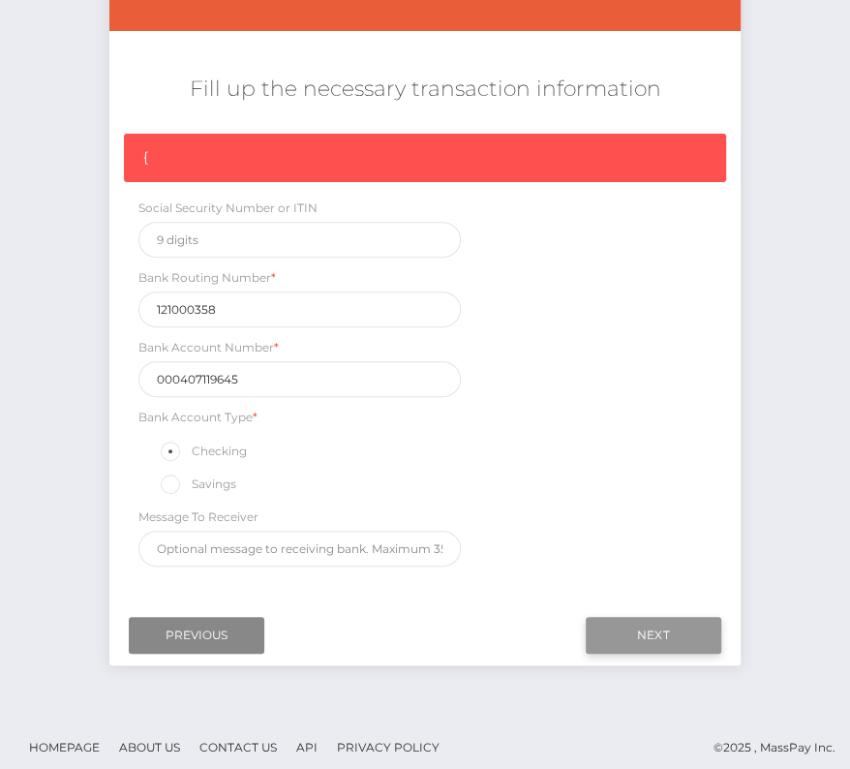
click input "Next"
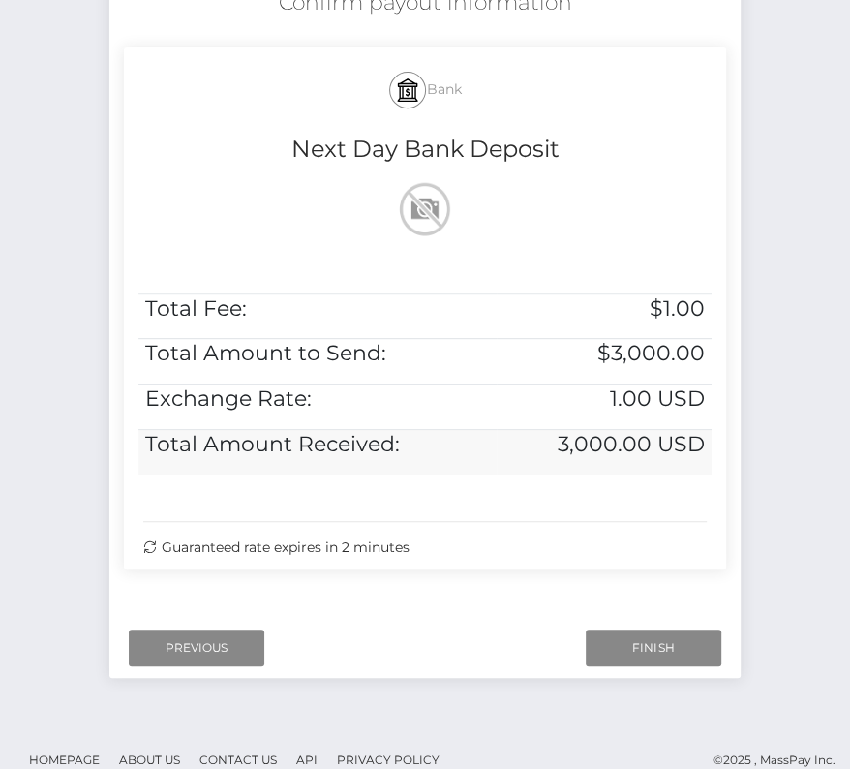
scroll to position [395, 0]
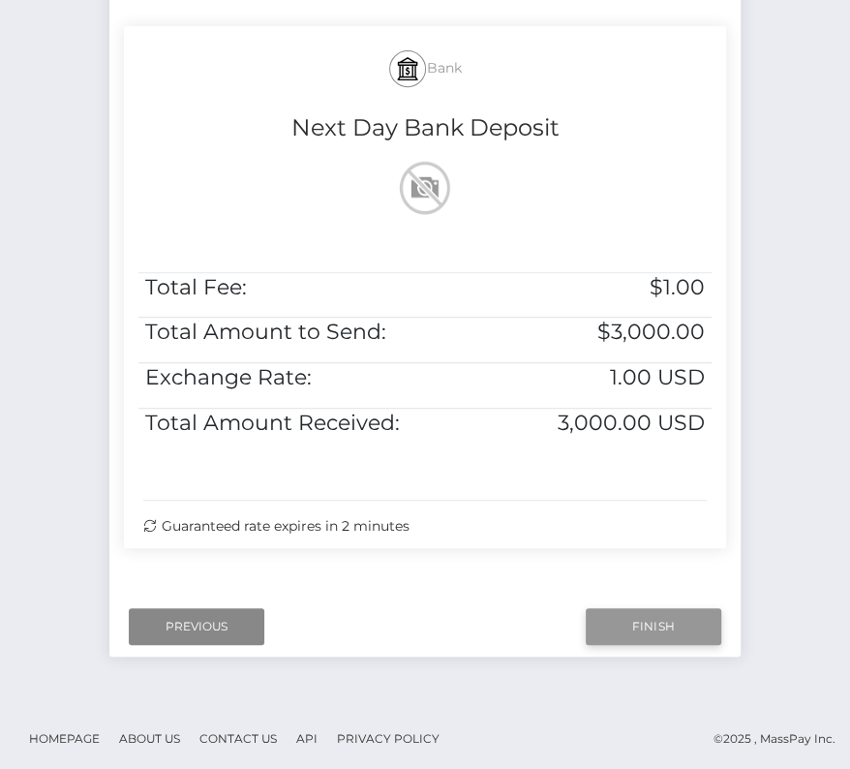
click input "Finish"
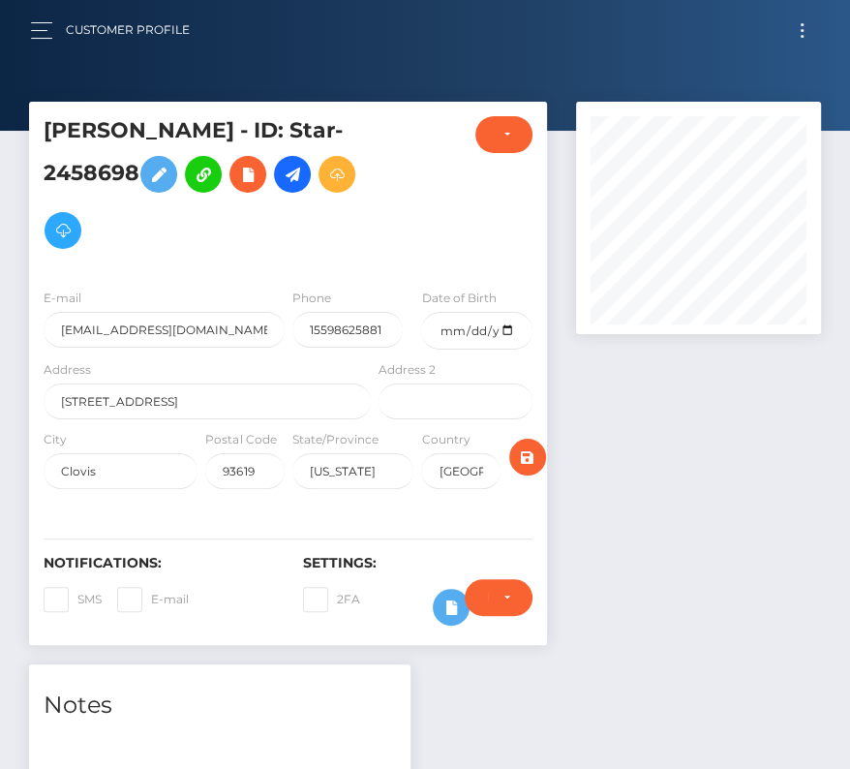
scroll to position [378, 0]
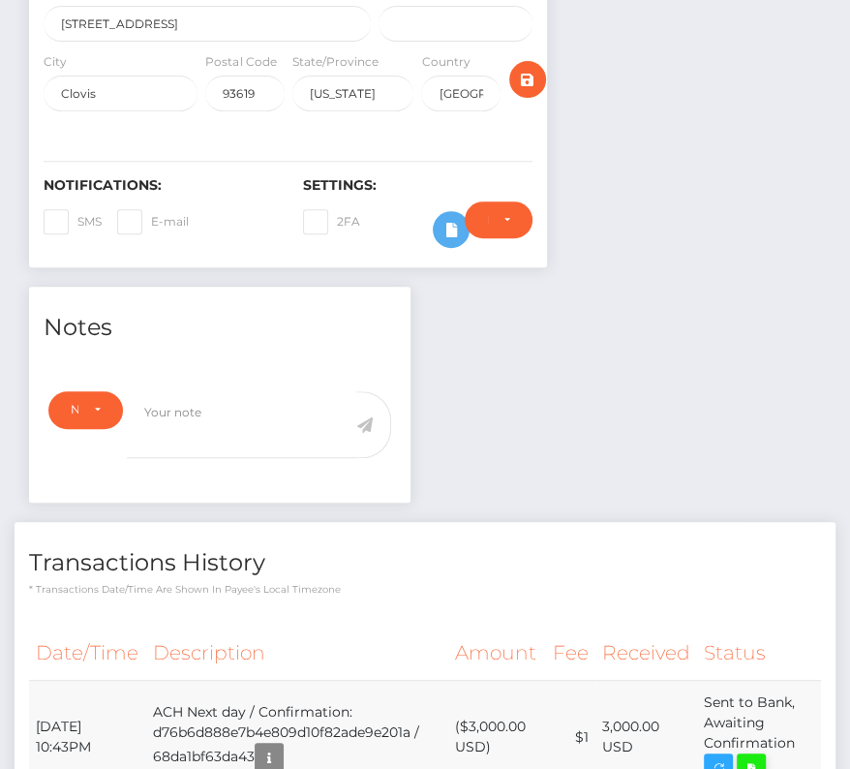
click at [756, 756] on icon at bounding box center [751, 768] width 23 height 24
drag, startPoint x: 34, startPoint y: 713, endPoint x: 815, endPoint y: 741, distance: 781.9
click at [815, 741] on tr "[DATE] 10:43PM ACH Next day / Confirmation: d76b6d888e7b4e809d10f82ade9e201a / …" at bounding box center [425, 737] width 792 height 114
copy tr "[DATE] 10:43PM ACH Next day / Confirmation: d76b6d888e7b4e809d10f82ade9e201a / …"
click at [380, 555] on h4 "Transactions History" at bounding box center [425, 563] width 792 height 34
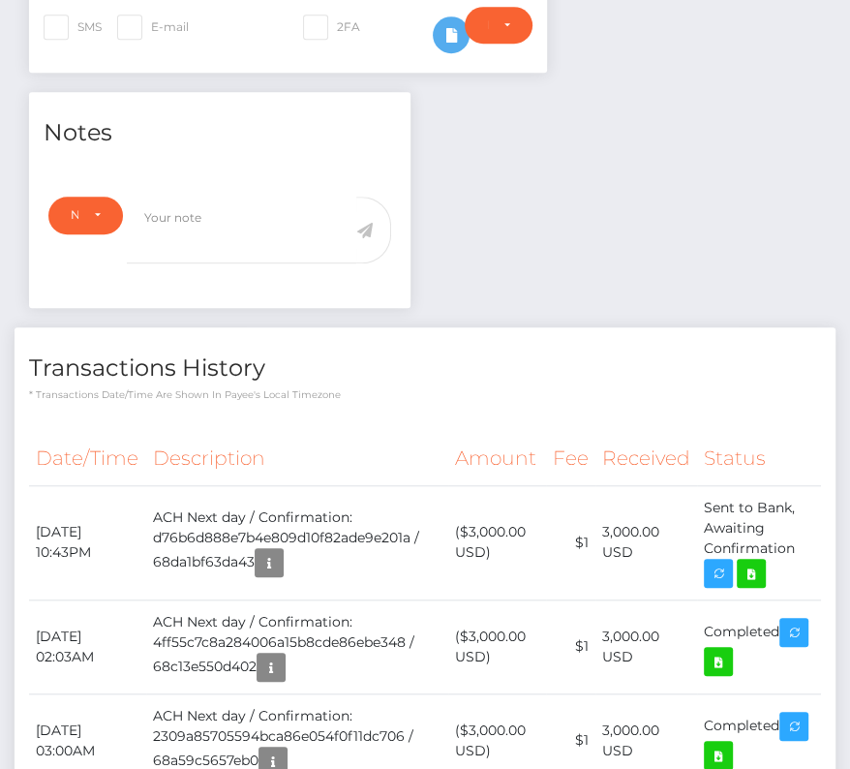
scroll to position [634, 0]
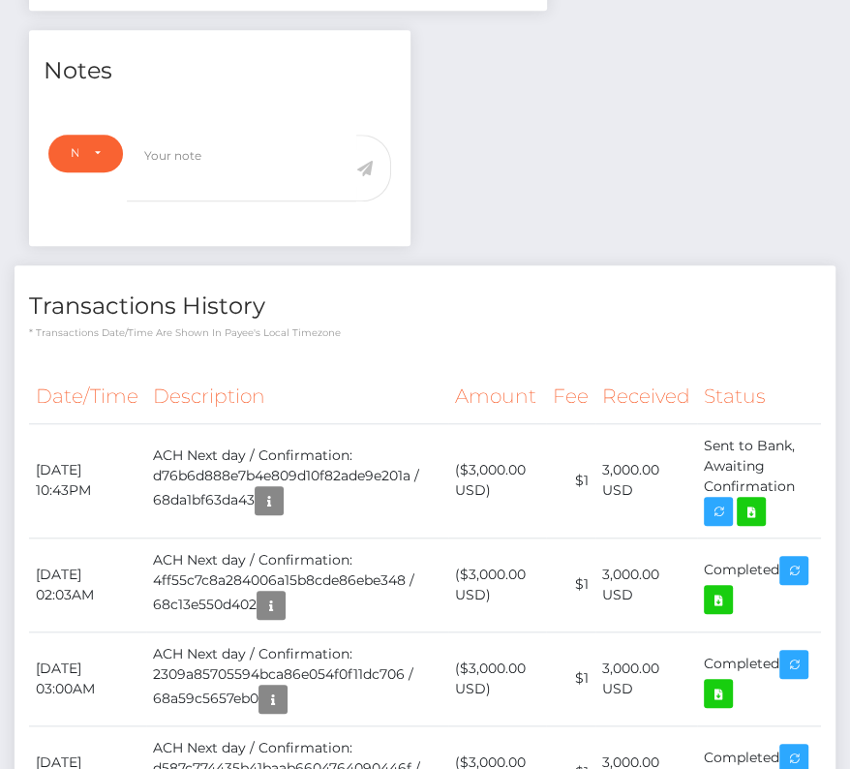
click at [399, 381] on th "Description" at bounding box center [297, 396] width 303 height 53
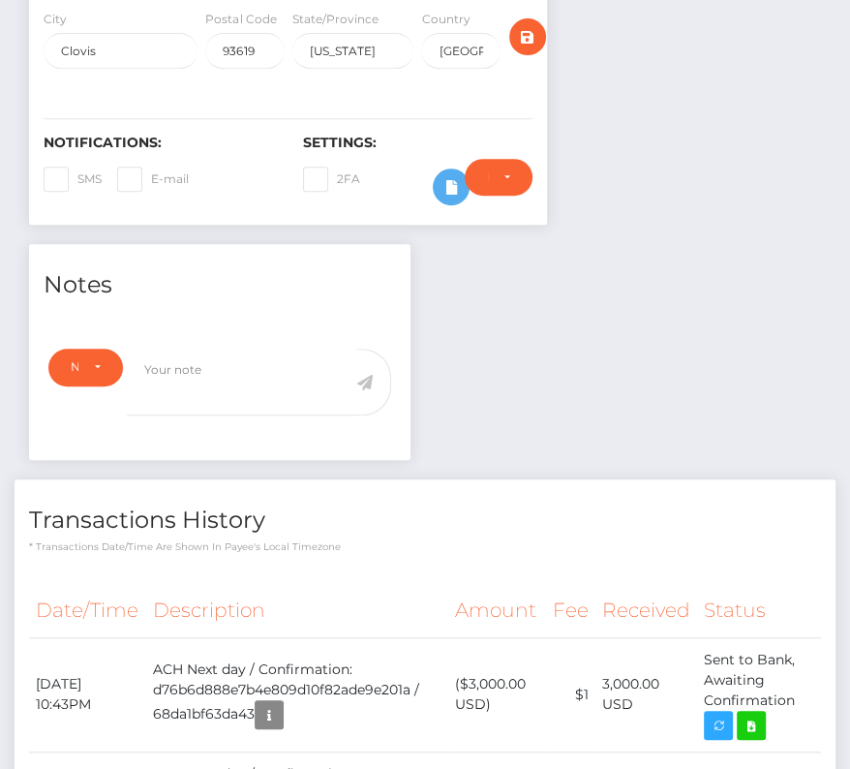
scroll to position [0, 0]
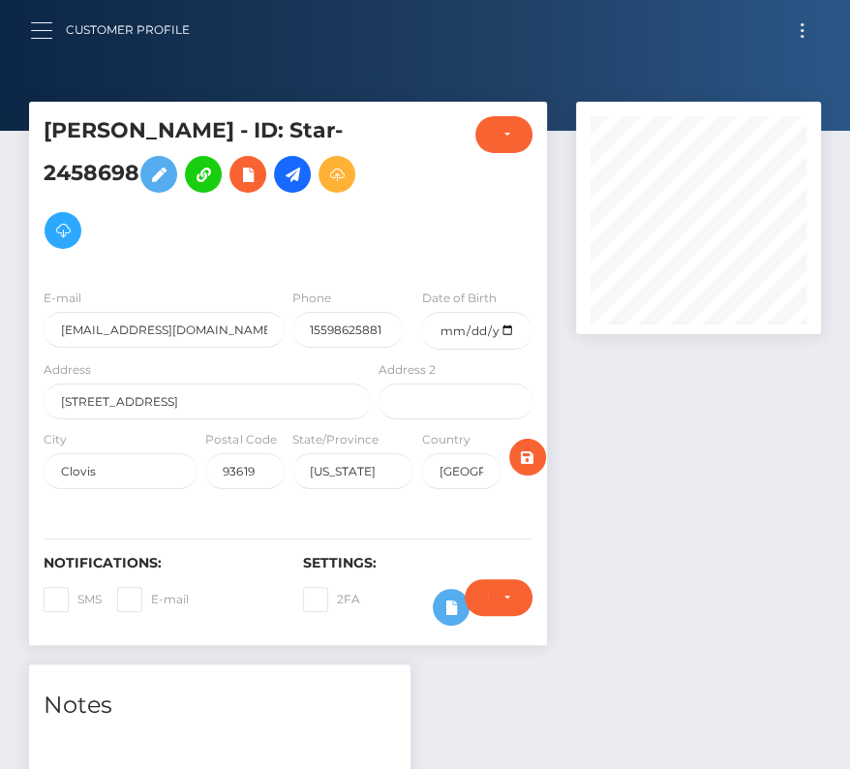
click at [47, 41] on button "button" at bounding box center [48, 30] width 36 height 26
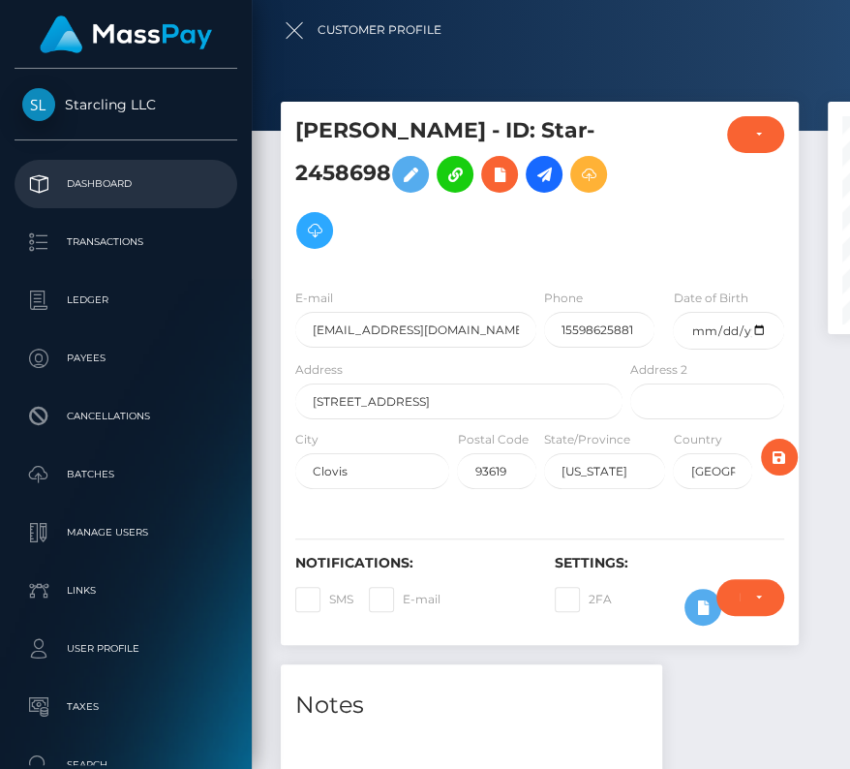
click at [104, 171] on p "Dashboard" at bounding box center [125, 183] width 207 height 29
